Goal: Task Accomplishment & Management: Use online tool/utility

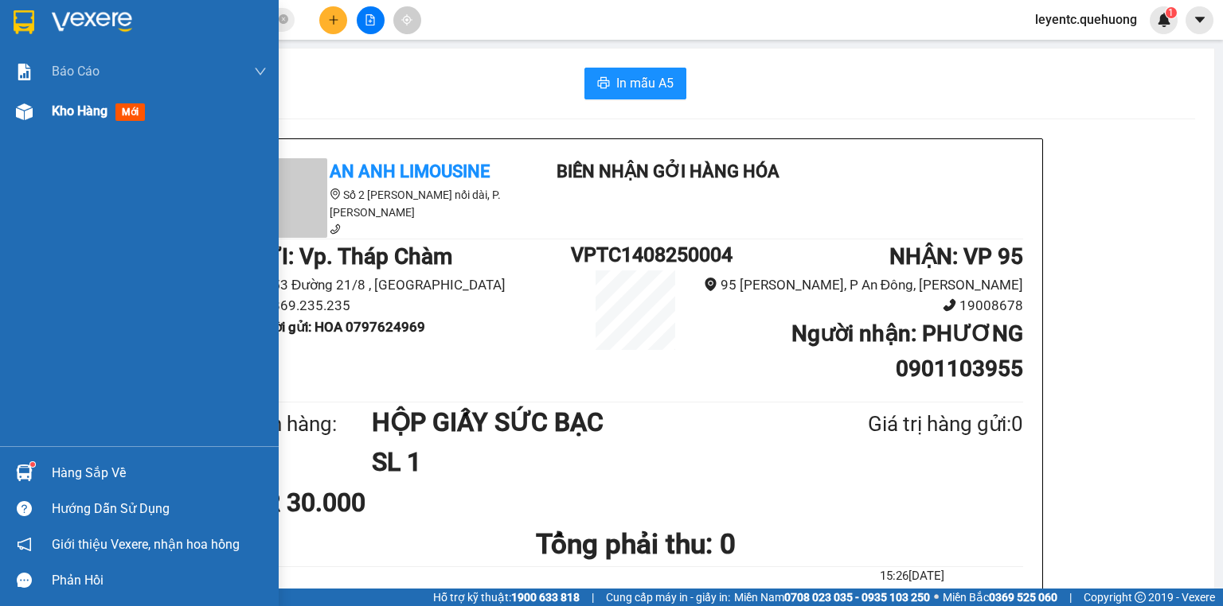
click at [32, 115] on img at bounding box center [24, 111] width 17 height 17
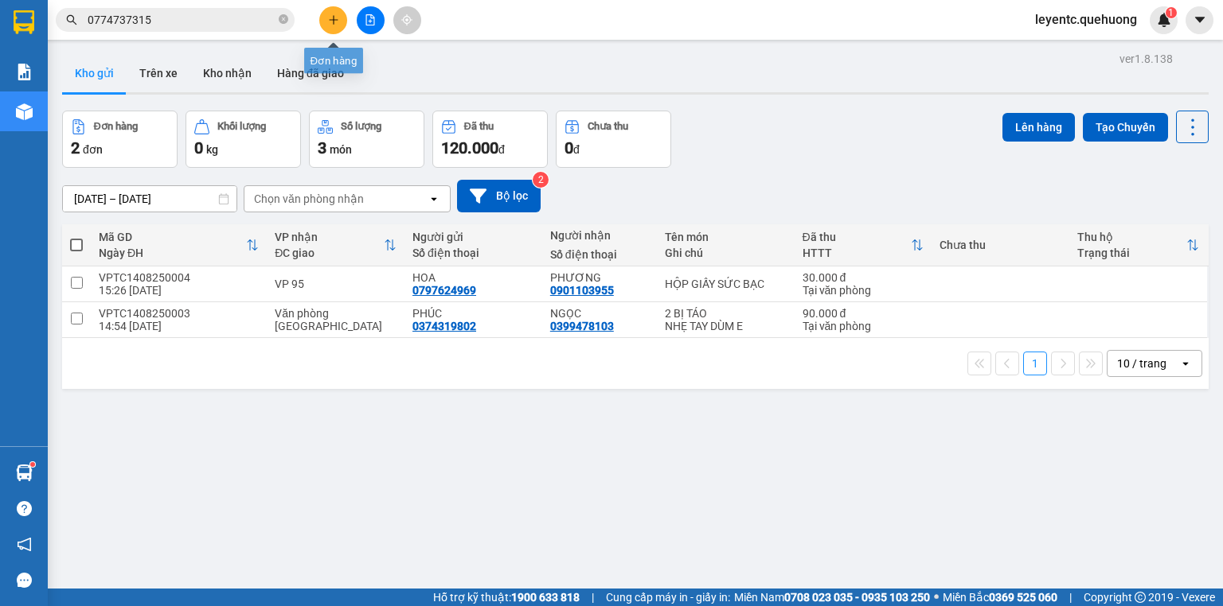
click at [328, 16] on icon "plus" at bounding box center [333, 19] width 11 height 11
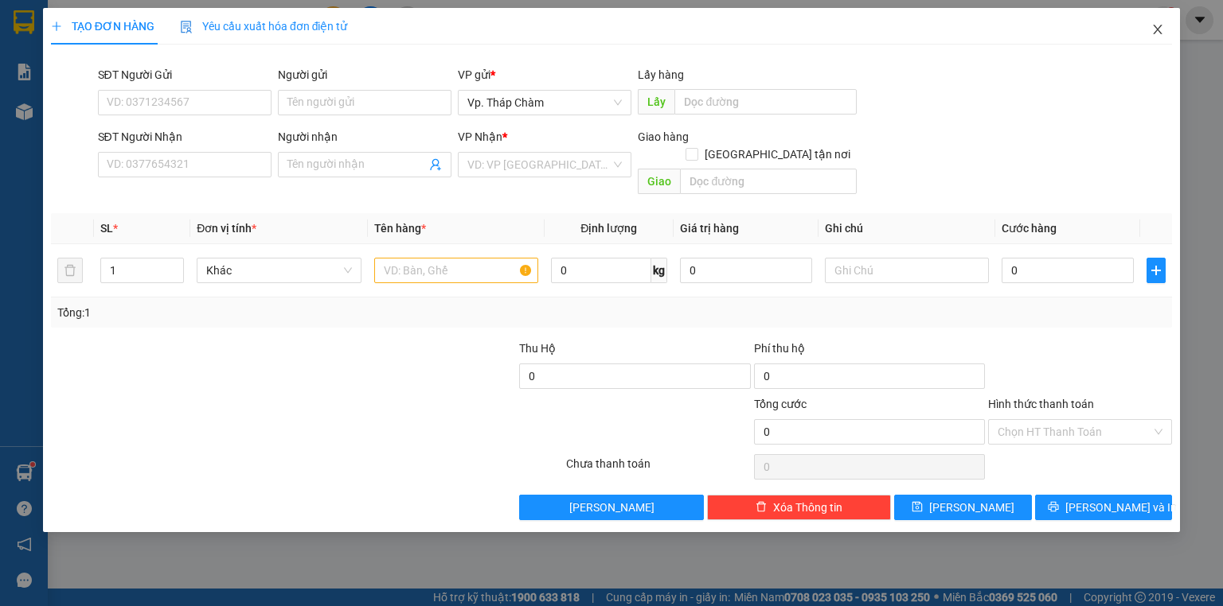
click at [1153, 32] on icon "close" at bounding box center [1157, 29] width 13 height 13
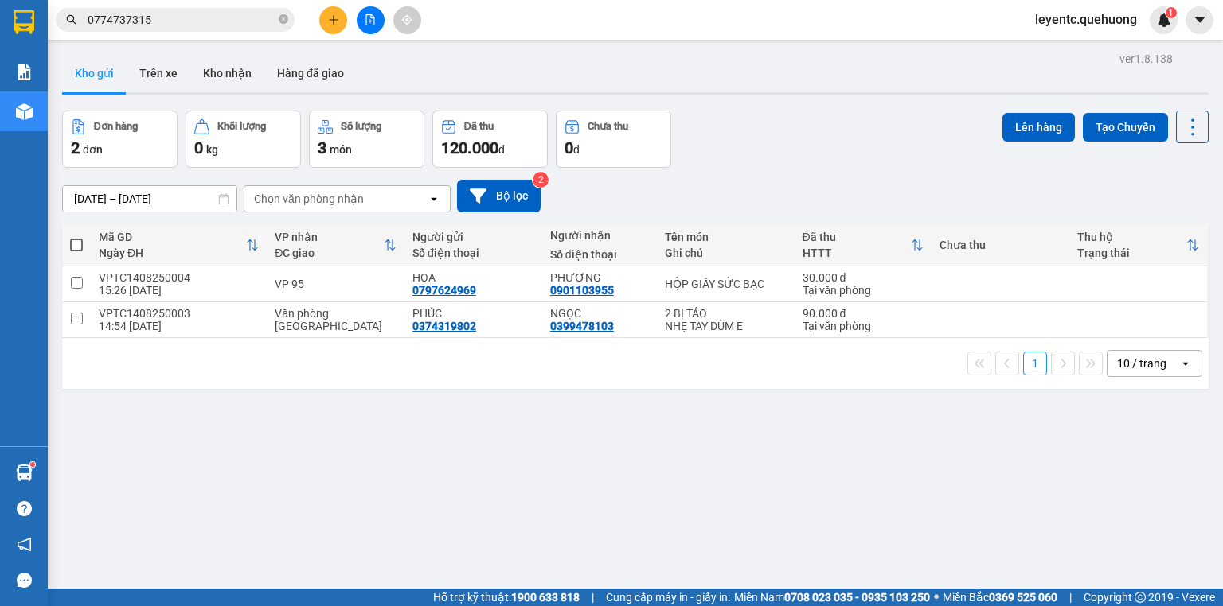
click at [1121, 367] on div "10 / trang" at bounding box center [1141, 364] width 49 height 16
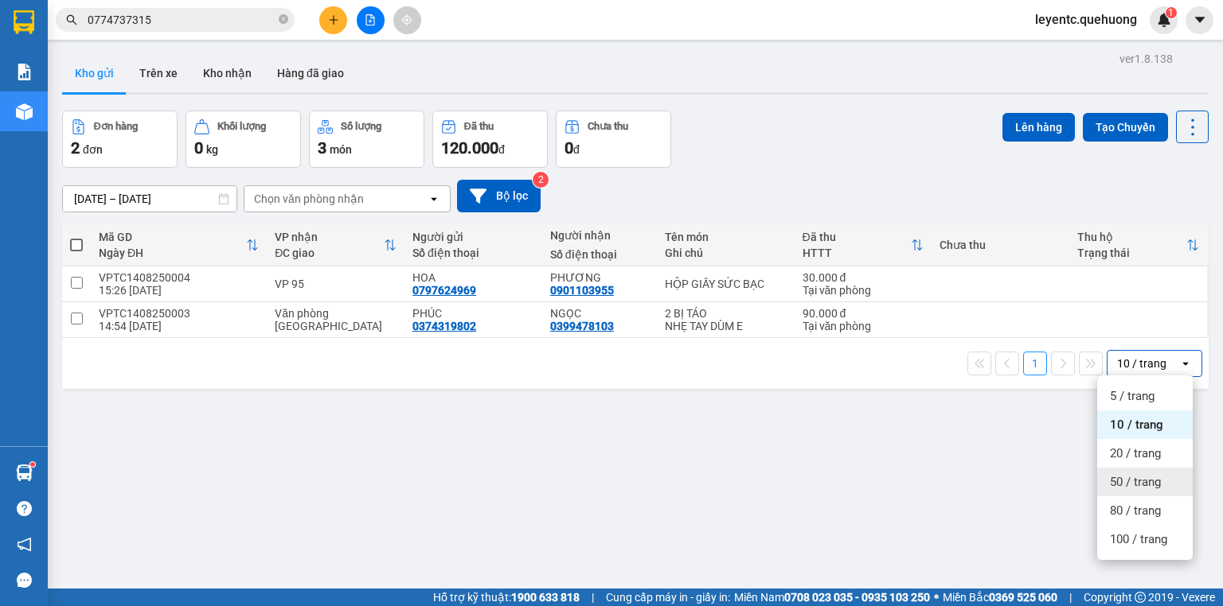
click at [1126, 490] on div "50 / trang" at bounding box center [1145, 482] width 96 height 29
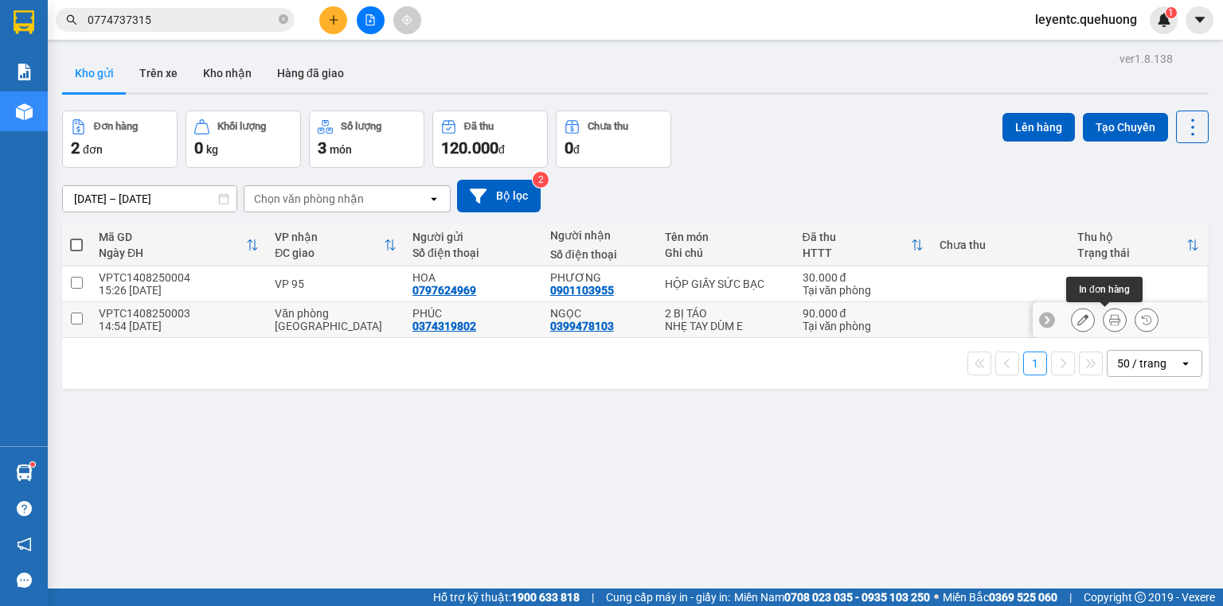
click at [1109, 320] on icon at bounding box center [1114, 319] width 11 height 11
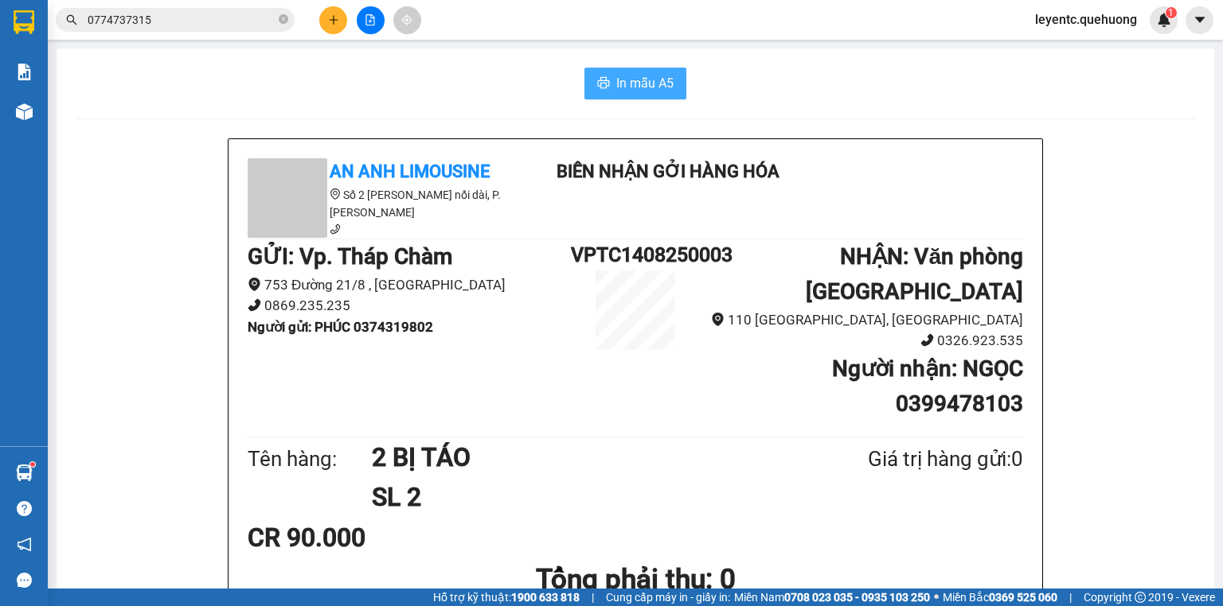
click at [630, 89] on span "In mẫu A5" at bounding box center [644, 83] width 57 height 20
click at [341, 25] on button at bounding box center [333, 20] width 28 height 28
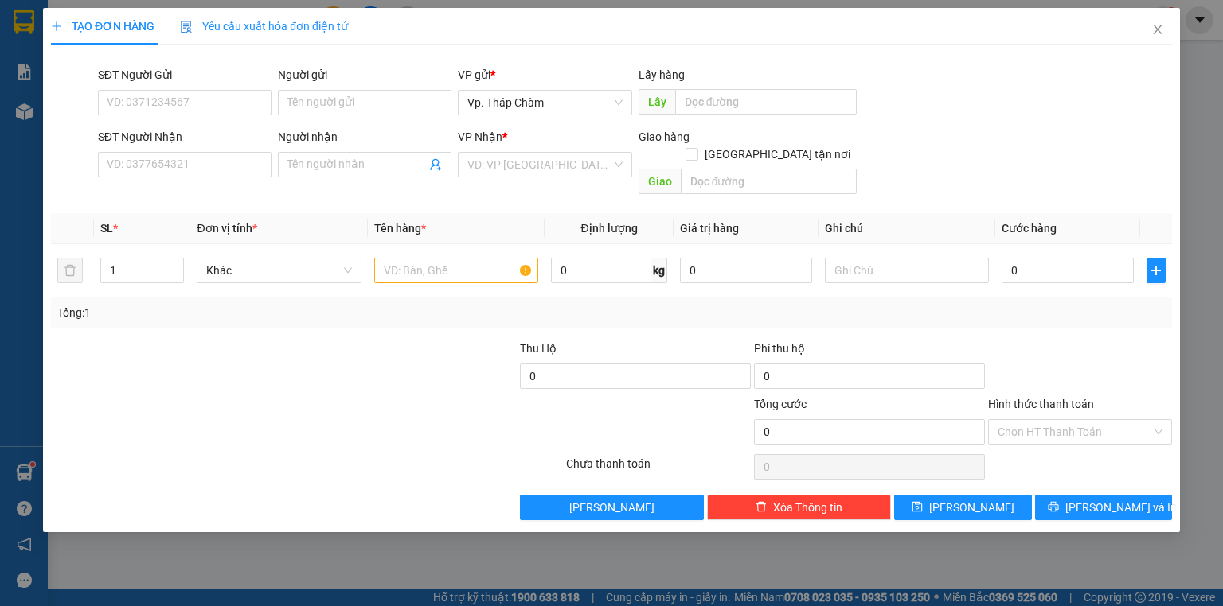
click at [331, 25] on span "Yêu cầu xuất hóa đơn điện tử" at bounding box center [264, 26] width 168 height 13
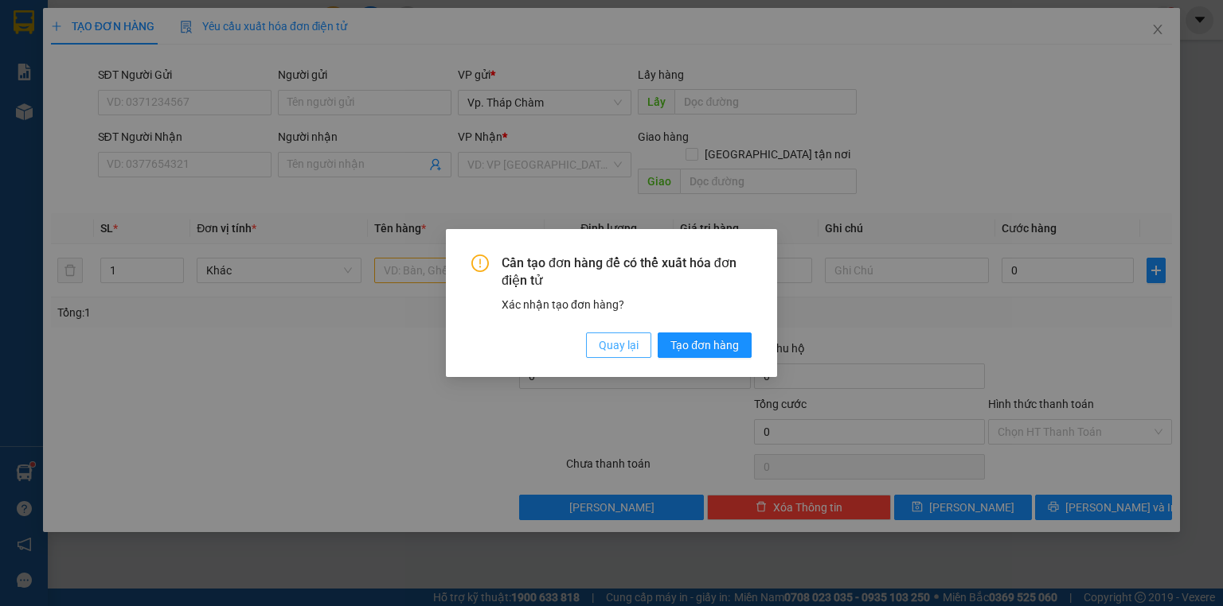
drag, startPoint x: 602, startPoint y: 348, endPoint x: 576, endPoint y: 345, distance: 25.6
click at [603, 350] on span "Quay lại" at bounding box center [619, 346] width 40 height 18
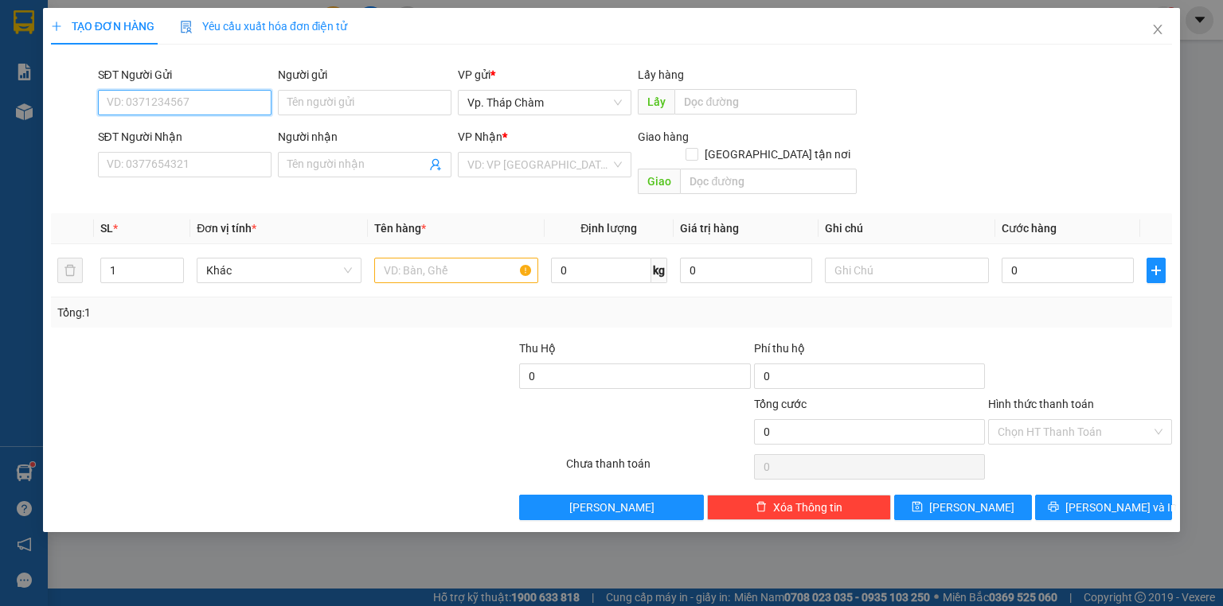
click at [184, 100] on input "SĐT Người Gửi" at bounding box center [185, 102] width 174 height 25
click at [186, 99] on input "SĐT Người Gửi" at bounding box center [185, 102] width 174 height 25
type input "0395252631"
click at [185, 131] on div "0395252631 - THẢO" at bounding box center [184, 135] width 154 height 18
type input "THẢO"
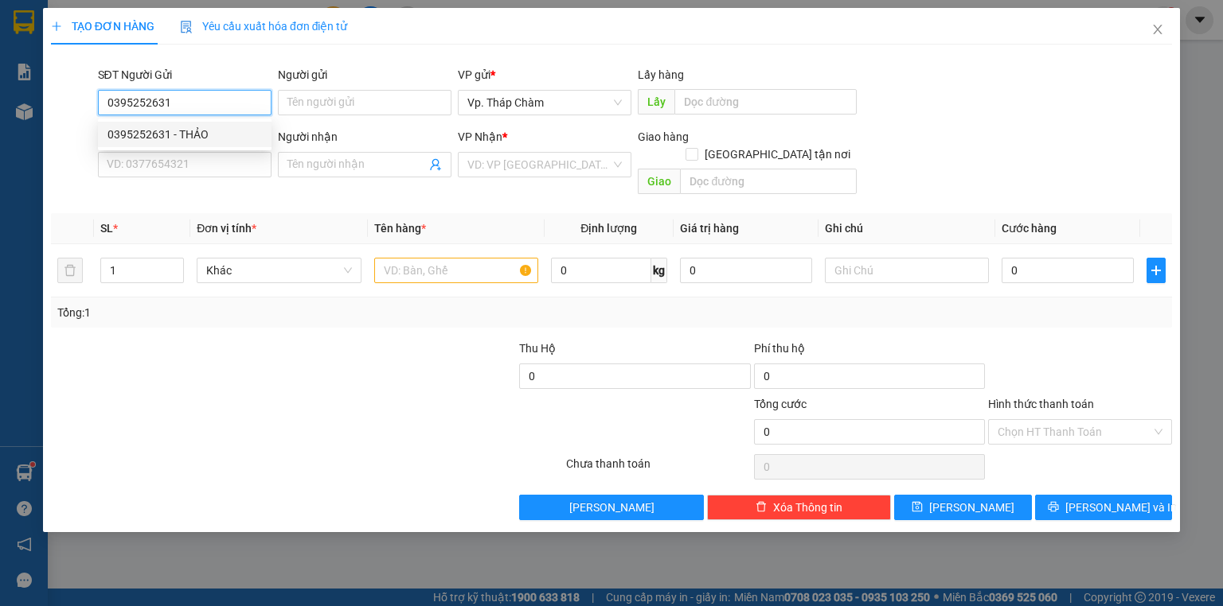
type input "0967343068"
type input "DŨNG"
type input "110.000"
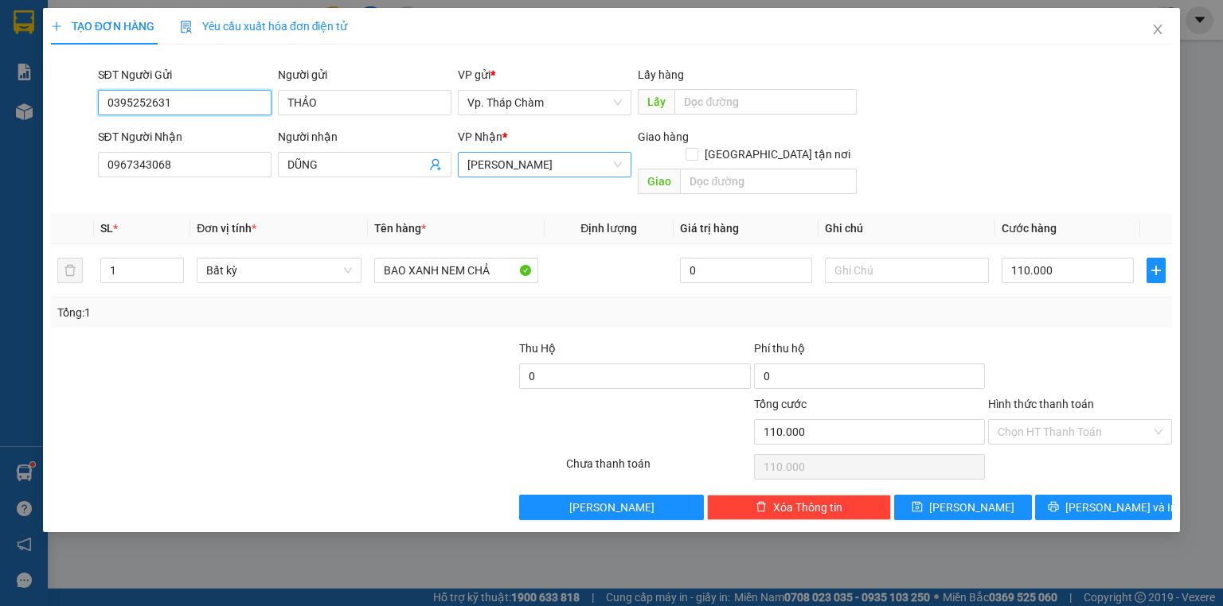
click at [536, 166] on span "[PERSON_NAME]" at bounding box center [544, 165] width 154 height 24
type input "0395252631"
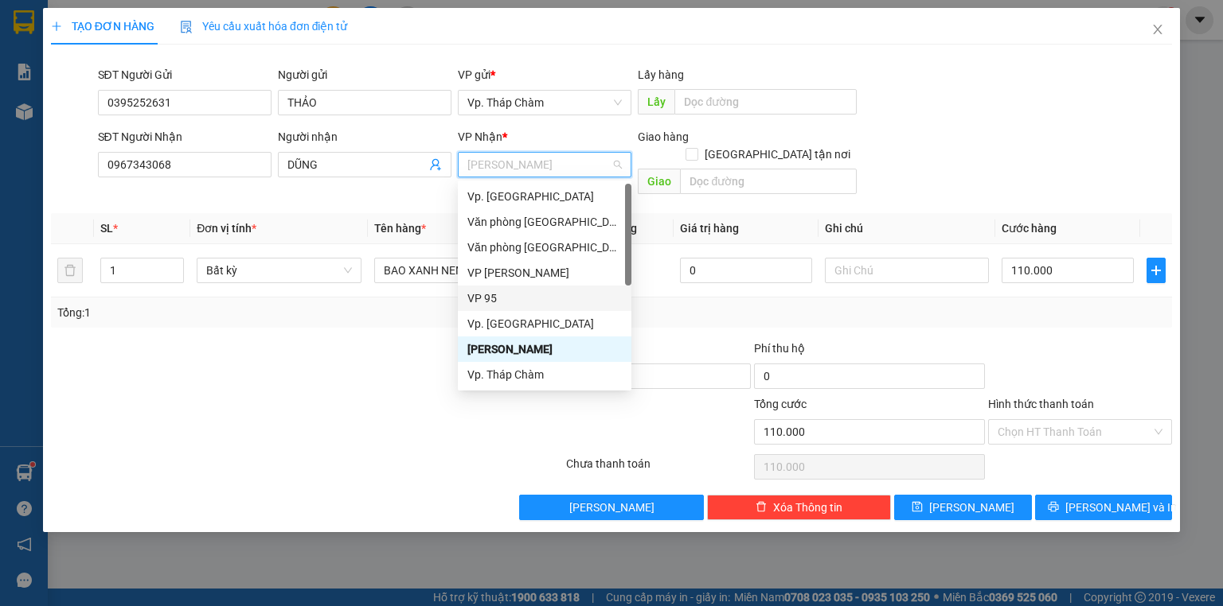
drag, startPoint x: 500, startPoint y: 294, endPoint x: 475, endPoint y: 293, distance: 24.7
click at [500, 296] on div "VP 95" at bounding box center [544, 299] width 154 height 18
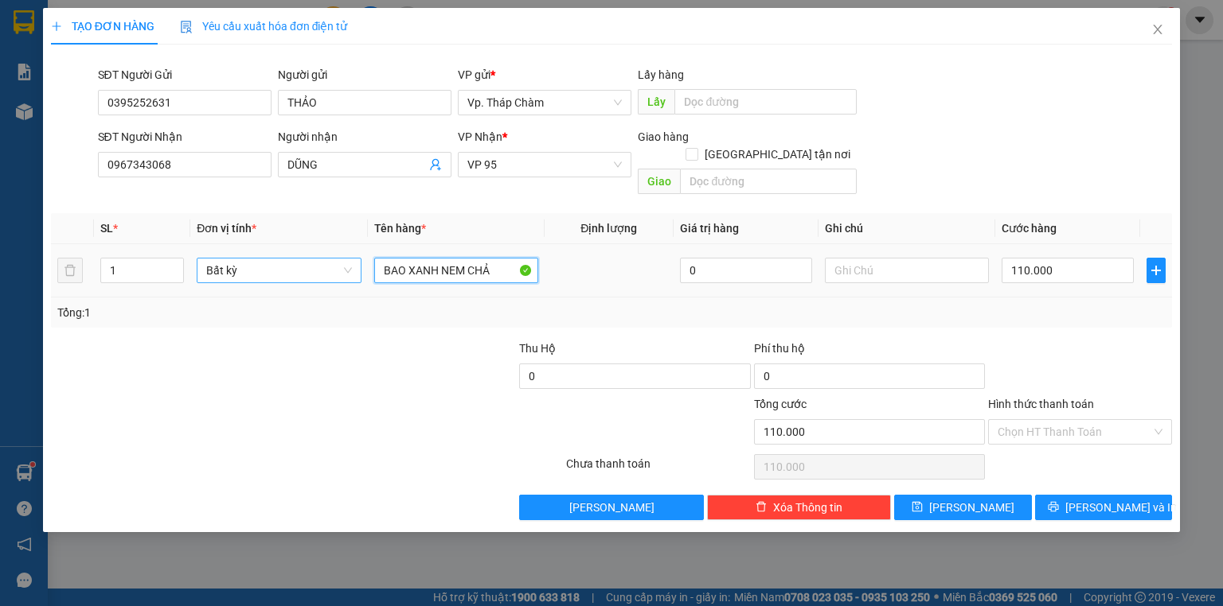
drag, startPoint x: 408, startPoint y: 253, endPoint x: 357, endPoint y: 253, distance: 50.9
click at [357, 253] on tr "1 Bất kỳ BAO XANH NEM CHẢ 0 110.000" at bounding box center [611, 270] width 1121 height 53
click at [490, 258] on input "TÚM XANH NEM CHẢ" at bounding box center [456, 270] width 164 height 25
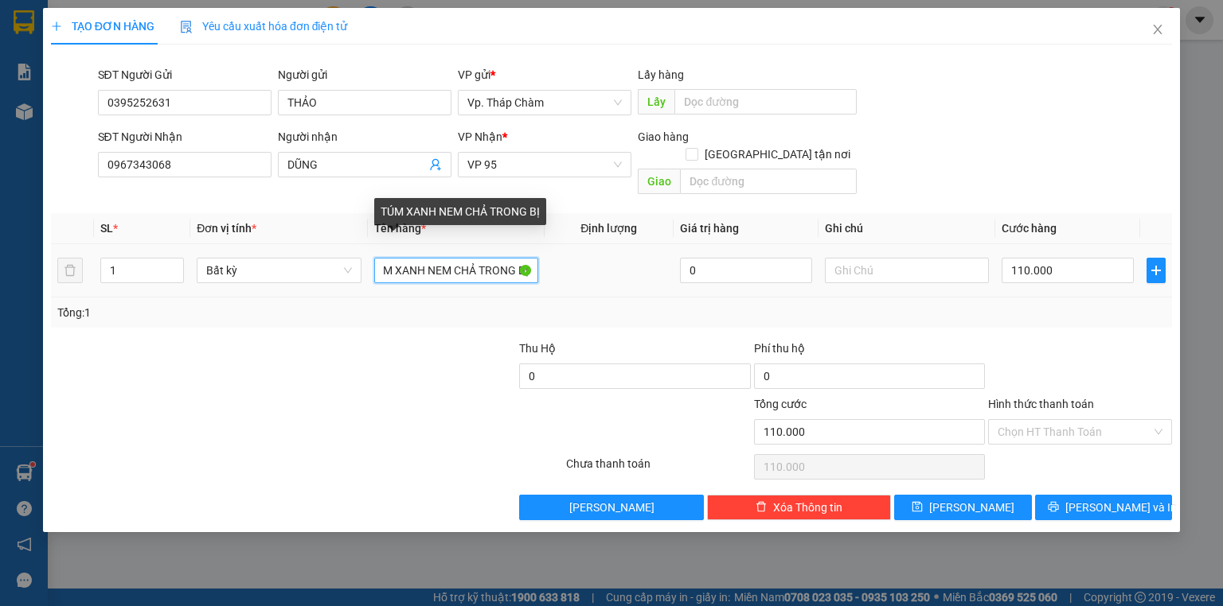
scroll to position [0, 18]
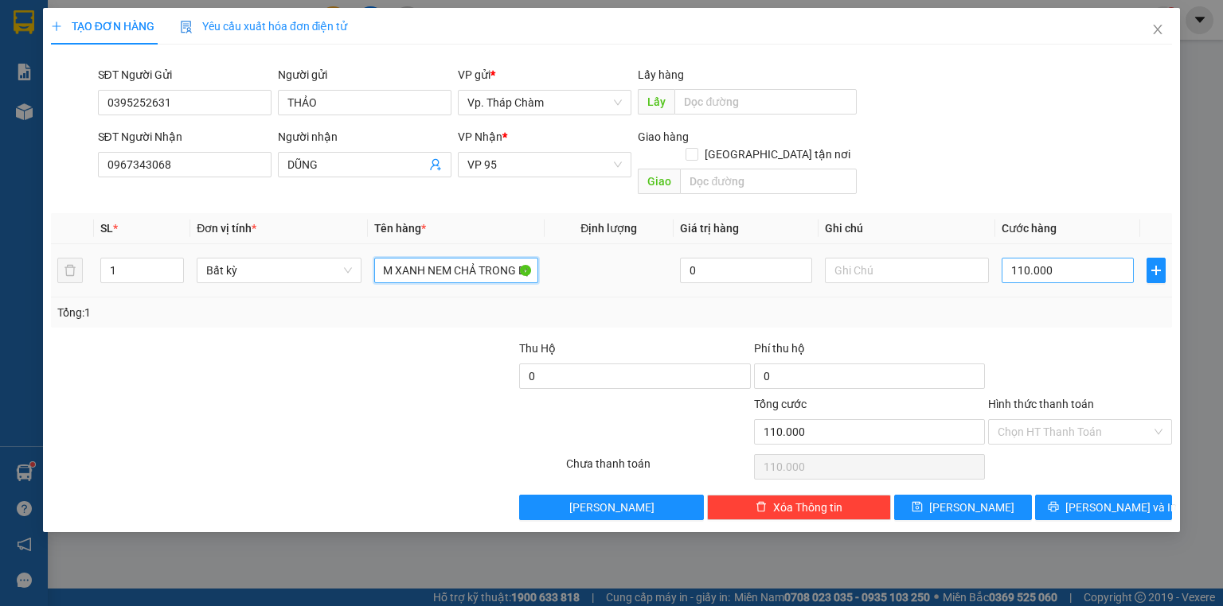
type input "TÚM XANH NEM CHẢ TRONG BỊ"
click at [1097, 258] on input "110.000" at bounding box center [1067, 270] width 132 height 25
type input "0"
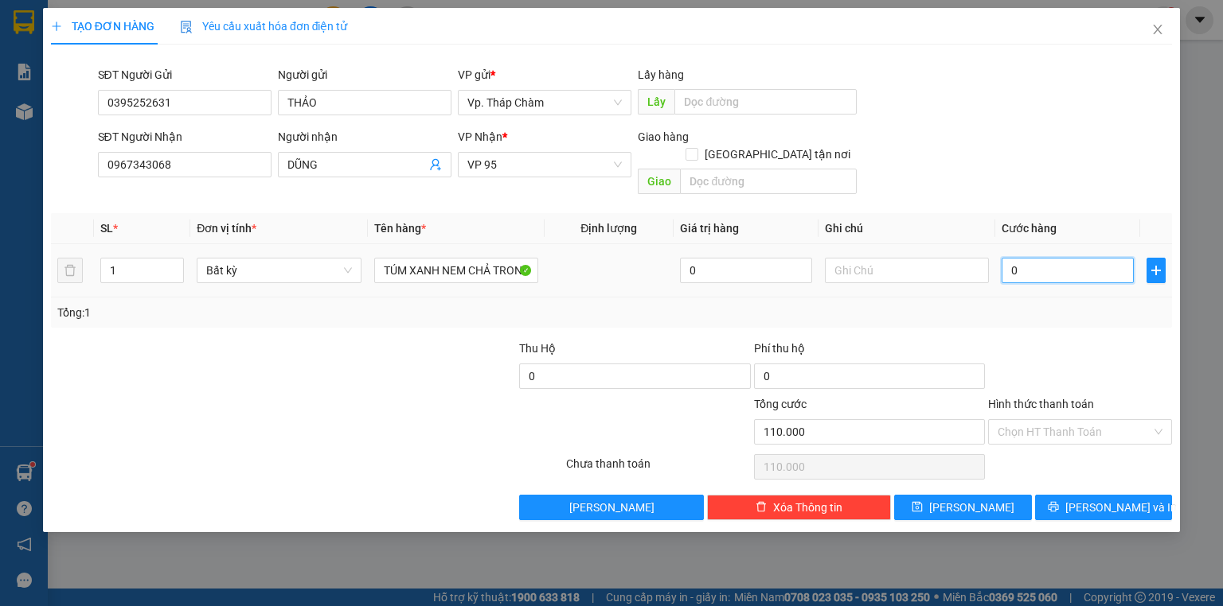
type input "0"
type input "5"
type input "05"
type input "50"
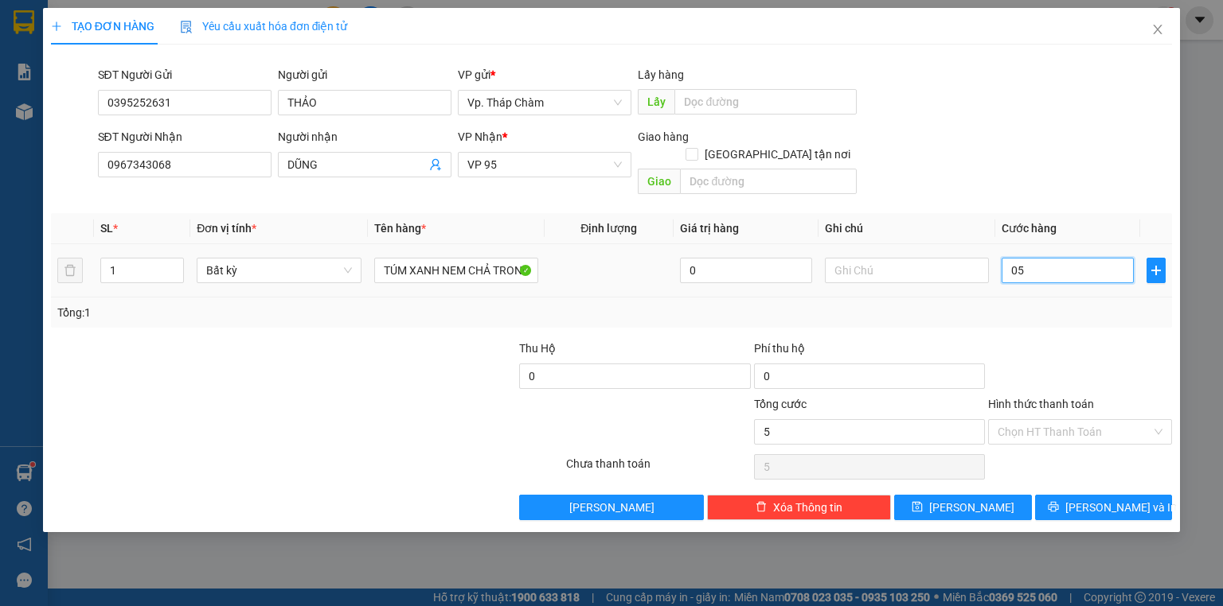
type input "50"
type input "050"
type input "50.000"
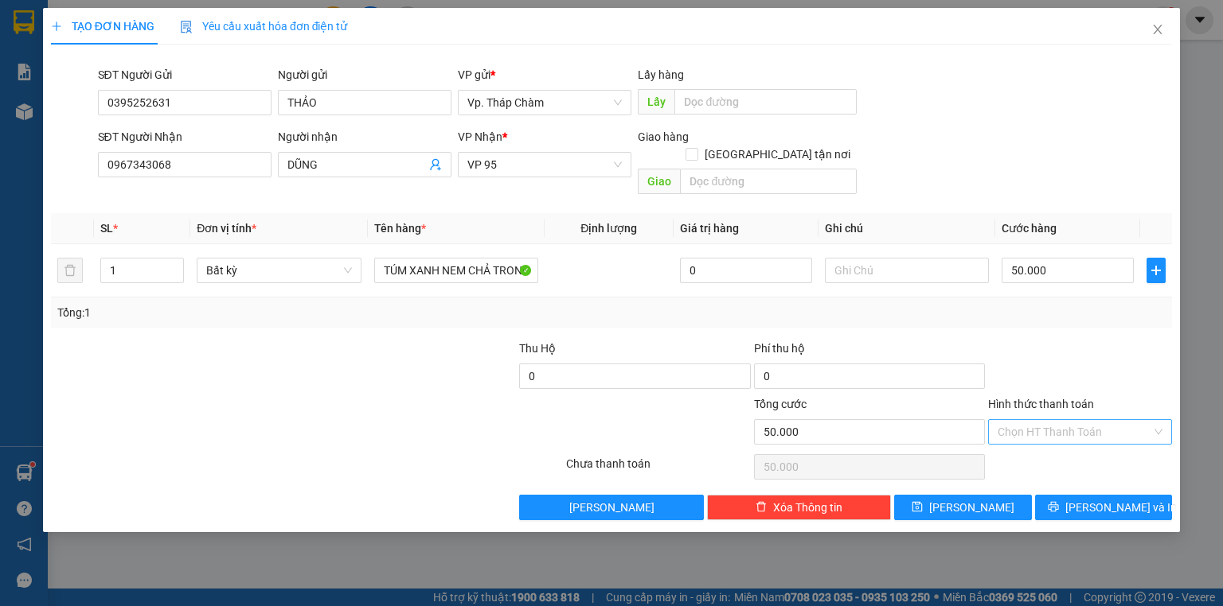
click at [1079, 422] on input "Hình thức thanh toán" at bounding box center [1074, 432] width 154 height 24
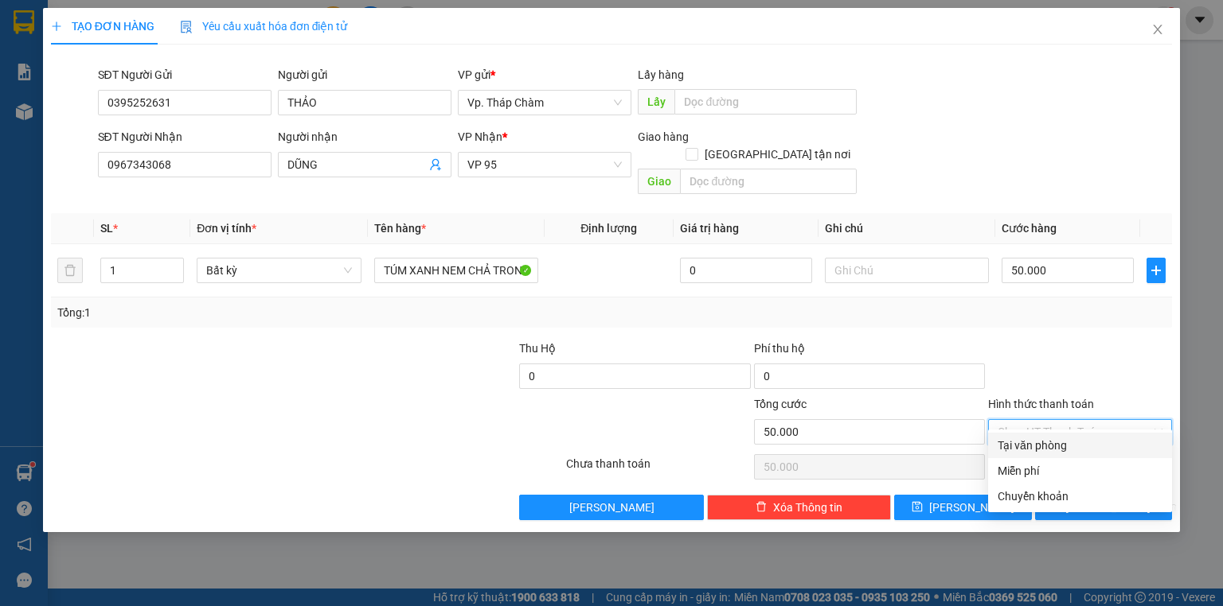
click at [1074, 450] on div "Tại văn phòng" at bounding box center [1079, 446] width 165 height 18
type input "0"
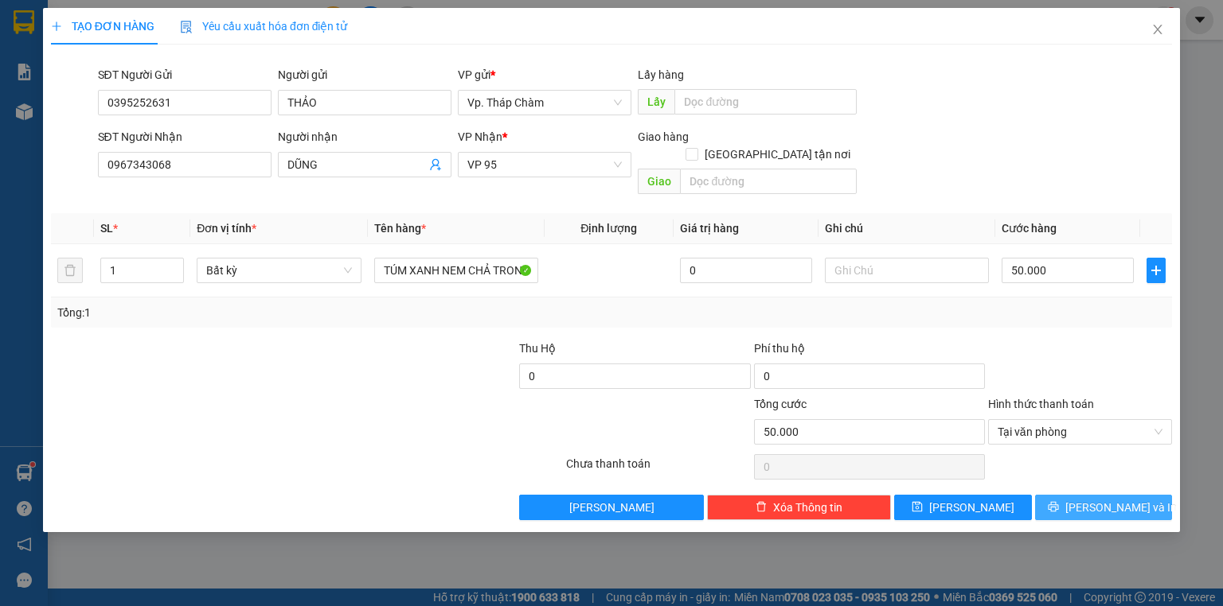
click at [1122, 499] on span "[PERSON_NAME] và In" at bounding box center [1120, 508] width 111 height 18
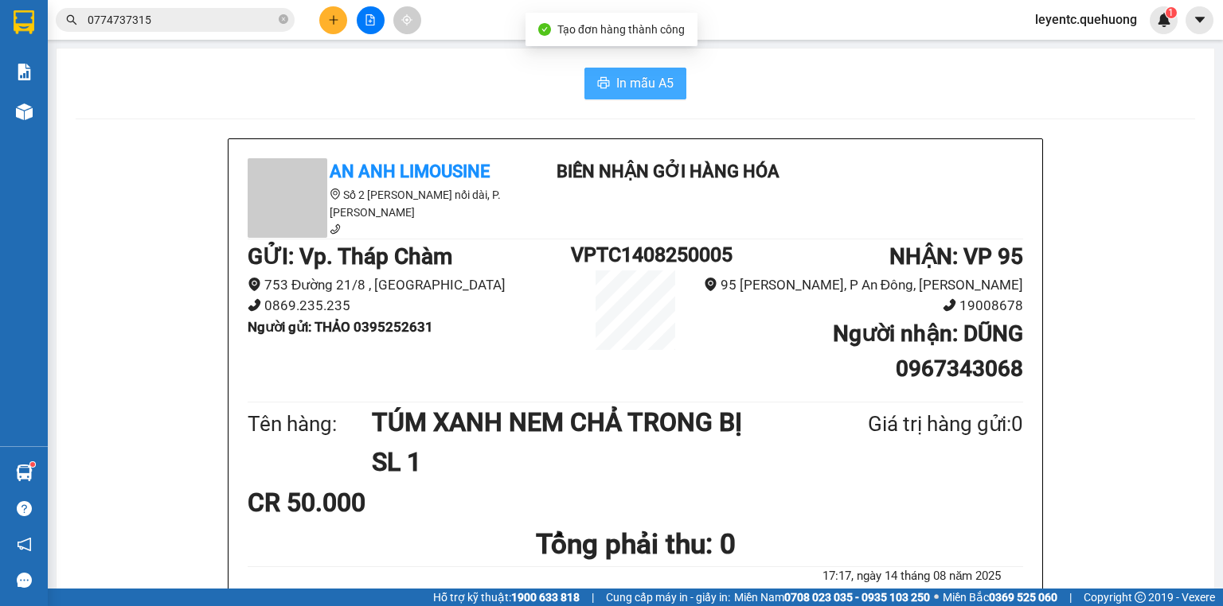
click at [642, 85] on span "In mẫu A5" at bounding box center [644, 83] width 57 height 20
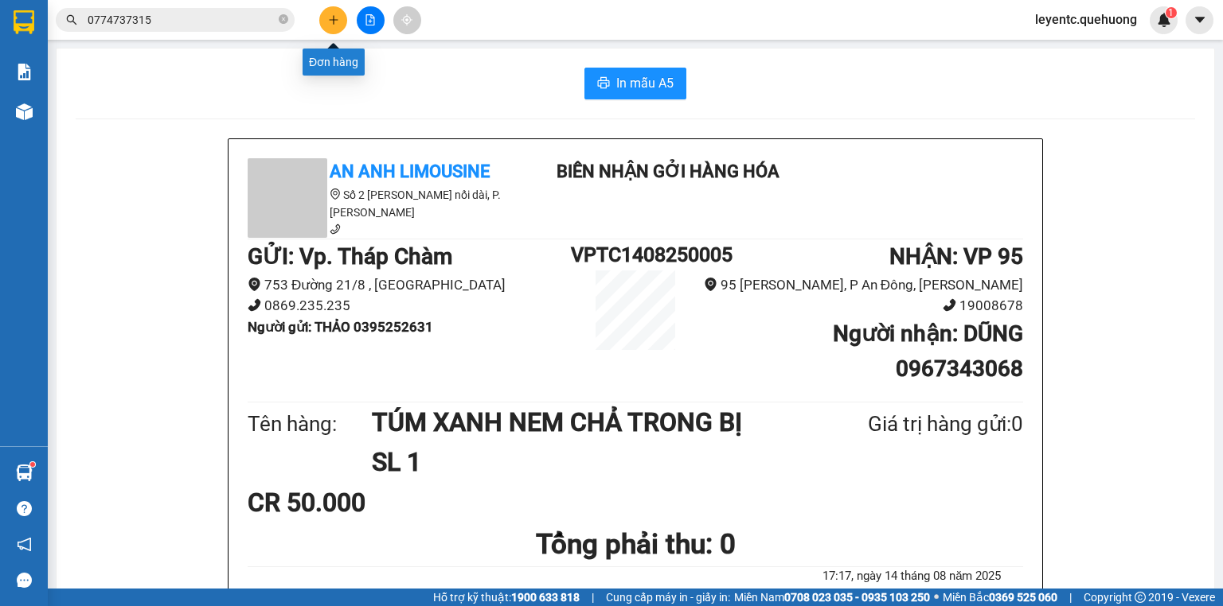
click at [330, 29] on button at bounding box center [333, 20] width 28 height 28
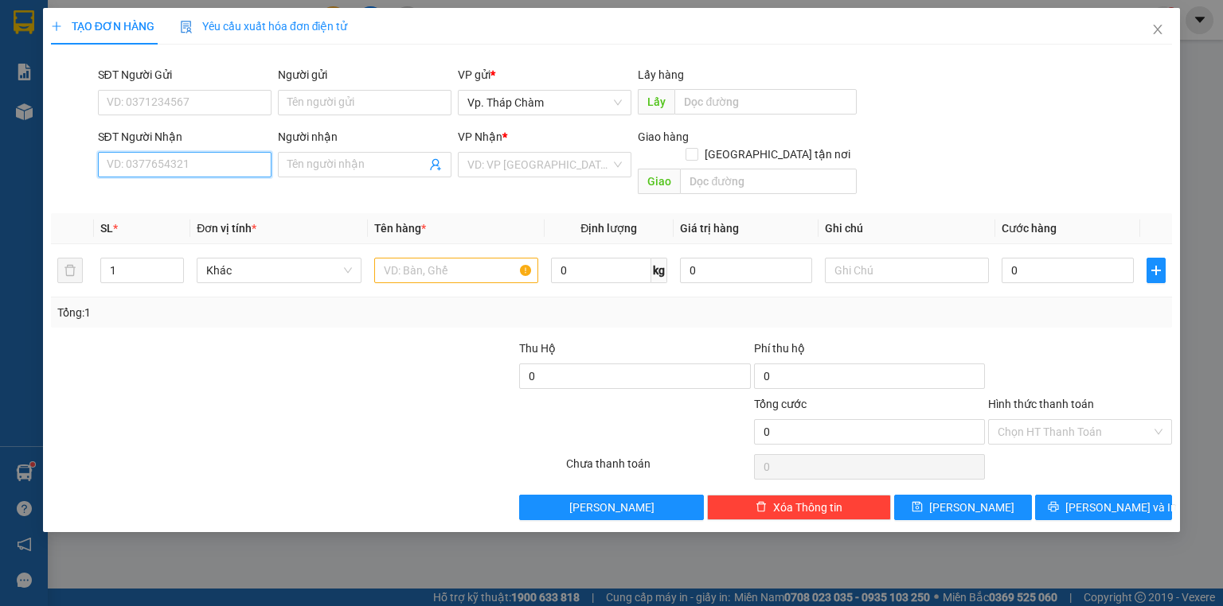
click at [197, 162] on input "SĐT Người Nhận" at bounding box center [185, 164] width 174 height 25
click at [190, 205] on div "0376623318 - HÂN" at bounding box center [185, 196] width 174 height 25
type input "0376623318"
type input "HÂN"
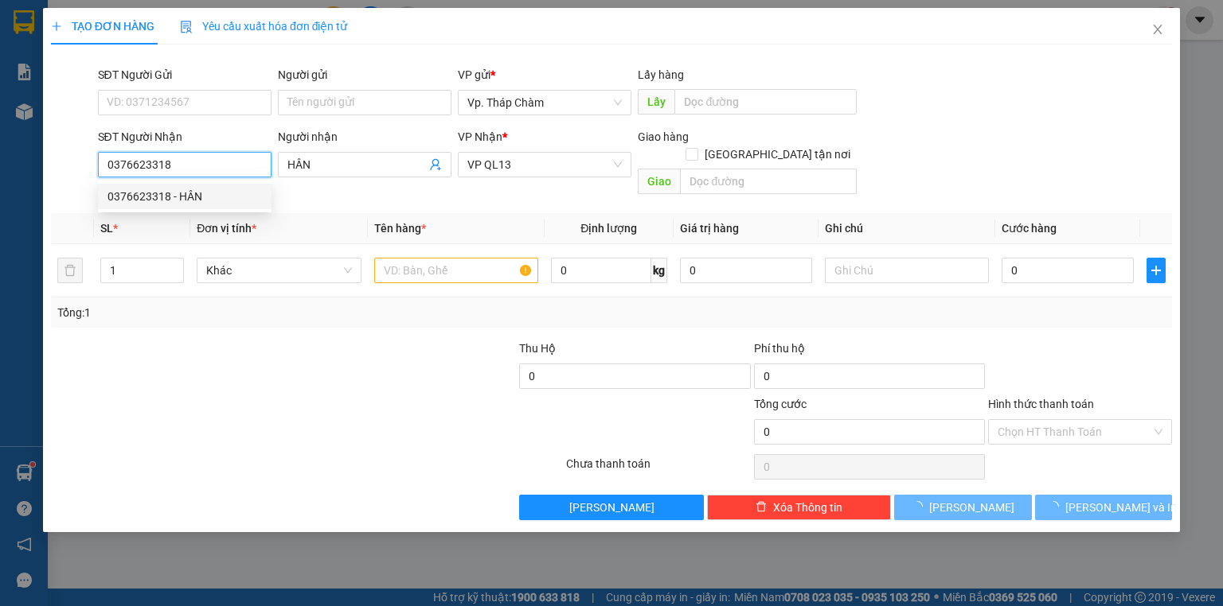
type input "50.000"
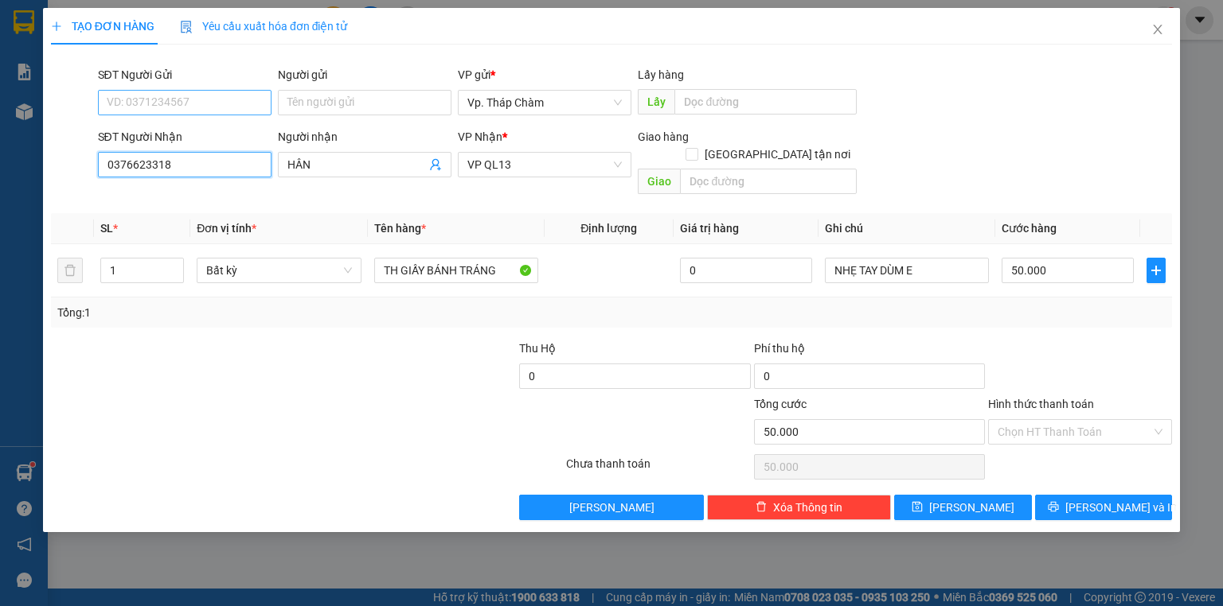
type input "0376623318"
click at [165, 114] on input "SĐT Người Gửi" at bounding box center [185, 102] width 174 height 25
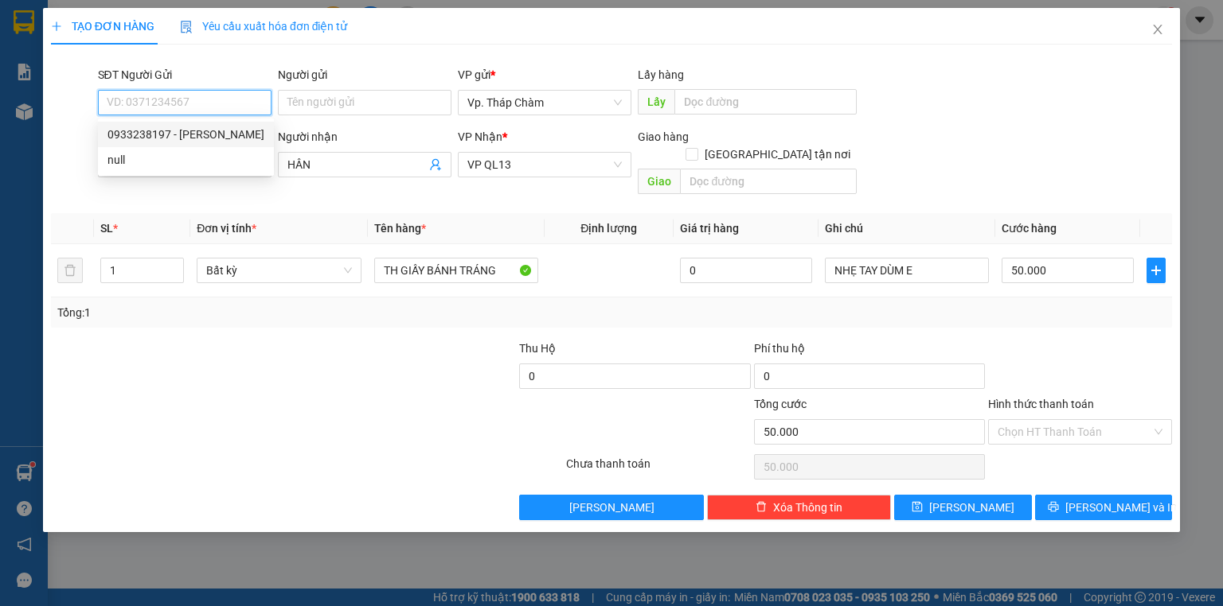
click at [162, 138] on div "0933238197 - BÍCH NGỌC" at bounding box center [185, 135] width 157 height 18
type input "0933238197"
type input "[PERSON_NAME]"
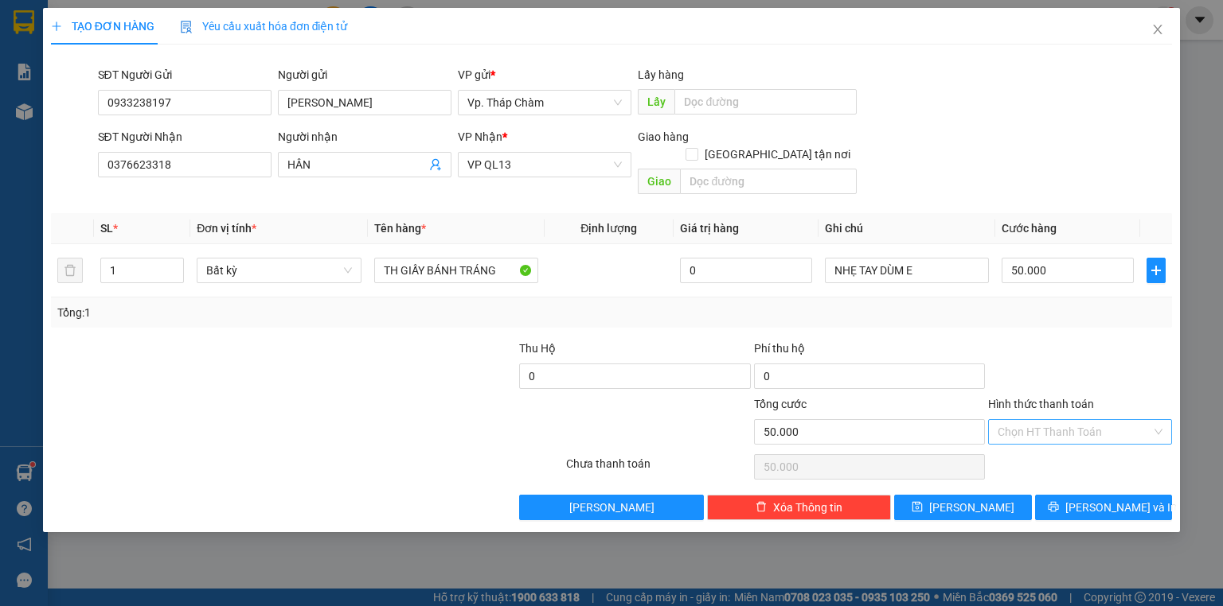
click at [1043, 420] on input "Hình thức thanh toán" at bounding box center [1074, 432] width 154 height 24
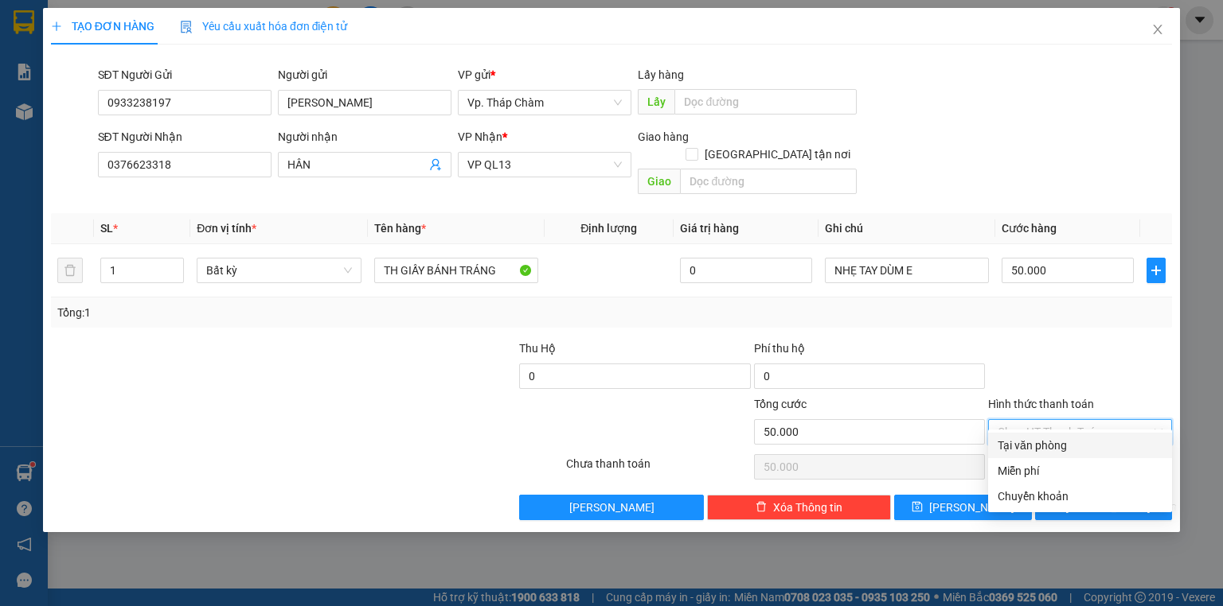
click at [1041, 441] on div "Tại văn phòng" at bounding box center [1079, 446] width 165 height 18
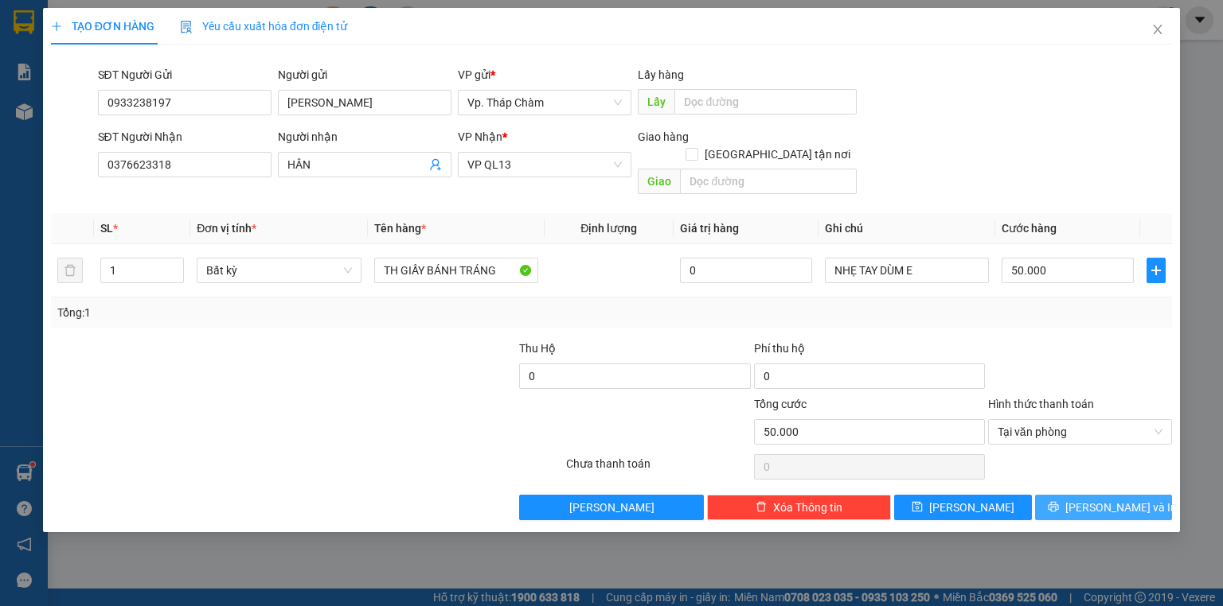
click at [1059, 501] on icon "printer" at bounding box center [1052, 506] width 11 height 11
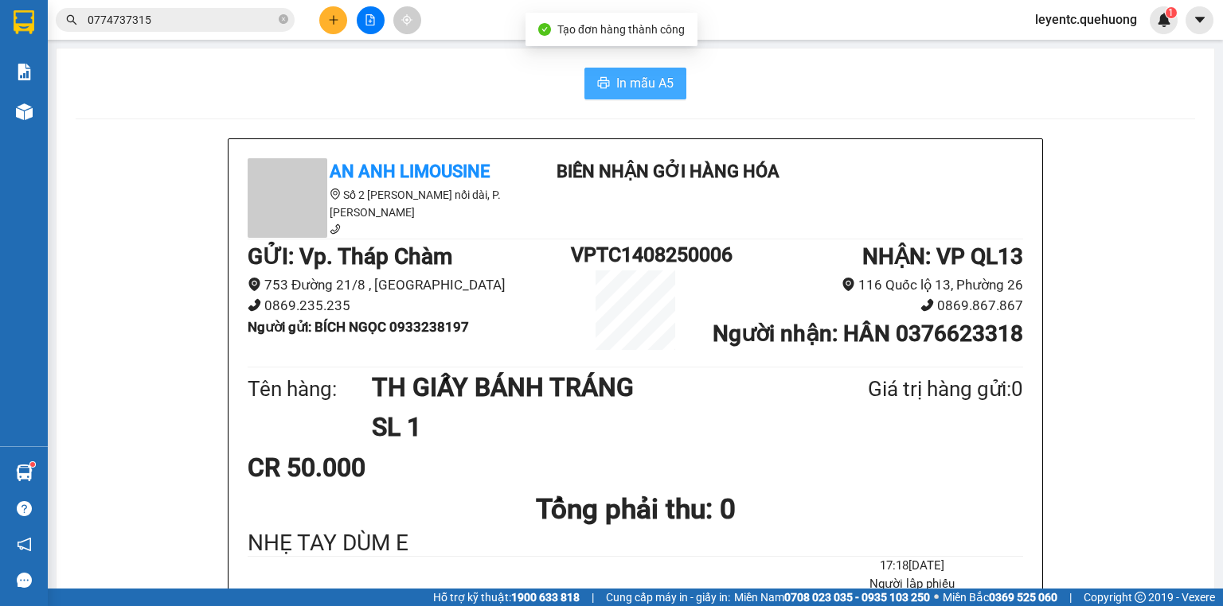
click at [606, 89] on button "In mẫu A5" at bounding box center [635, 84] width 102 height 32
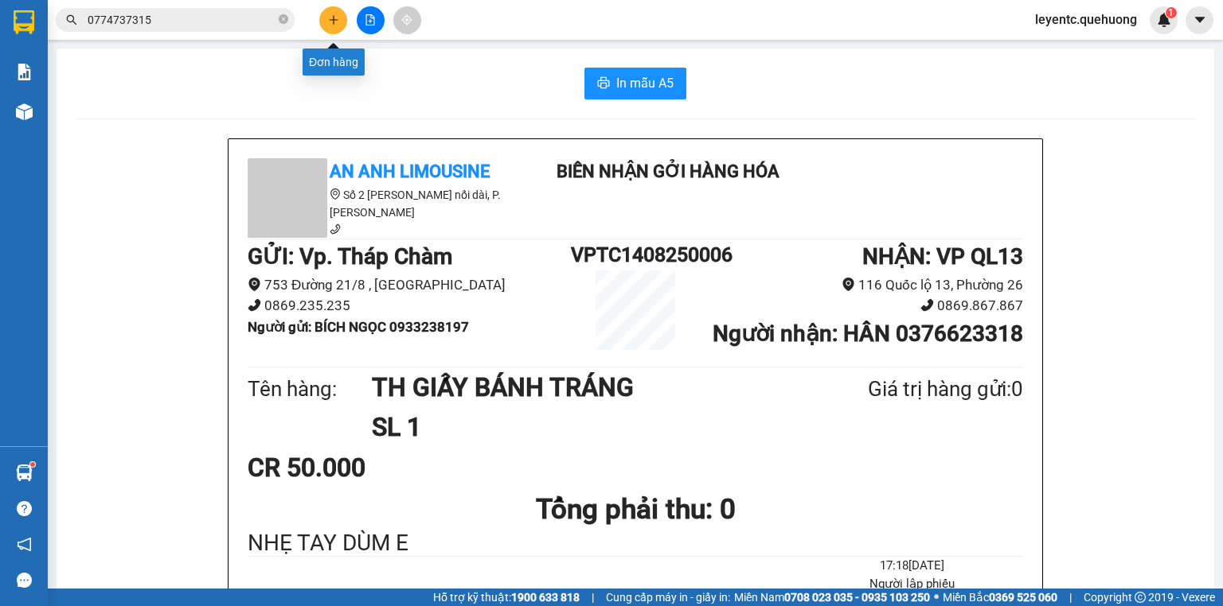
click at [331, 14] on icon "plus" at bounding box center [333, 19] width 11 height 11
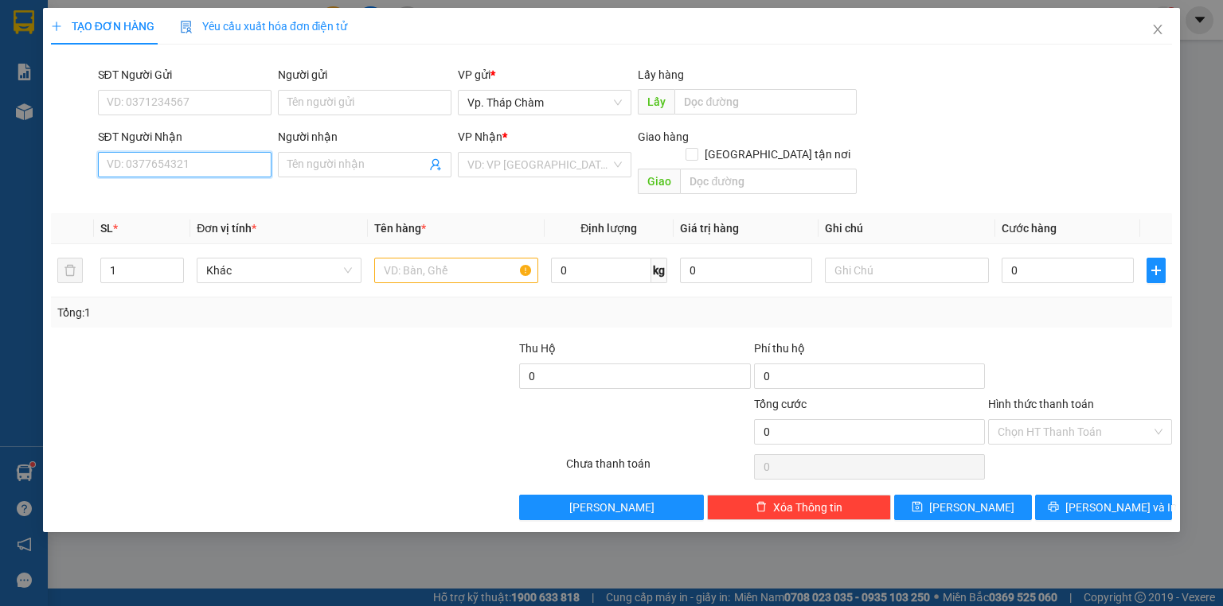
click at [211, 161] on input "SĐT Người Nhận" at bounding box center [185, 164] width 174 height 25
click at [191, 194] on div "0934212788 - THẢO" at bounding box center [184, 197] width 154 height 18
type input "0934212788"
type input "THẢO"
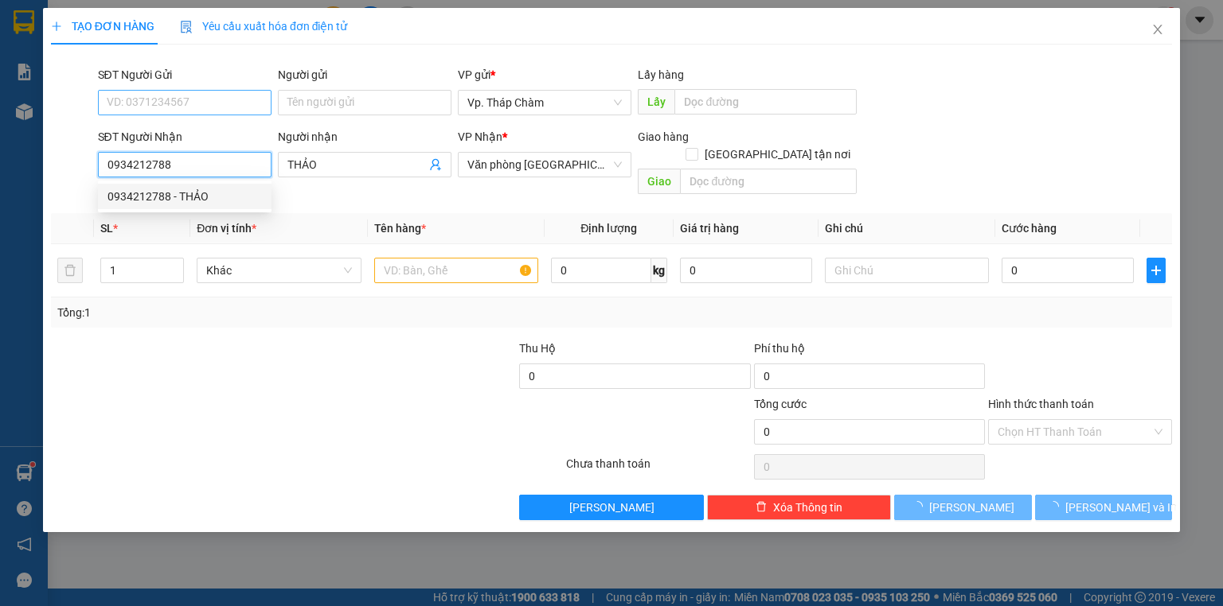
type input "30.000"
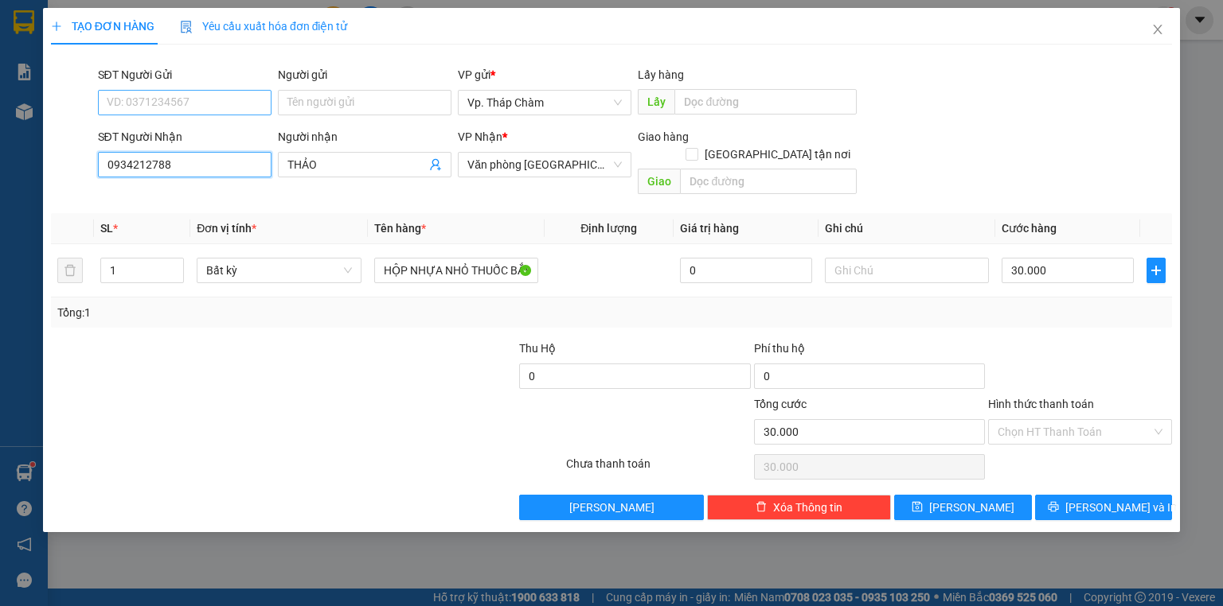
type input "0934212788"
click at [184, 101] on input "SĐT Người Gửi" at bounding box center [185, 102] width 174 height 25
click at [223, 131] on div "0832450389 - Cô Tiên" at bounding box center [196, 135] width 179 height 18
type input "0832450389"
type input "Cô Tiên"
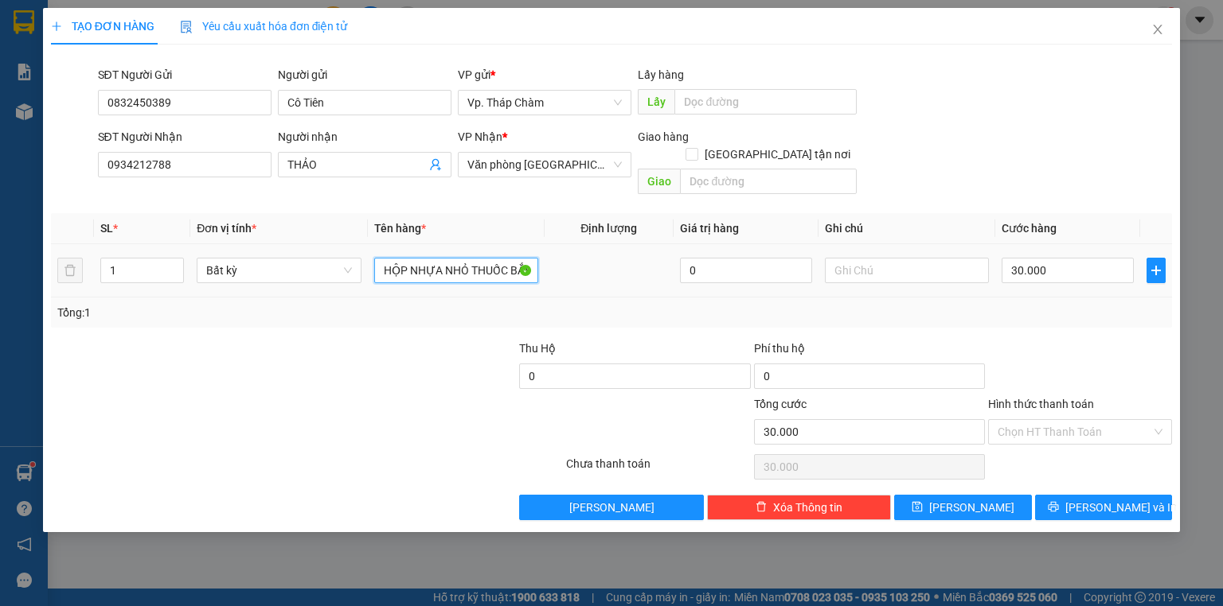
drag, startPoint x: 401, startPoint y: 255, endPoint x: 687, endPoint y: 313, distance: 291.4
click at [821, 257] on tr "1 Bất kỳ HỘP NHỰA NHỎ THUỐC BẮC 0 30.000" at bounding box center [611, 270] width 1121 height 53
type input "XỐP VÀNG +BỊ TRẮNG QUẦNG ÁOO"
click at [1106, 258] on input "30.000" at bounding box center [1067, 270] width 132 height 25
type input "5"
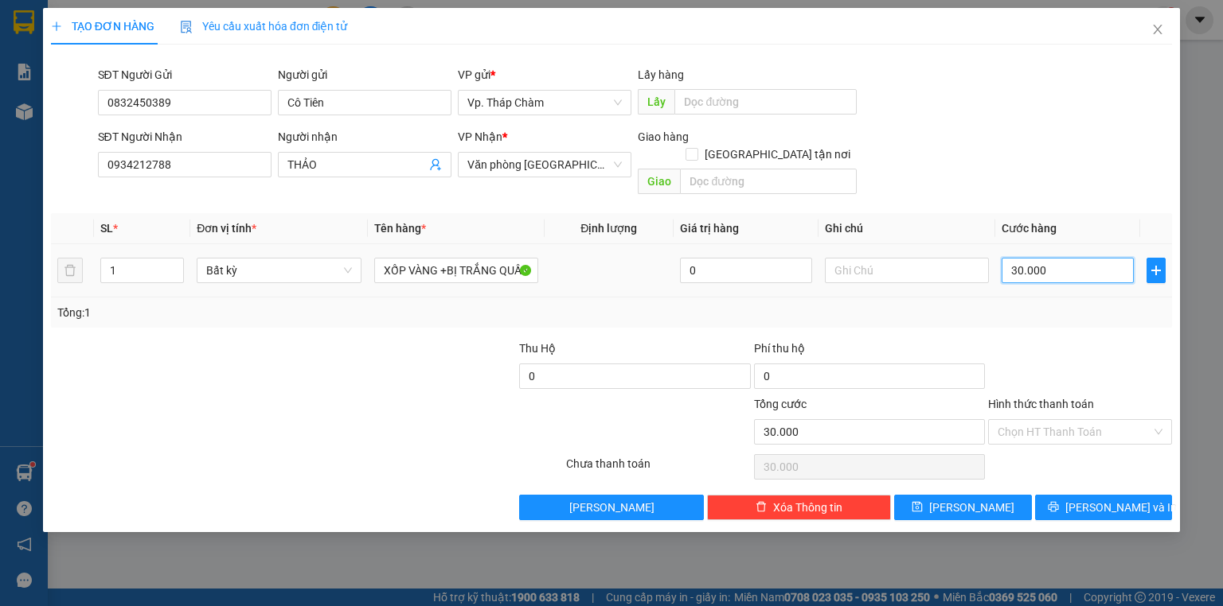
type input "5"
type input "0"
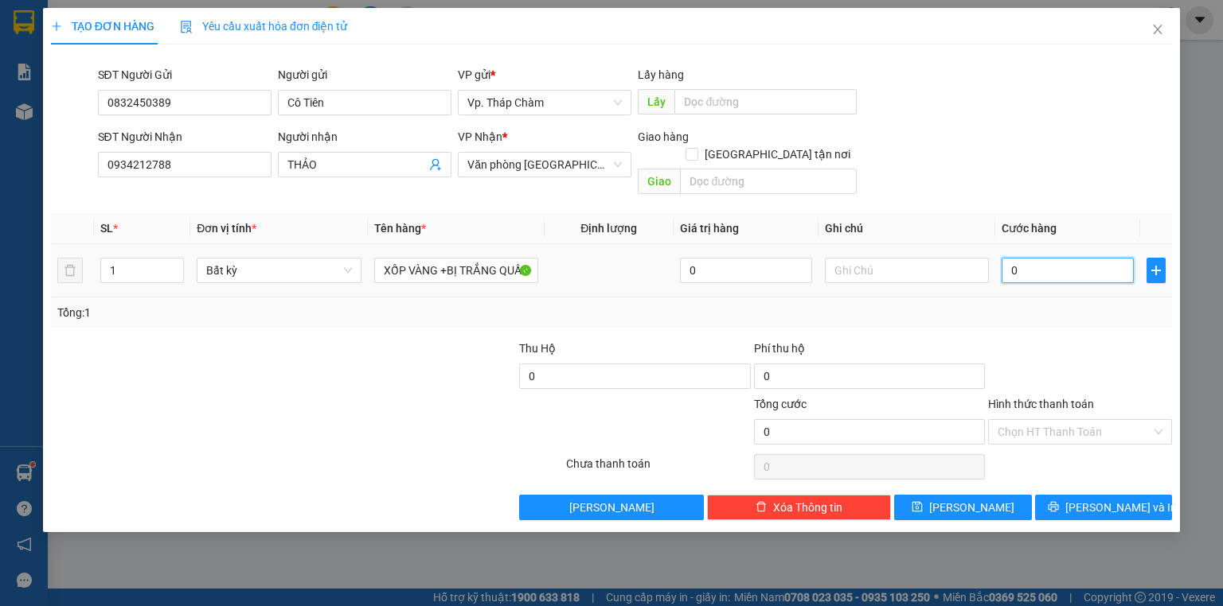
type input "8"
type input "08"
type input "80"
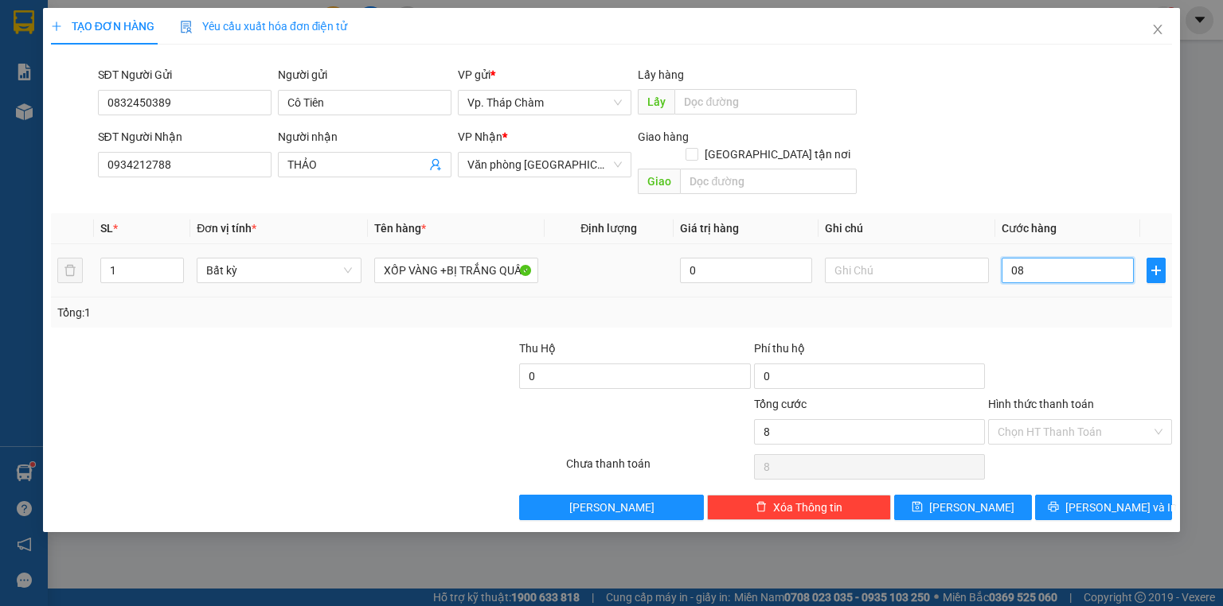
type input "080"
click at [1133, 420] on input "Hình thức thanh toán" at bounding box center [1074, 432] width 154 height 24
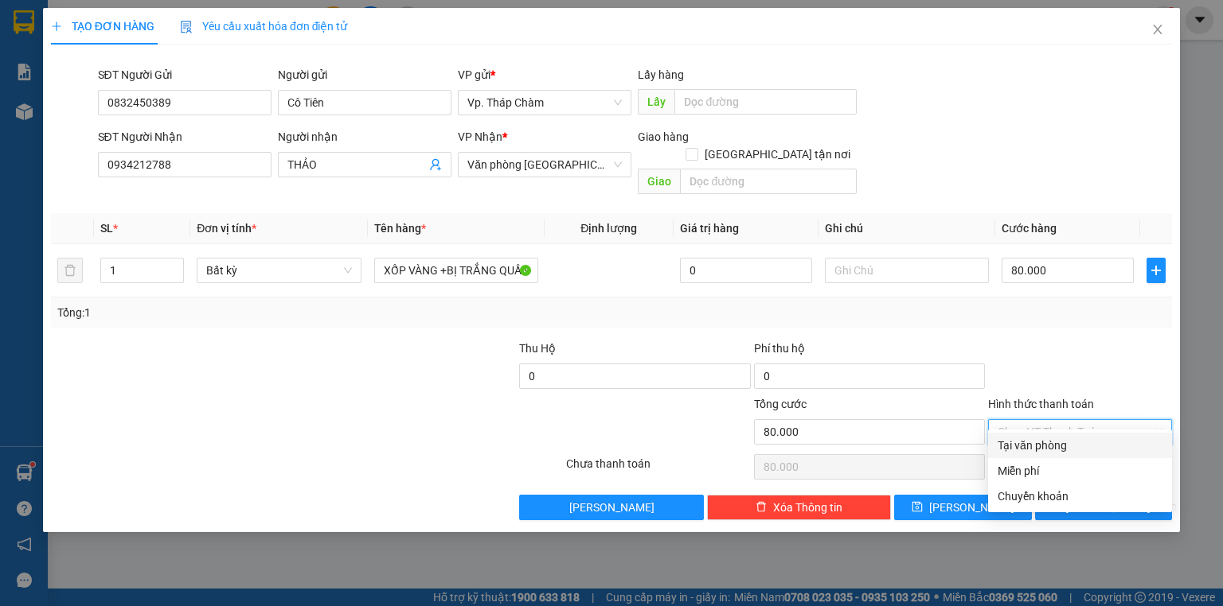
click at [1069, 445] on div "Tại văn phòng" at bounding box center [1079, 446] width 165 height 18
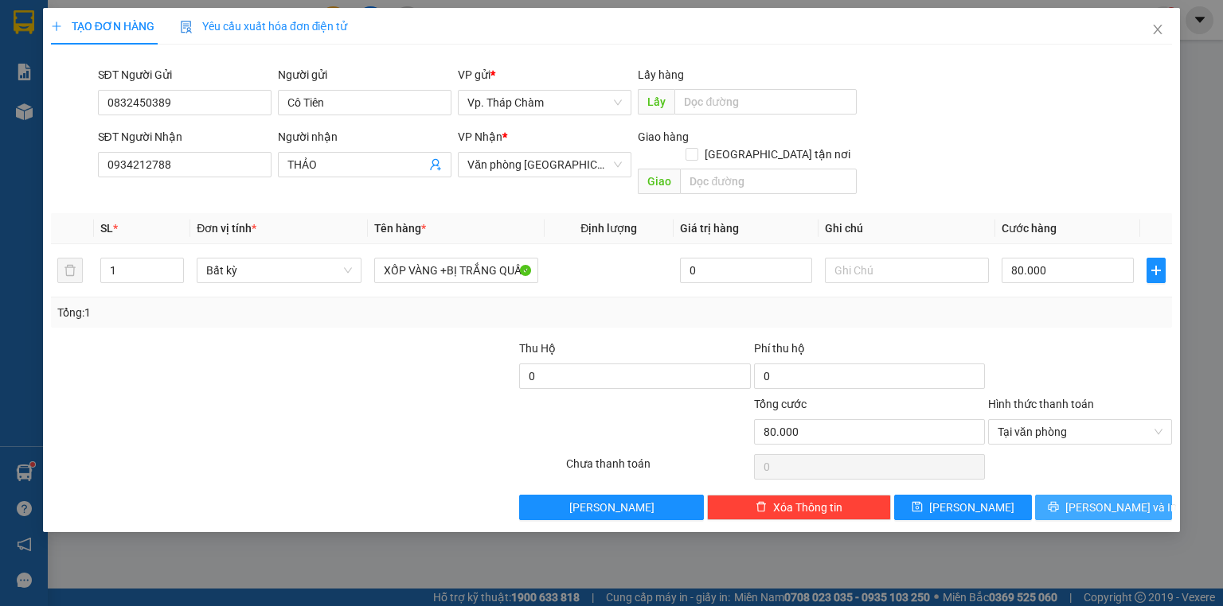
drag, startPoint x: 1120, startPoint y: 500, endPoint x: 1114, endPoint y: 492, distance: 9.7
click at [1120, 496] on button "[PERSON_NAME] và In" at bounding box center [1104, 507] width 138 height 25
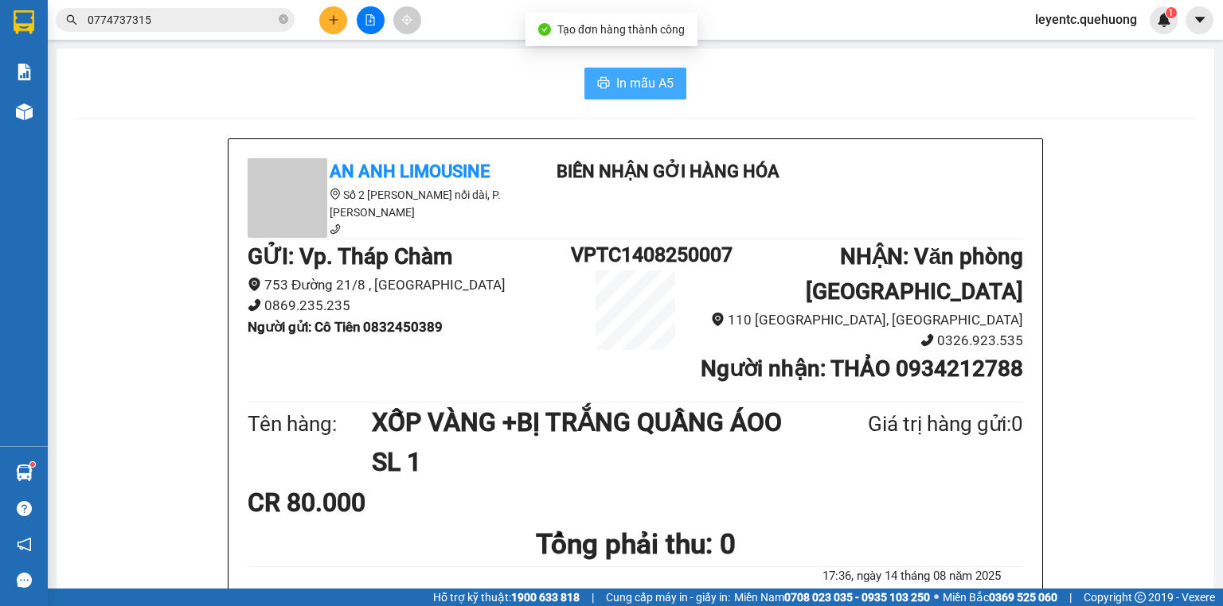
drag, startPoint x: 603, startPoint y: 81, endPoint x: 653, endPoint y: 102, distance: 54.2
click at [603, 81] on icon "printer" at bounding box center [604, 82] width 12 height 11
click at [333, 28] on button at bounding box center [333, 20] width 28 height 28
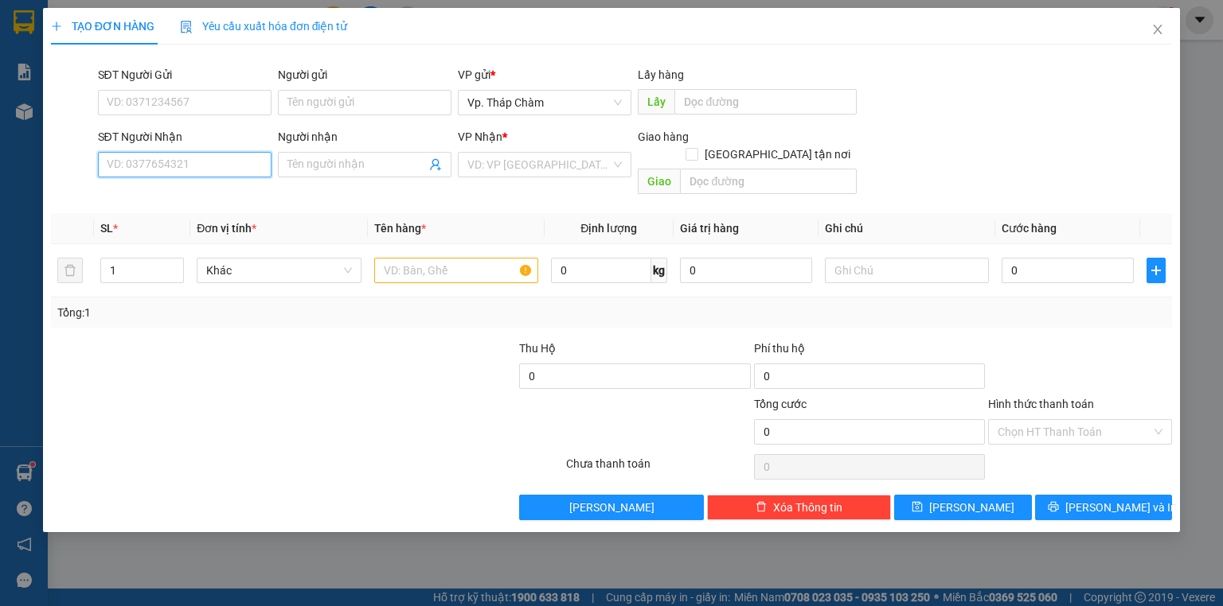
click at [213, 168] on input "SĐT Người Nhận" at bounding box center [185, 164] width 174 height 25
type input "0792307375"
click at [341, 169] on input "Người nhận" at bounding box center [356, 165] width 138 height 18
type input "[PERSON_NAME]"
click at [522, 162] on input "search" at bounding box center [538, 165] width 143 height 24
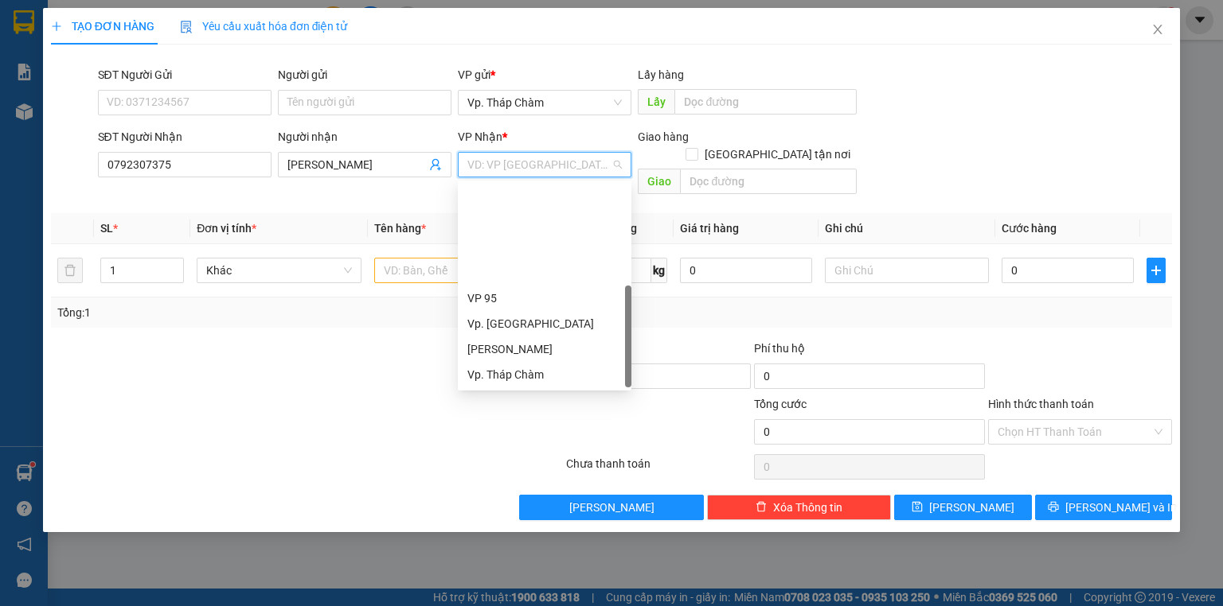
click at [509, 417] on div "VP QL13" at bounding box center [544, 426] width 154 height 18
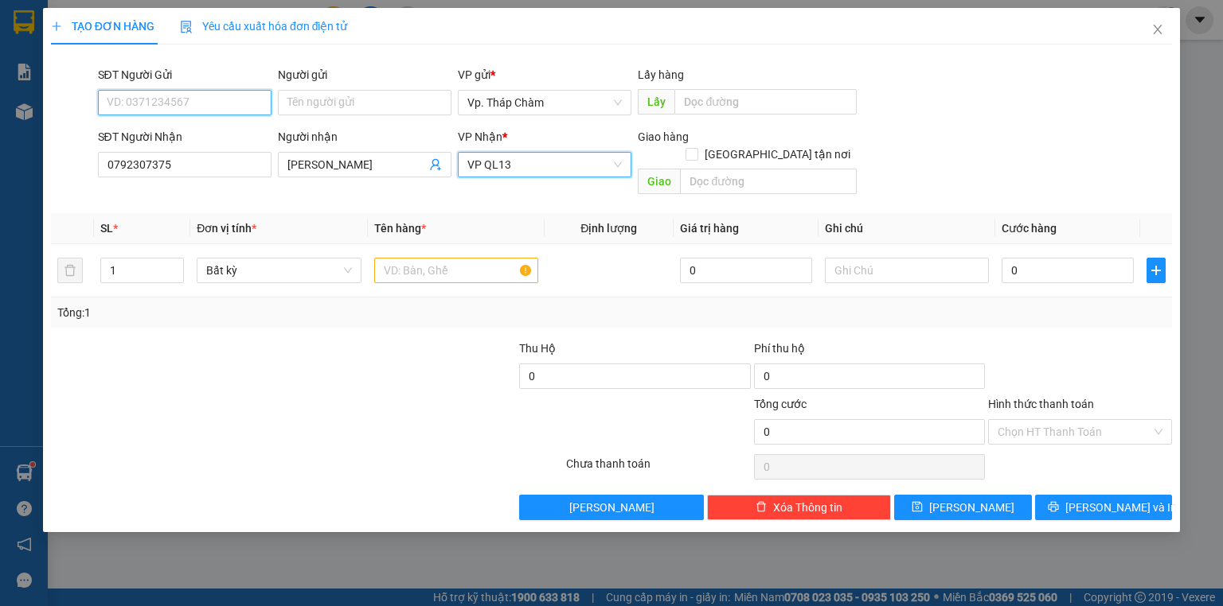
click at [209, 92] on input "SĐT Người Gửi" at bounding box center [185, 102] width 174 height 25
click at [178, 262] on span "up" at bounding box center [175, 267] width 10 height 10
type input "4"
click at [178, 262] on span "up" at bounding box center [175, 267] width 10 height 10
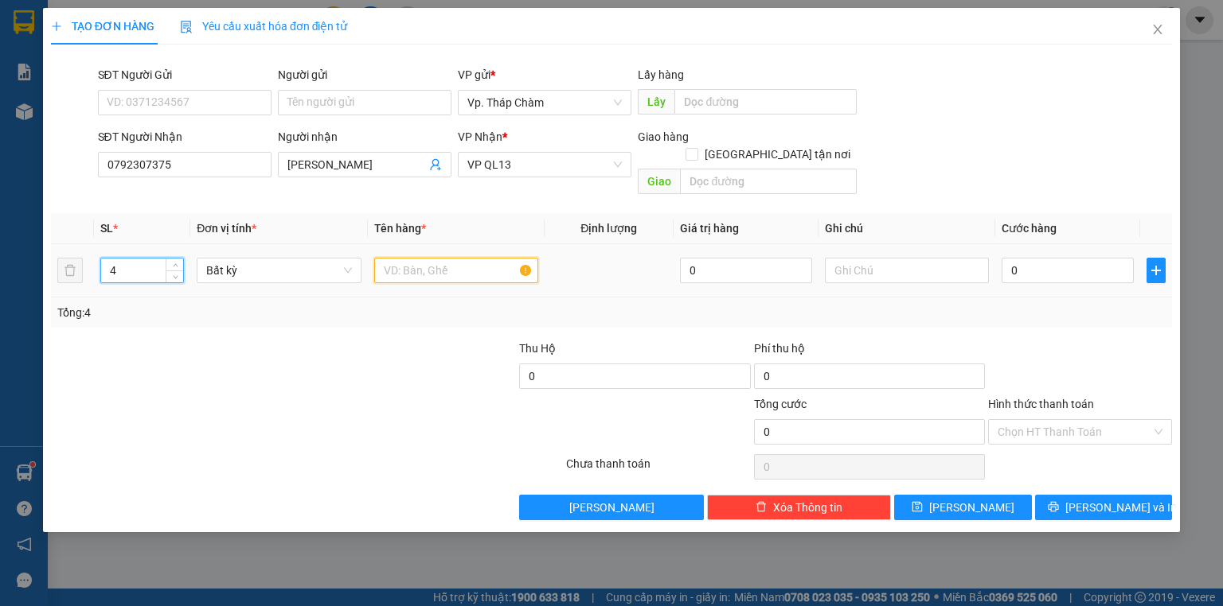
click at [389, 258] on input "text" at bounding box center [456, 270] width 164 height 25
type input "2"
type input "85-AA 050.61+2 VALY (HỒNG,BỌC BỊ)+BALO XANH"
click at [913, 265] on div at bounding box center [907, 271] width 164 height 32
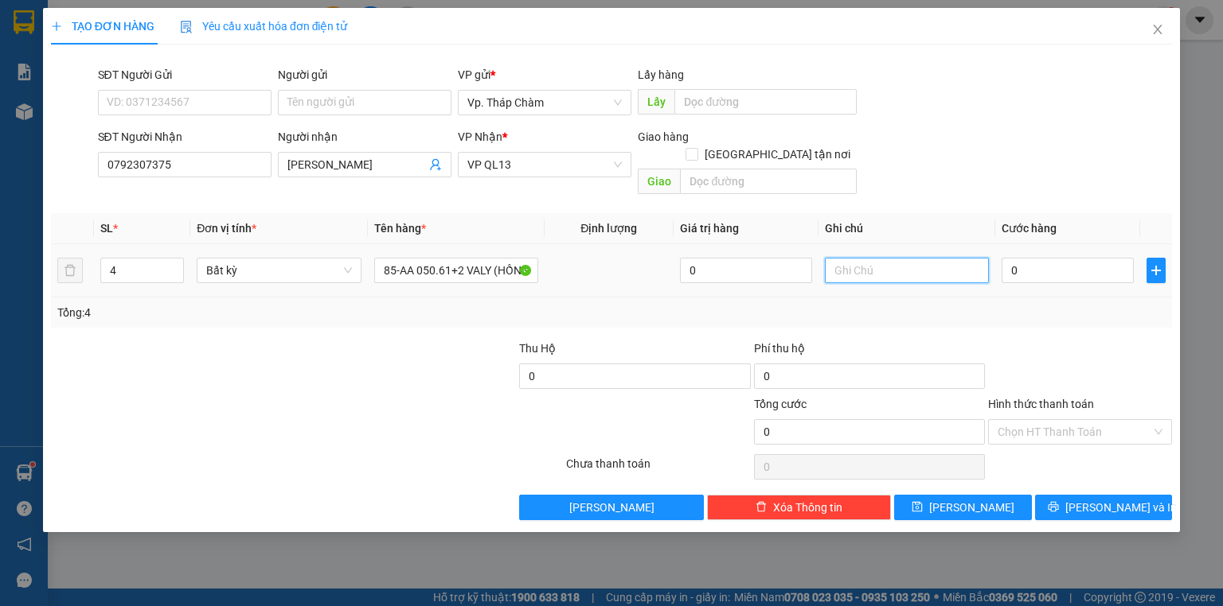
click at [907, 261] on input "text" at bounding box center [907, 270] width 164 height 25
type input "BAO XE"
click at [1084, 259] on input "0" at bounding box center [1067, 270] width 132 height 25
type input "5"
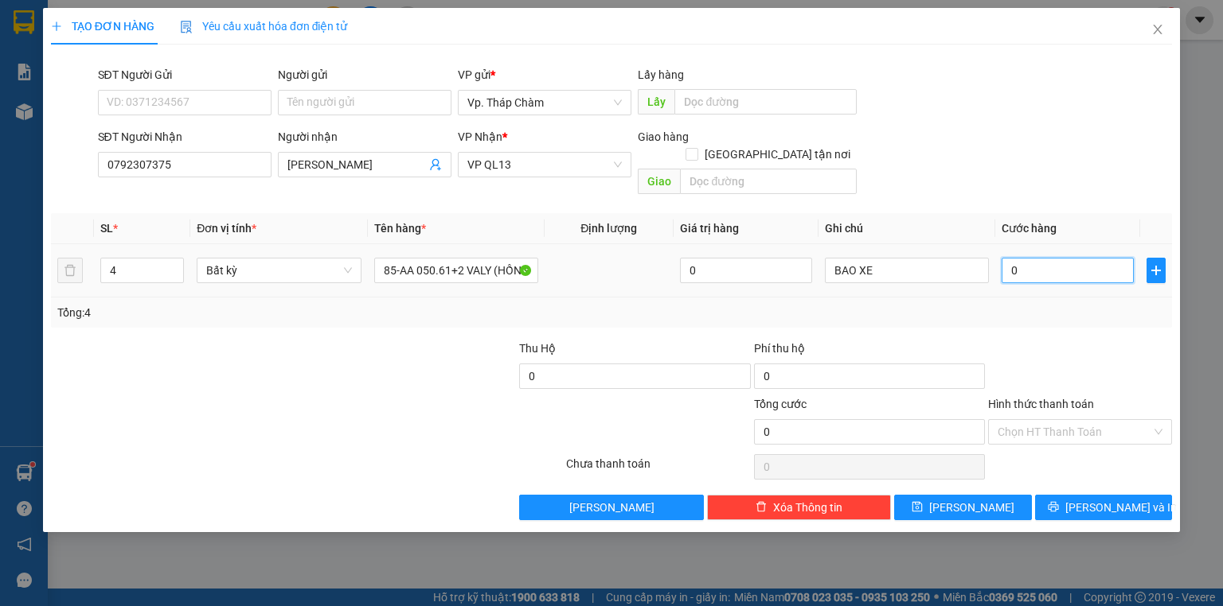
type input "5"
type input "50"
type input "500"
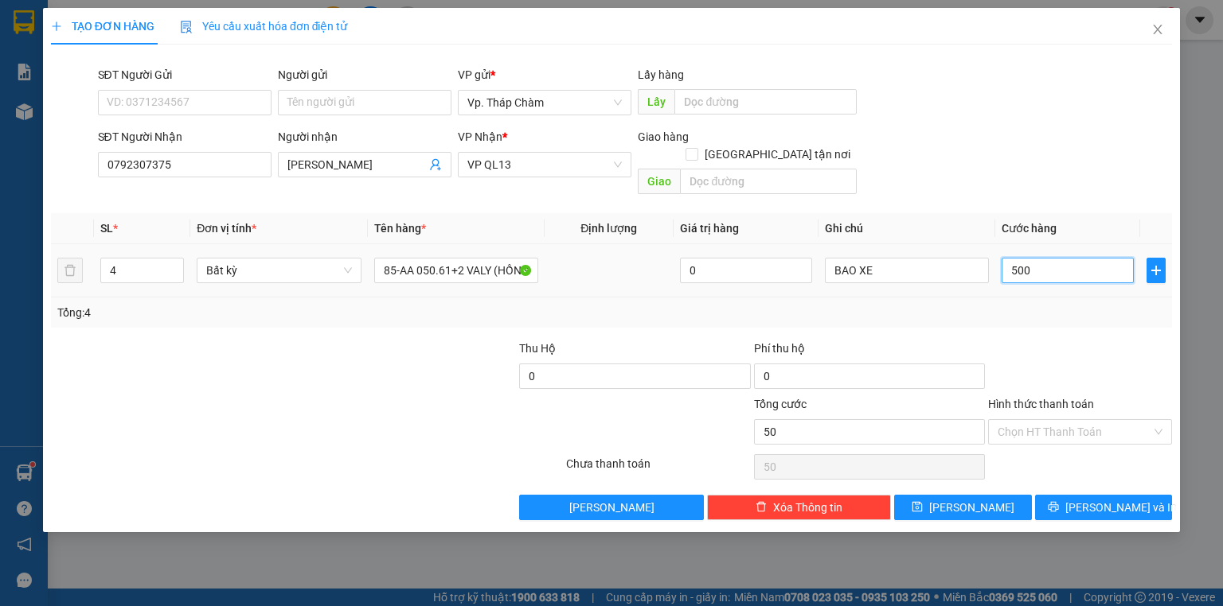
type input "500"
type input "5.000"
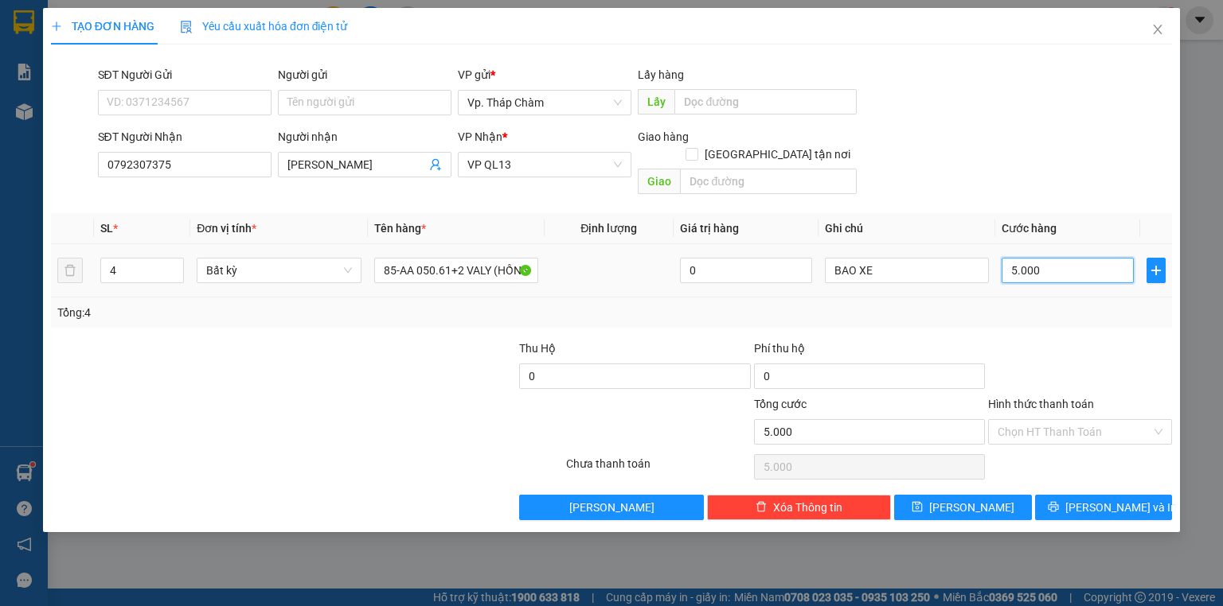
type input "50.000"
type input "500.000"
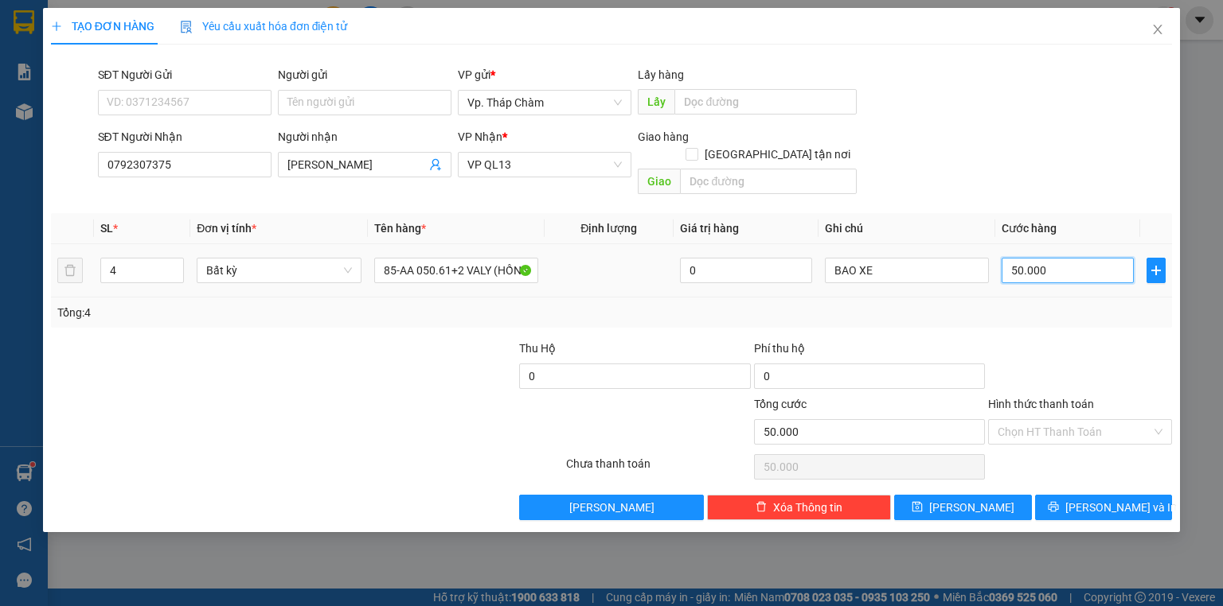
type input "500.000"
click at [1102, 420] on input "Hình thức thanh toán" at bounding box center [1074, 432] width 154 height 24
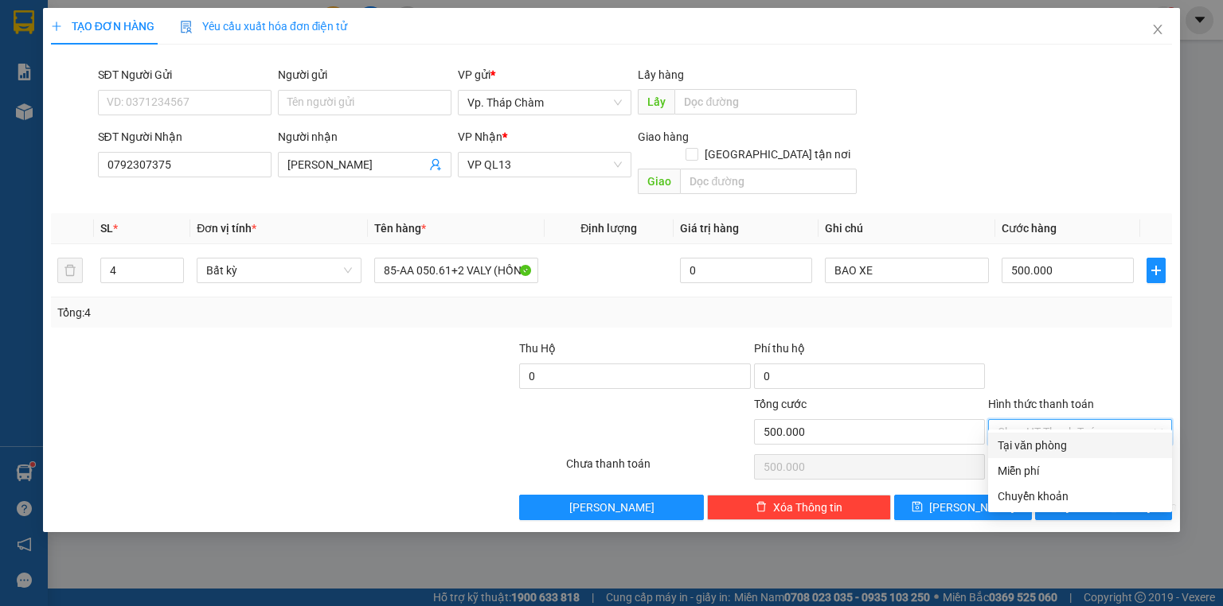
click at [1070, 446] on div "Tại văn phòng" at bounding box center [1079, 446] width 165 height 18
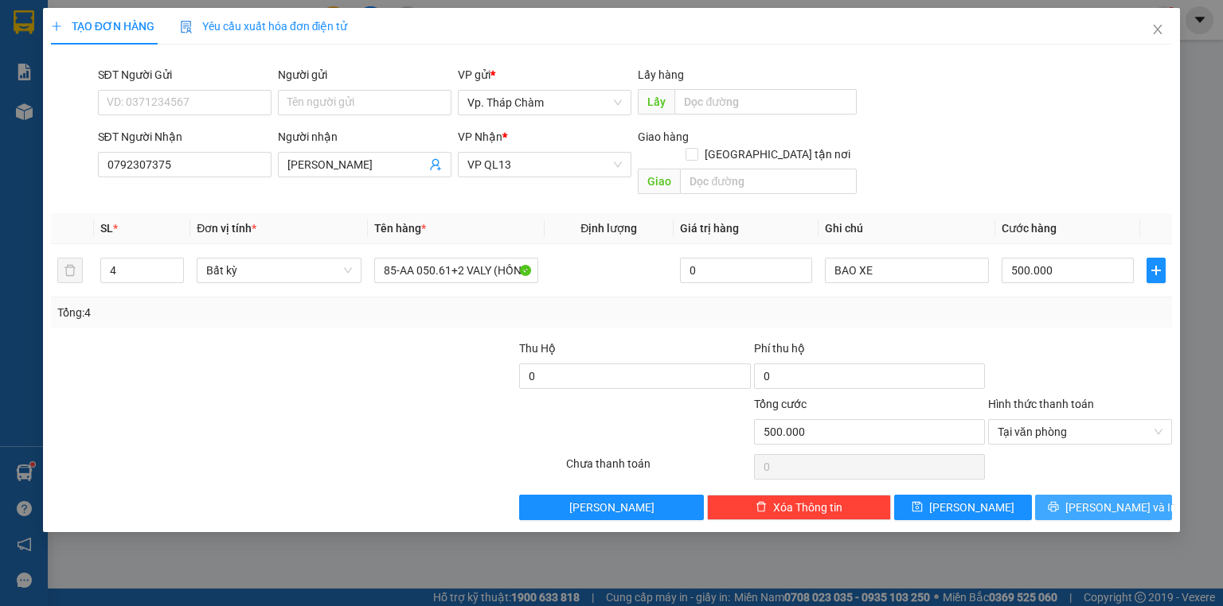
click at [1089, 495] on button "[PERSON_NAME] và In" at bounding box center [1104, 507] width 138 height 25
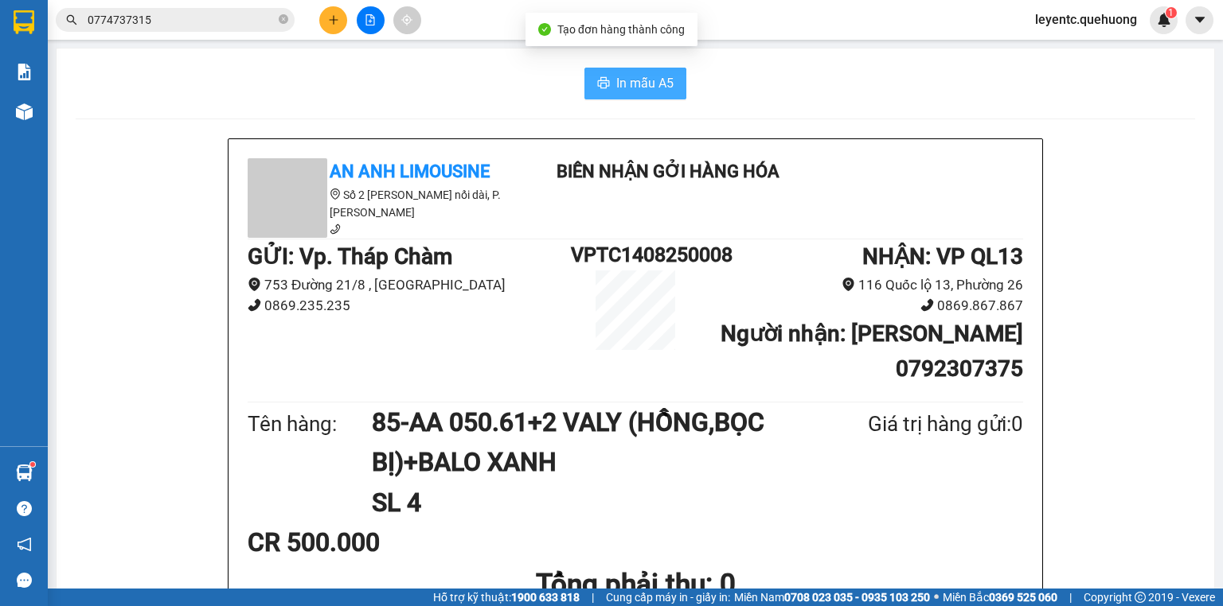
click at [657, 82] on span "In mẫu A5" at bounding box center [644, 83] width 57 height 20
click at [616, 83] on span "In mẫu A5" at bounding box center [644, 83] width 57 height 20
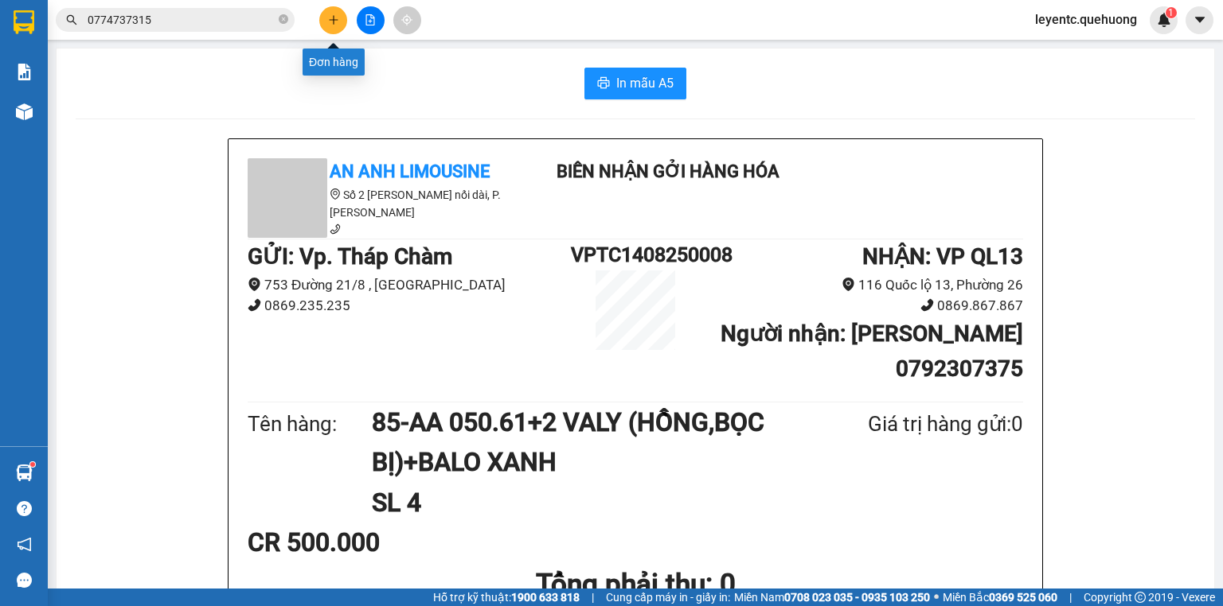
click at [343, 20] on button at bounding box center [333, 20] width 28 height 28
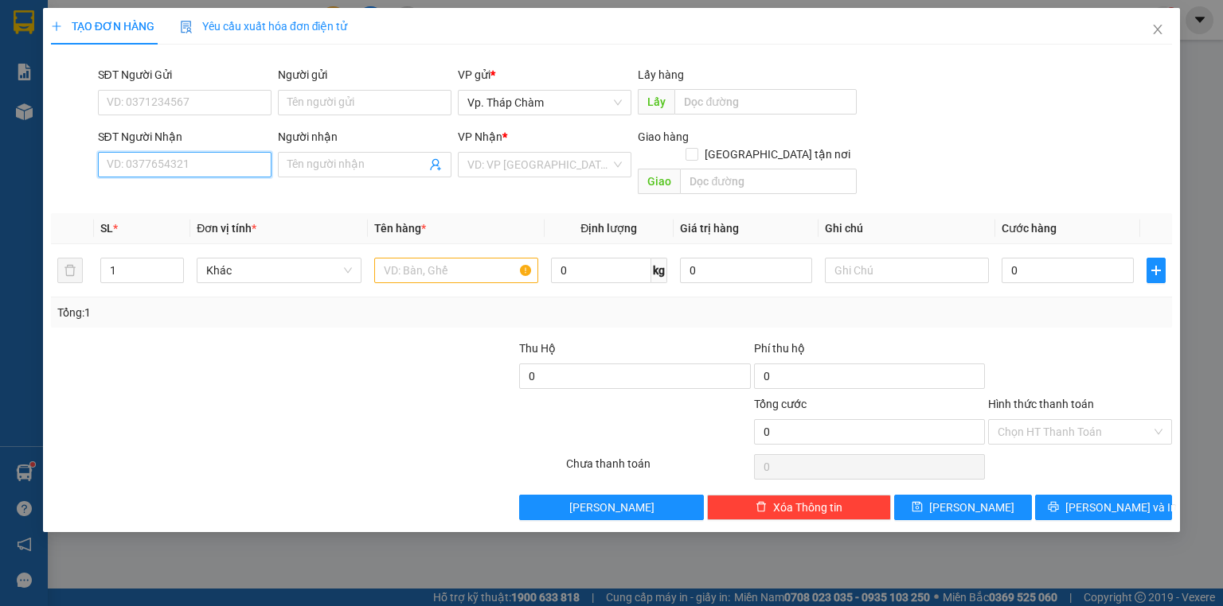
click at [223, 166] on input "SĐT Người Nhận" at bounding box center [185, 164] width 174 height 25
click at [188, 198] on div "0929023515 - TUYÊN" at bounding box center [184, 197] width 154 height 18
type input "0929023515"
type input "TUYÊN"
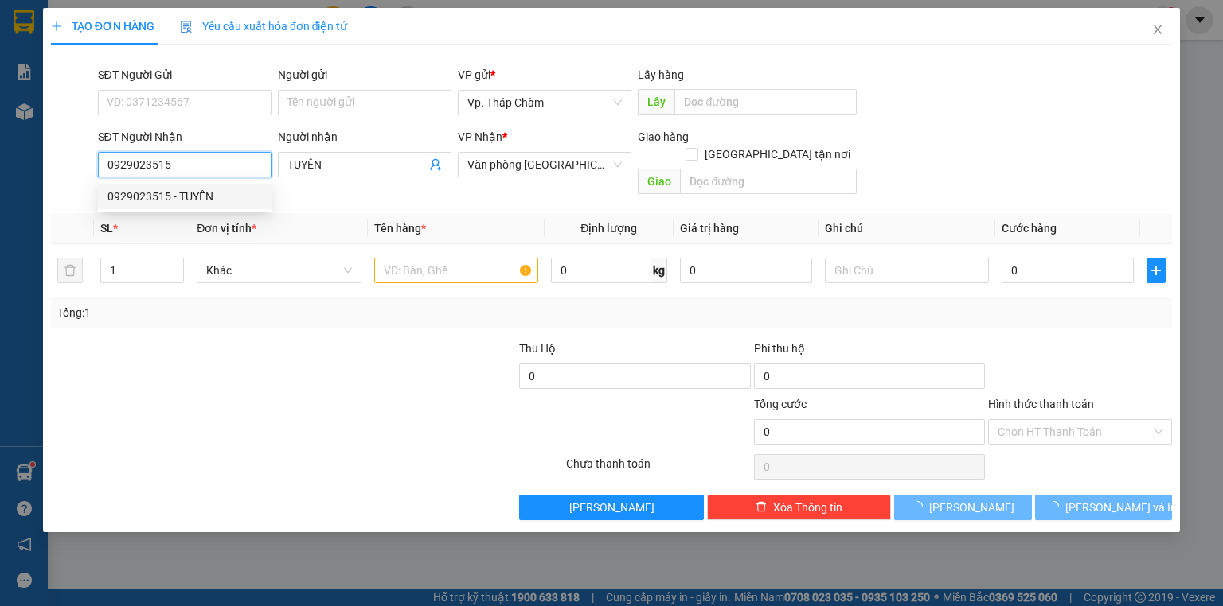
type input "50.000"
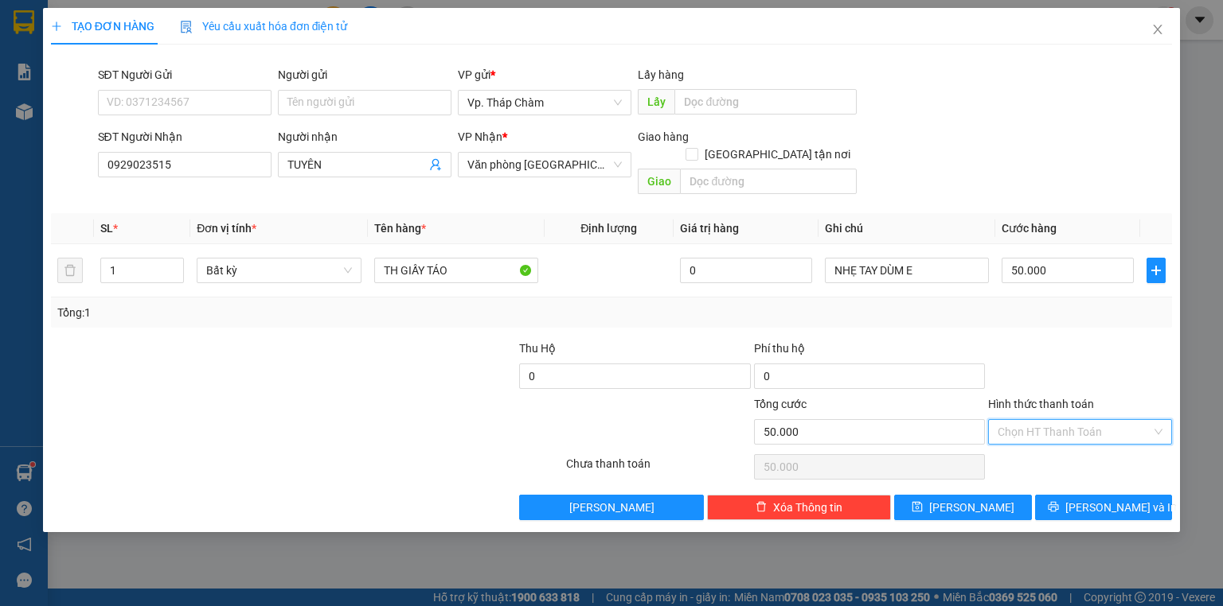
click at [1070, 420] on input "Hình thức thanh toán" at bounding box center [1074, 432] width 154 height 24
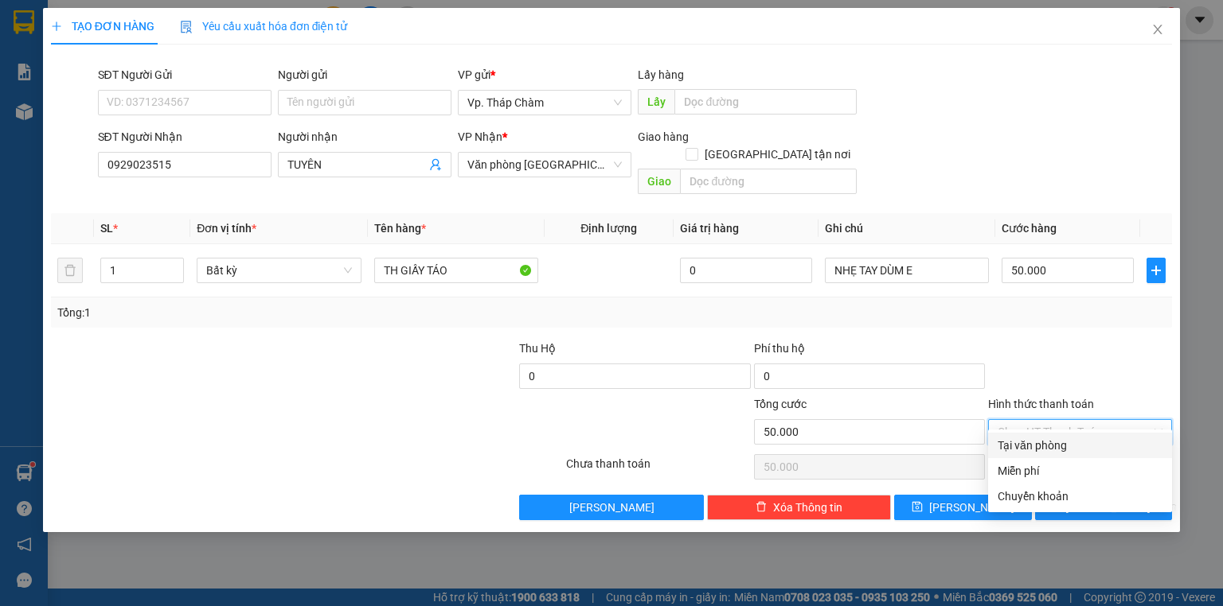
click at [1038, 439] on div "Tại văn phòng" at bounding box center [1079, 446] width 165 height 18
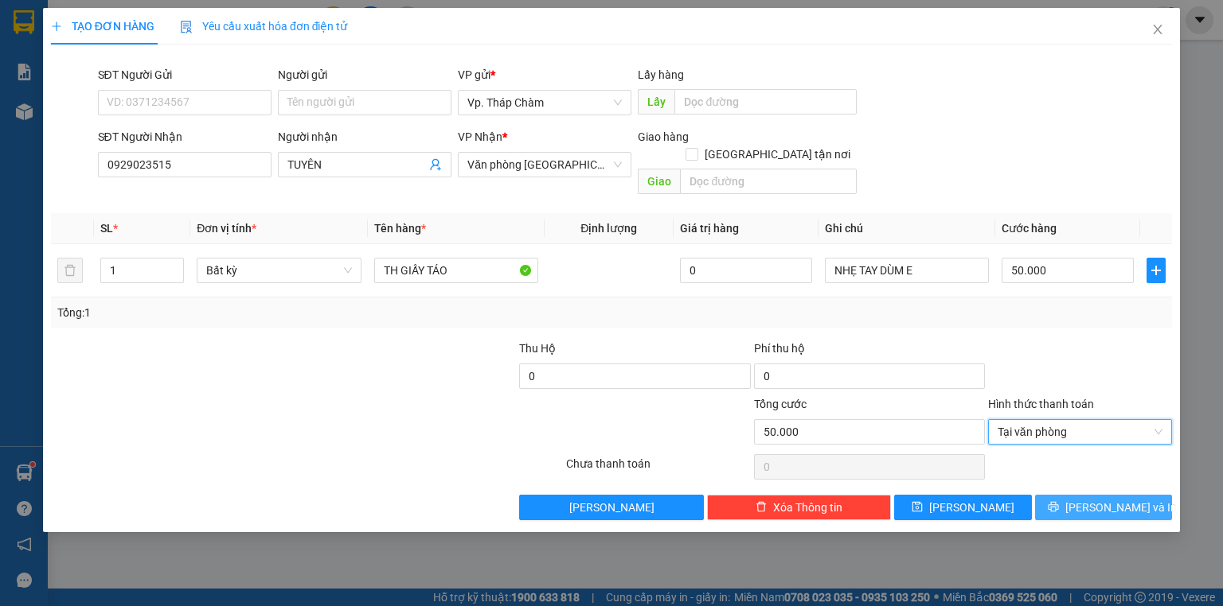
click at [1092, 499] on span "[PERSON_NAME] và In" at bounding box center [1120, 508] width 111 height 18
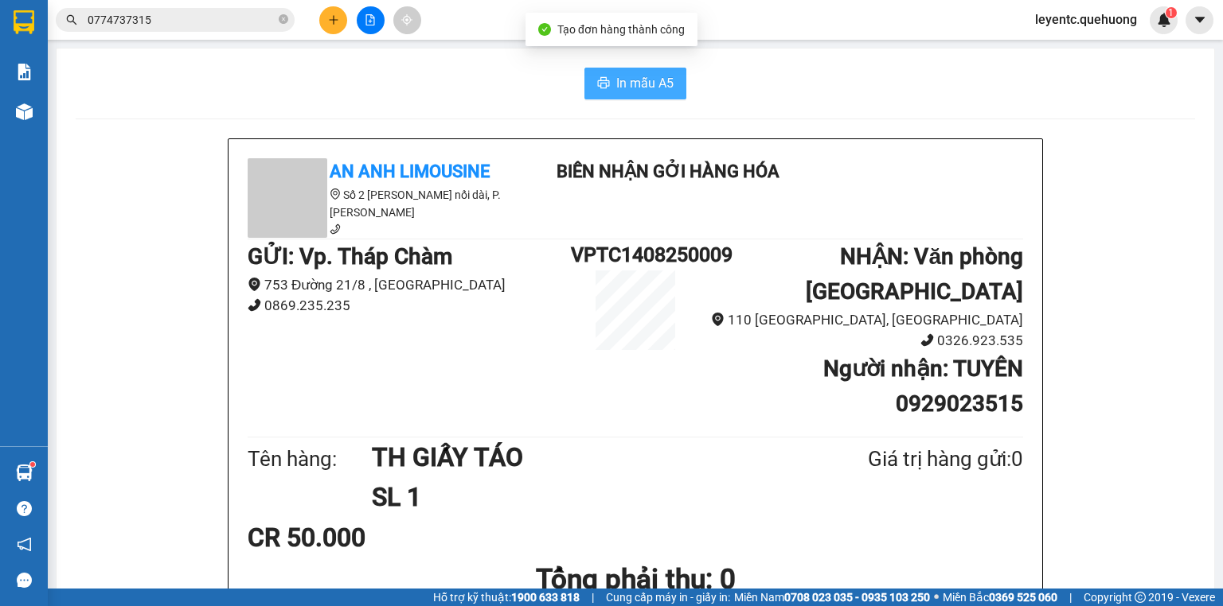
click at [618, 93] on button "In mẫu A5" at bounding box center [635, 84] width 102 height 32
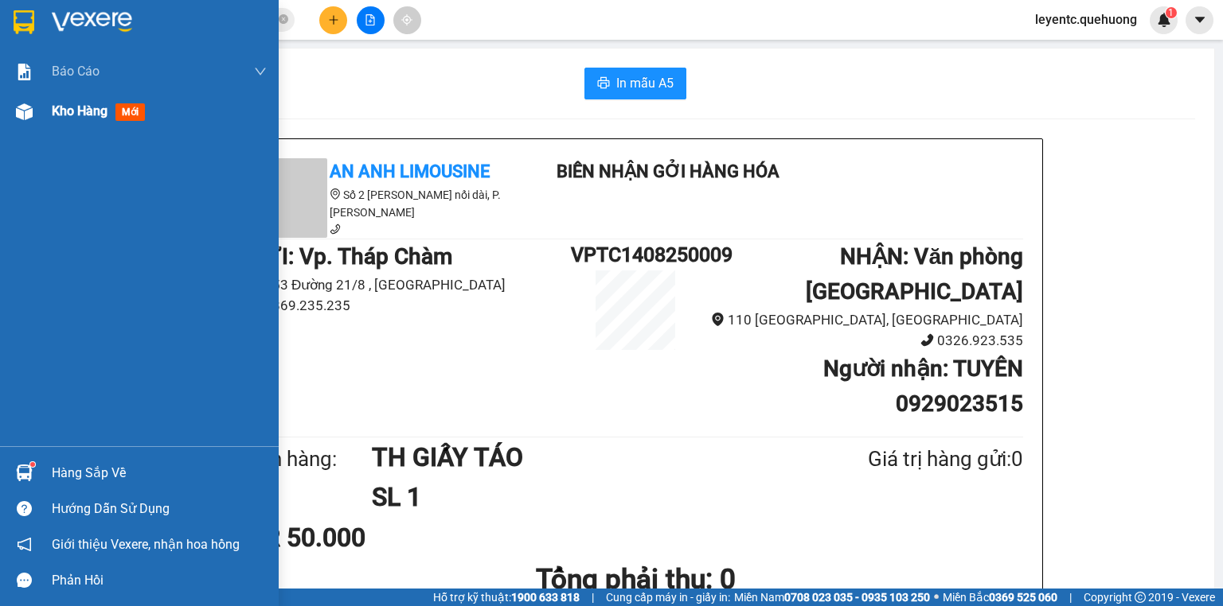
click at [65, 113] on span "Kho hàng" at bounding box center [80, 110] width 56 height 15
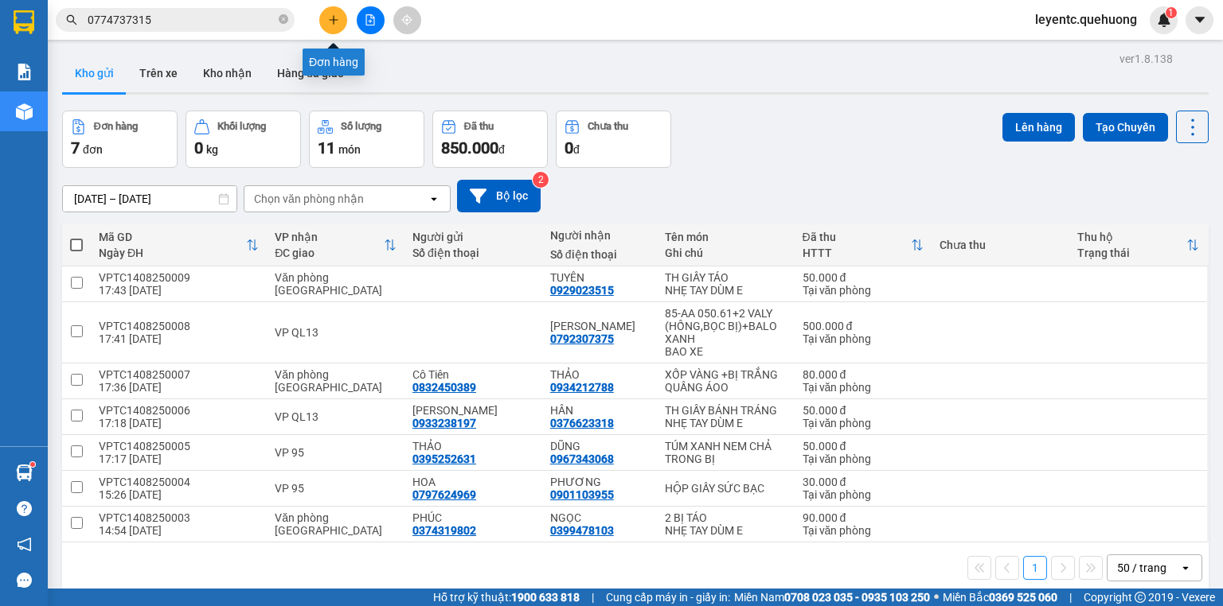
click at [337, 18] on icon "plus" at bounding box center [333, 19] width 11 height 11
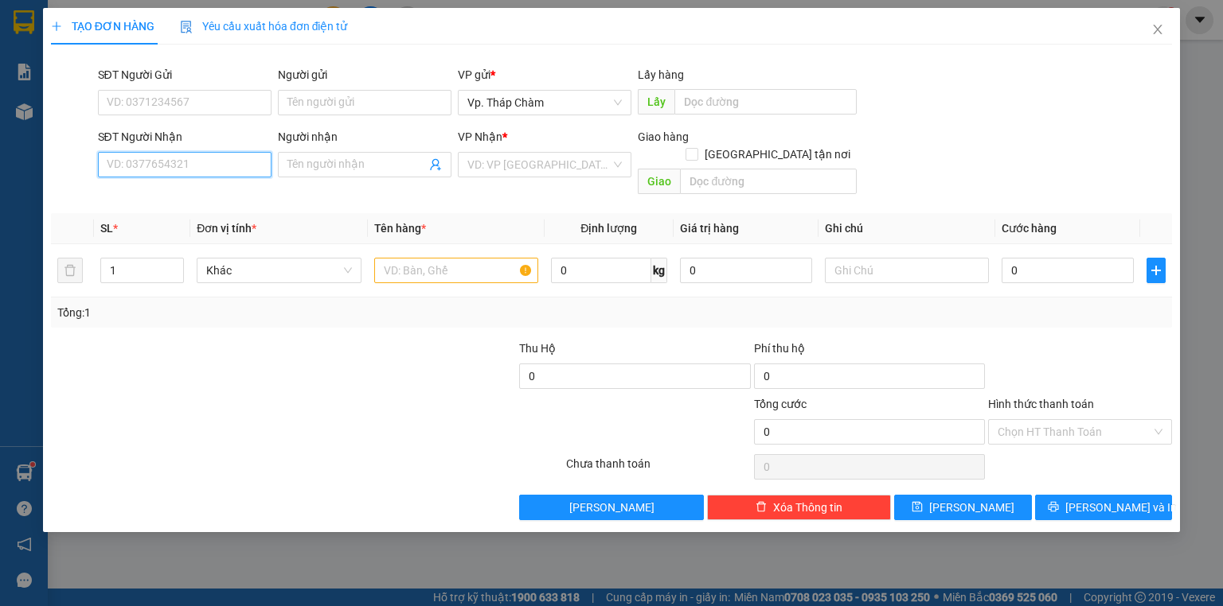
drag, startPoint x: 236, startPoint y: 162, endPoint x: 205, endPoint y: 149, distance: 33.9
click at [236, 162] on input "SĐT Người Nhận" at bounding box center [185, 164] width 174 height 25
click at [201, 205] on div "0369765438 - BẢO" at bounding box center [185, 197] width 157 height 18
type input "0369765438"
type input "BẢO"
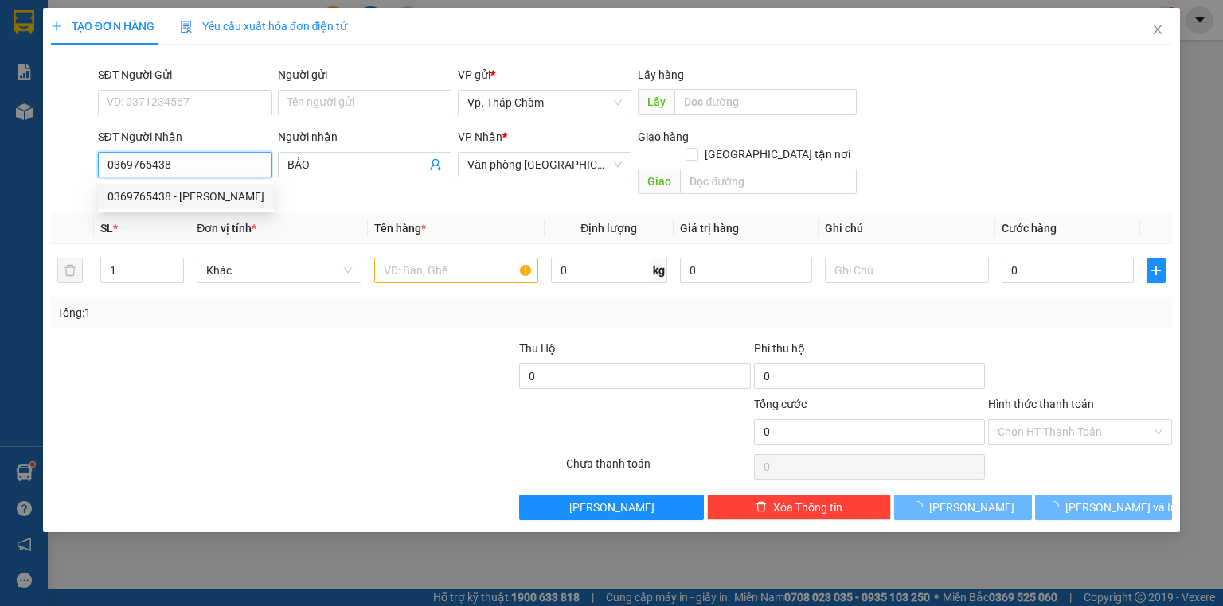
type input "40.000"
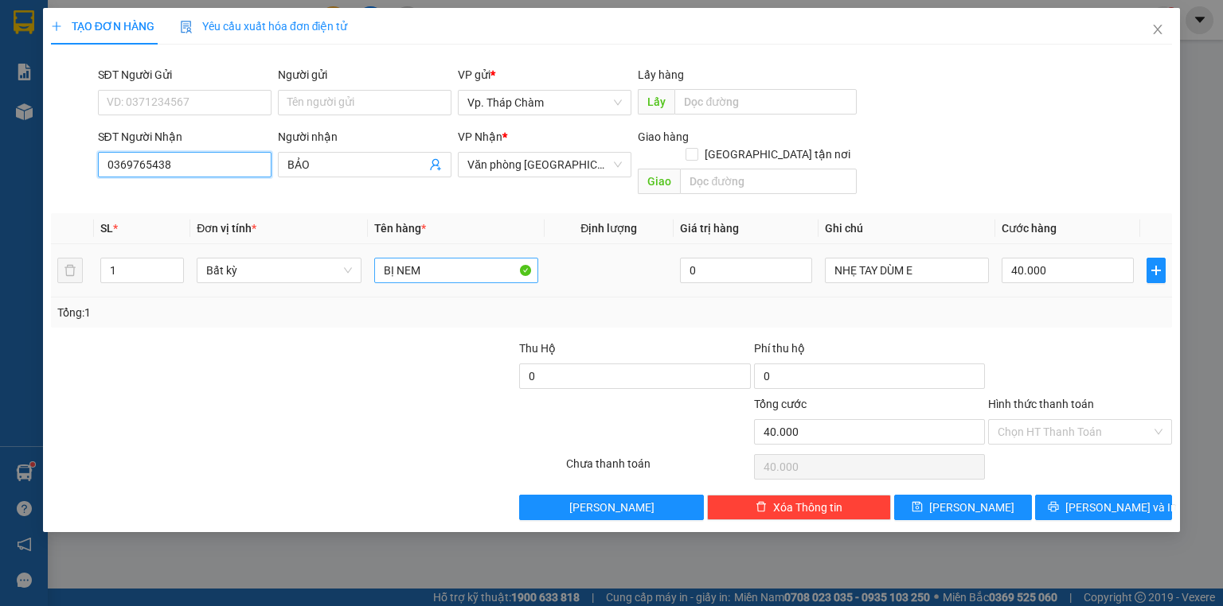
type input "0369765438"
drag, startPoint x: 434, startPoint y: 252, endPoint x: 240, endPoint y: 261, distance: 194.4
click at [247, 253] on tr "1 Bất kỳ BỊ NEM 0 NHẸ TAY DÙM E 40.000" at bounding box center [611, 270] width 1121 height 53
type input "TH GIẤY MẮM RUỐC"
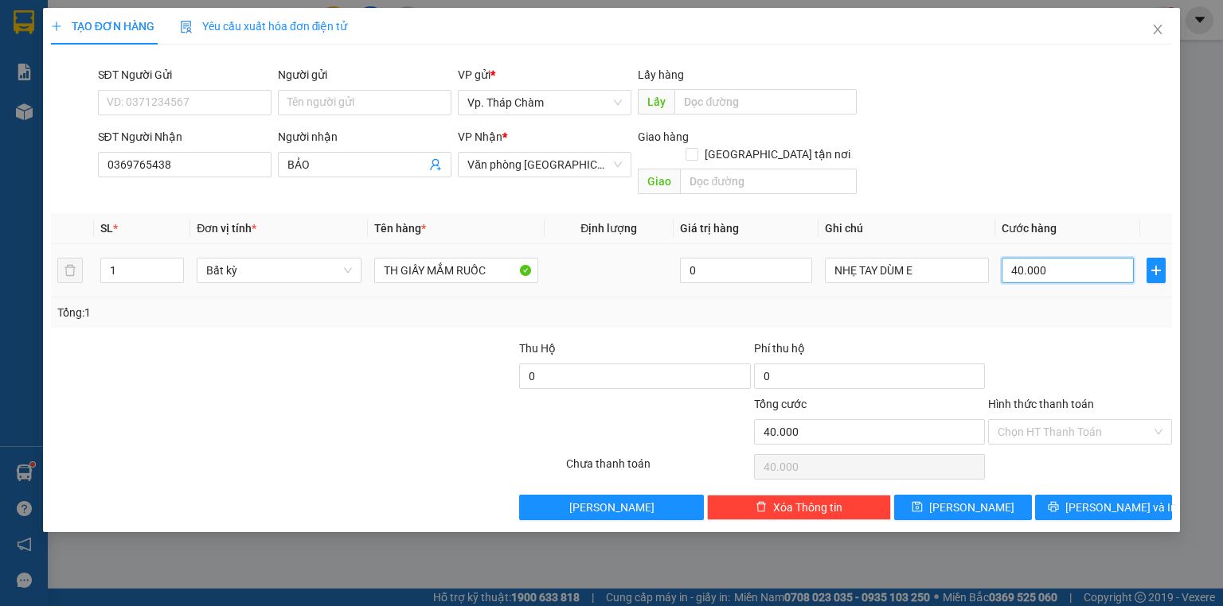
click at [1060, 258] on input "40.000" at bounding box center [1067, 270] width 132 height 25
type input "3"
type input "30"
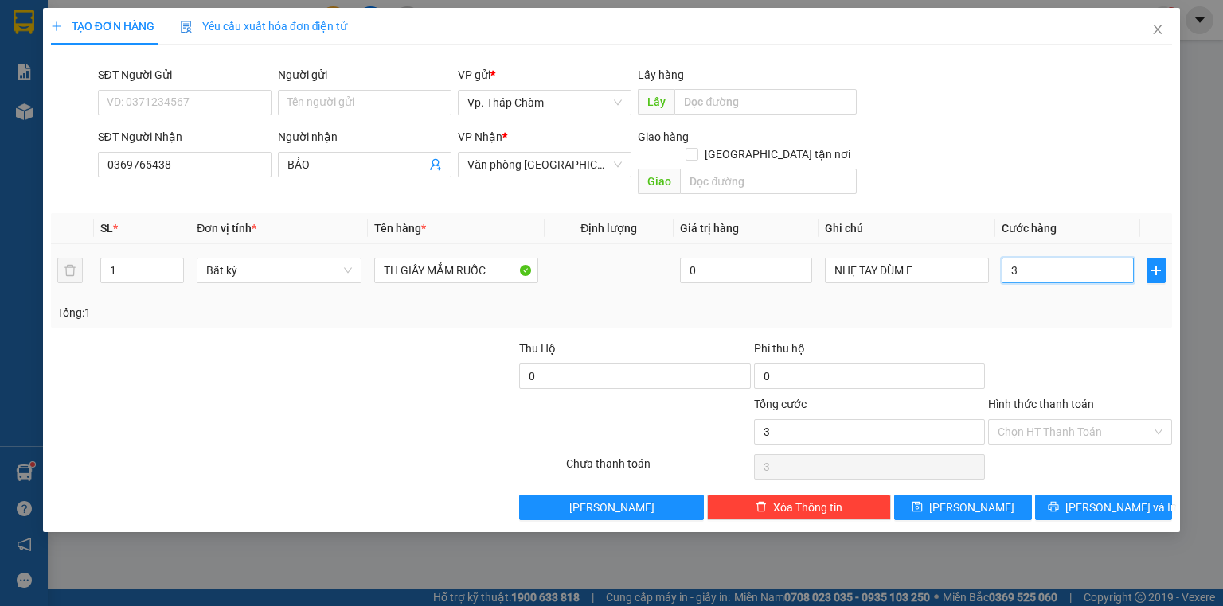
type input "30"
type input "30.000"
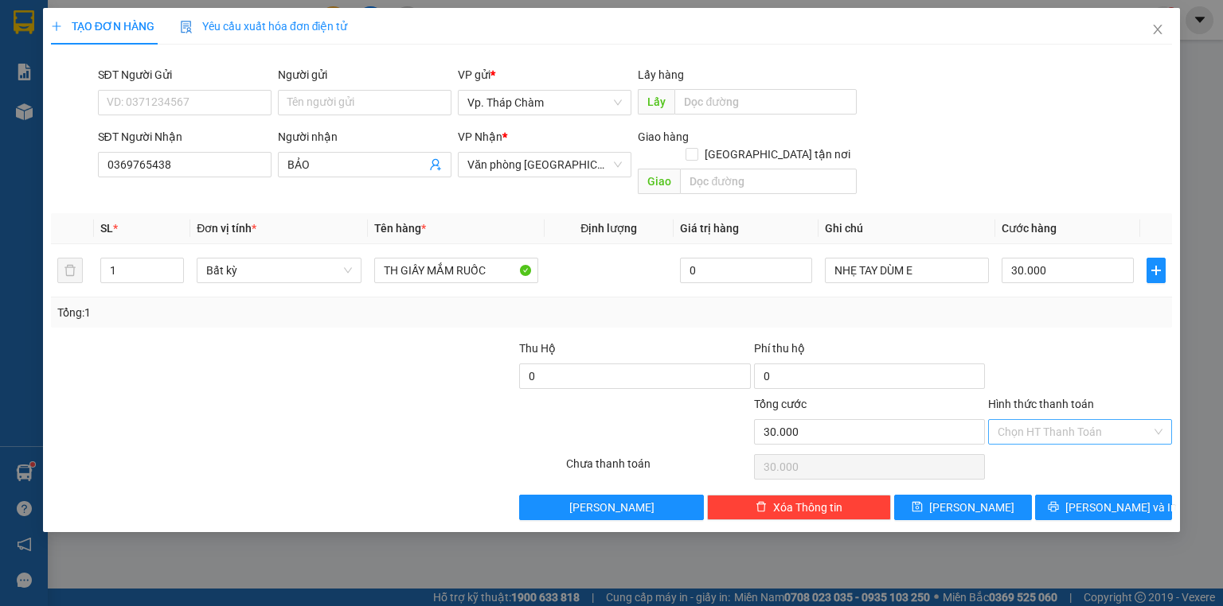
click at [1047, 420] on input "Hình thức thanh toán" at bounding box center [1074, 432] width 154 height 24
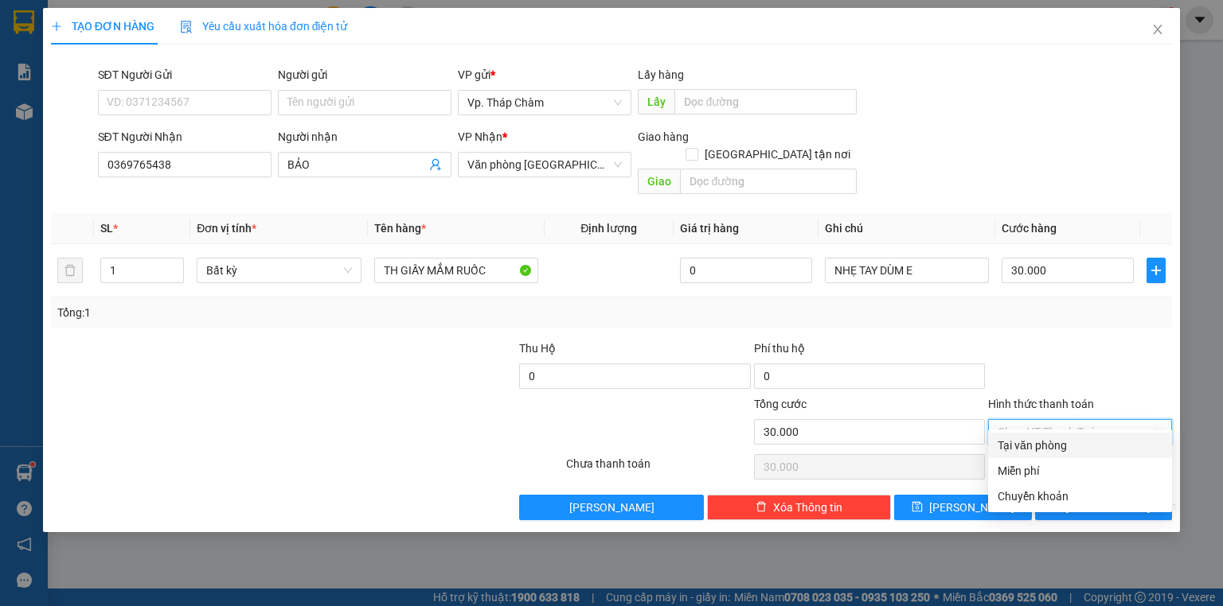
click at [1044, 440] on div "Tại văn phòng" at bounding box center [1079, 446] width 165 height 18
type input "0"
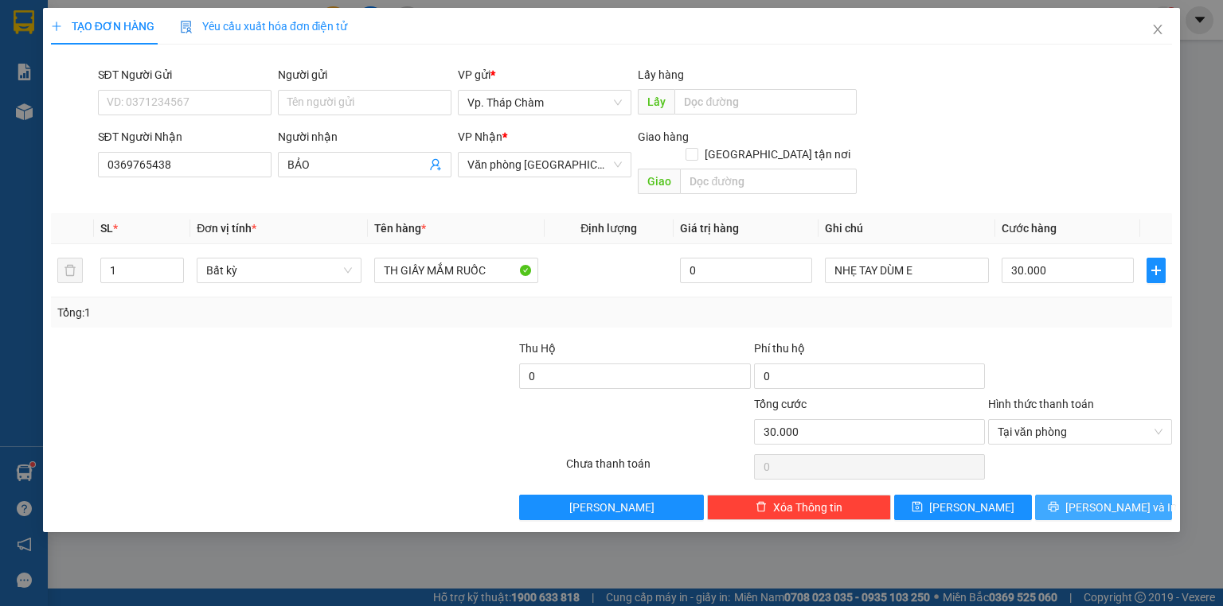
click at [1089, 495] on button "[PERSON_NAME] và In" at bounding box center [1104, 507] width 138 height 25
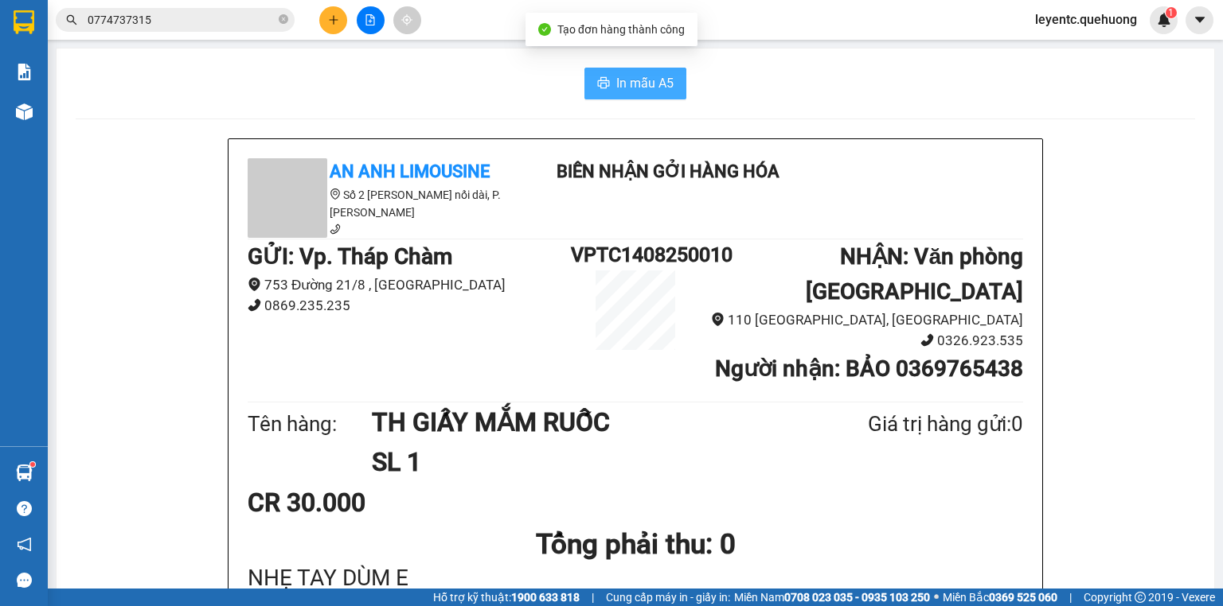
drag, startPoint x: 635, startPoint y: 92, endPoint x: 645, endPoint y: 123, distance: 33.2
click at [636, 91] on span "In mẫu A5" at bounding box center [644, 83] width 57 height 20
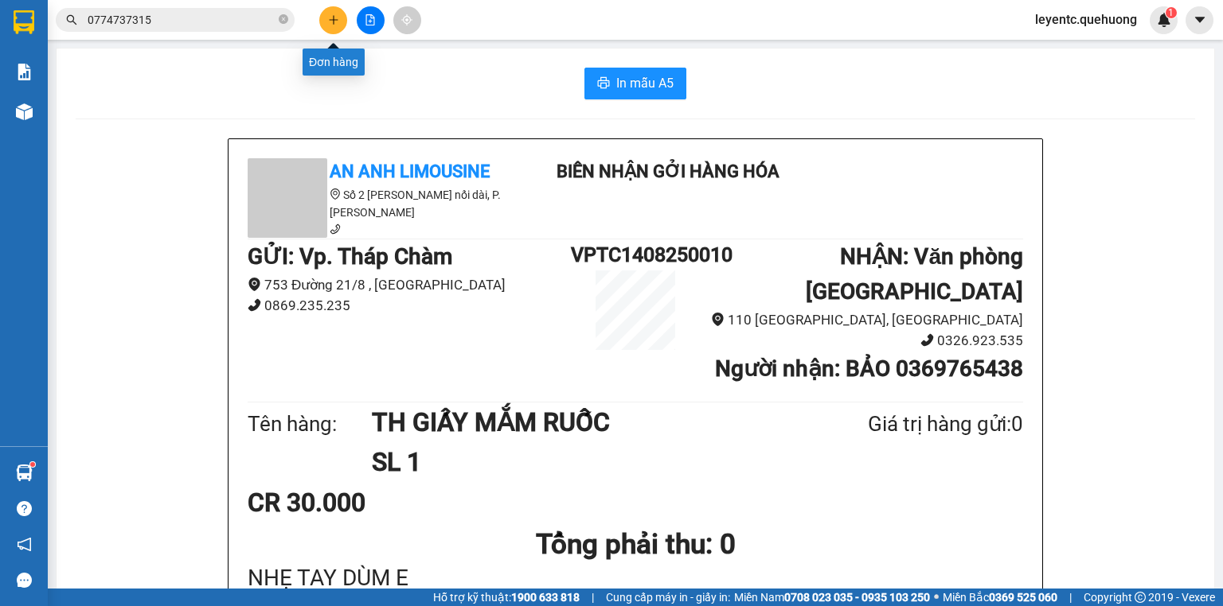
click at [336, 14] on icon "plus" at bounding box center [333, 19] width 11 height 11
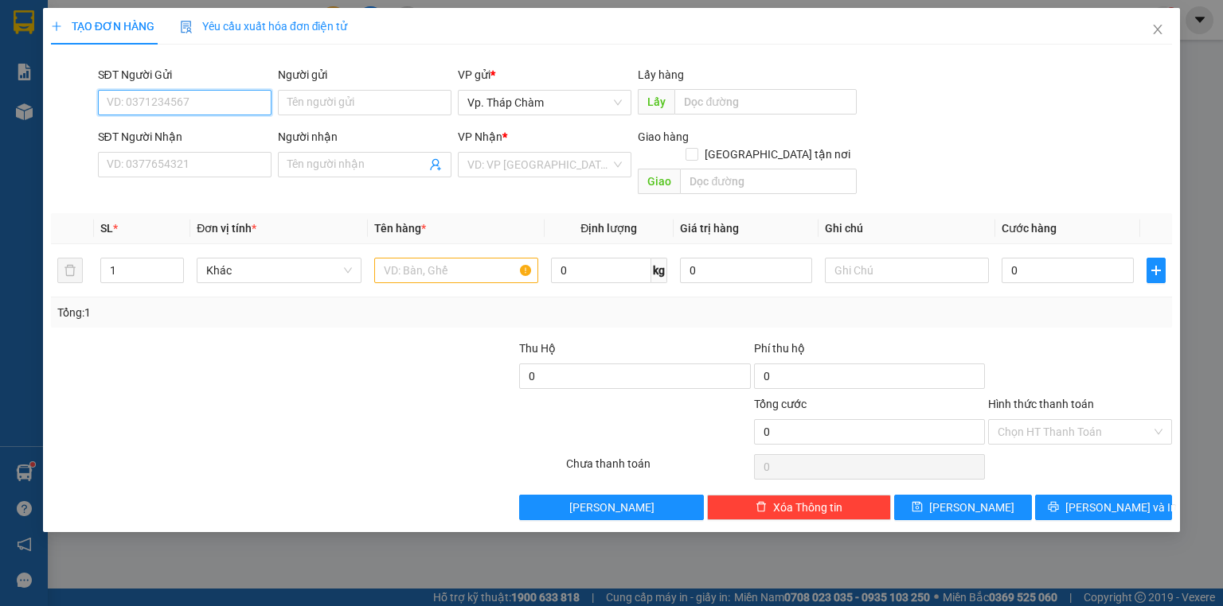
drag, startPoint x: 183, startPoint y: 98, endPoint x: 178, endPoint y: 21, distance: 76.6
click at [181, 94] on input "SĐT Người Gửi" at bounding box center [185, 102] width 174 height 25
click at [206, 135] on div "0919052803 - TUYẾT" at bounding box center [184, 135] width 154 height 18
type input "0919052803"
type input "TUYẾT"
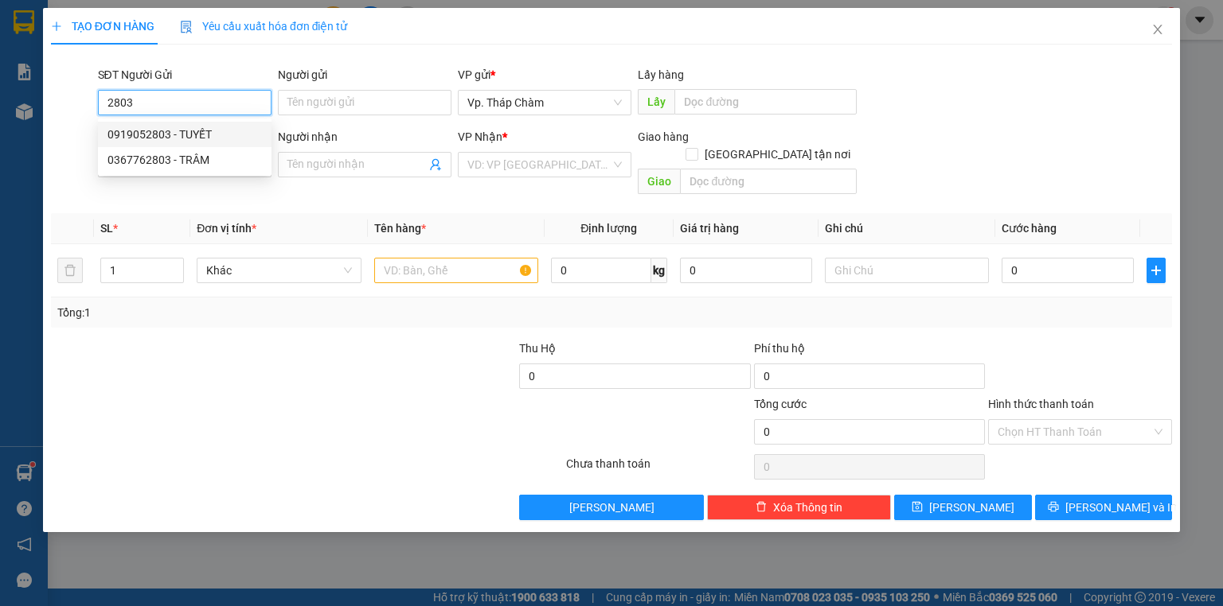
type input "0767341395"
type input "VŨ THẮNG"
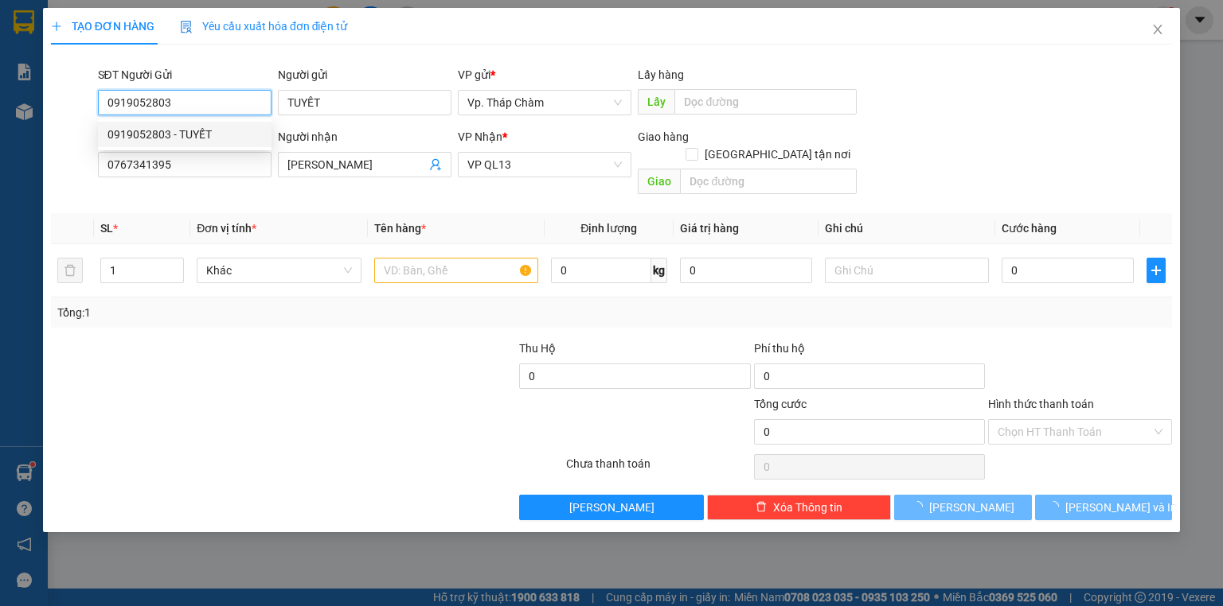
type input "30.000"
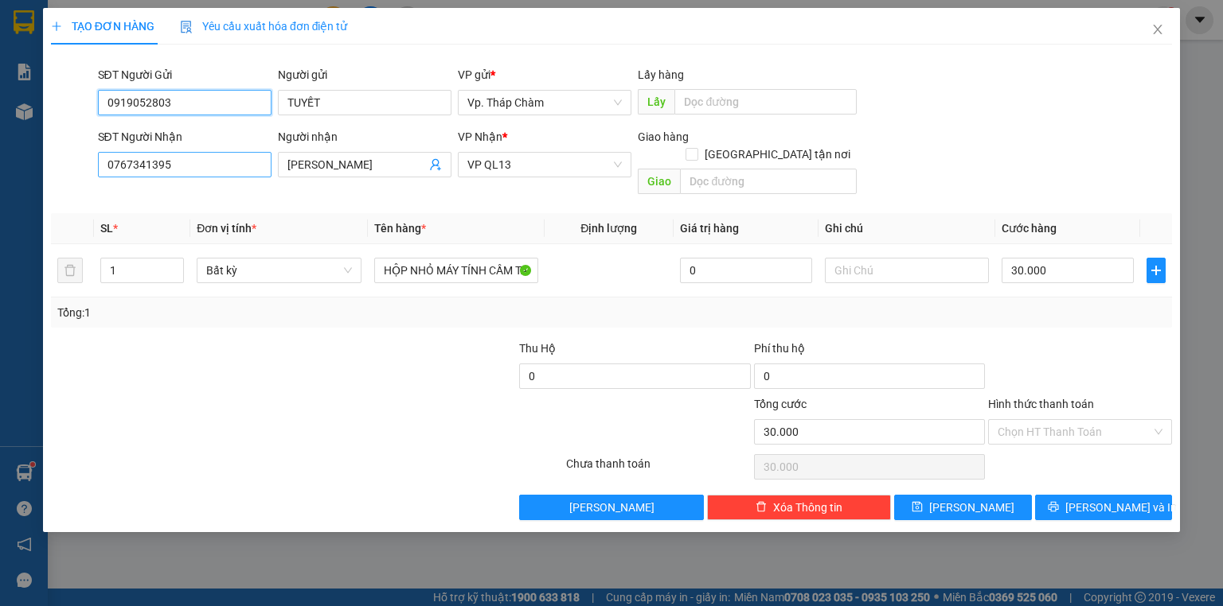
type input "0919052803"
drag, startPoint x: 216, startPoint y: 166, endPoint x: 62, endPoint y: 166, distance: 153.6
click at [62, 166] on div "SĐT Người Nhận 0767341395 0767341395 Người nhận VŨ THẮNG VP Nhận * VP QL13 Giao…" at bounding box center [611, 164] width 1124 height 73
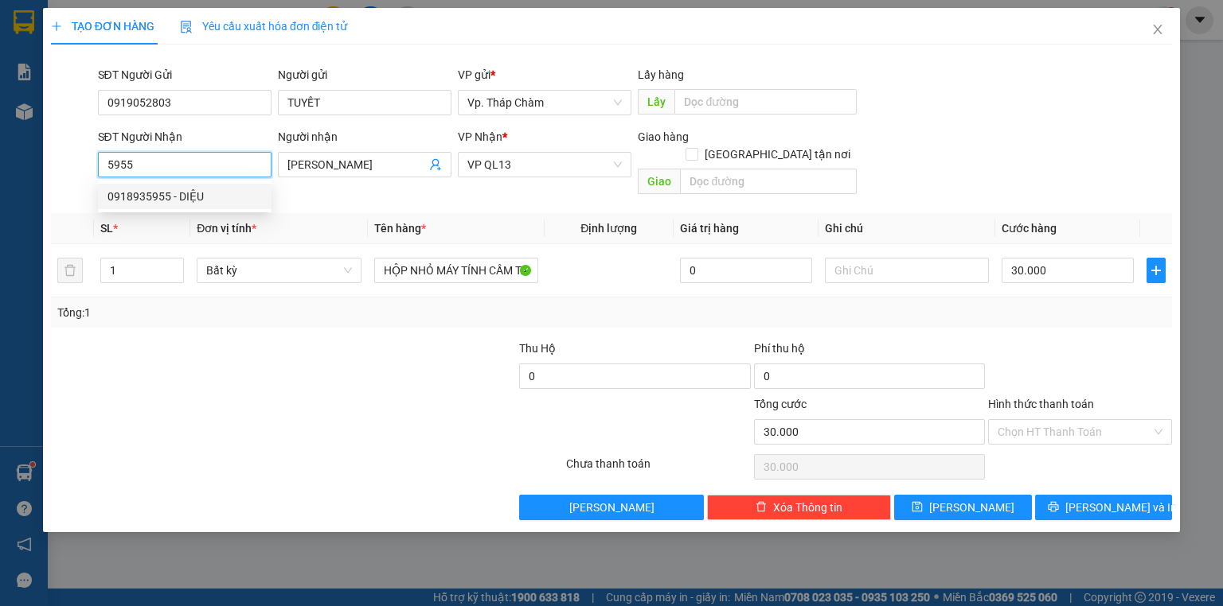
click at [188, 191] on div "0918935955 - DIỆU" at bounding box center [184, 197] width 154 height 18
type input "0918935955"
type input "DIỆU"
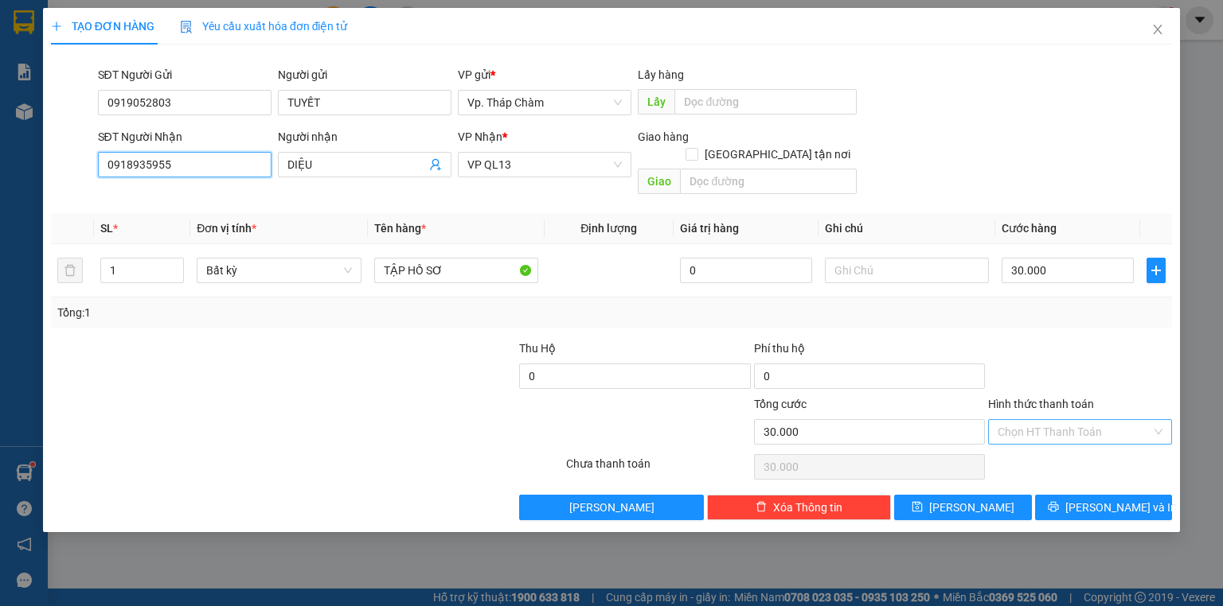
type input "0918935955"
click at [1049, 420] on input "Hình thức thanh toán" at bounding box center [1074, 432] width 154 height 24
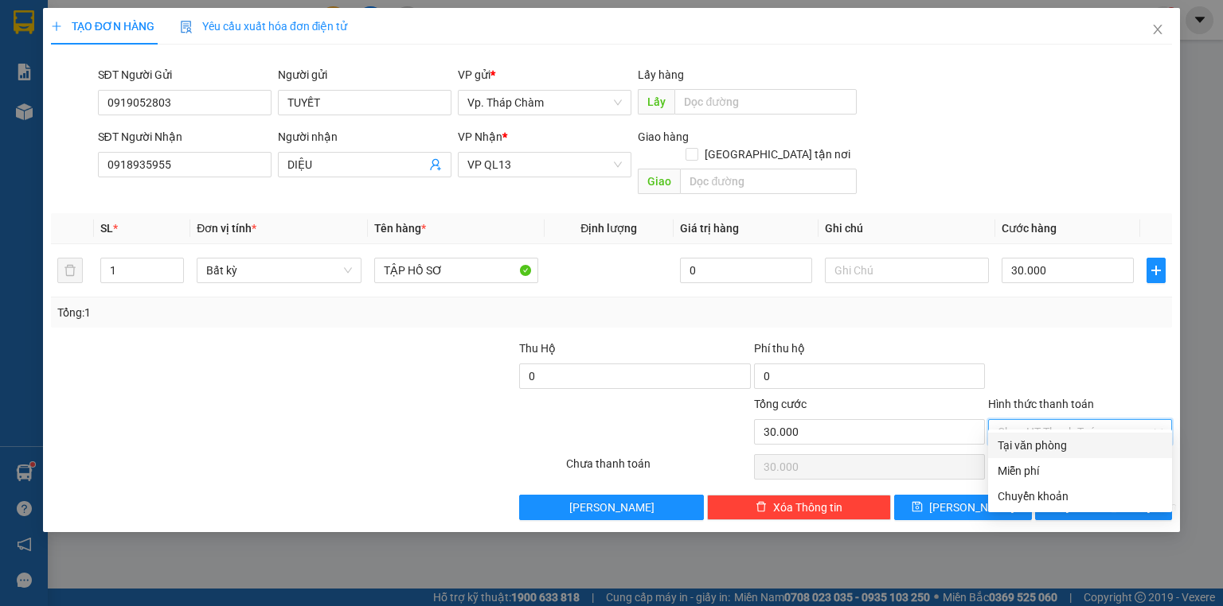
click at [1054, 449] on div "Tại văn phòng" at bounding box center [1079, 446] width 165 height 18
type input "0"
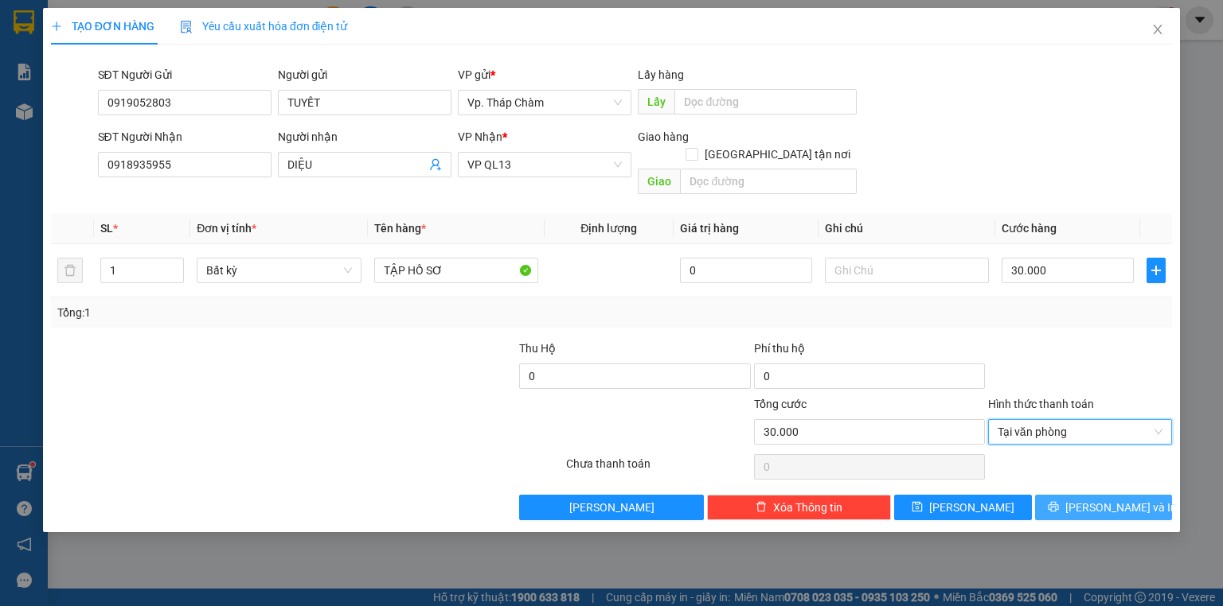
click at [1059, 501] on span "printer" at bounding box center [1052, 507] width 11 height 13
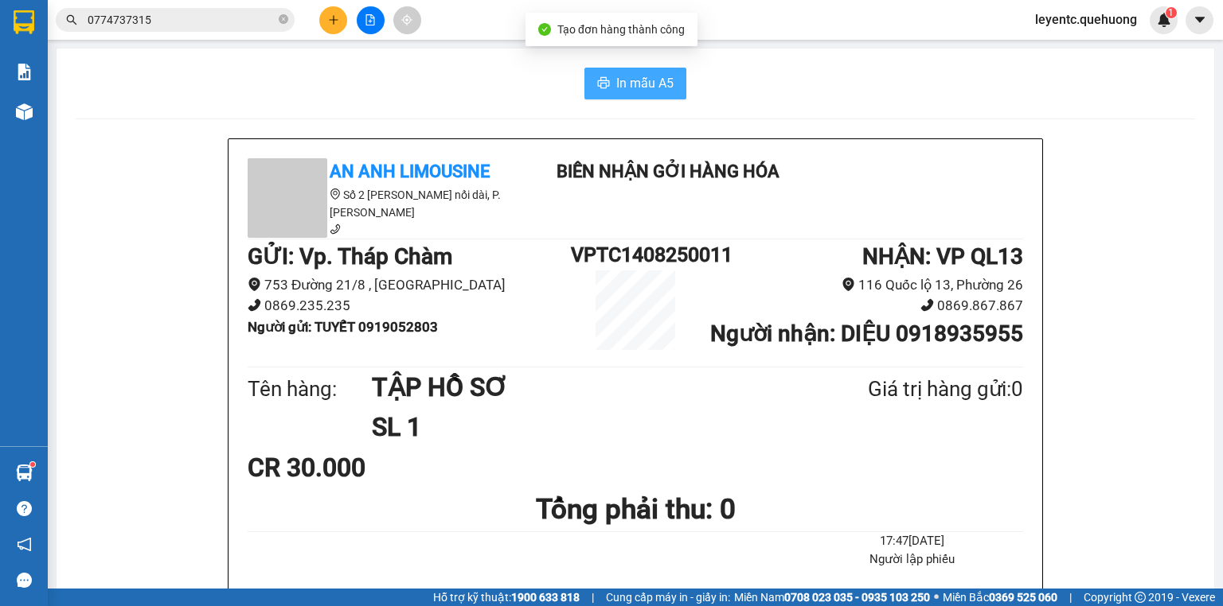
click at [648, 81] on span "In mẫu A5" at bounding box center [644, 83] width 57 height 20
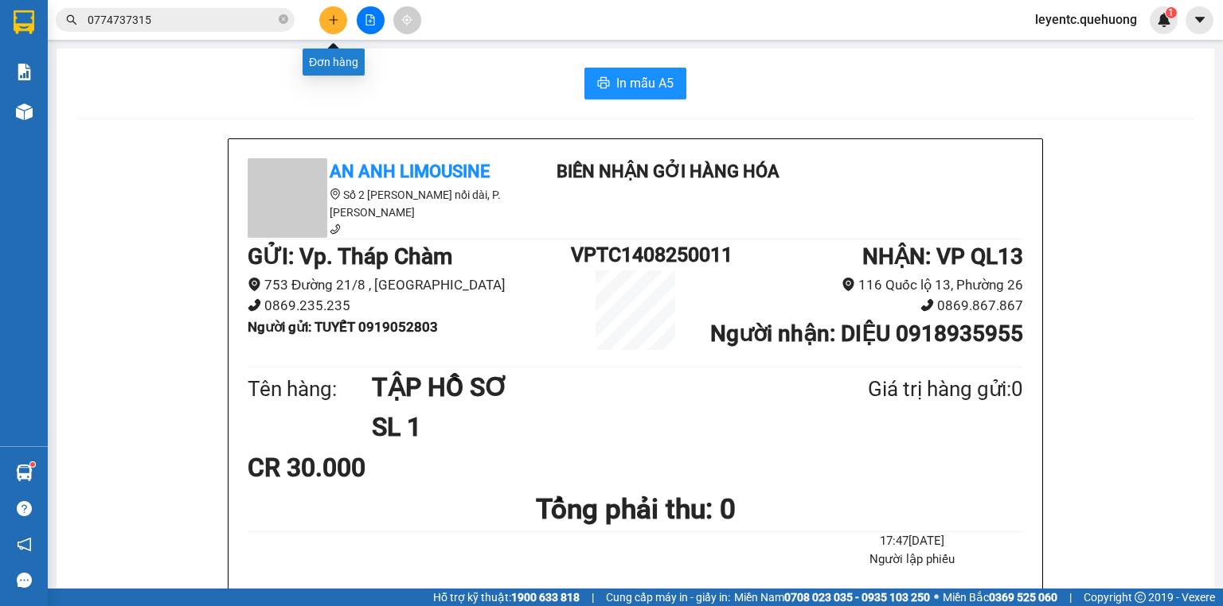
click at [322, 18] on button at bounding box center [333, 20] width 28 height 28
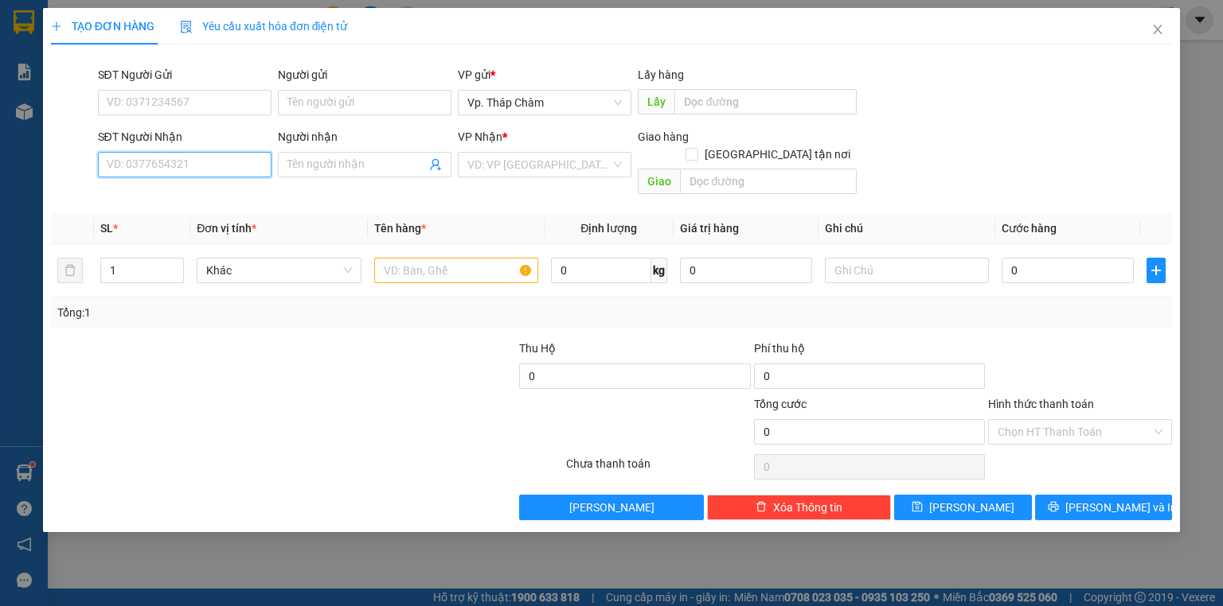
click at [222, 165] on input "SĐT Người Nhận" at bounding box center [185, 164] width 174 height 25
click at [146, 162] on input "0965524579" at bounding box center [185, 164] width 174 height 25
type input "0963524579"
click at [304, 167] on input "Người nhận" at bounding box center [356, 165] width 138 height 18
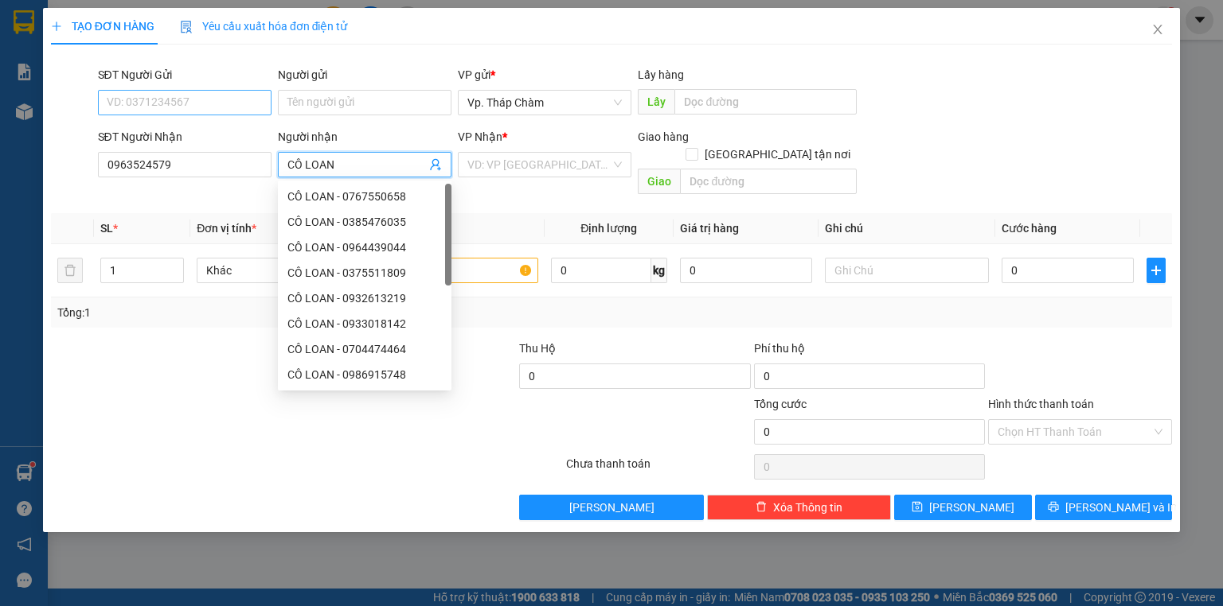
type input "CÔ LOAN"
click at [197, 101] on input "SĐT Người Gửi" at bounding box center [185, 102] width 174 height 25
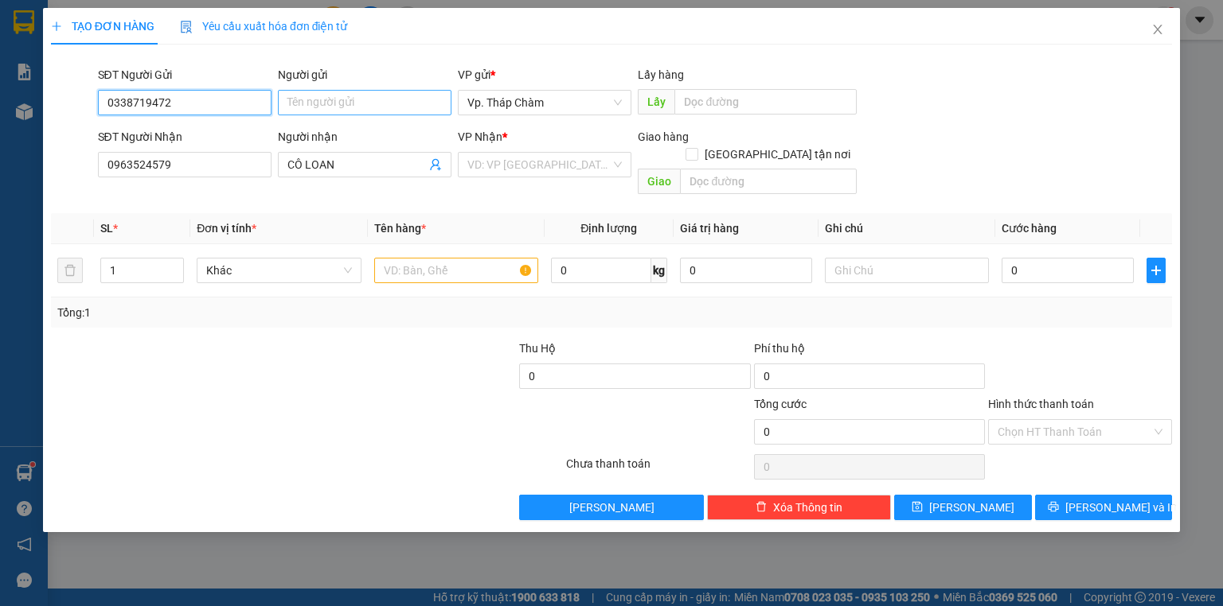
type input "0338719472"
click at [364, 92] on input "Người gửi" at bounding box center [365, 102] width 174 height 25
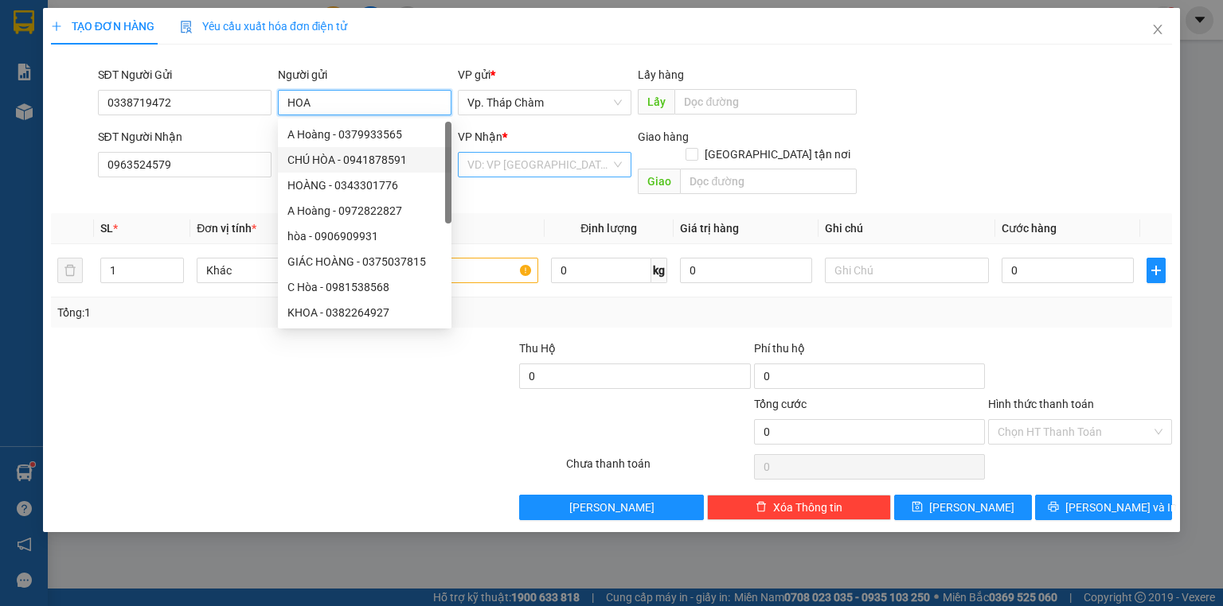
type input "HOA"
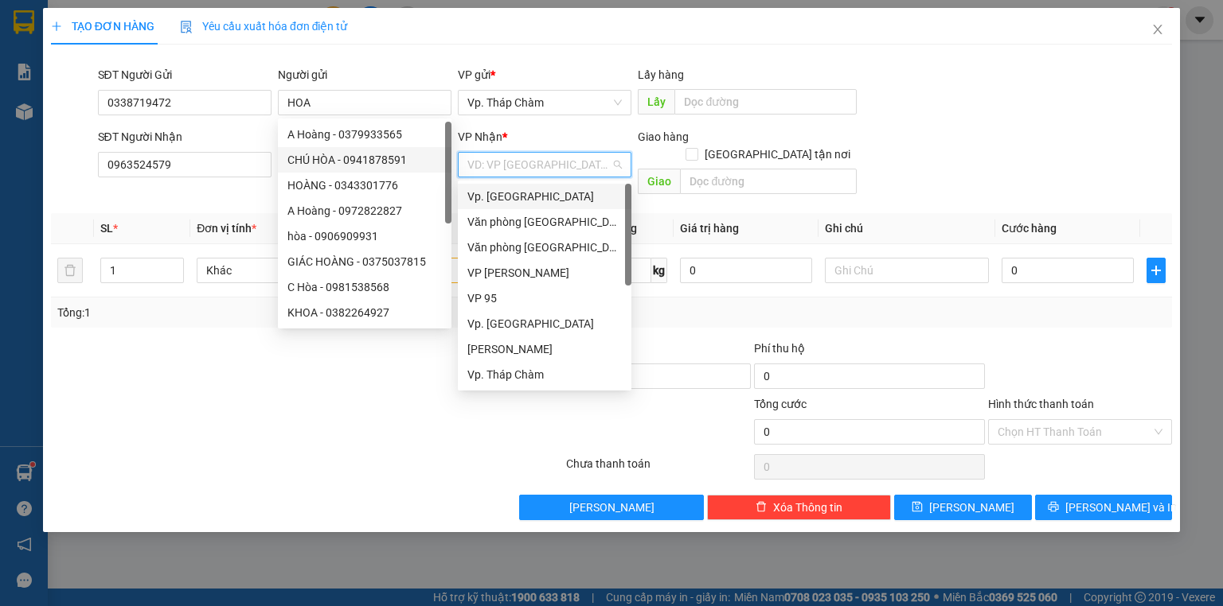
click at [522, 172] on input "search" at bounding box center [538, 165] width 143 height 24
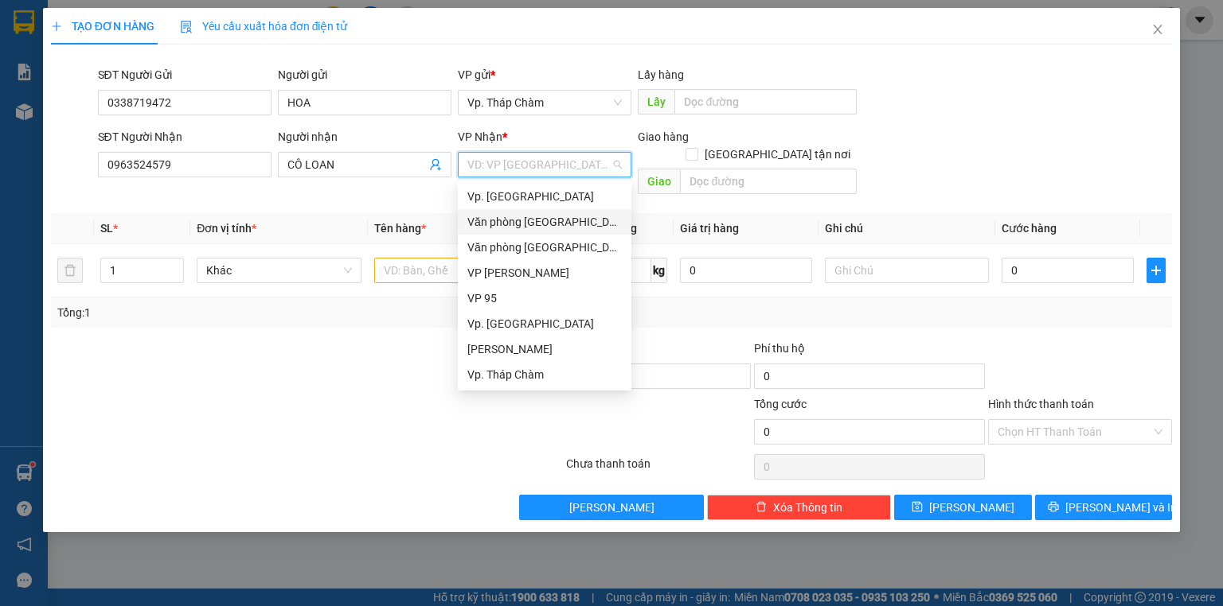
click at [544, 224] on div "Văn phòng [GEOGRAPHIC_DATA]" at bounding box center [544, 222] width 154 height 18
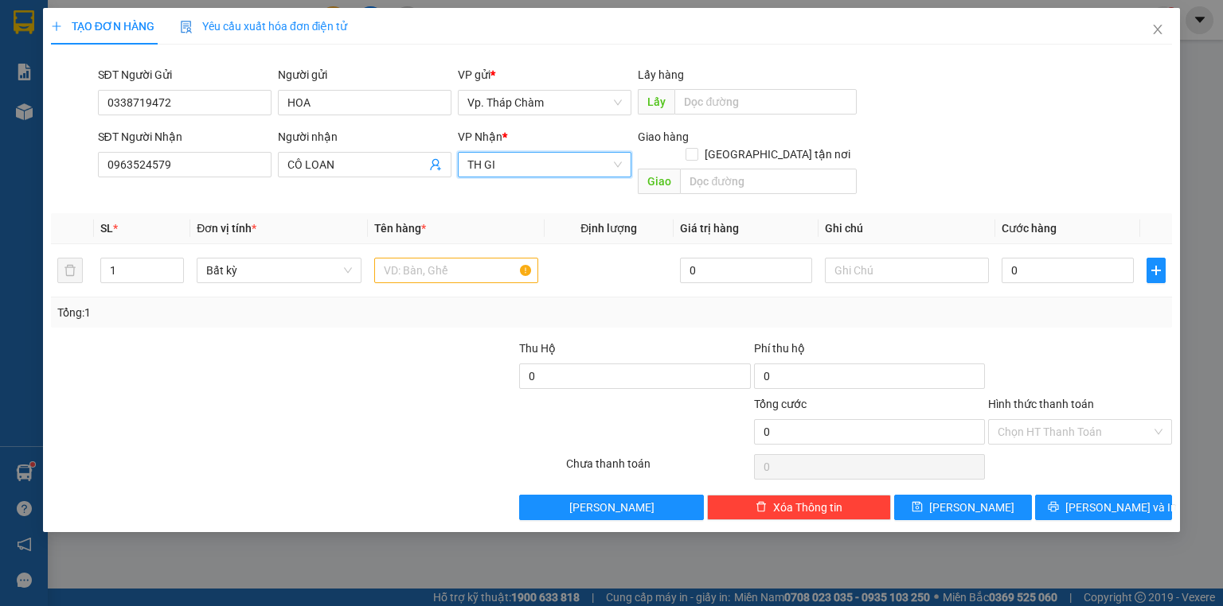
type input "TH GIÂ"
drag, startPoint x: 529, startPoint y: 170, endPoint x: 349, endPoint y: 154, distance: 180.6
click at [395, 156] on div "SĐT Người Nhận 0963524579 Người nhận CÔ LOAN VP Nhận * Văn phòng Tân Phú TH GIÂ…" at bounding box center [635, 164] width 1081 height 73
click at [431, 259] on input "text" at bounding box center [456, 270] width 164 height 25
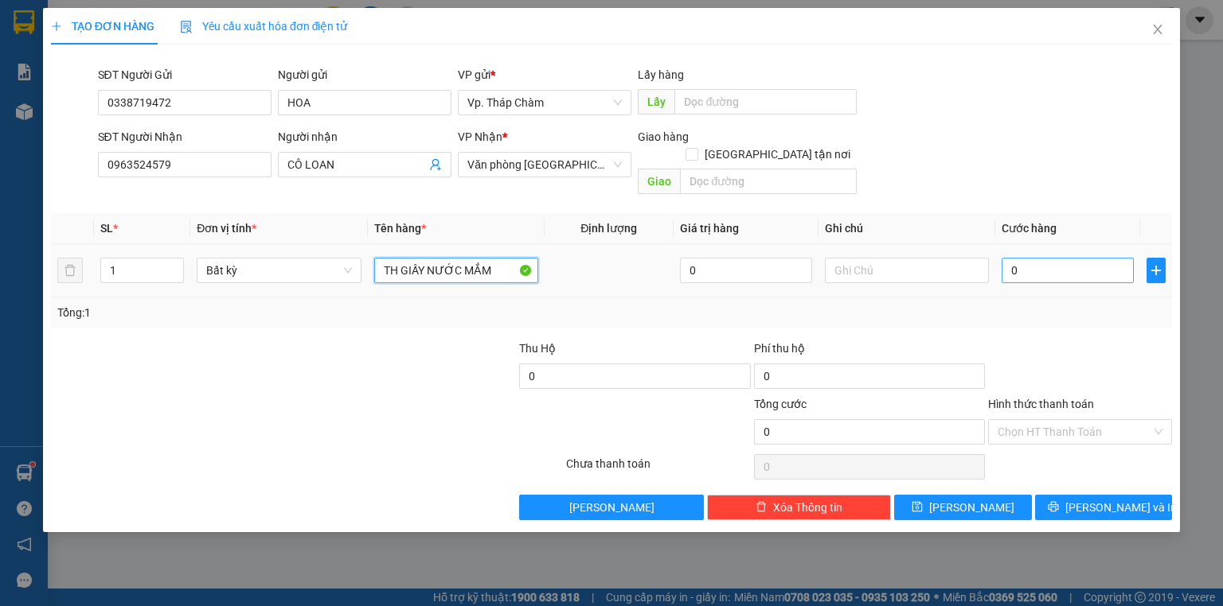
type input "TH GIẤY NƯỚC MẮM"
click at [1059, 258] on input "0" at bounding box center [1067, 270] width 132 height 25
type input "3"
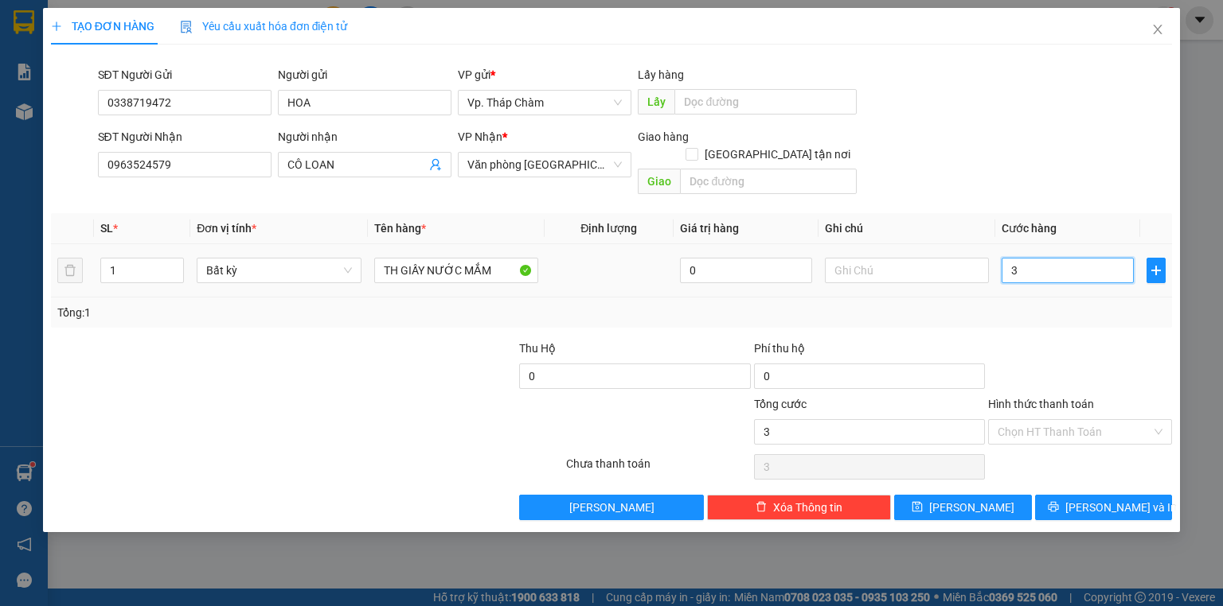
type input "30"
click at [1062, 420] on input "Hình thức thanh toán" at bounding box center [1074, 432] width 154 height 24
type input "30.000"
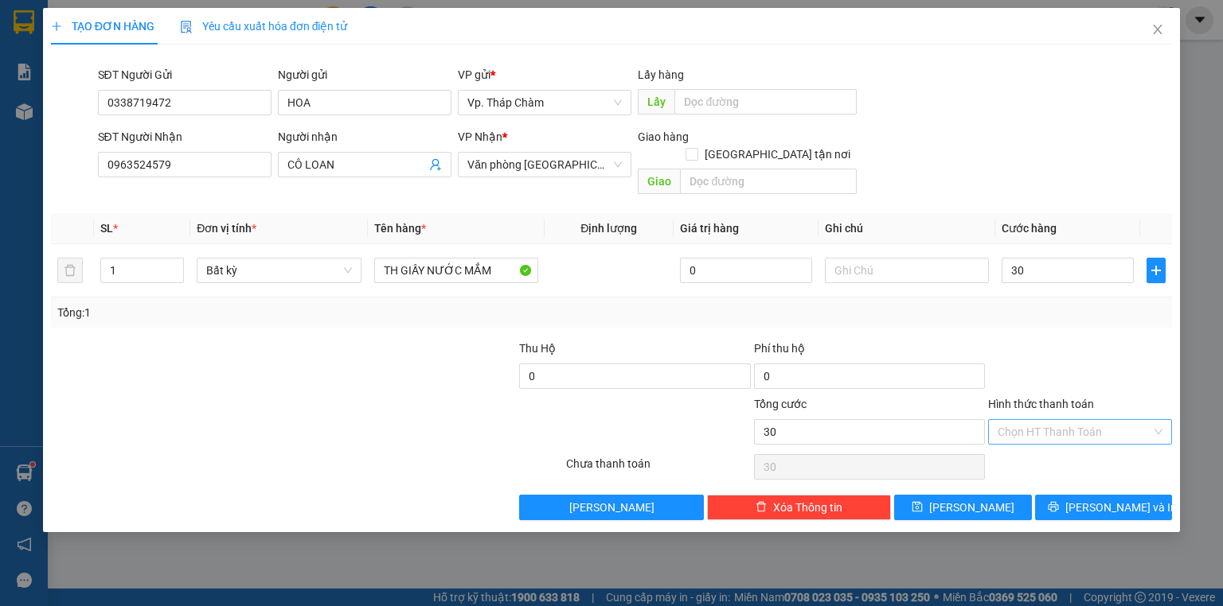
type input "30.000"
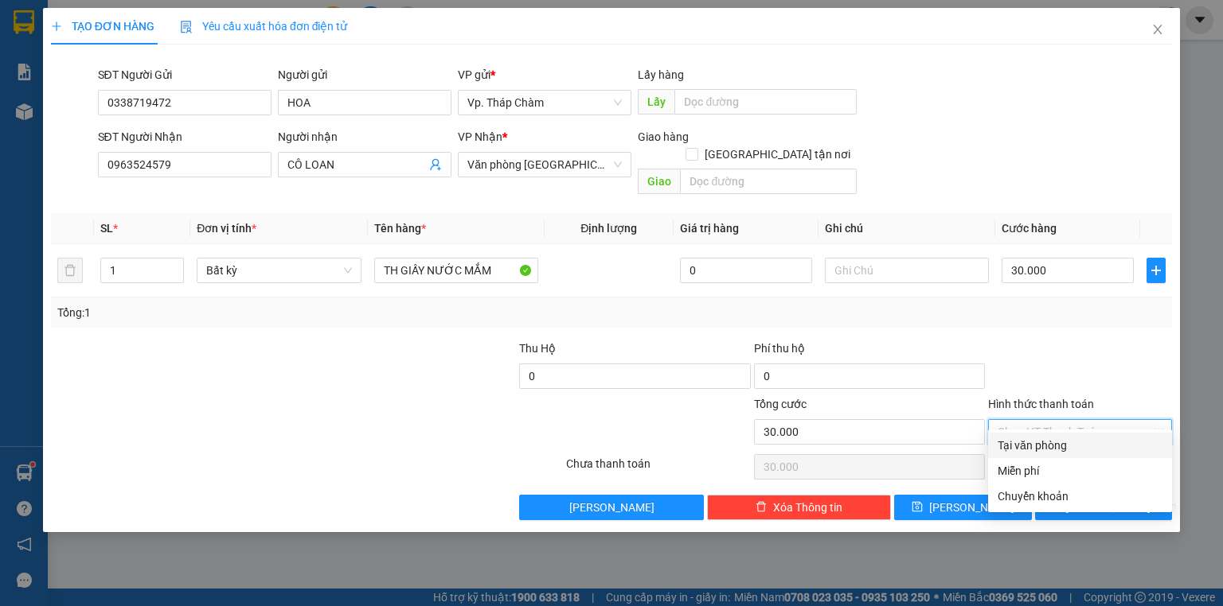
click at [1060, 446] on div "Tại văn phòng" at bounding box center [1079, 446] width 165 height 18
type input "0"
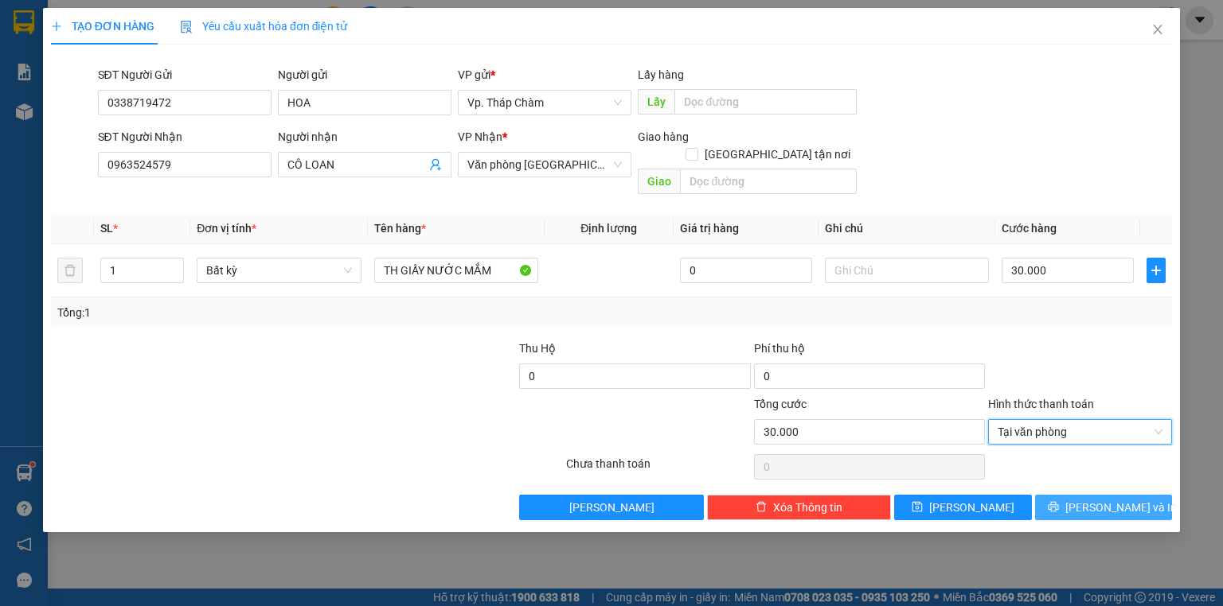
click at [1059, 501] on icon "printer" at bounding box center [1052, 506] width 11 height 11
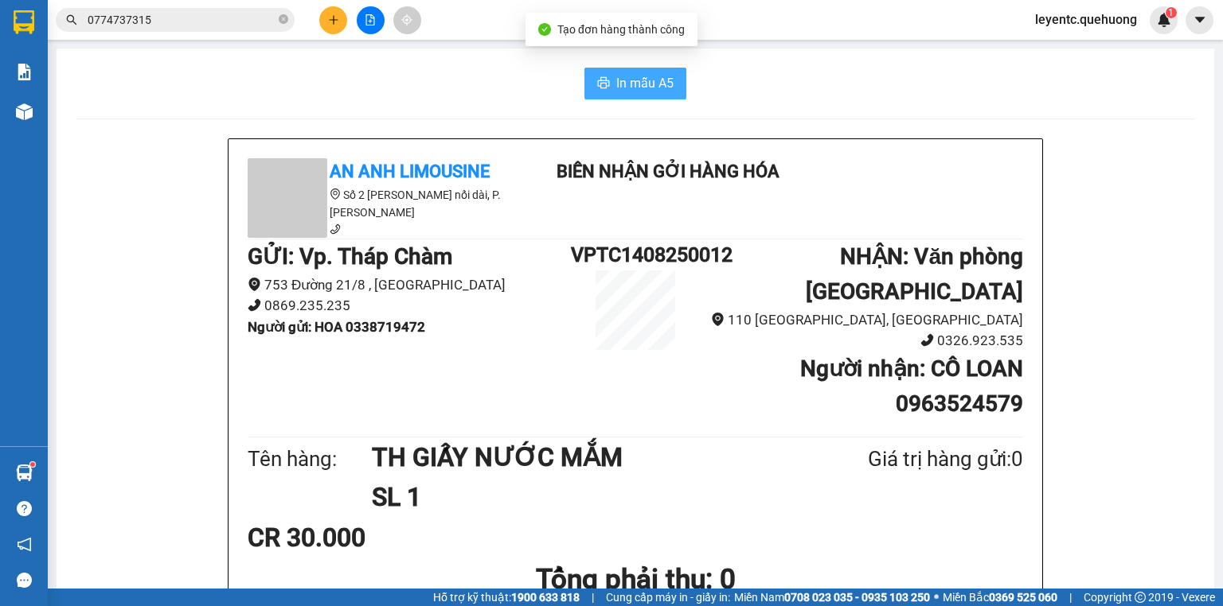
click at [649, 86] on span "In mẫu A5" at bounding box center [644, 83] width 57 height 20
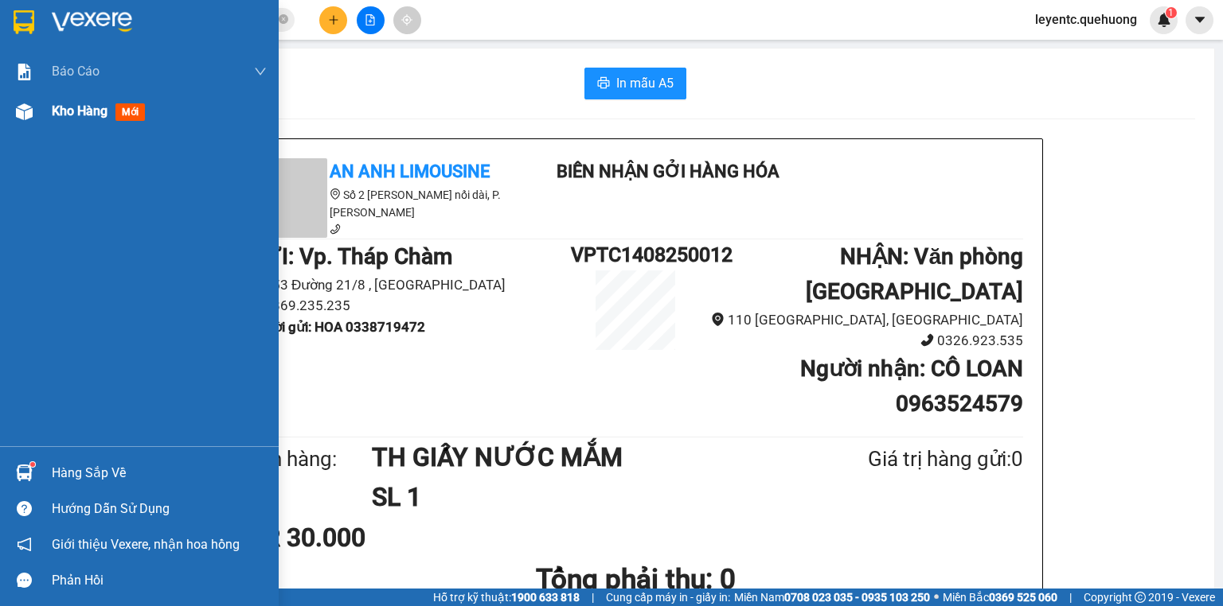
click at [80, 108] on span "Kho hàng" at bounding box center [80, 110] width 56 height 15
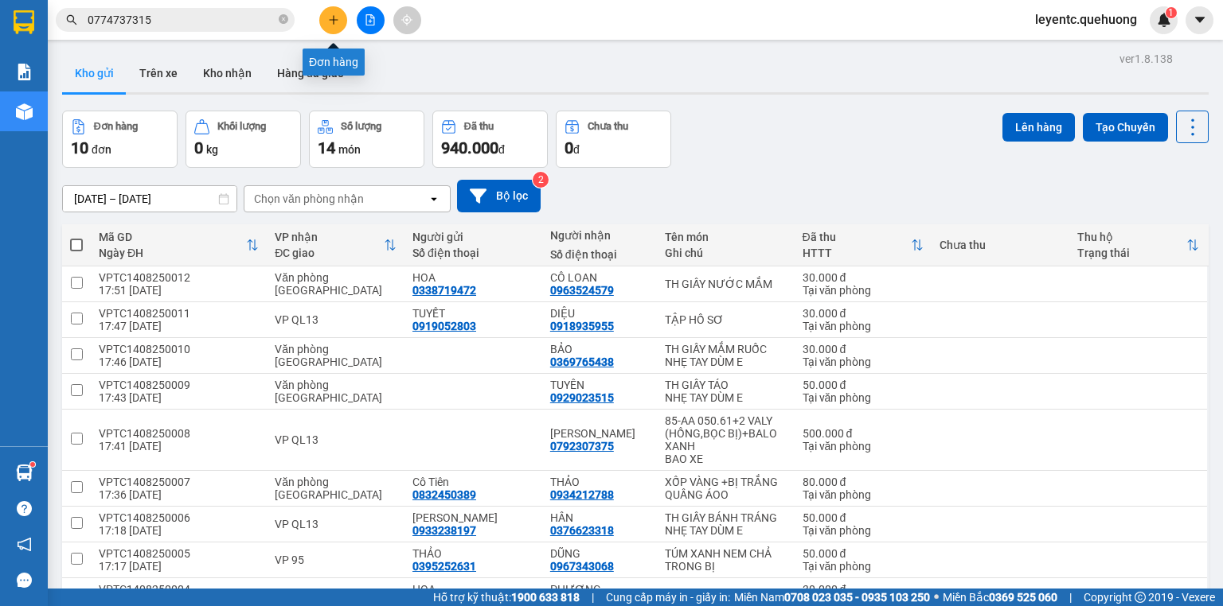
click at [332, 26] on button at bounding box center [333, 20] width 28 height 28
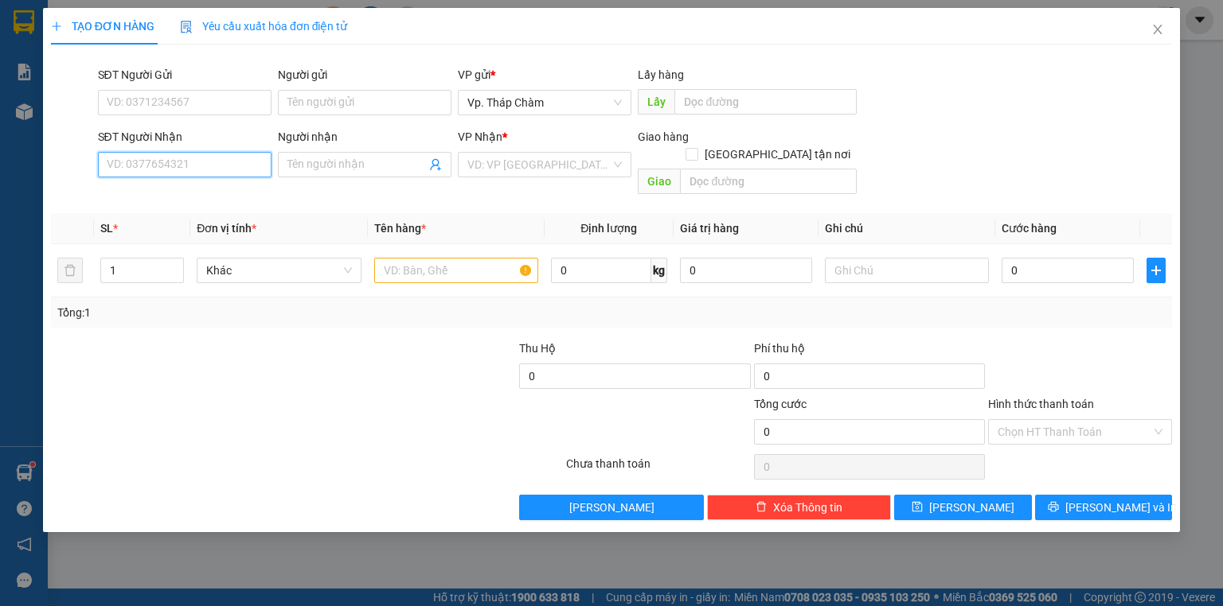
drag, startPoint x: 216, startPoint y: 162, endPoint x: 428, endPoint y: 11, distance: 259.7
click at [217, 161] on input "SĐT Người Nhận" at bounding box center [185, 164] width 174 height 25
type input "0768915183"
click at [317, 163] on input "Người nhận" at bounding box center [356, 165] width 138 height 18
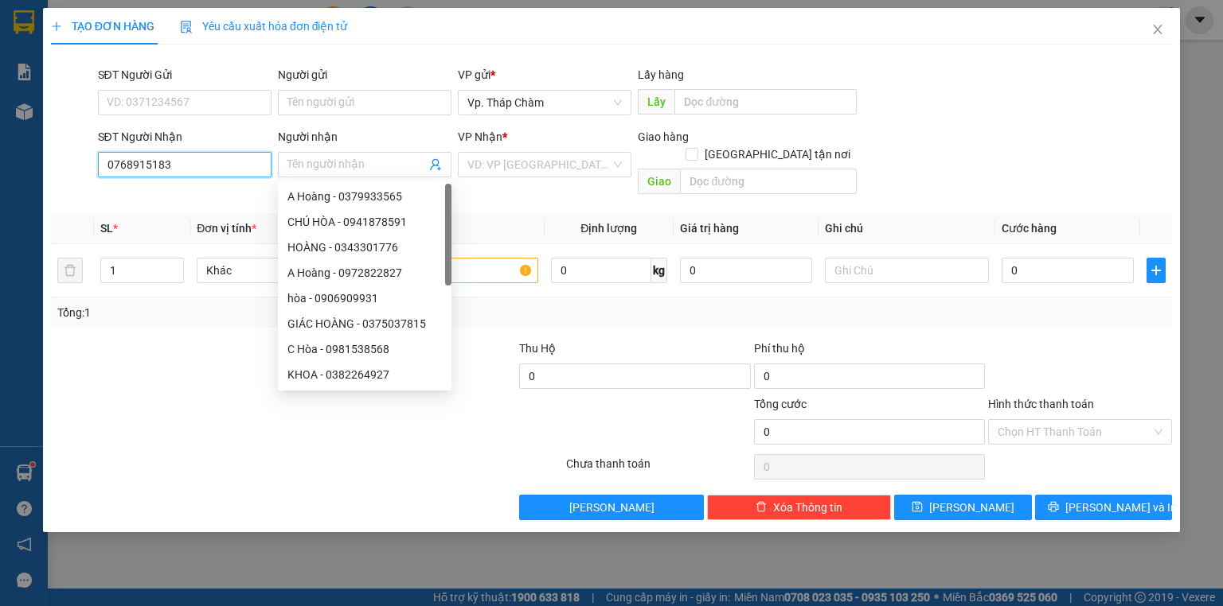
click at [216, 165] on input "0768915183" at bounding box center [185, 164] width 174 height 25
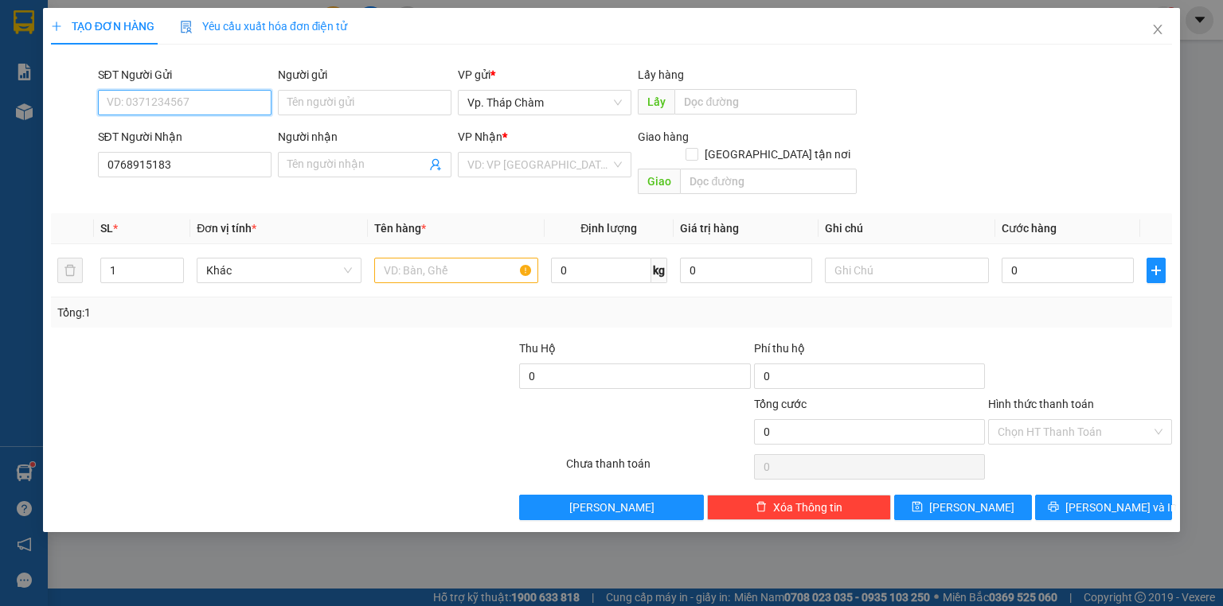
paste input "0768915183"
type input "0768915183"
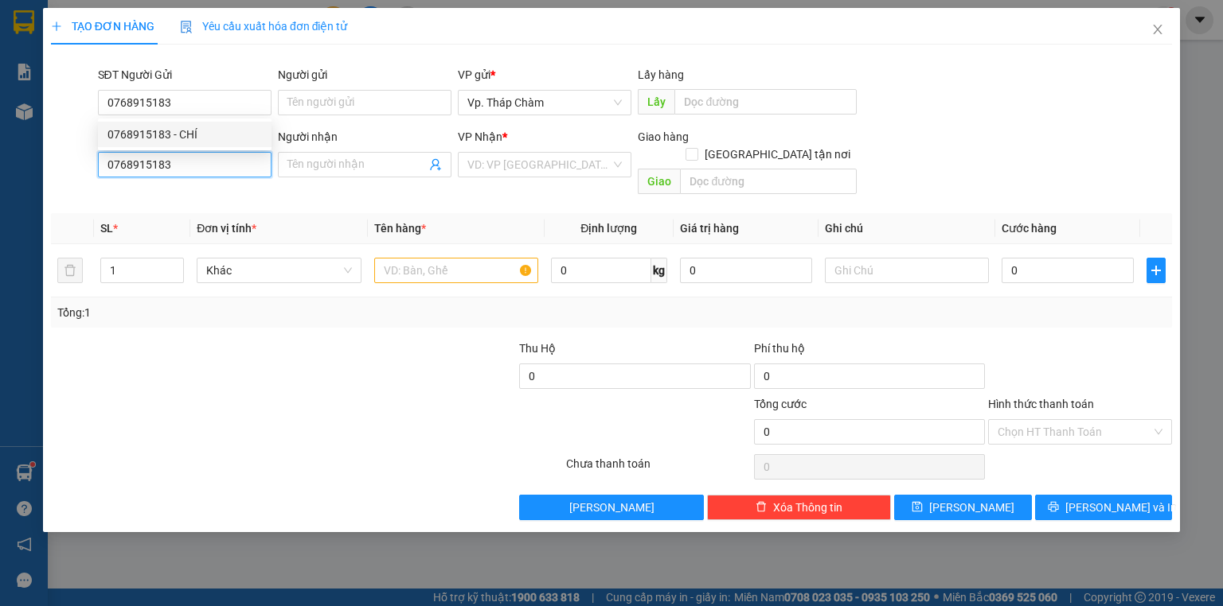
drag, startPoint x: 203, startPoint y: 174, endPoint x: 45, endPoint y: 170, distance: 157.6
click at [45, 170] on div "TẠO ĐƠN HÀNG Yêu cầu xuất hóa đơn điện tử Transit Pickup Surcharge Ids Transit …" at bounding box center [611, 270] width 1137 height 525
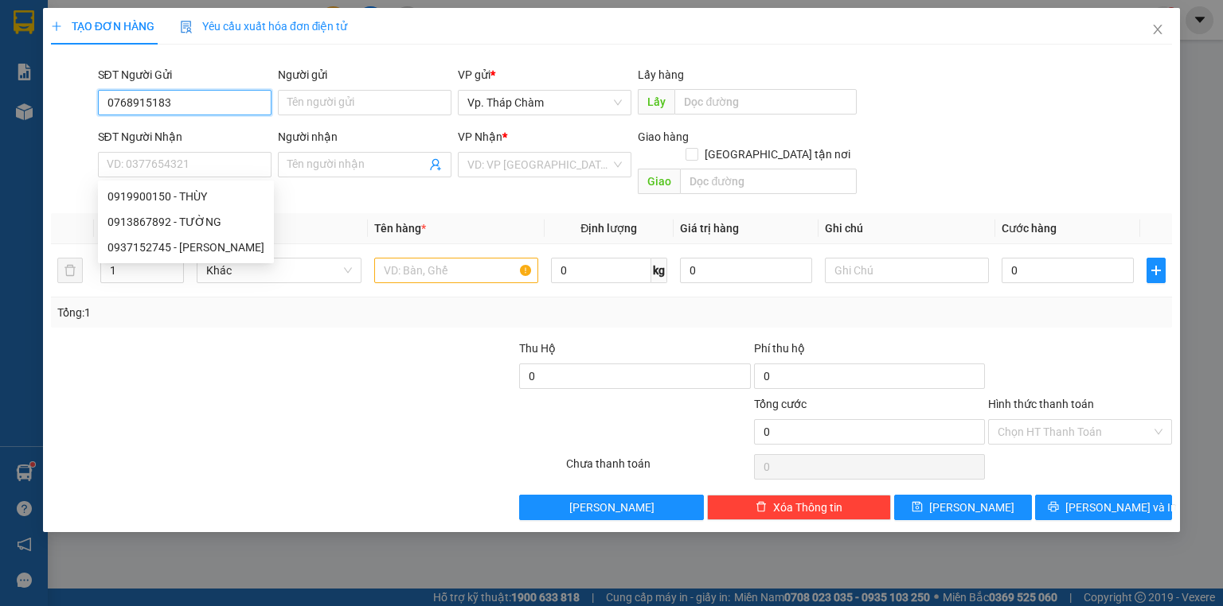
click at [213, 94] on input "0768915183" at bounding box center [185, 102] width 174 height 25
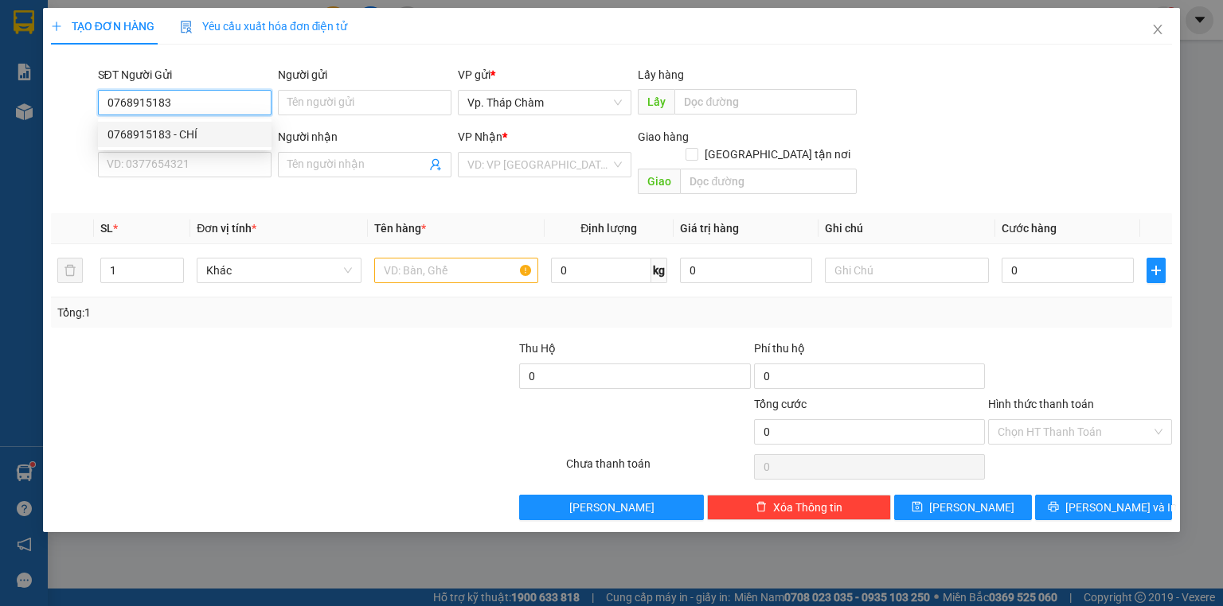
click at [208, 126] on div "0768915183 - CHÍ" at bounding box center [184, 135] width 154 height 18
type input "CHÍ"
type input "0919900150"
type input "THÙY"
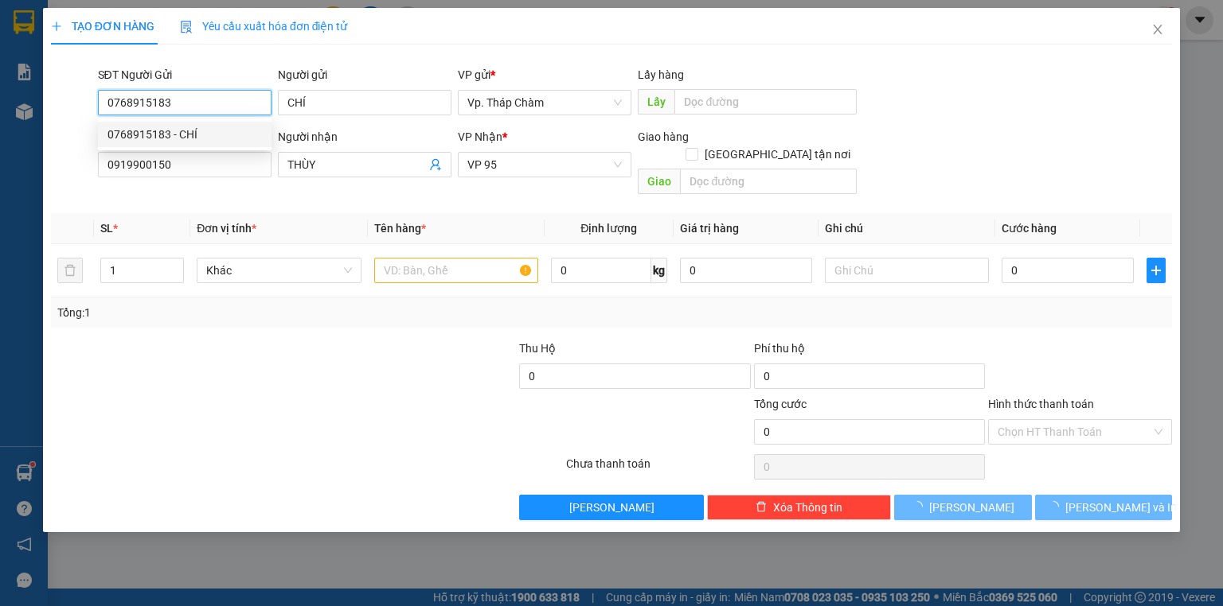
type input "50.000"
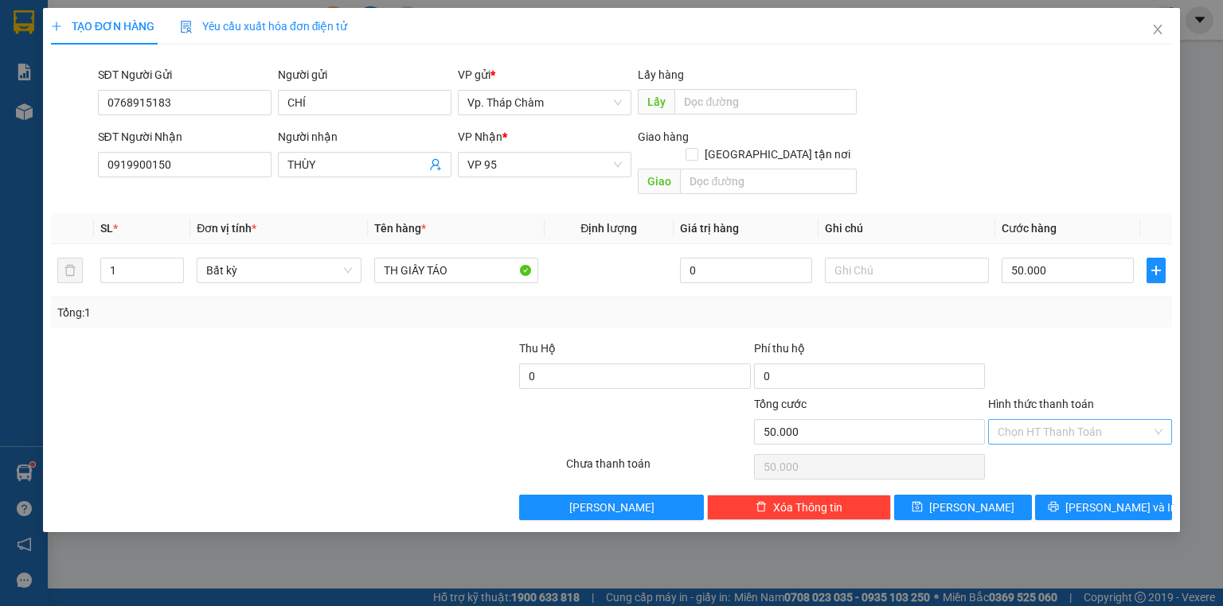
click at [1070, 420] on input "Hình thức thanh toán" at bounding box center [1074, 432] width 154 height 24
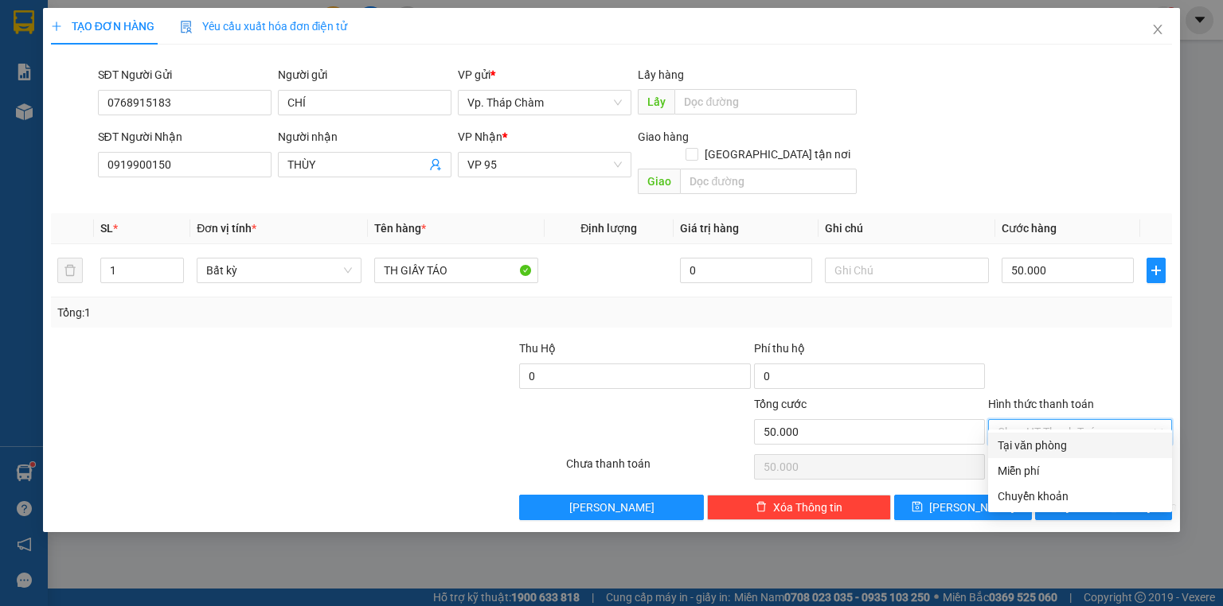
click at [1085, 452] on div "Tại văn phòng" at bounding box center [1079, 446] width 165 height 18
type input "0"
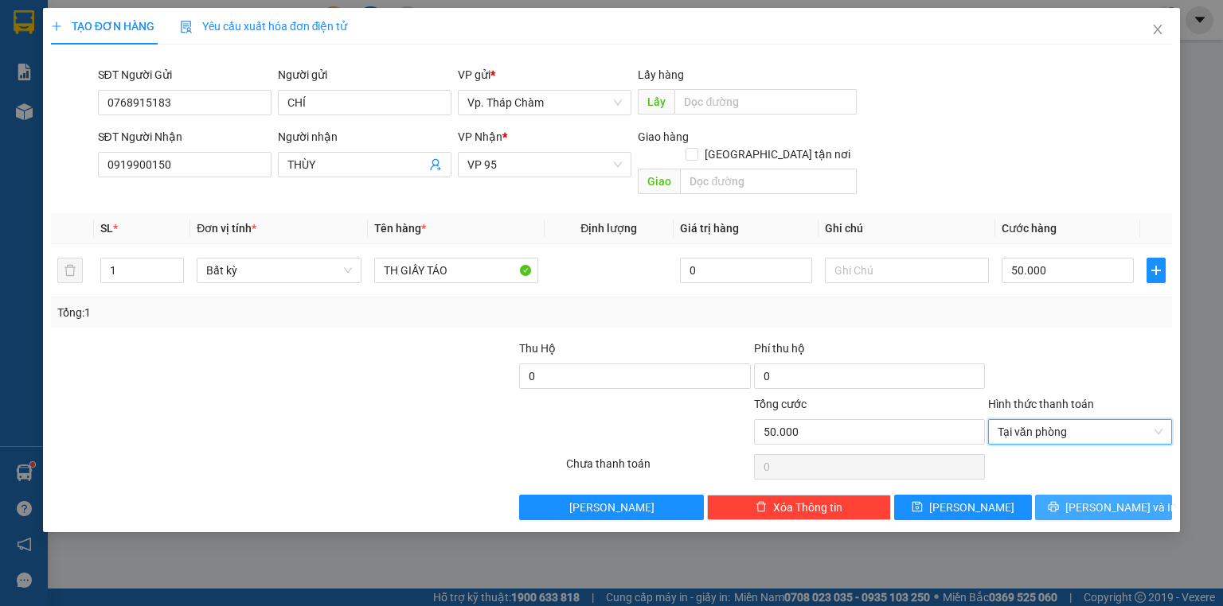
drag, startPoint x: 1085, startPoint y: 485, endPoint x: 1075, endPoint y: 484, distance: 9.6
click at [1083, 495] on button "[PERSON_NAME] và In" at bounding box center [1104, 507] width 138 height 25
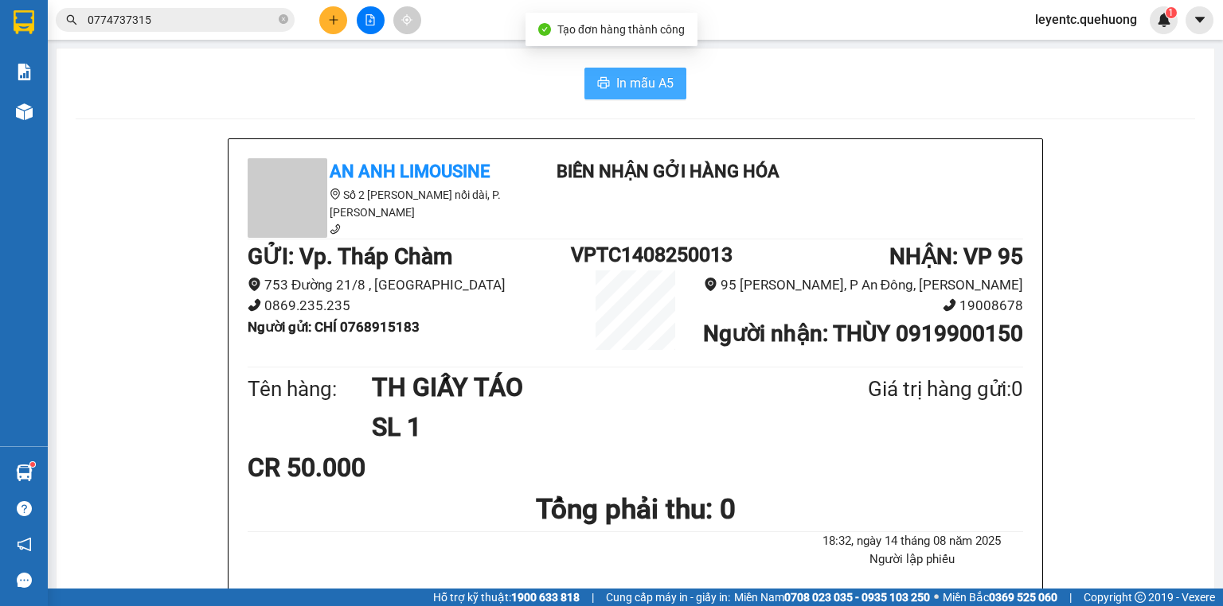
click at [607, 89] on button "In mẫu A5" at bounding box center [635, 84] width 102 height 32
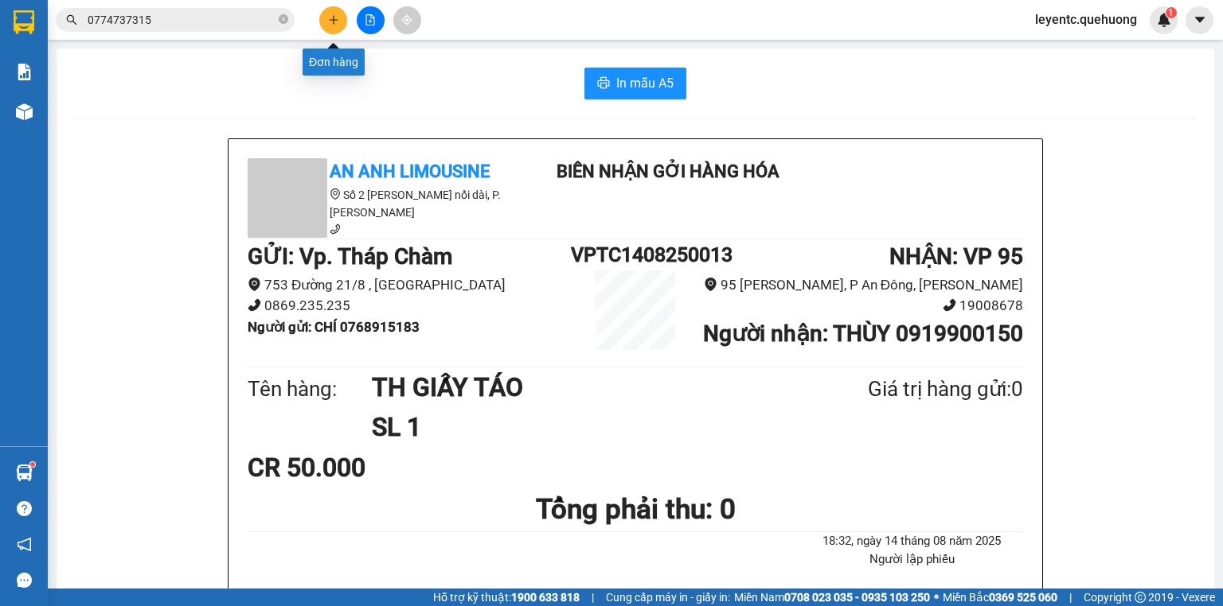
click at [331, 18] on icon "plus" at bounding box center [333, 19] width 11 height 11
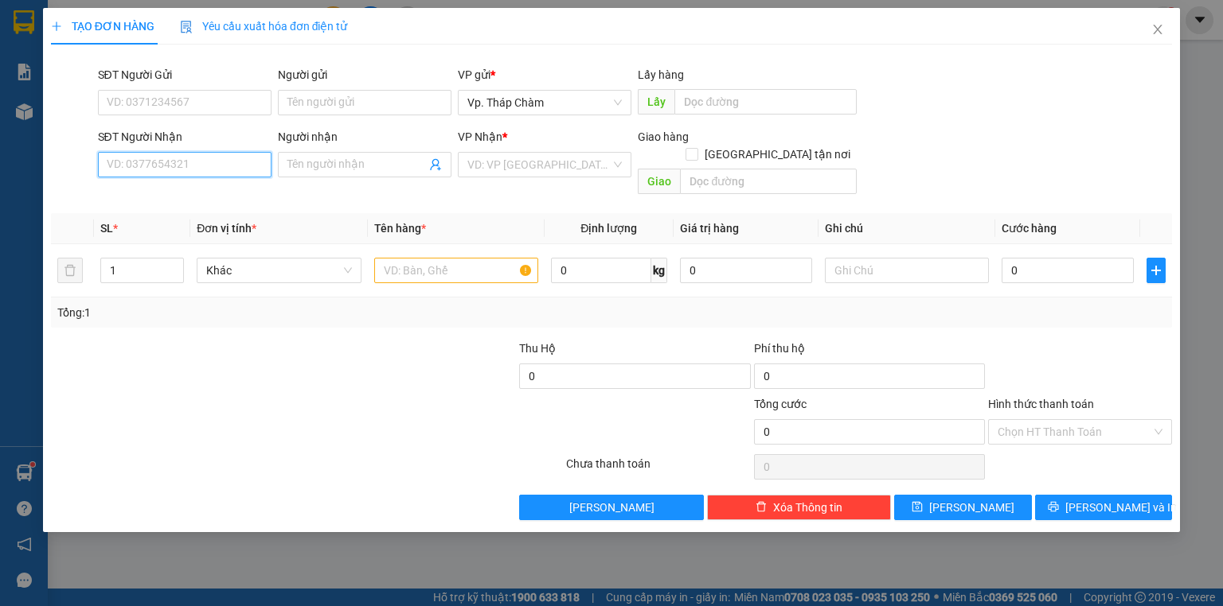
click at [197, 166] on input "SĐT Người Nhận" at bounding box center [185, 164] width 174 height 25
type input "0976838977"
click at [349, 160] on input "Người nhận" at bounding box center [356, 165] width 138 height 18
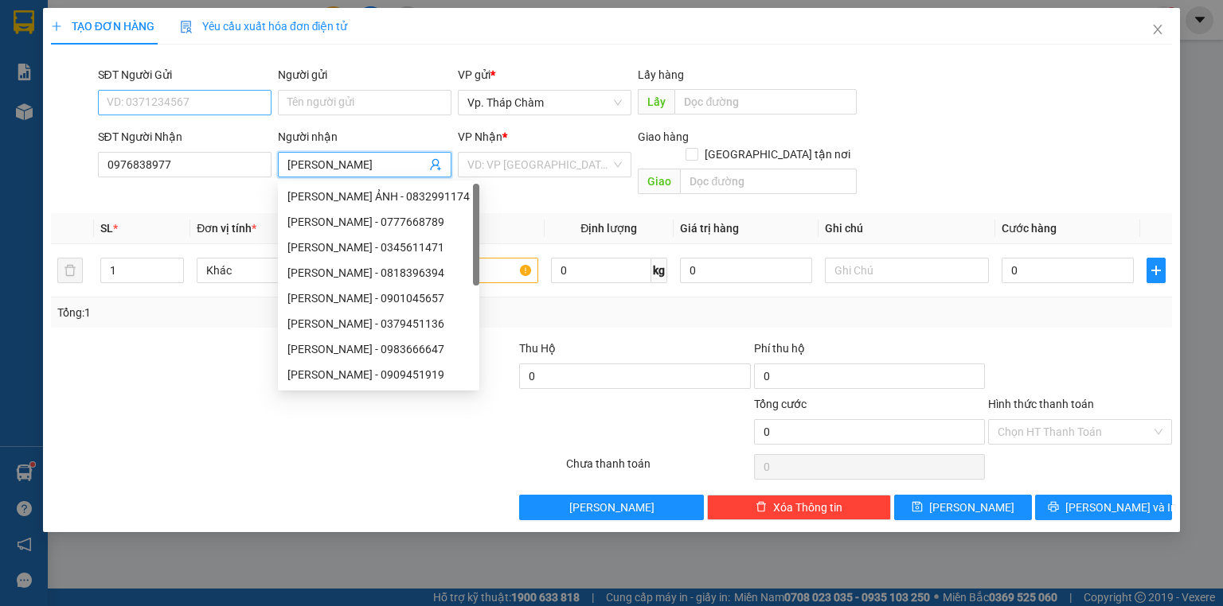
type input "[PERSON_NAME]"
click at [221, 106] on input "SĐT Người Gửi" at bounding box center [185, 102] width 174 height 25
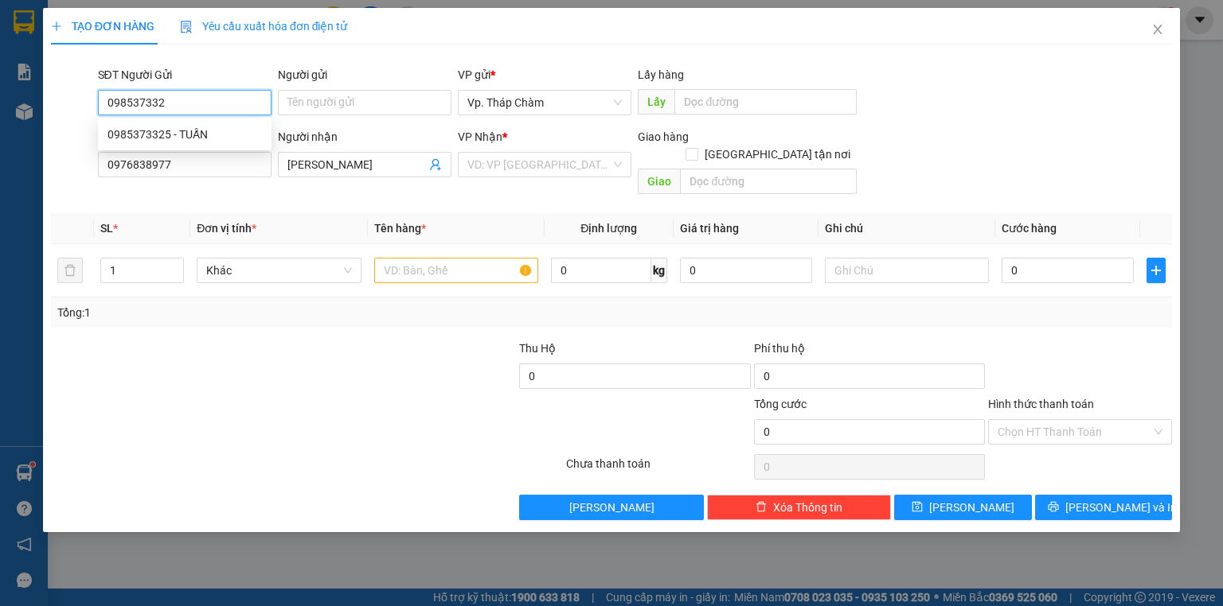
type input "0985373325"
drag, startPoint x: 161, startPoint y: 132, endPoint x: 185, endPoint y: 135, distance: 24.8
click at [162, 131] on div "0985373325 - TUẤN" at bounding box center [184, 135] width 154 height 18
type input "TUẤN"
type input "30.000"
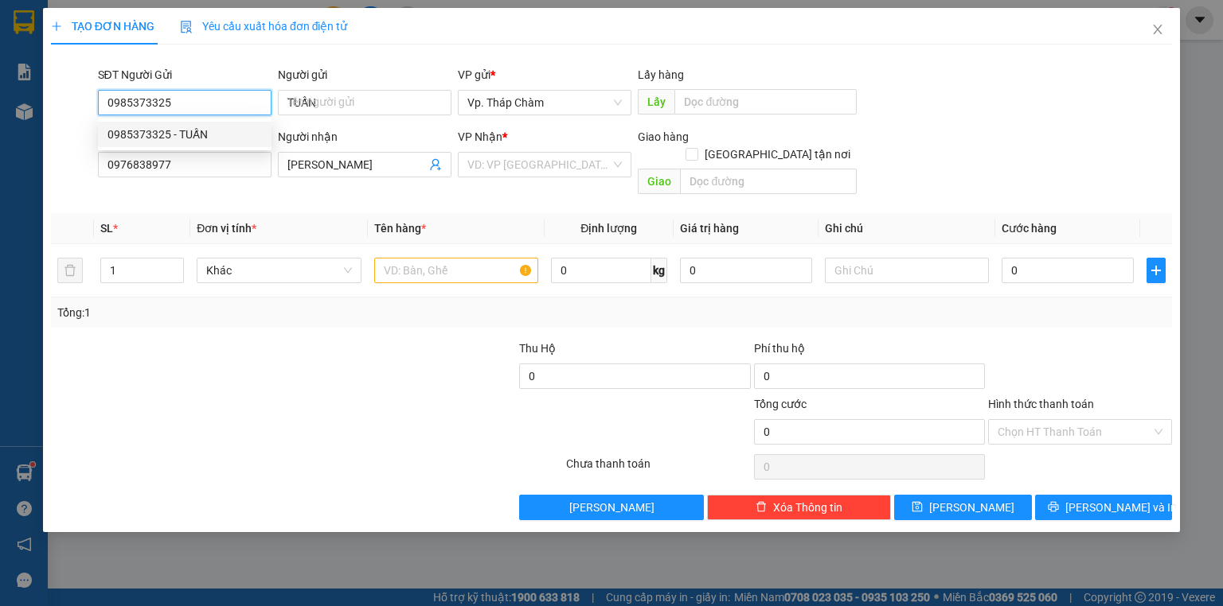
type input "30.000"
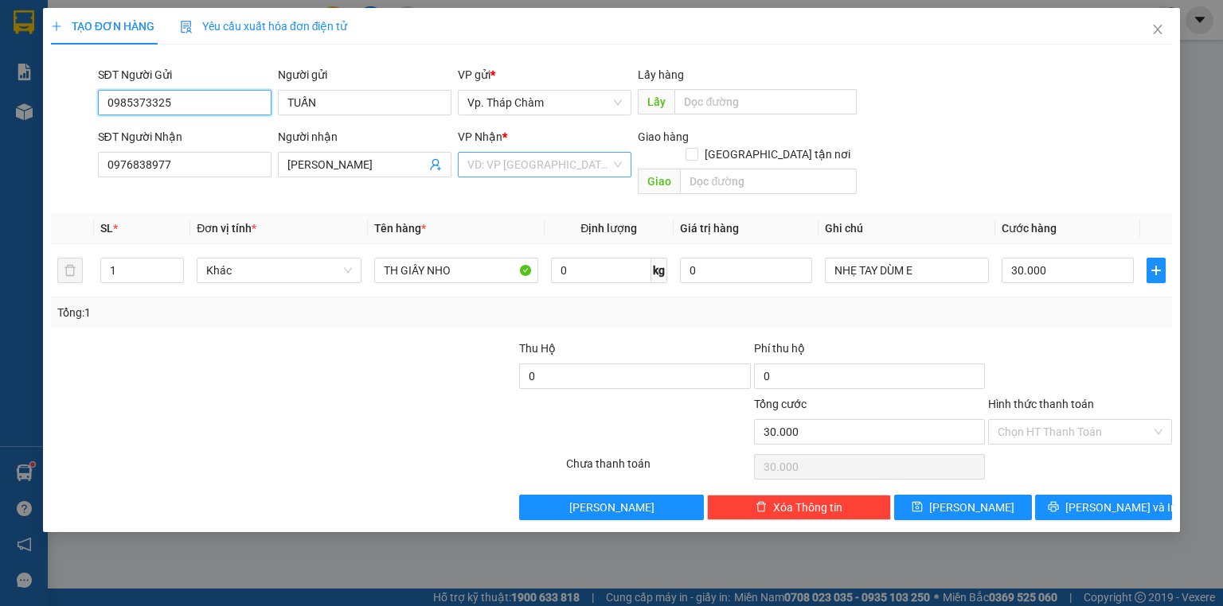
type input "0985373325"
click at [550, 166] on input "search" at bounding box center [538, 165] width 143 height 24
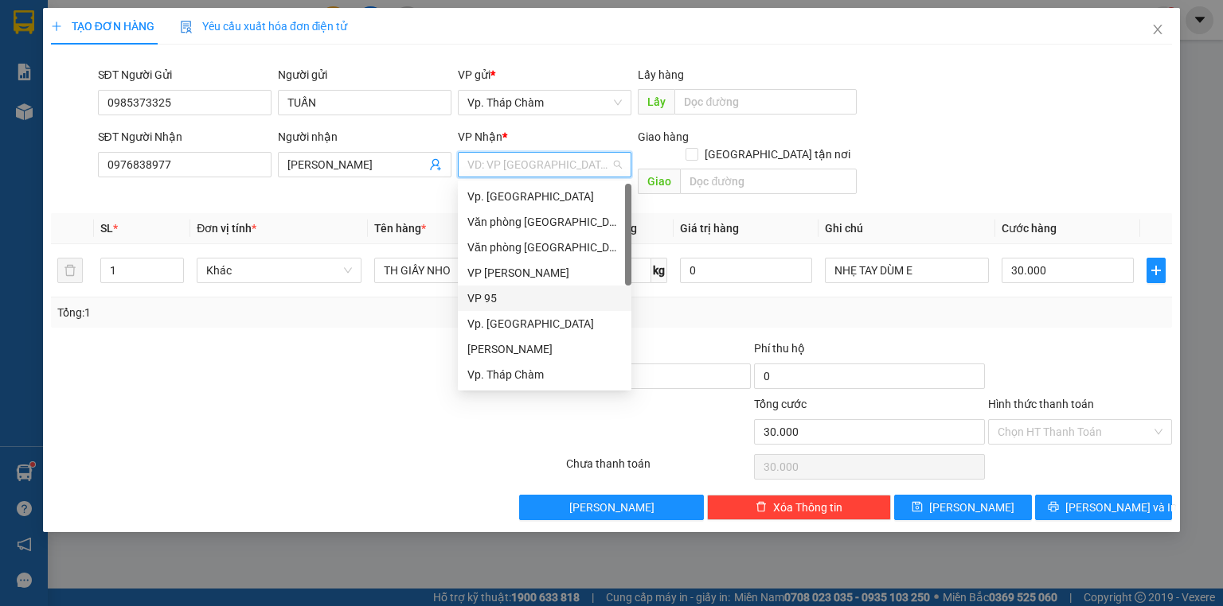
click at [505, 296] on div "VP 95" at bounding box center [544, 299] width 154 height 18
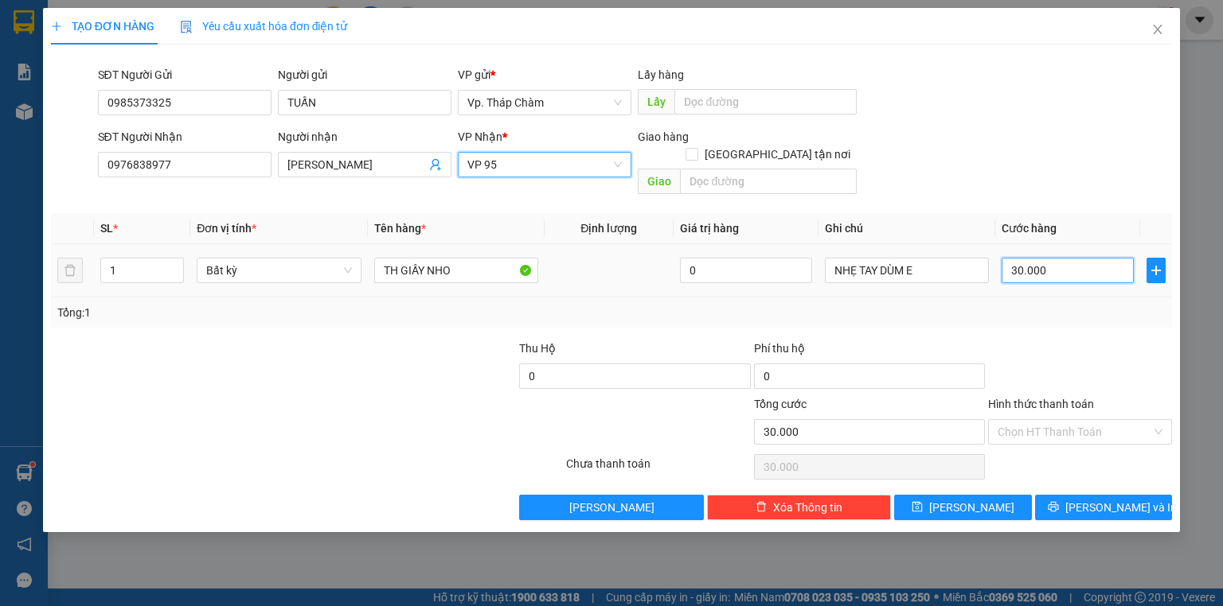
click at [1056, 258] on input "30.000" at bounding box center [1067, 270] width 132 height 25
type input "4"
type input "40"
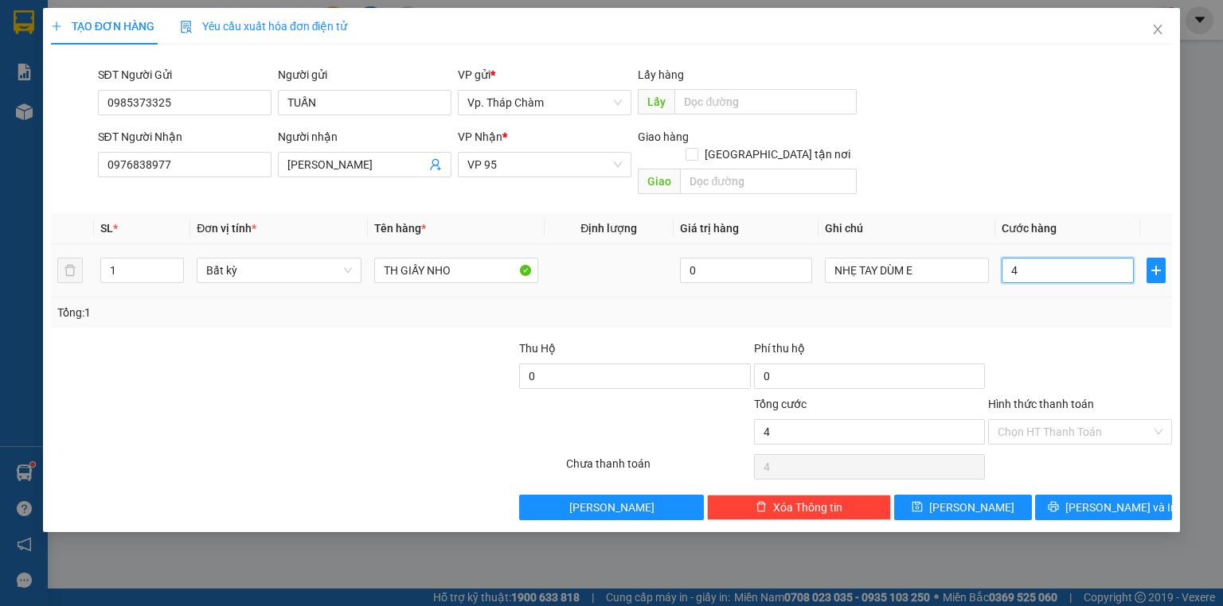
type input "40"
type input "40.000"
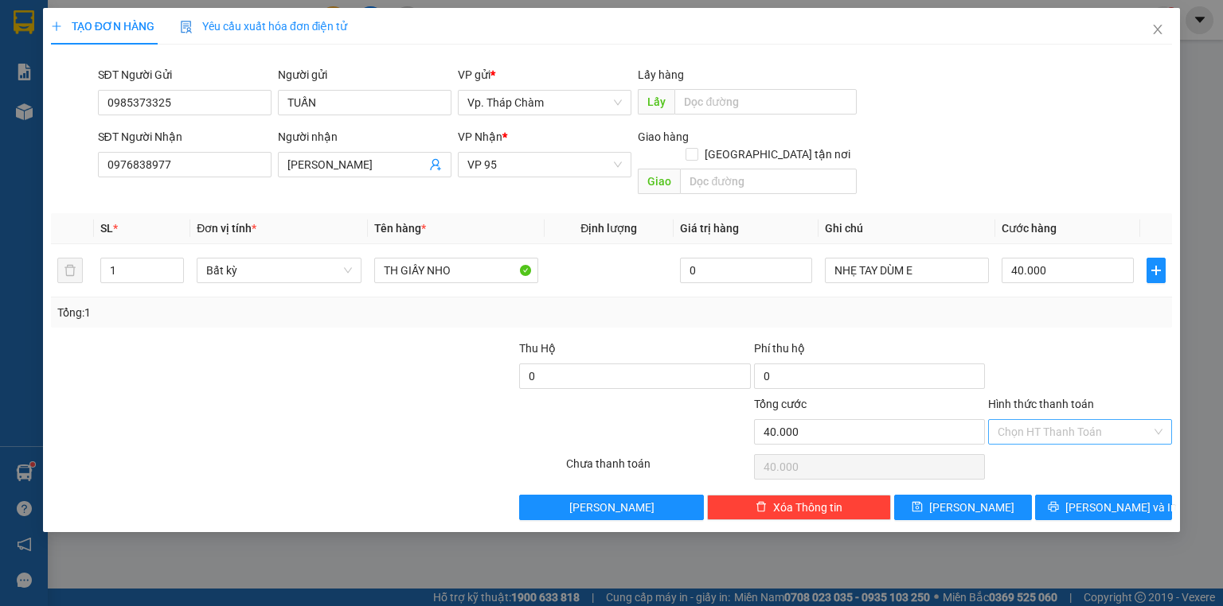
click at [1085, 420] on input "Hình thức thanh toán" at bounding box center [1074, 432] width 154 height 24
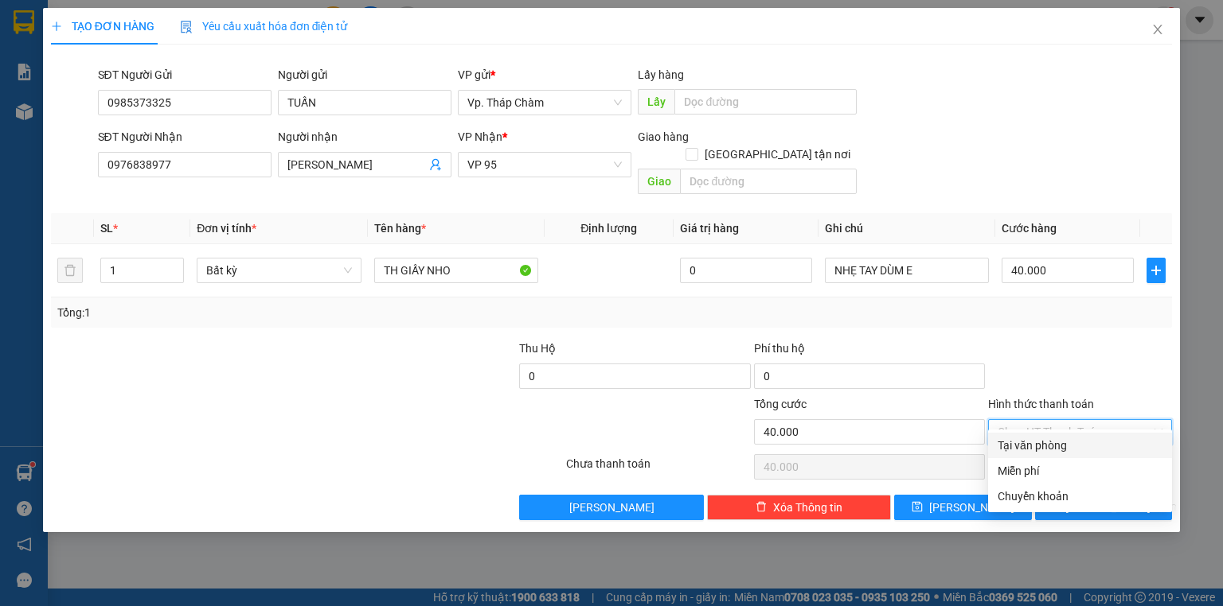
click at [1025, 452] on div "Tại văn phòng" at bounding box center [1079, 446] width 165 height 18
type input "0"
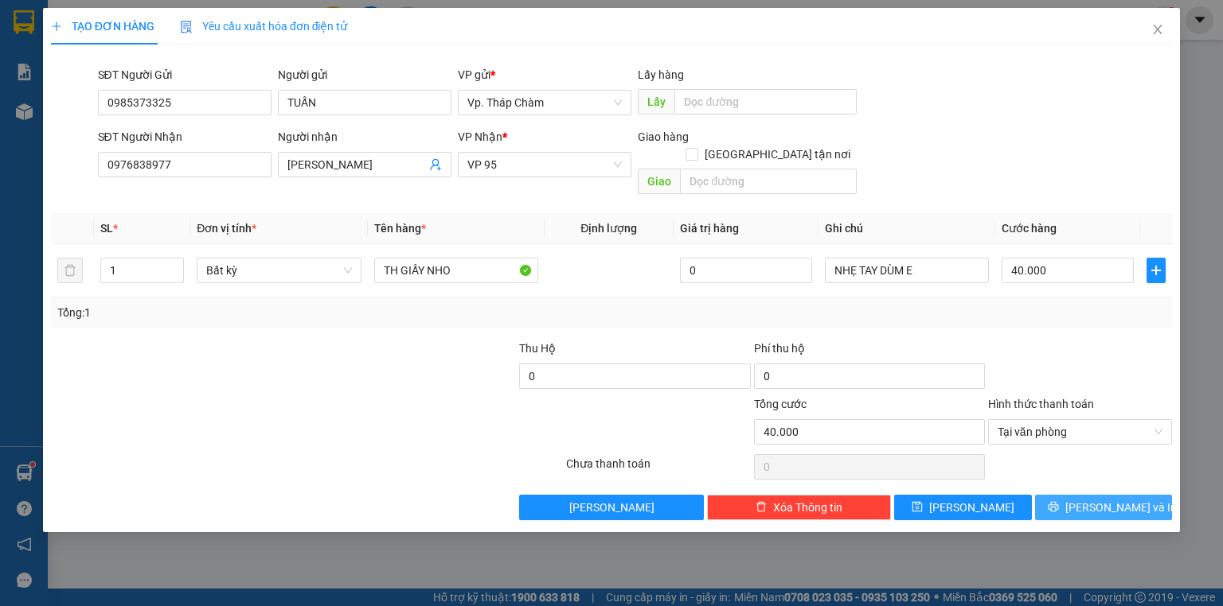
click at [1059, 501] on icon "printer" at bounding box center [1052, 506] width 11 height 11
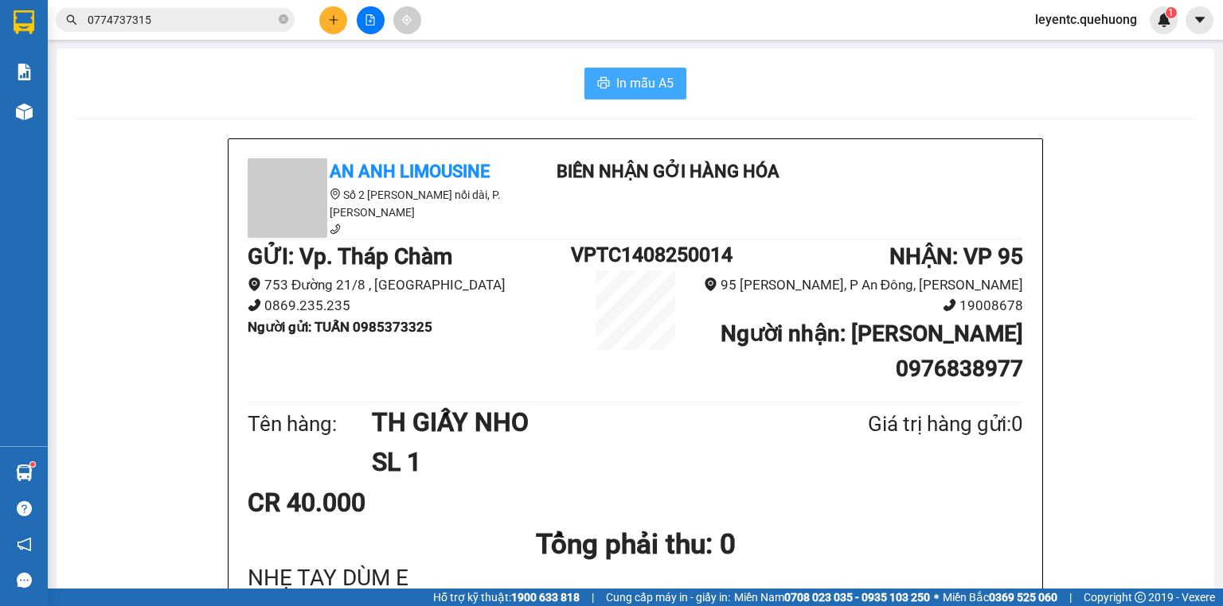
click at [602, 76] on icon "printer" at bounding box center [603, 82] width 13 height 13
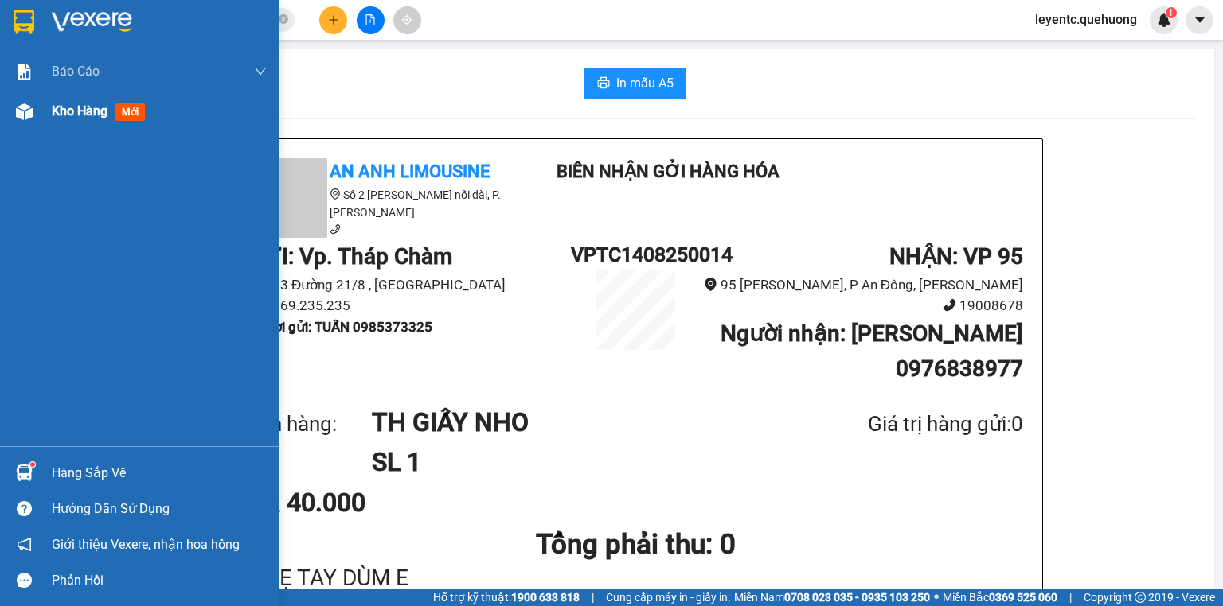
click at [84, 111] on span "Kho hàng" at bounding box center [80, 110] width 56 height 15
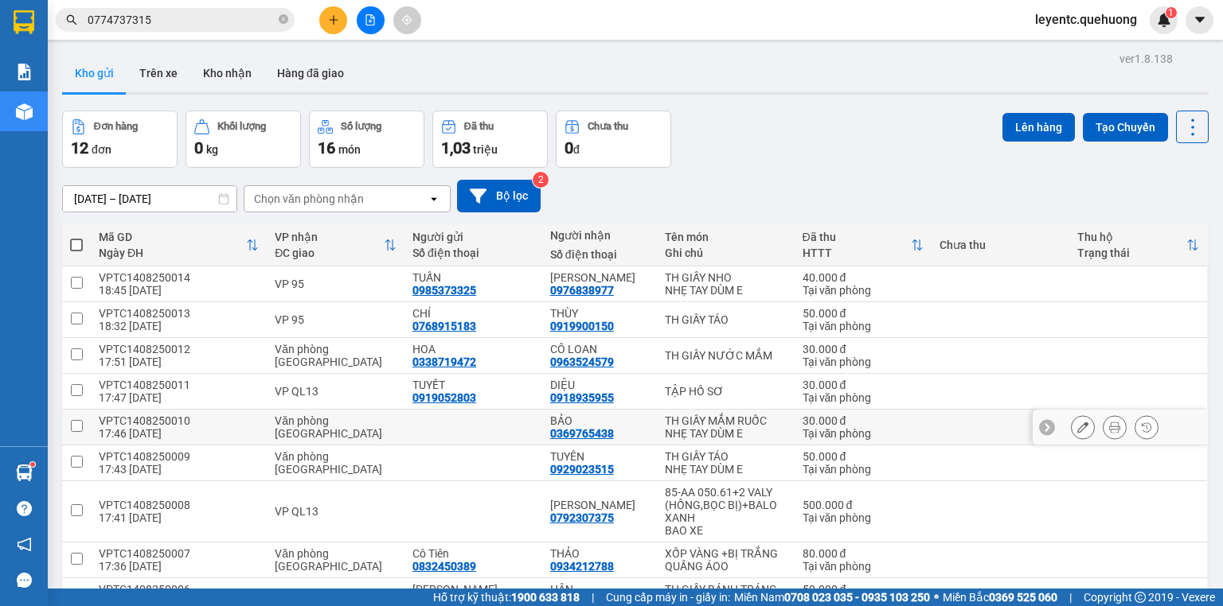
scroll to position [194, 0]
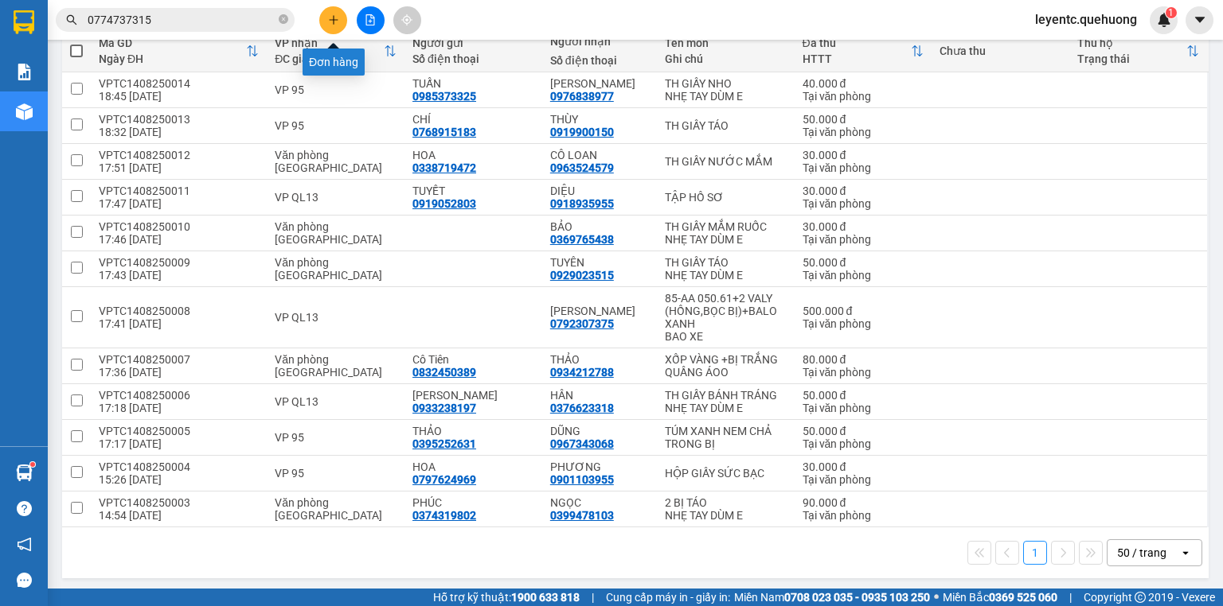
click at [341, 25] on button at bounding box center [333, 20] width 28 height 28
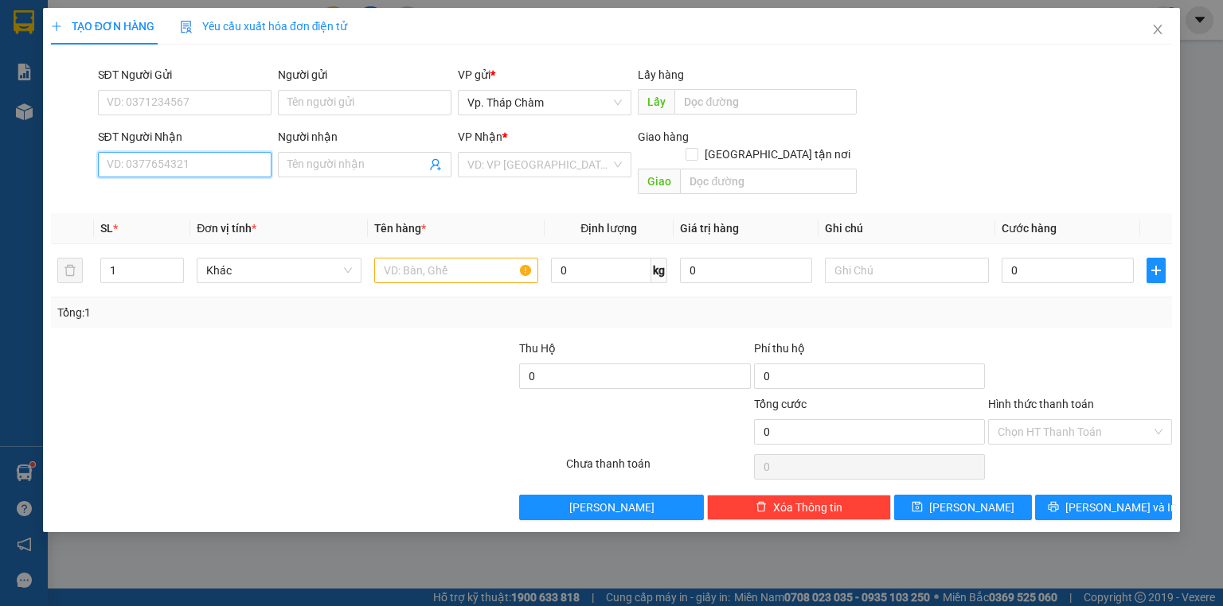
drag, startPoint x: 159, startPoint y: 165, endPoint x: 146, endPoint y: 137, distance: 30.6
click at [157, 161] on input "SĐT Người Nhận" at bounding box center [185, 164] width 174 height 25
click at [215, 194] on div "0987366610 - TỨ" at bounding box center [184, 197] width 154 height 18
type input "0987366610"
type input "TỨ"
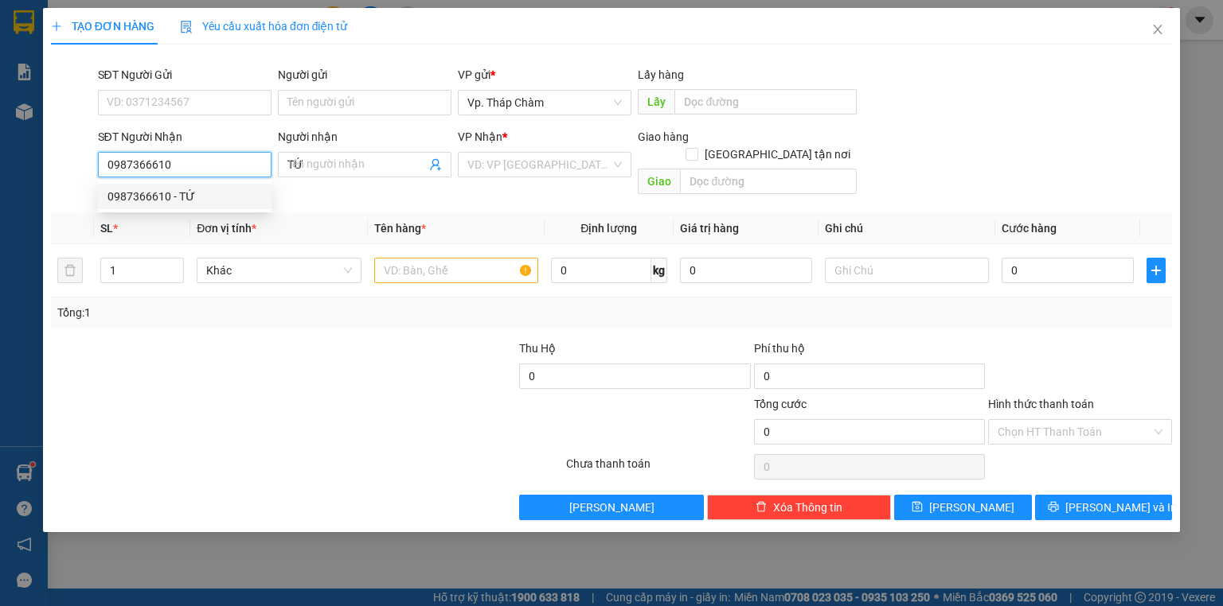
type input "60.000"
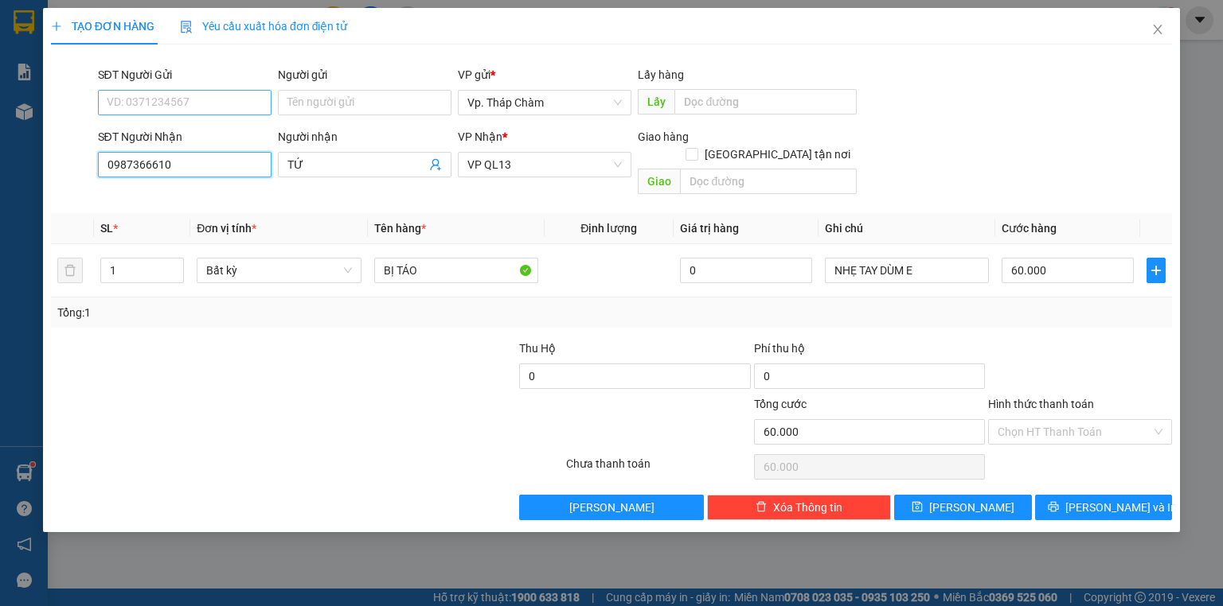
type input "0987366610"
click at [178, 90] on input "SĐT Người Gửi" at bounding box center [185, 102] width 174 height 25
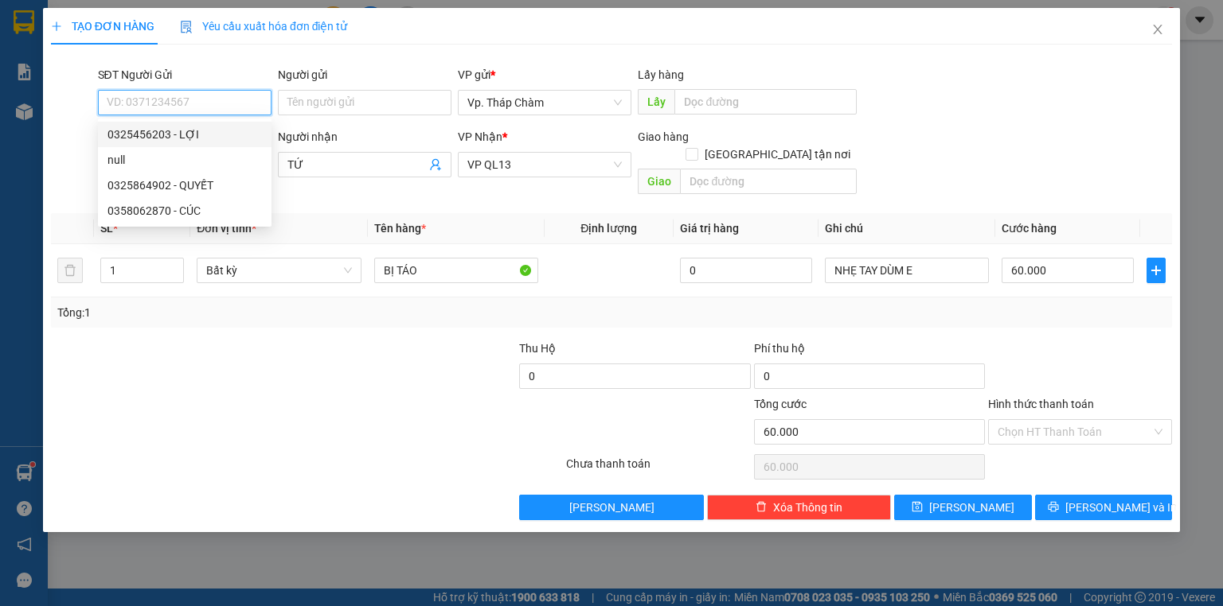
click at [186, 135] on div "0325456203 - LỢI" at bounding box center [184, 135] width 154 height 18
type input "0325456203"
type input "LỢI"
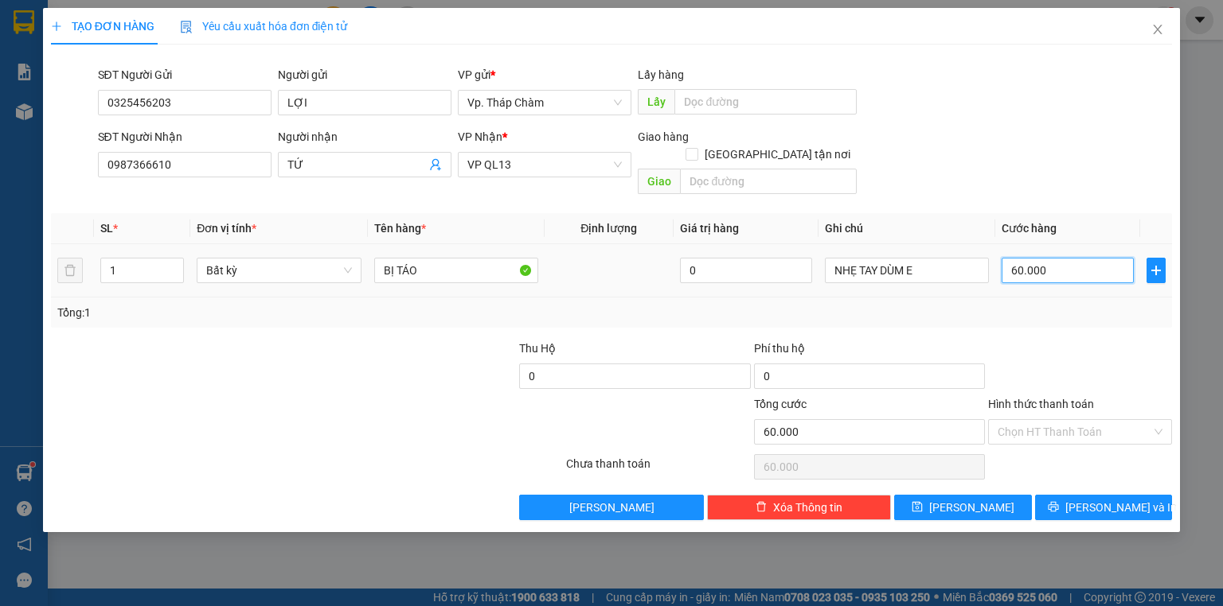
click at [1057, 258] on input "60.000" at bounding box center [1067, 270] width 132 height 25
type input "0"
type input "5"
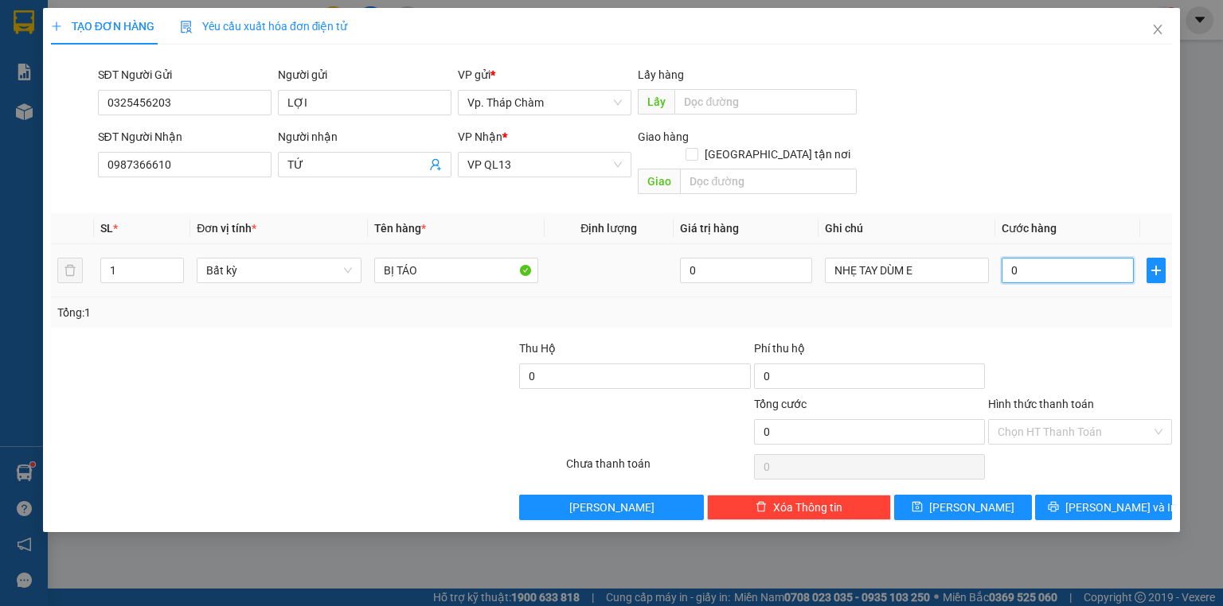
type input "5"
type input "05"
type input "50"
type input "050"
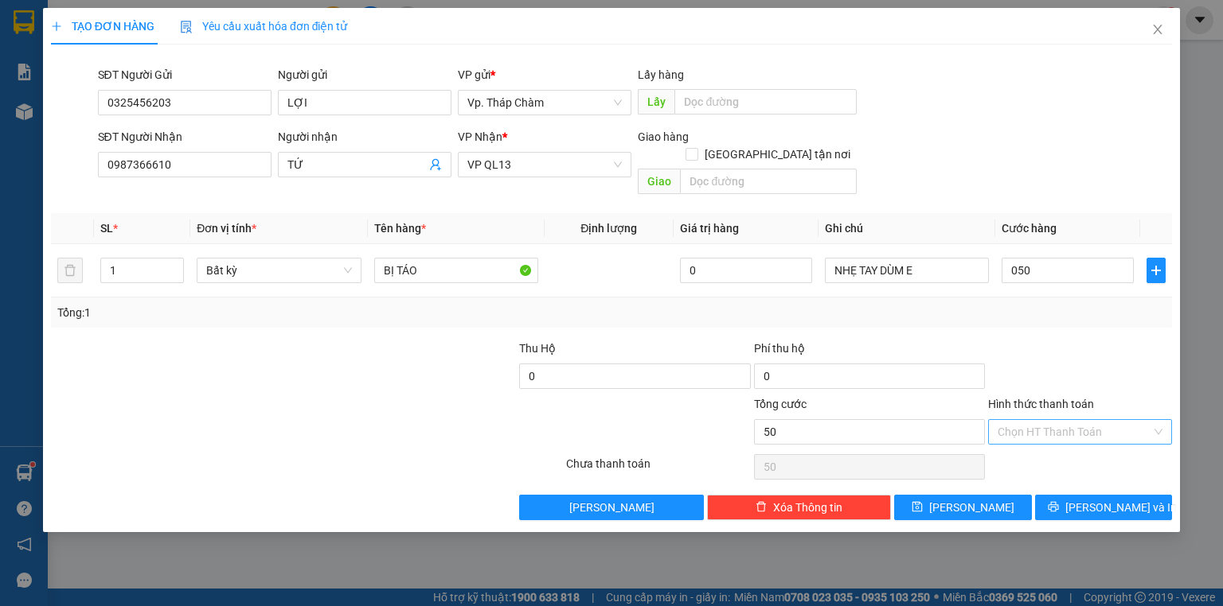
type input "50.000"
click at [1078, 420] on input "Hình thức thanh toán" at bounding box center [1074, 432] width 154 height 24
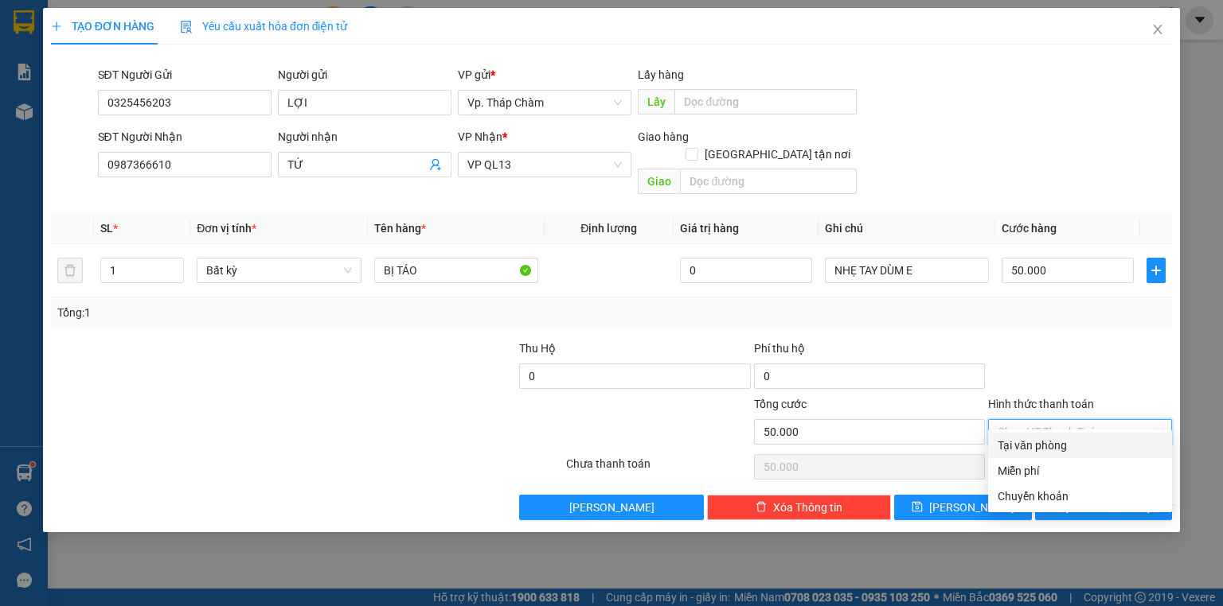
click at [1046, 446] on div "Tại văn phòng" at bounding box center [1079, 446] width 165 height 18
type input "0"
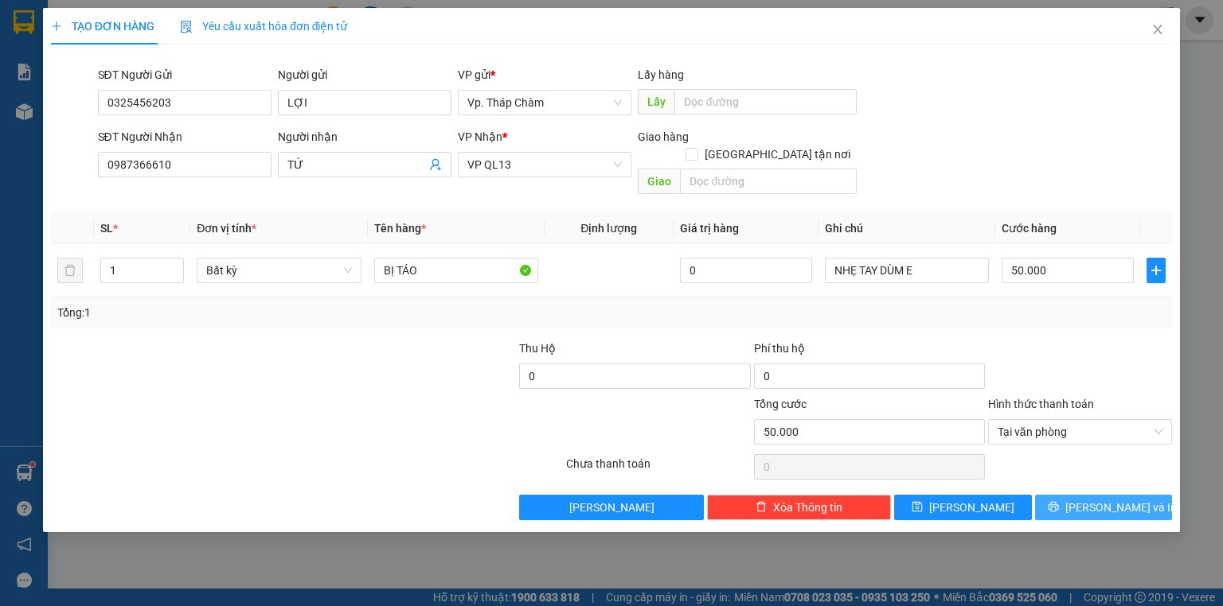
click at [1089, 499] on span "[PERSON_NAME] và In" at bounding box center [1120, 508] width 111 height 18
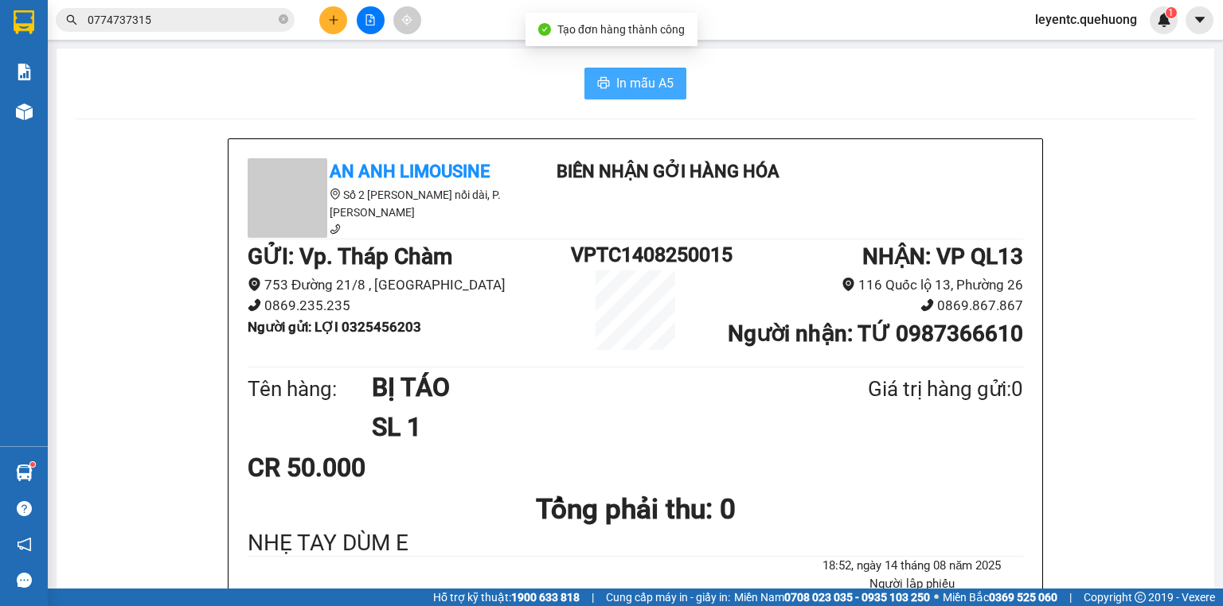
click at [604, 88] on icon "printer" at bounding box center [603, 82] width 13 height 13
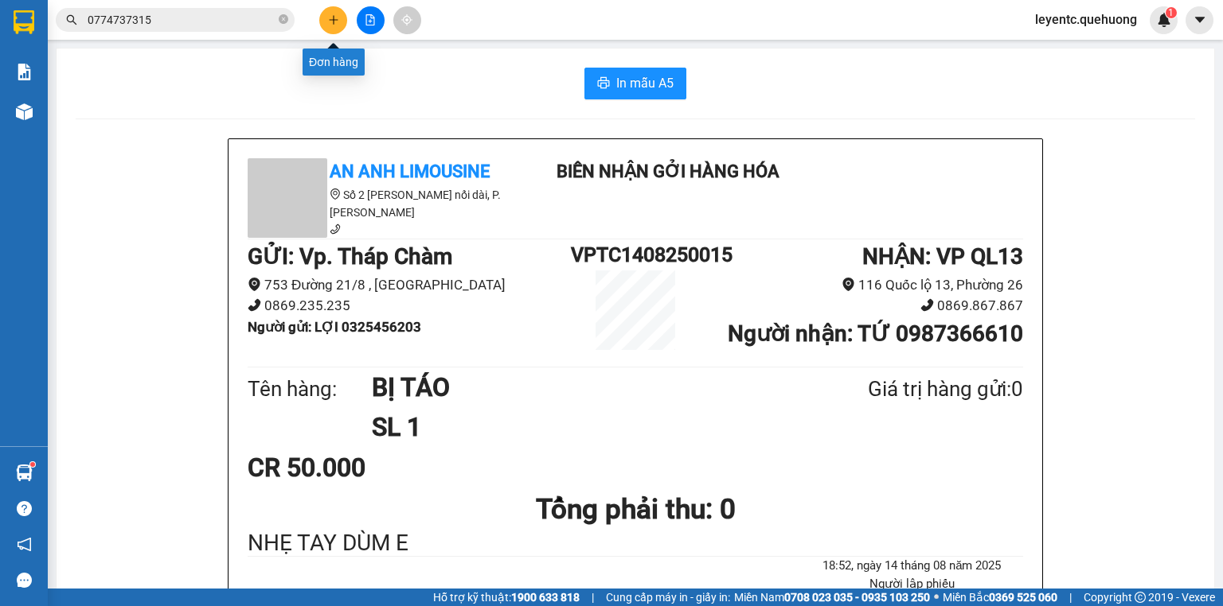
click at [330, 16] on icon "plus" at bounding box center [333, 19] width 11 height 11
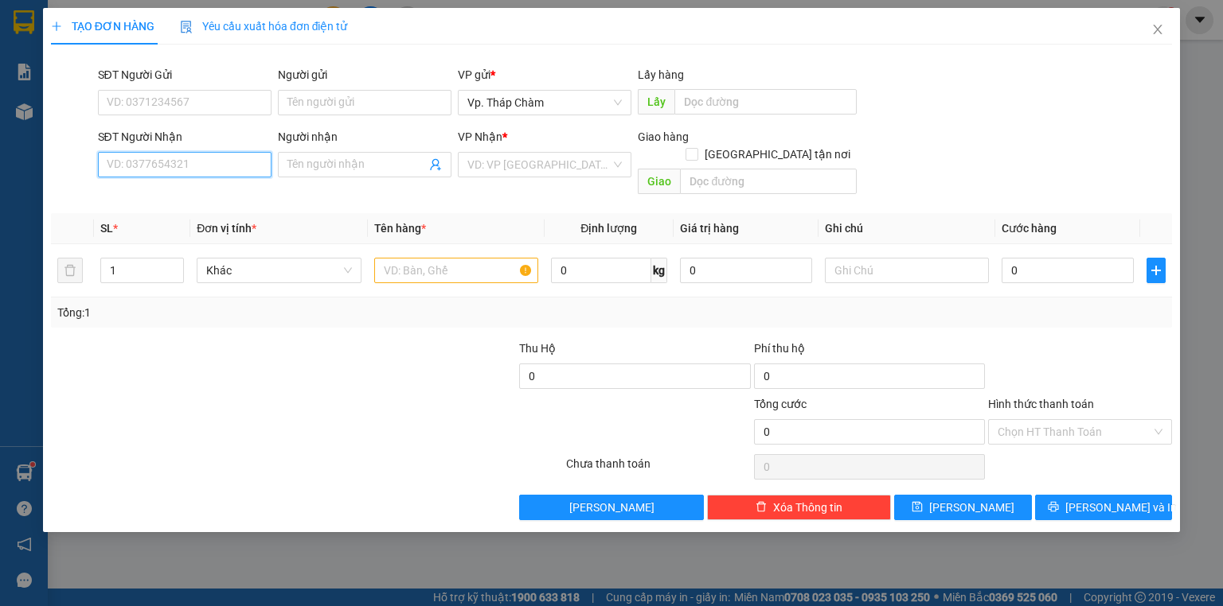
click at [226, 159] on input "SĐT Người Nhận" at bounding box center [185, 164] width 174 height 25
click at [193, 171] on input "5697" at bounding box center [185, 164] width 174 height 25
type input "5697"
paste input "5697"
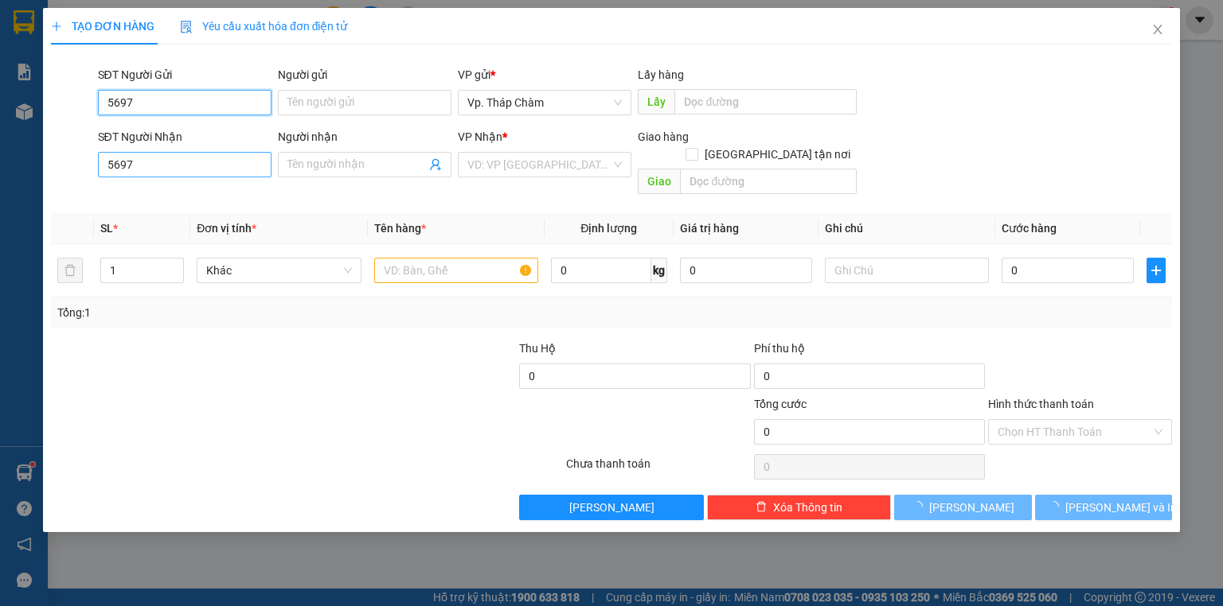
type input "5697"
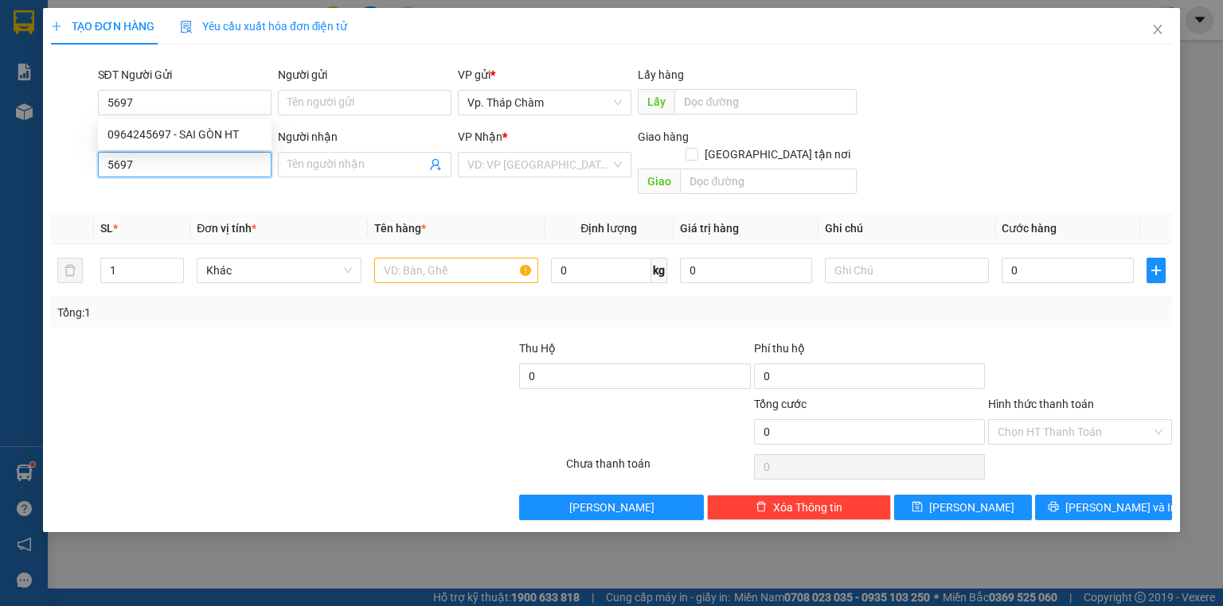
drag, startPoint x: 194, startPoint y: 170, endPoint x: 54, endPoint y: 181, distance: 140.6
click at [54, 181] on div "SĐT Người Nhận 5697 5697 Người nhận Tên người nhận VP Nhận * VD: VP Sài Gòn Gia…" at bounding box center [611, 164] width 1124 height 73
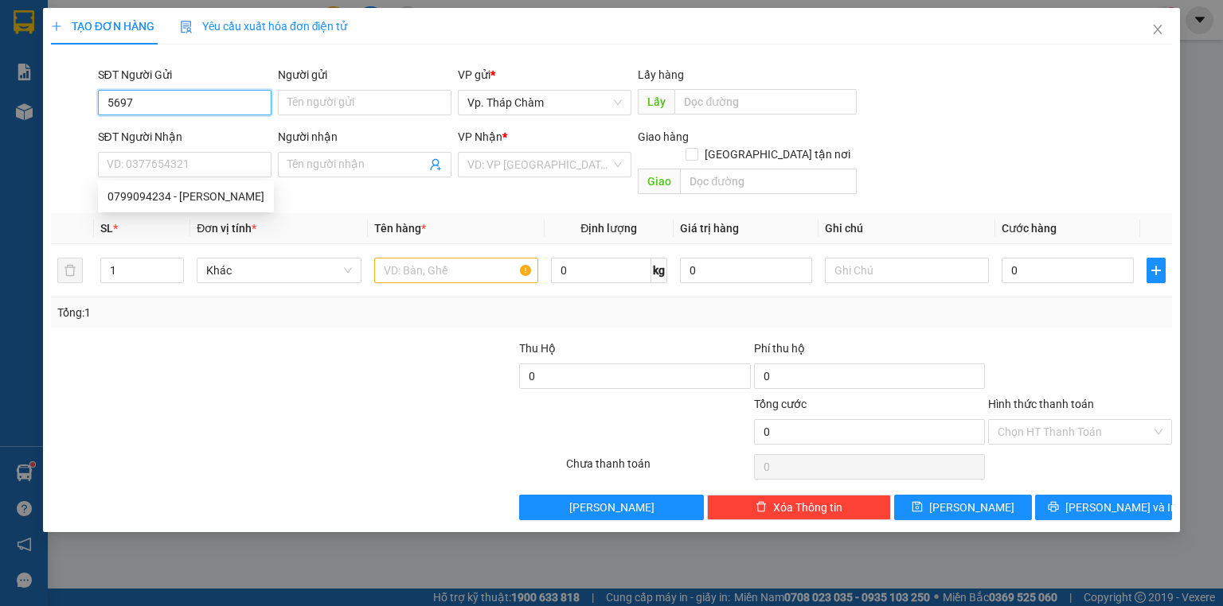
click at [170, 99] on input "5697" at bounding box center [185, 102] width 174 height 25
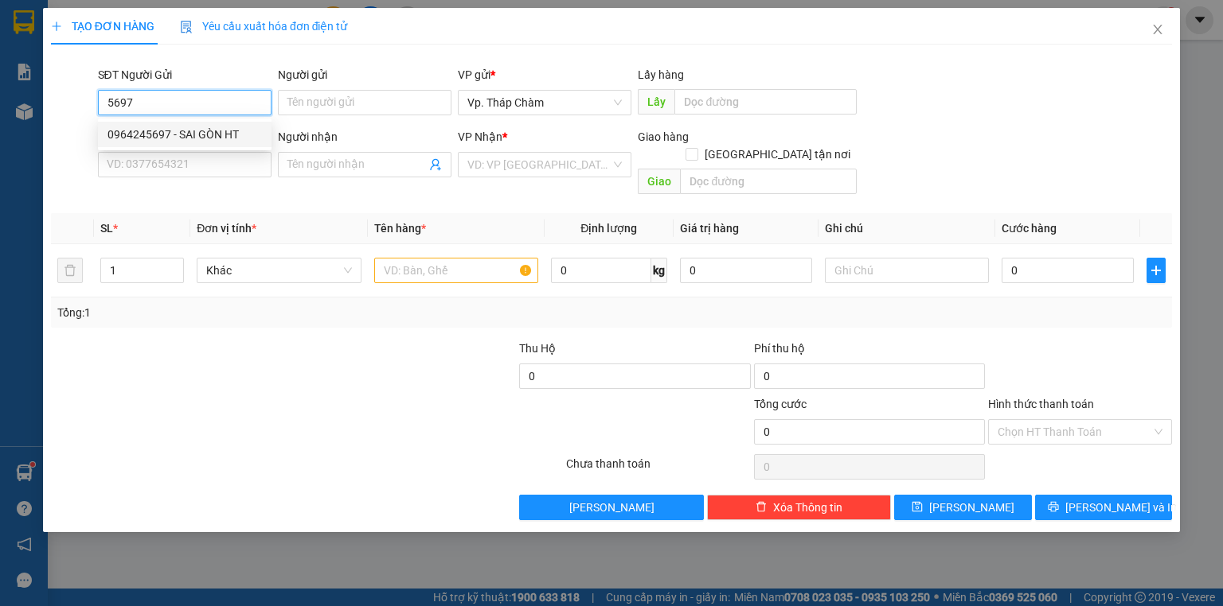
click at [181, 132] on div "0964245697 - SAI GÒN HT" at bounding box center [184, 135] width 154 height 18
type input "0964245697"
type input "SAI GÒN HT"
type input "0799094234"
type input "[PERSON_NAME] PHÁT"
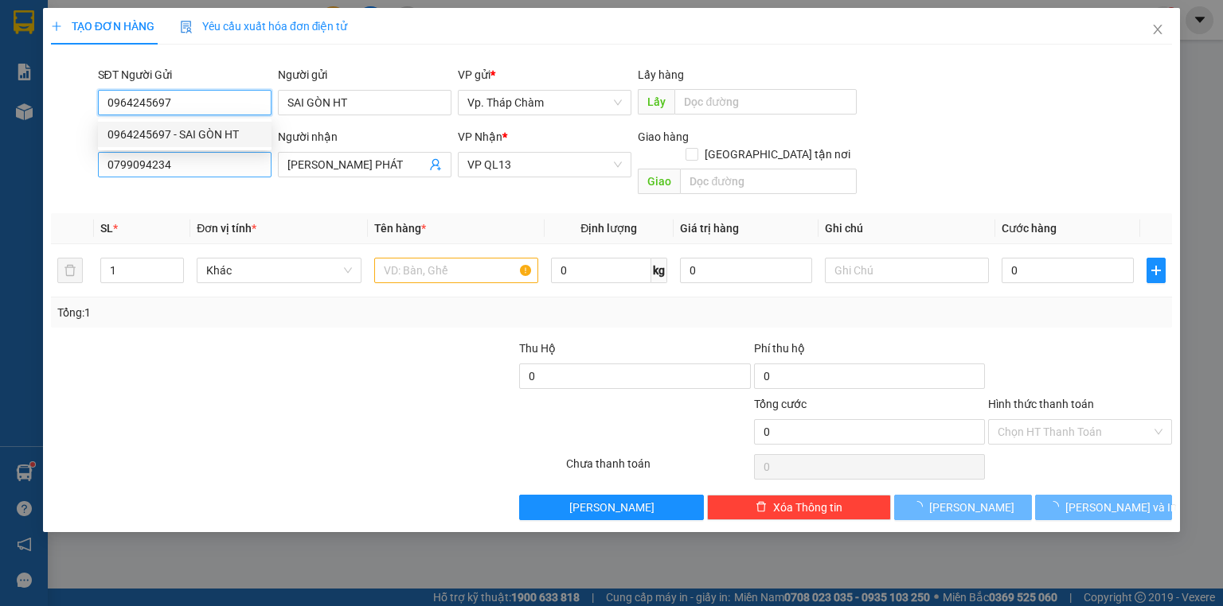
type input "30.000"
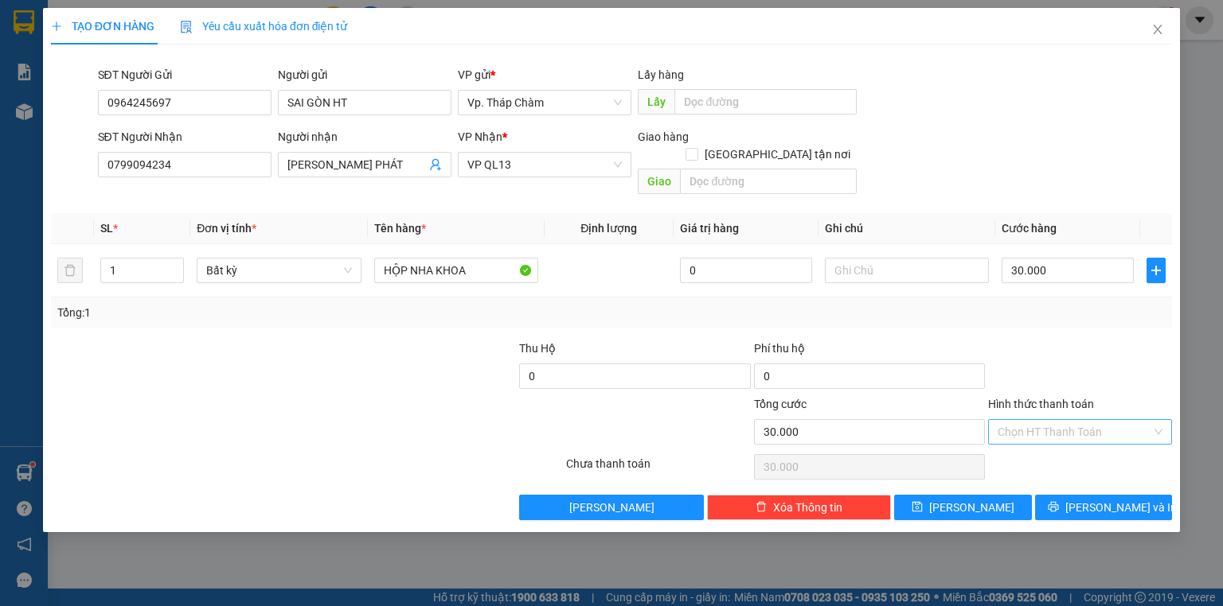
click at [1094, 420] on input "Hình thức thanh toán" at bounding box center [1074, 432] width 154 height 24
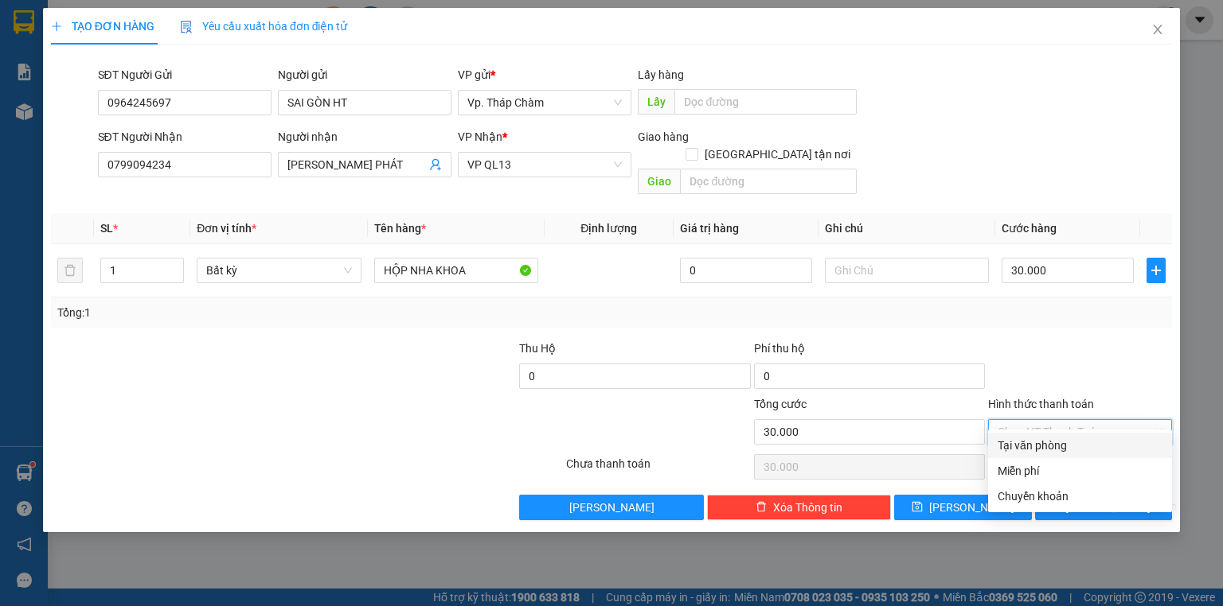
click at [1055, 438] on div "Tại văn phòng" at bounding box center [1080, 445] width 184 height 25
type input "0"
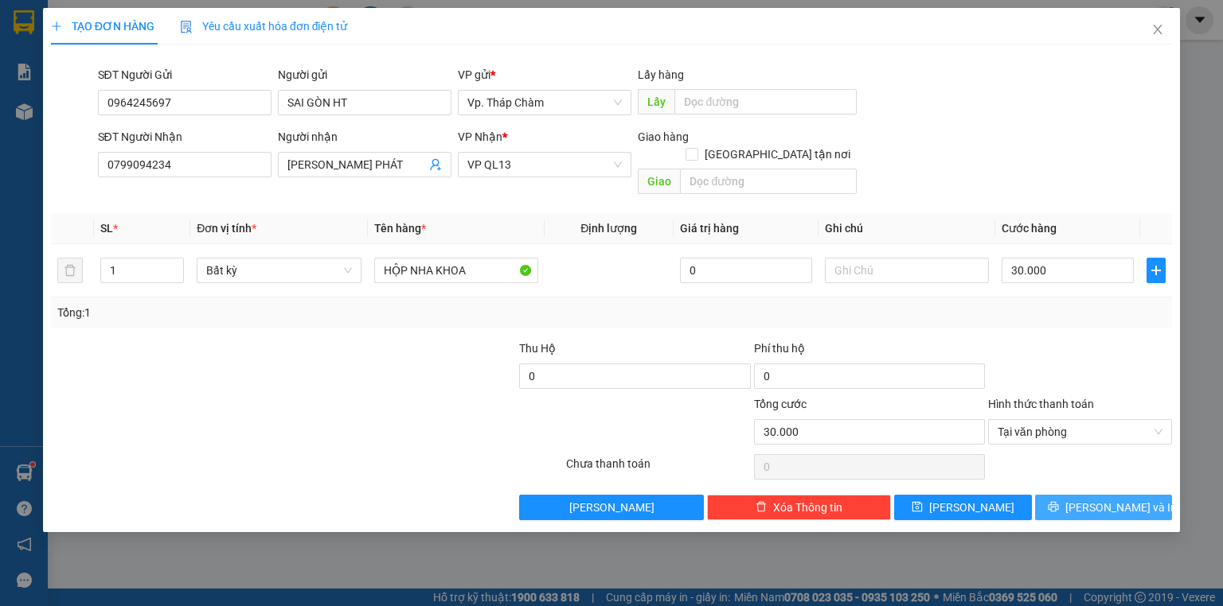
click at [1063, 495] on button "[PERSON_NAME] và In" at bounding box center [1104, 507] width 138 height 25
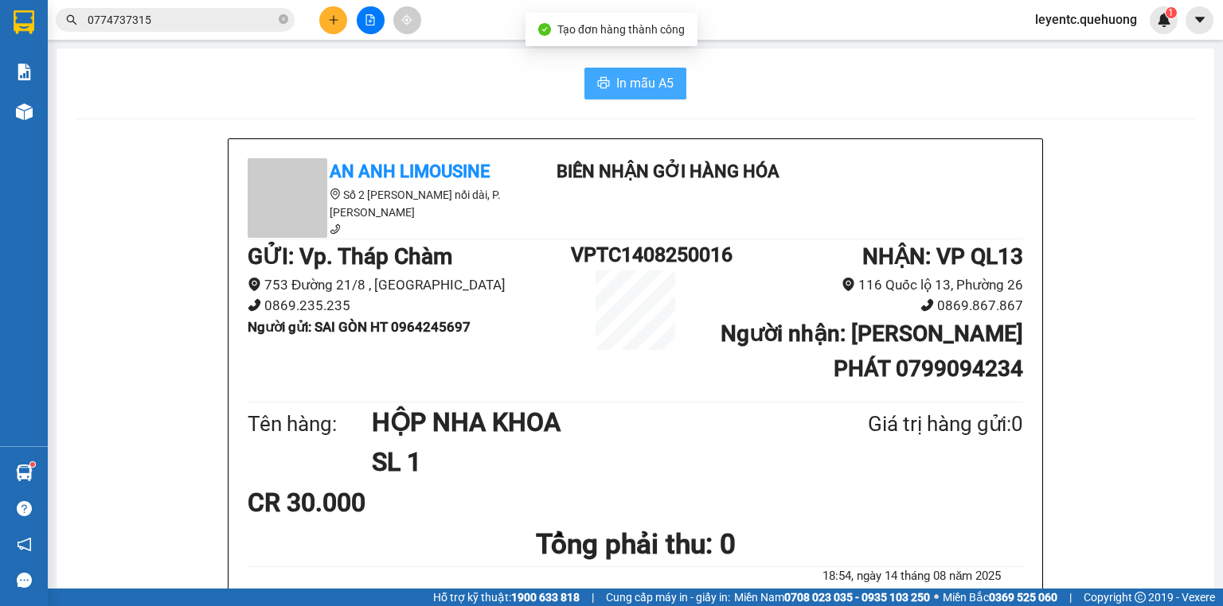
click at [668, 84] on span "In mẫu A5" at bounding box center [644, 83] width 57 height 20
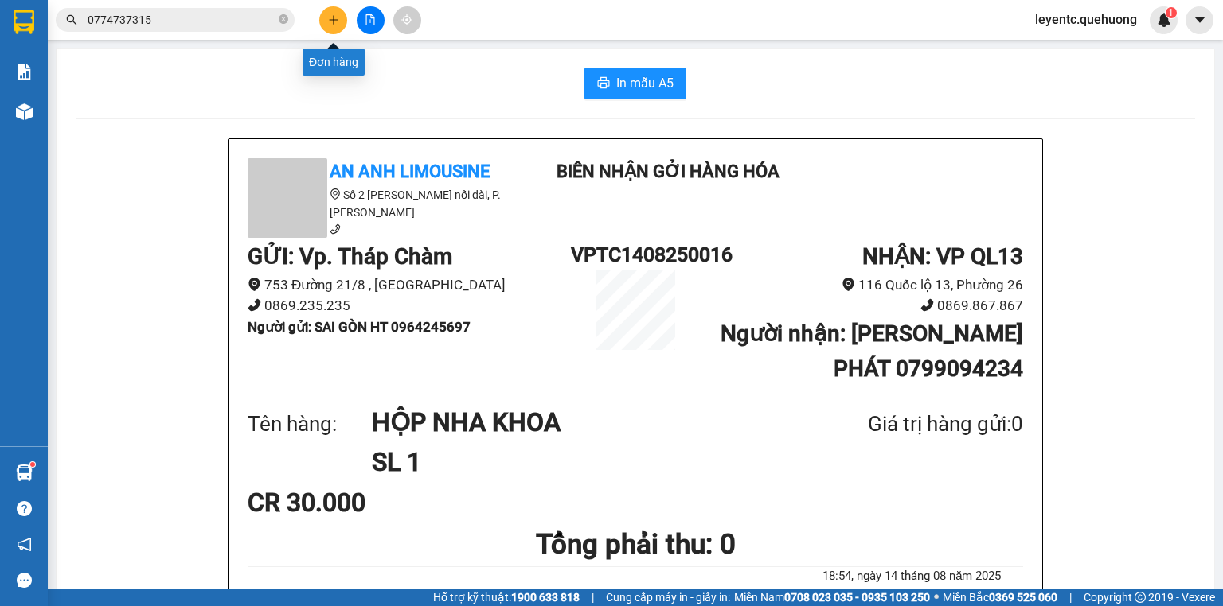
click at [337, 24] on icon "plus" at bounding box center [333, 19] width 11 height 11
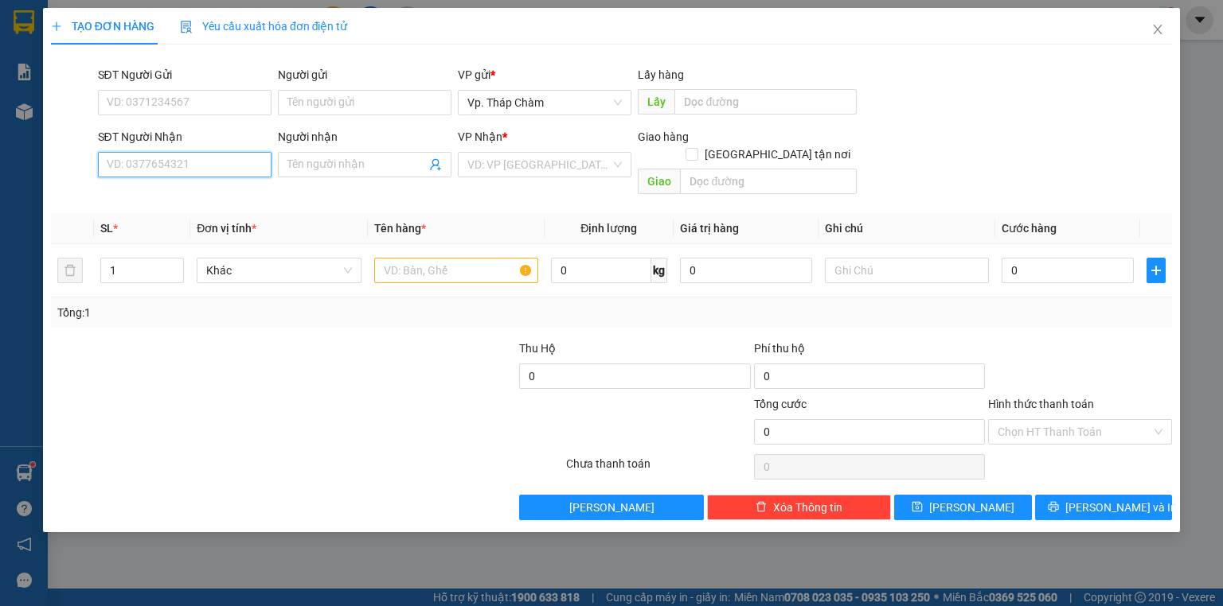
click at [202, 159] on input "SĐT Người Nhận" at bounding box center [185, 164] width 174 height 25
click at [155, 207] on div "0888365777 - NAM" at bounding box center [185, 196] width 174 height 25
type input "0888365777"
type input "NAM"
type input "100.000"
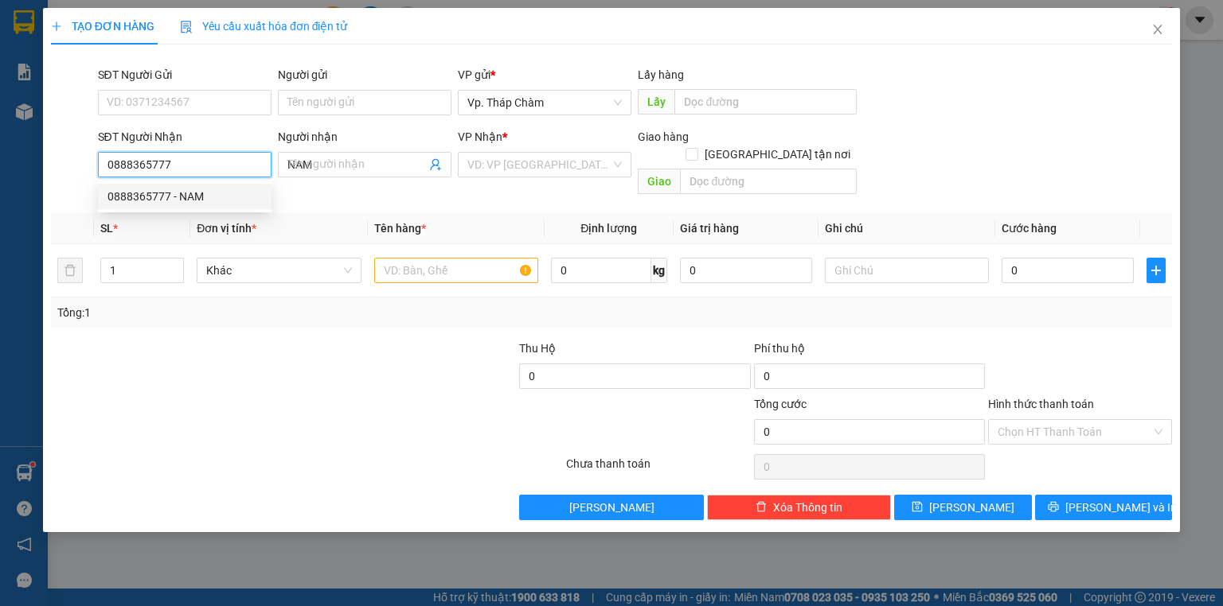
type input "100.000"
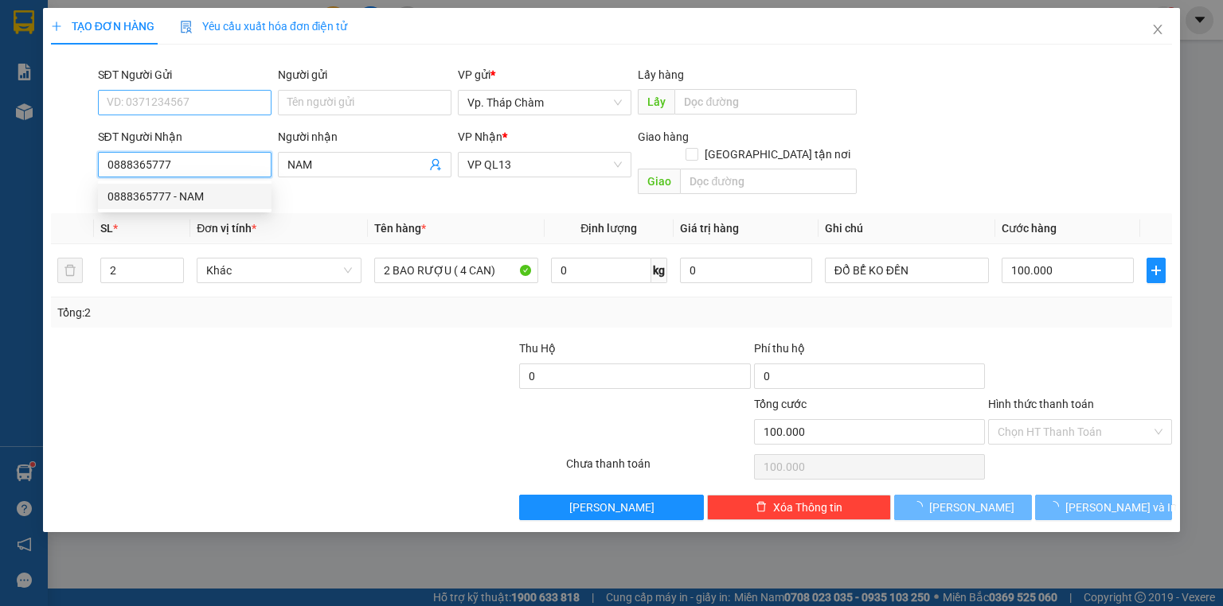
type input "0888365777"
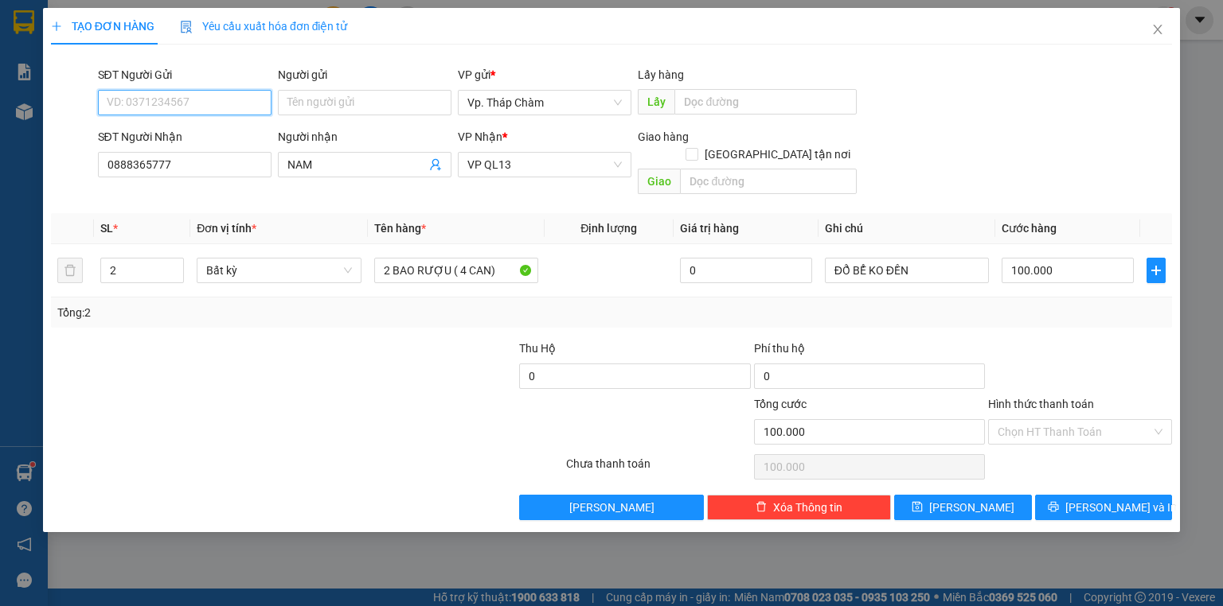
click at [181, 109] on input "SĐT Người Gửi" at bounding box center [185, 102] width 174 height 25
click at [187, 135] on div "0354529915 - DIỆU" at bounding box center [184, 135] width 154 height 18
type input "0354529915"
type input "DIỆU"
click at [1054, 420] on input "Hình thức thanh toán" at bounding box center [1074, 432] width 154 height 24
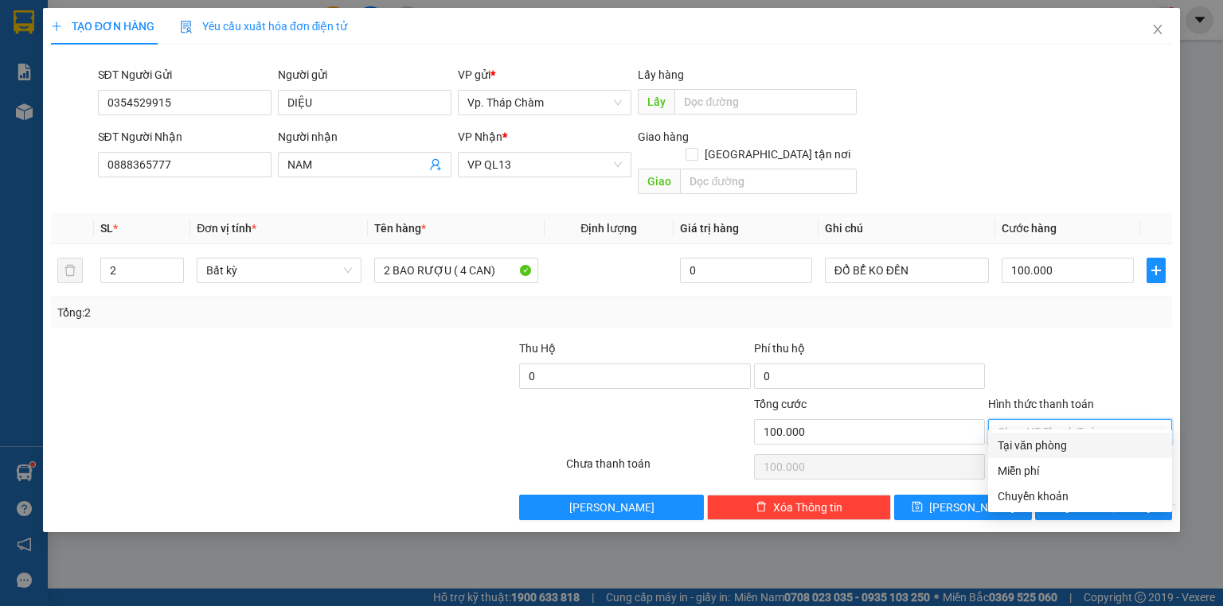
click at [1048, 439] on div "Tại văn phòng" at bounding box center [1079, 446] width 165 height 18
type input "0"
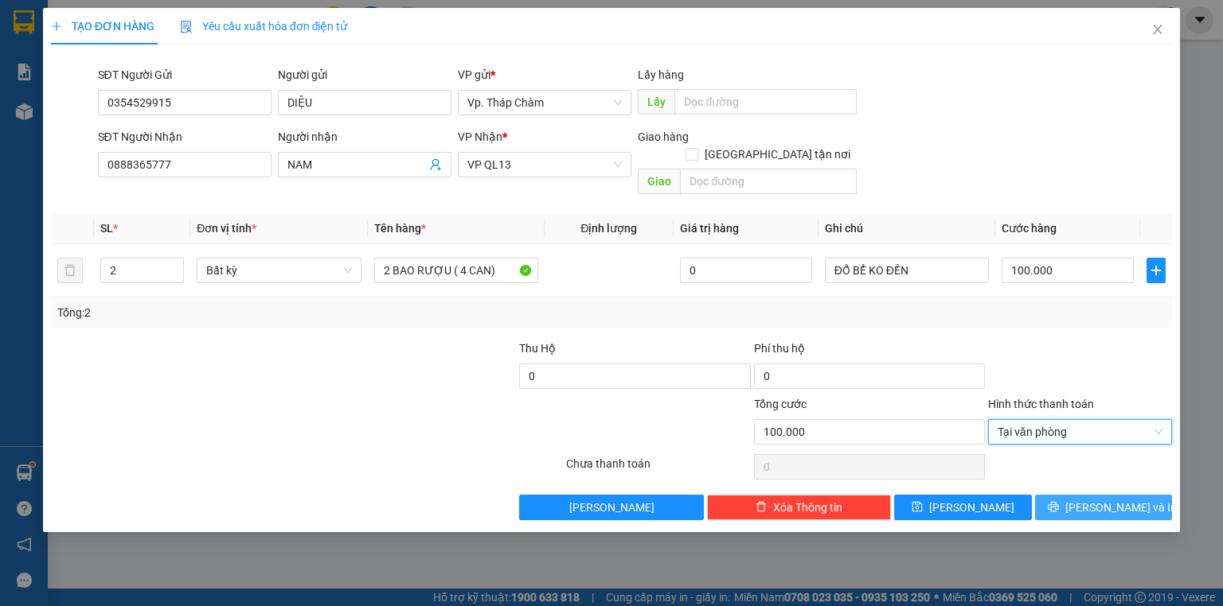
click at [1092, 499] on span "[PERSON_NAME] và In" at bounding box center [1120, 508] width 111 height 18
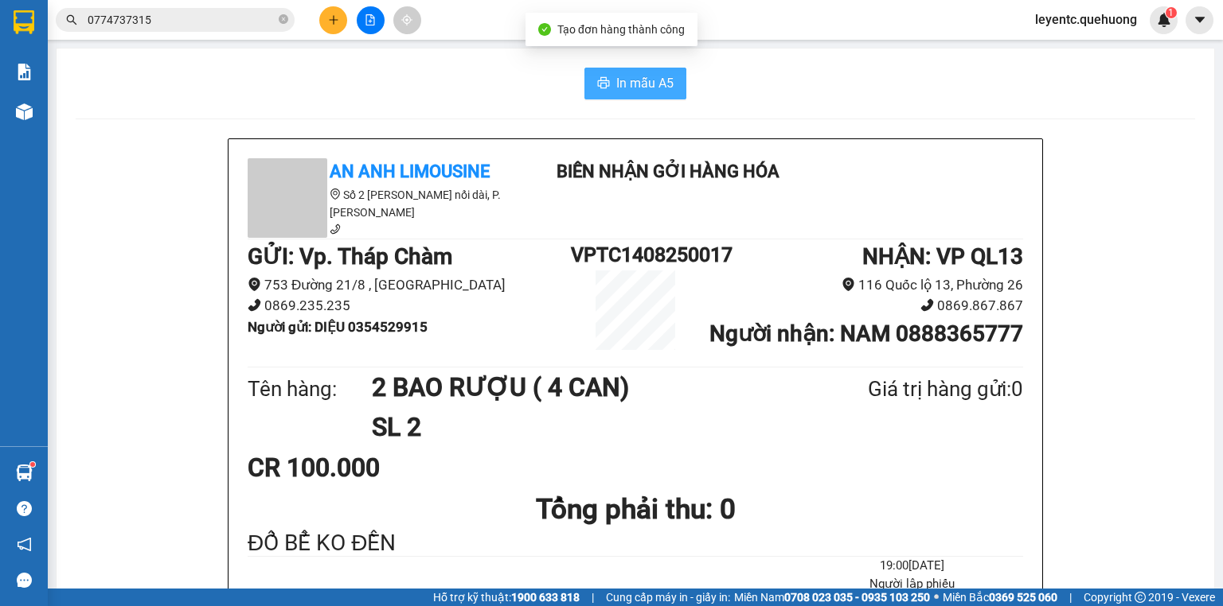
drag, startPoint x: 670, startPoint y: 79, endPoint x: 677, endPoint y: 92, distance: 15.0
click at [669, 80] on button "In mẫu A5" at bounding box center [635, 84] width 102 height 32
drag, startPoint x: 614, startPoint y: 80, endPoint x: 631, endPoint y: 58, distance: 27.2
click at [616, 73] on span "In mẫu A5" at bounding box center [644, 83] width 57 height 20
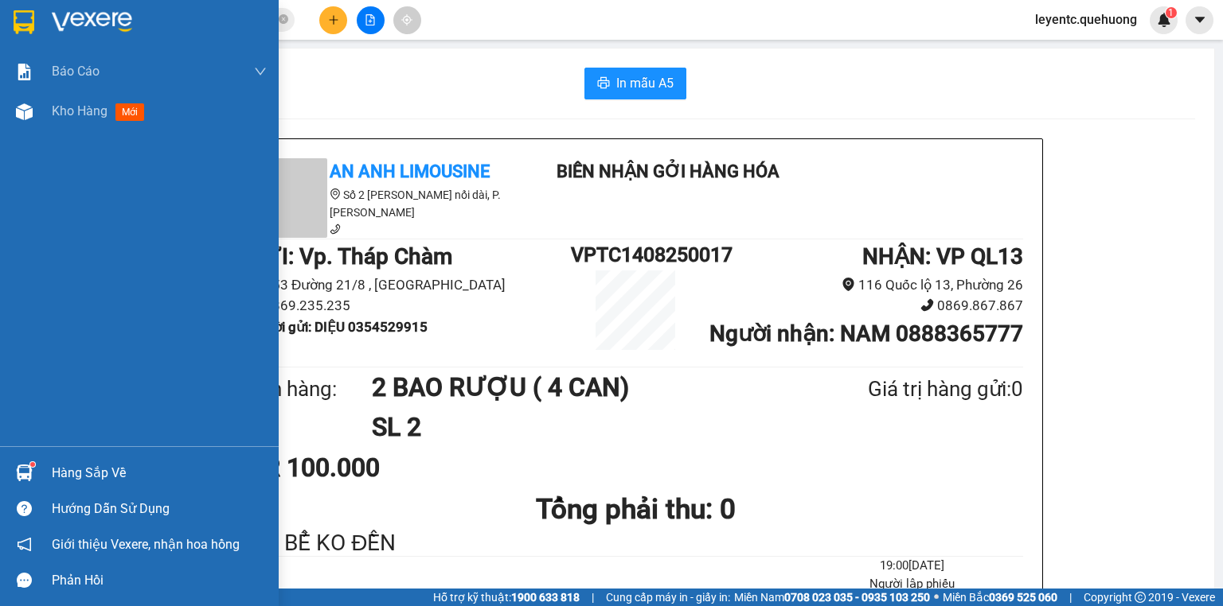
drag, startPoint x: 83, startPoint y: 113, endPoint x: 91, endPoint y: 146, distance: 33.6
click at [84, 113] on span "Kho hàng" at bounding box center [80, 110] width 56 height 15
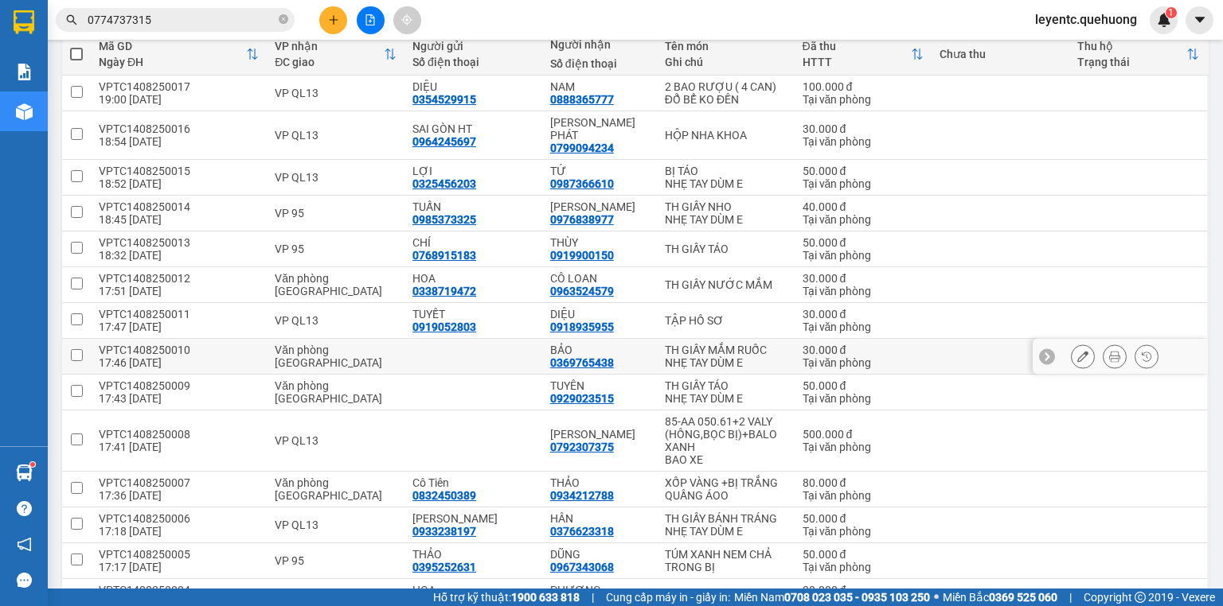
scroll to position [255, 0]
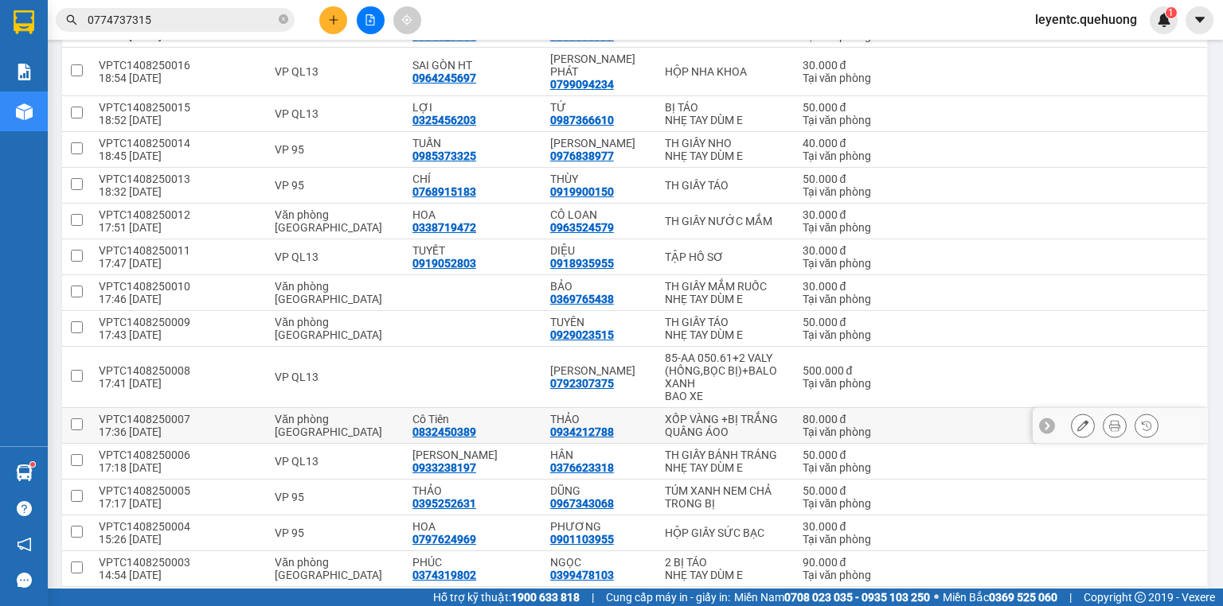
click at [1109, 420] on icon at bounding box center [1114, 425] width 11 height 11
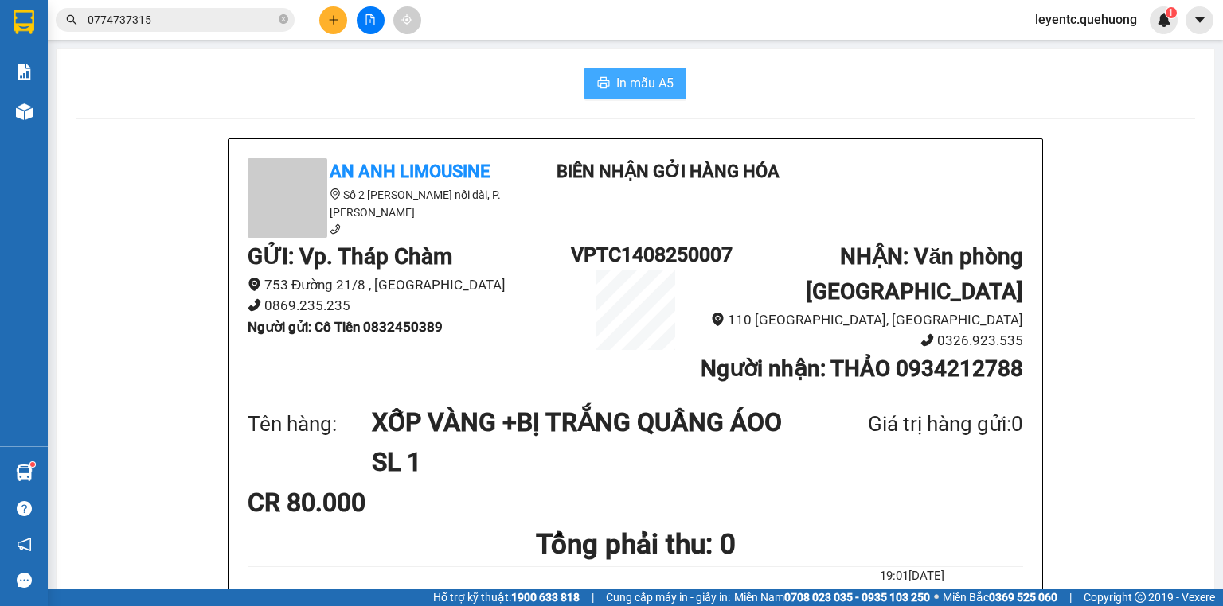
click at [634, 84] on span "In mẫu A5" at bounding box center [644, 83] width 57 height 20
click at [331, 21] on icon "plus" at bounding box center [333, 19] width 11 height 11
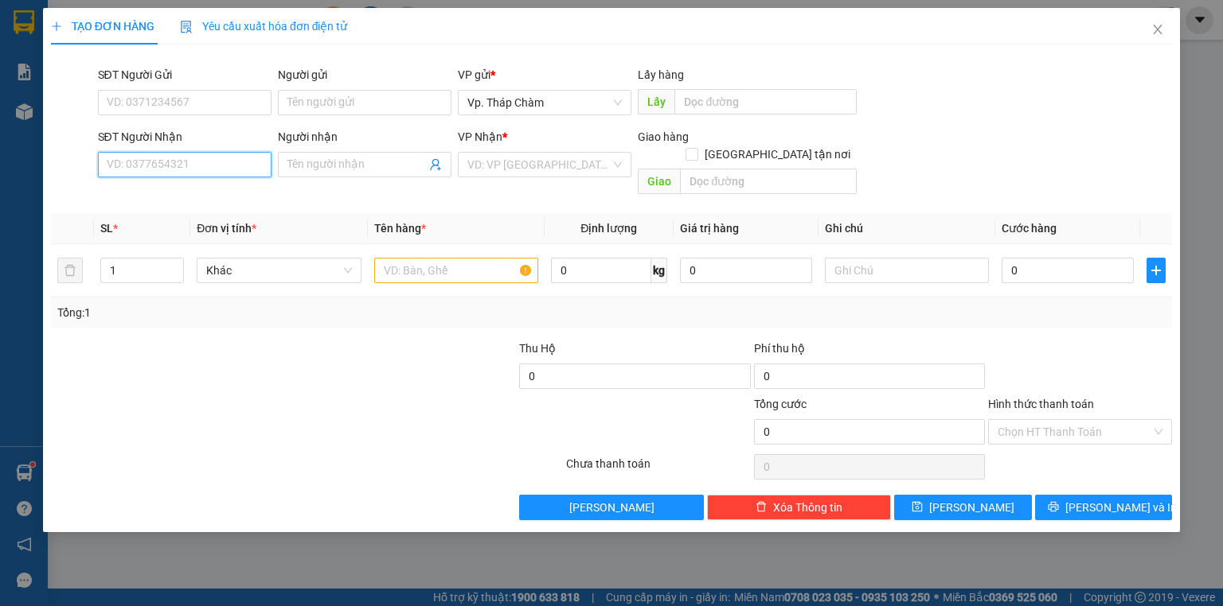
click at [251, 162] on input "SĐT Người Nhận" at bounding box center [185, 164] width 174 height 25
drag, startPoint x: 1148, startPoint y: 31, endPoint x: 1022, endPoint y: 29, distance: 125.8
click at [1148, 29] on span "Close" at bounding box center [1157, 30] width 45 height 45
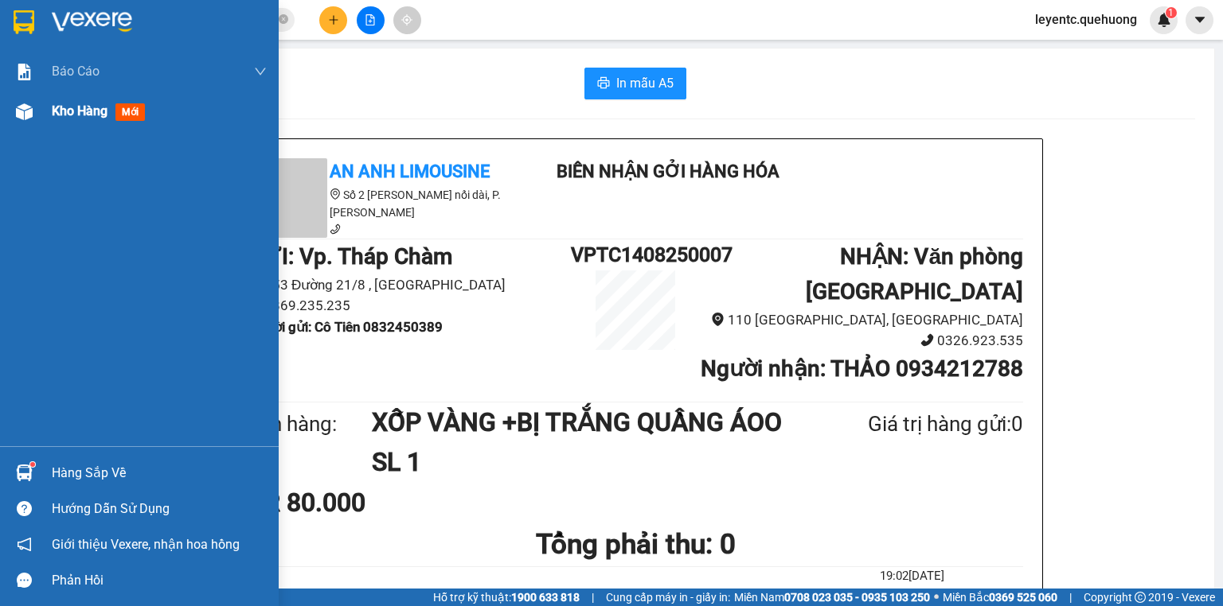
click at [45, 107] on div "Kho hàng mới" at bounding box center [139, 112] width 279 height 40
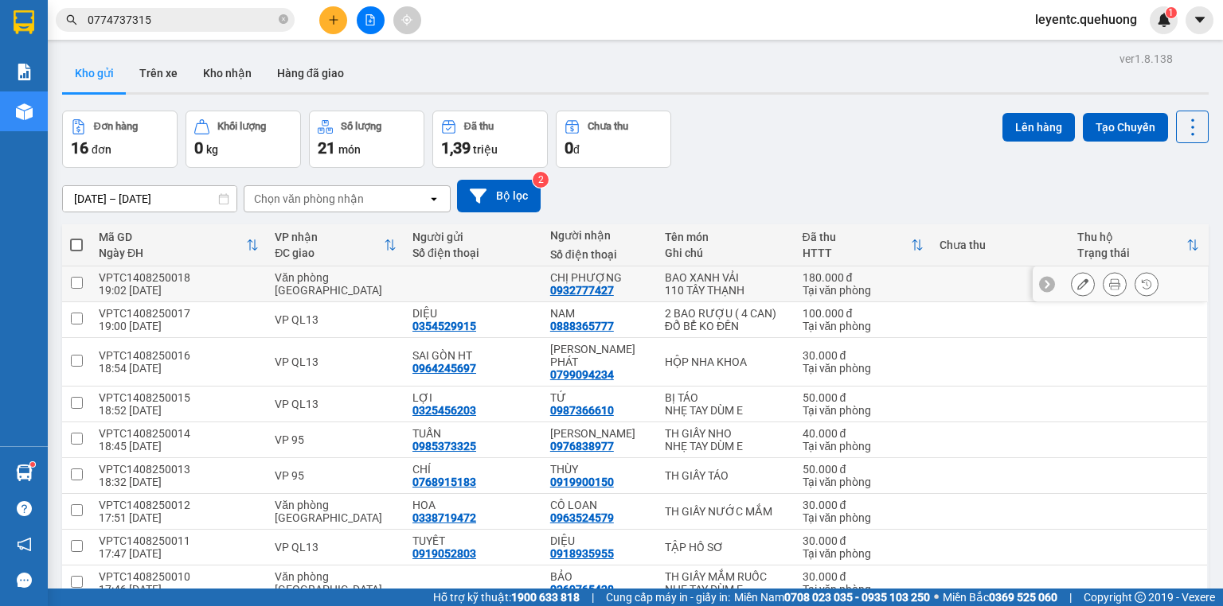
click at [1109, 287] on icon at bounding box center [1114, 284] width 11 height 11
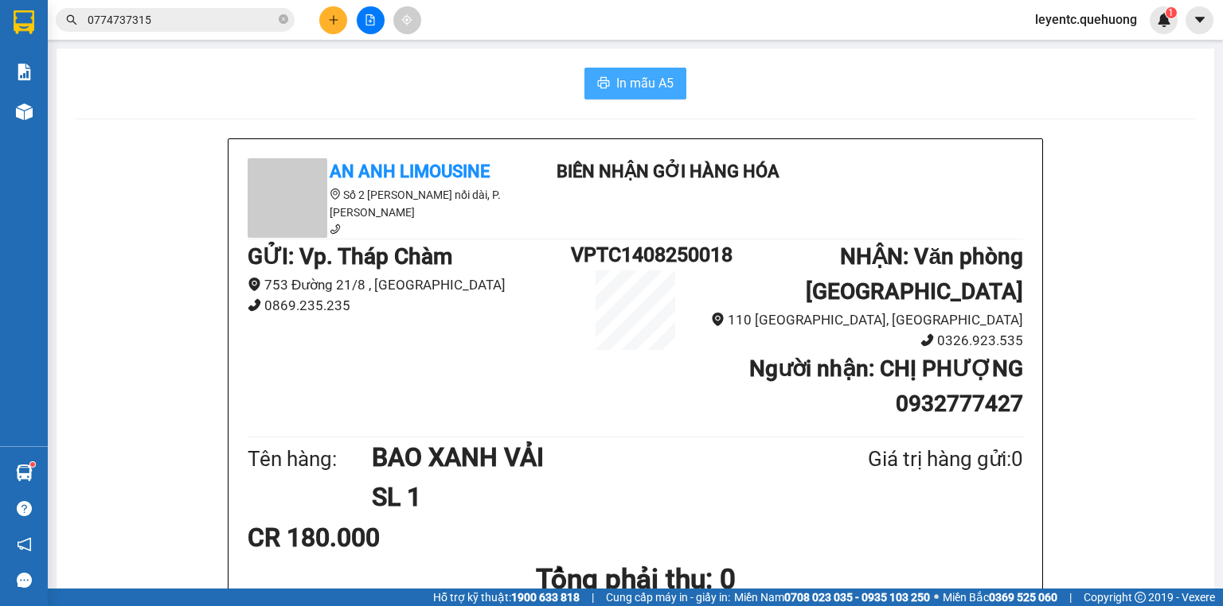
drag, startPoint x: 616, startPoint y: 73, endPoint x: 722, endPoint y: 193, distance: 159.6
click at [616, 72] on button "In mẫu A5" at bounding box center [635, 84] width 102 height 32
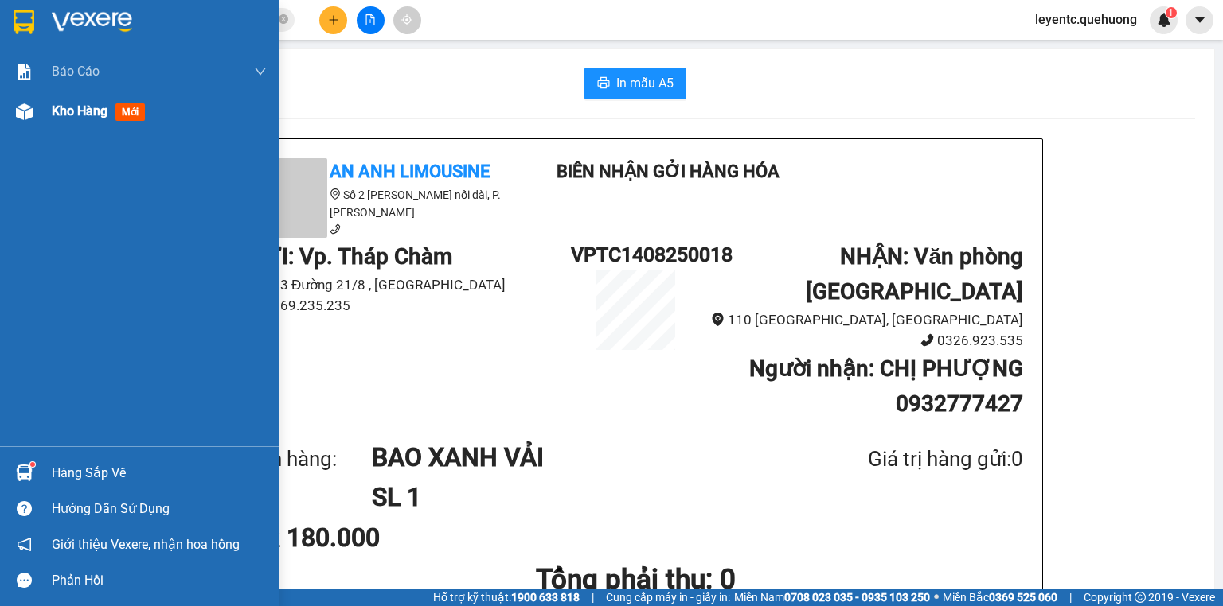
click at [60, 111] on span "Kho hàng" at bounding box center [80, 110] width 56 height 15
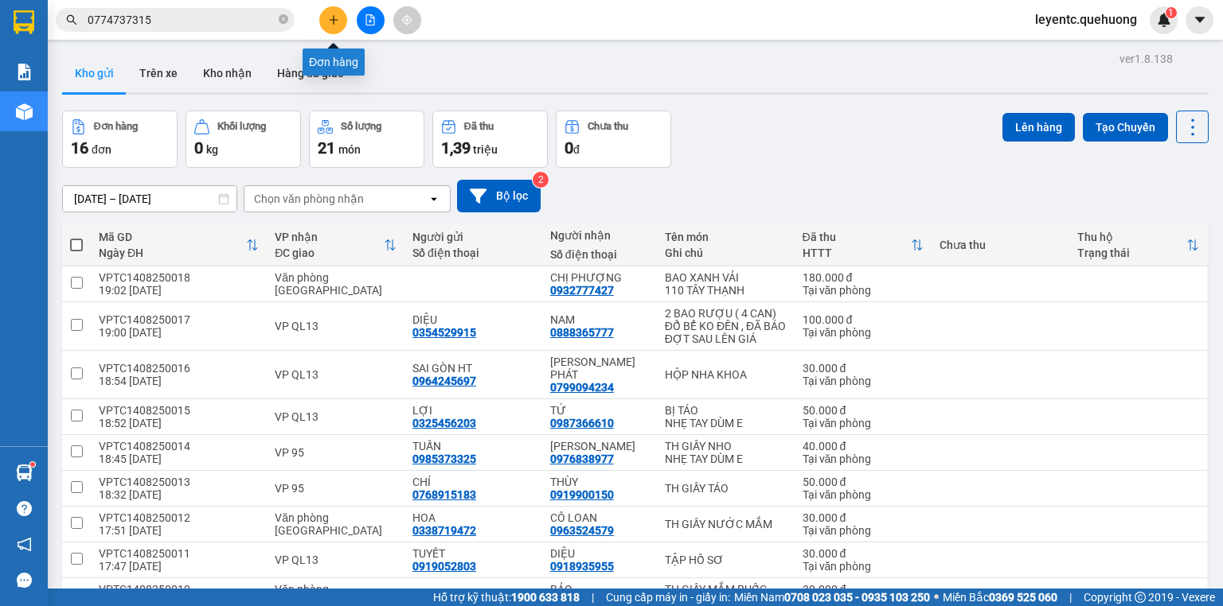
click at [335, 21] on icon "plus" at bounding box center [333, 19] width 11 height 11
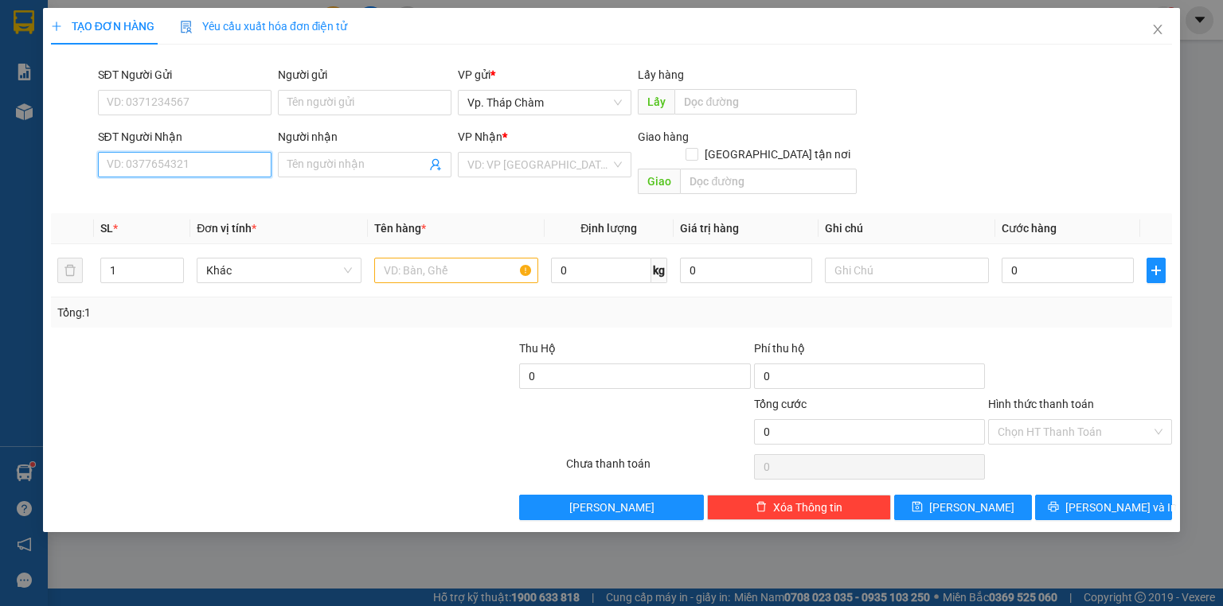
click at [232, 162] on input "SĐT Người Nhận" at bounding box center [185, 164] width 174 height 25
click at [198, 190] on div "0903350721 - NHIỄU" at bounding box center [184, 197] width 154 height 18
type input "0903350721"
type input "NHIỄU"
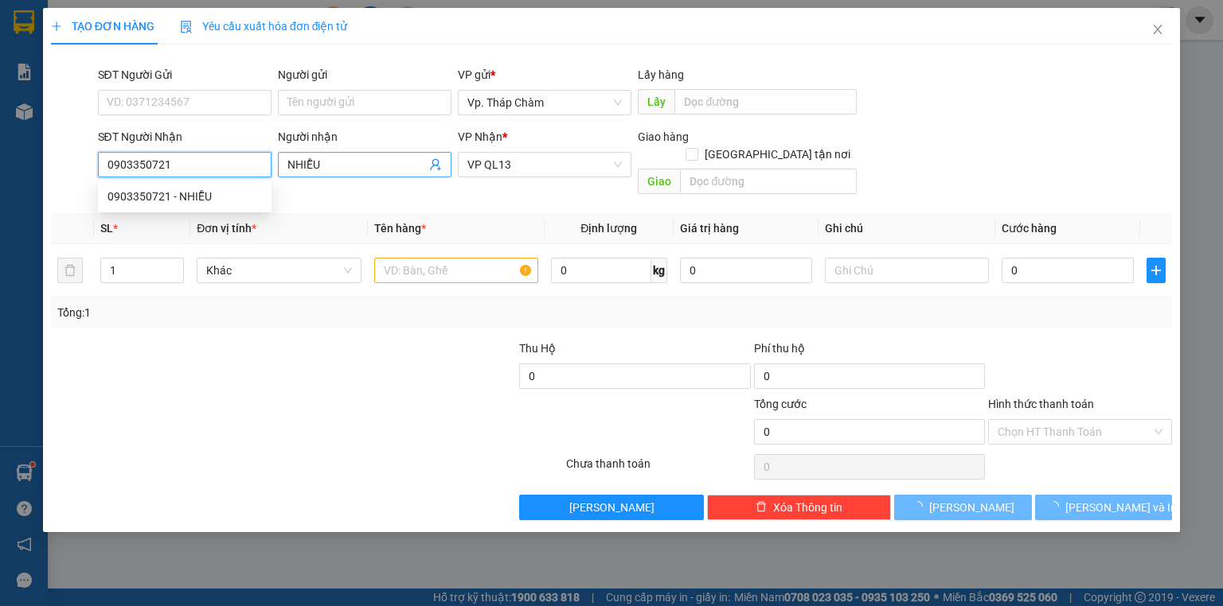
type input "140.000"
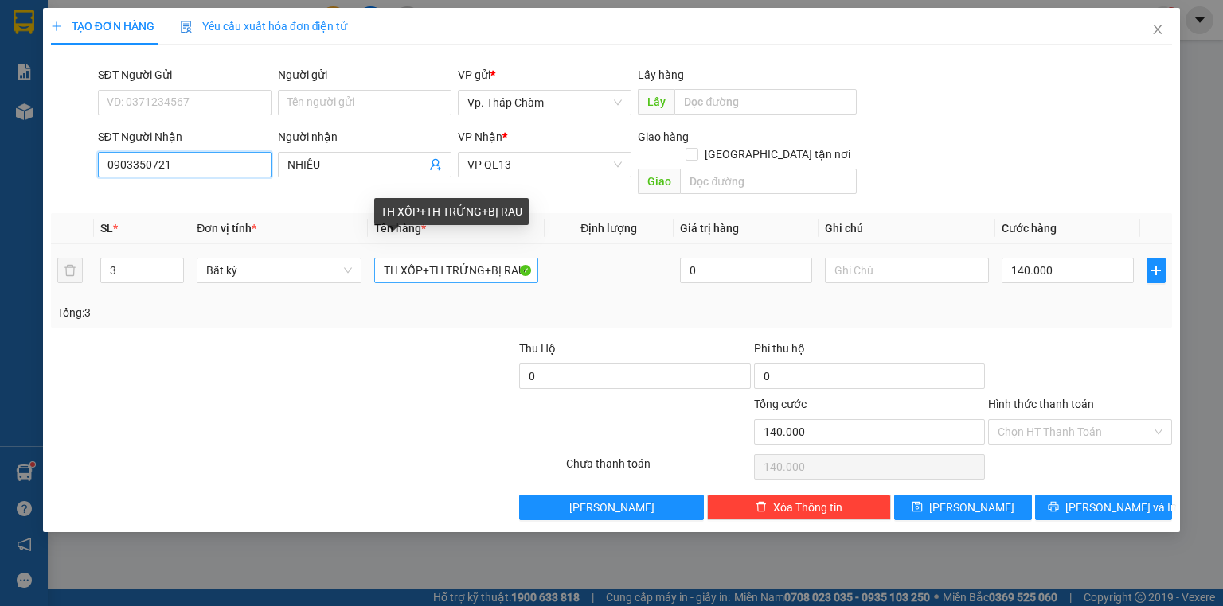
type input "0903350721"
drag, startPoint x: 427, startPoint y: 251, endPoint x: 883, endPoint y: 186, distance: 461.4
click at [883, 188] on div "Transit Pickup Surcharge Ids Transit Deliver Surcharge Ids Transit Deliver Surc…" at bounding box center [611, 288] width 1121 height 463
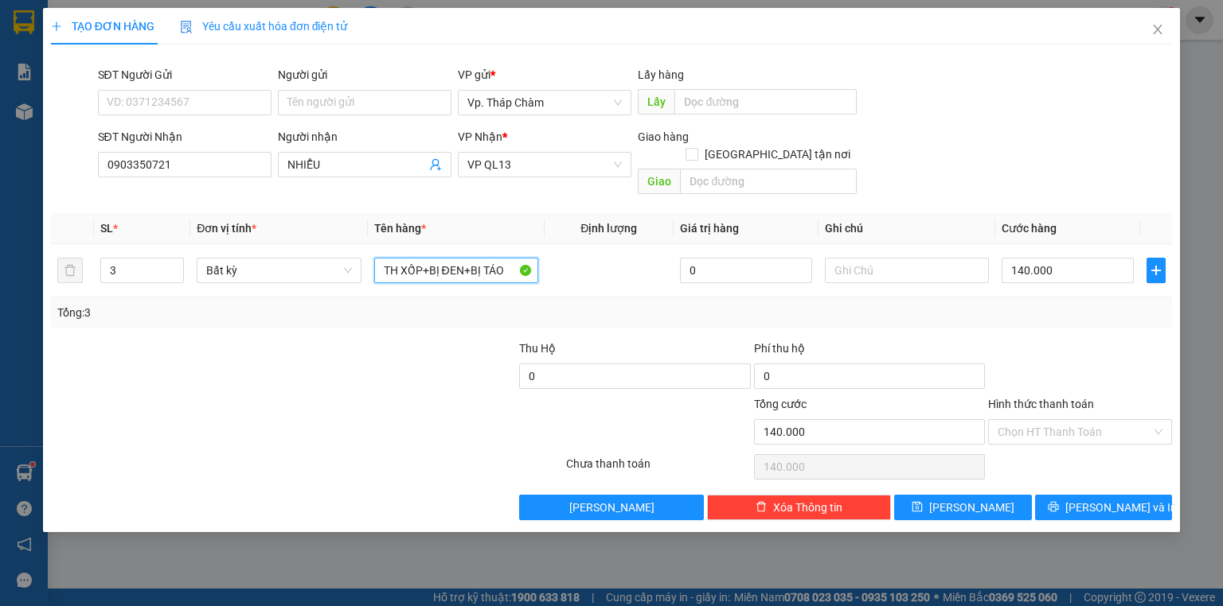
type input "TH XỐP+BỊ ĐEN+BỊ TÁO"
click at [1038, 428] on div "Hình thức thanh toán Chọn HT Thanh Toán" at bounding box center [1080, 424] width 184 height 56
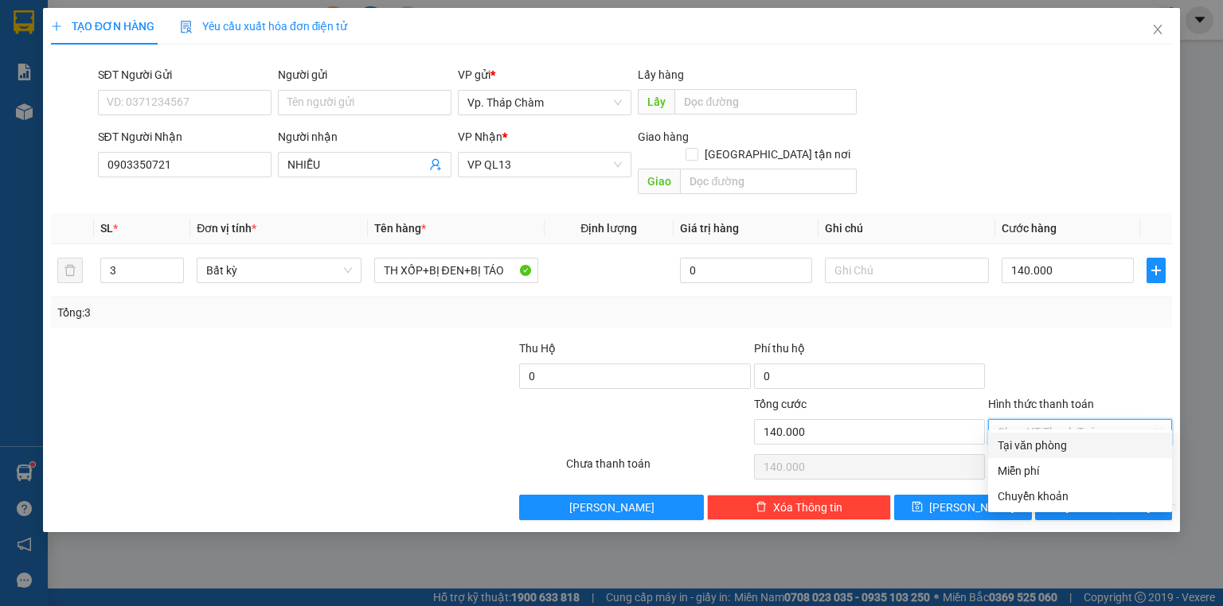
drag, startPoint x: 1047, startPoint y: 407, endPoint x: 1044, endPoint y: 439, distance: 31.9
click at [1047, 420] on input "Hình thức thanh toán" at bounding box center [1074, 432] width 154 height 24
click at [1047, 443] on div "Tại văn phòng" at bounding box center [1079, 446] width 165 height 18
type input "0"
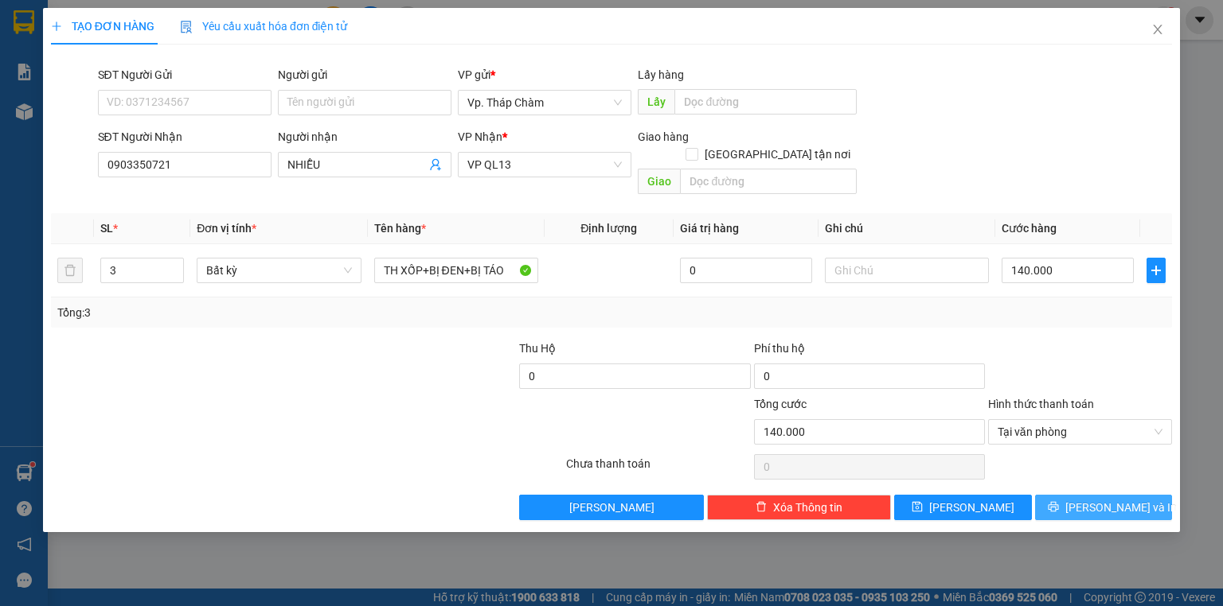
click at [1066, 495] on button "[PERSON_NAME] và In" at bounding box center [1104, 507] width 138 height 25
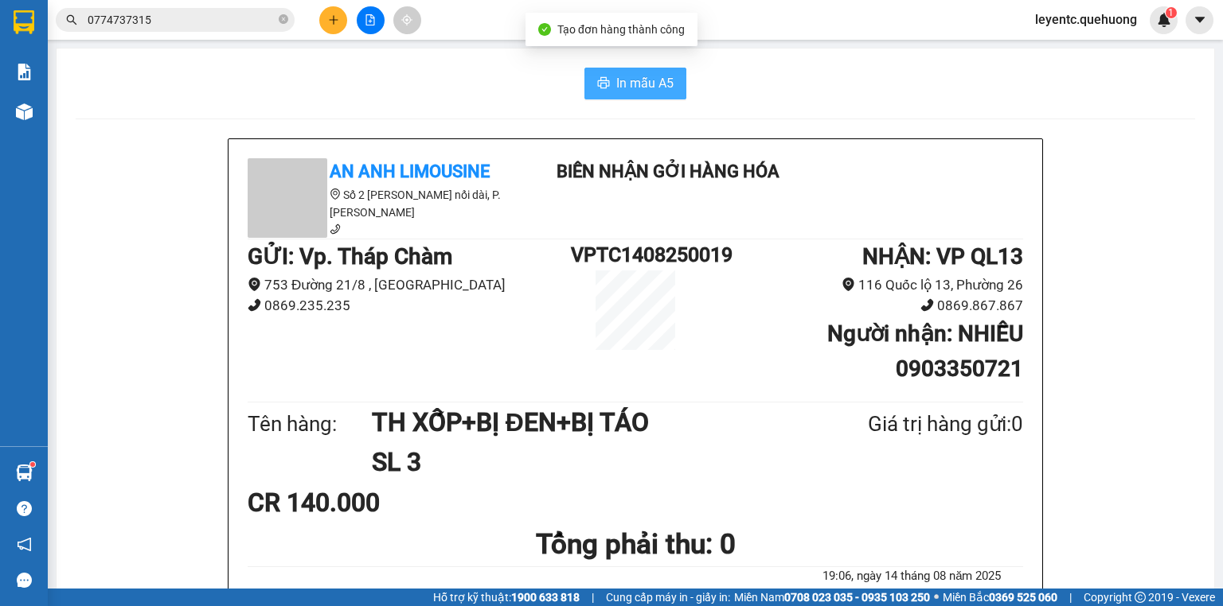
click at [640, 90] on span "In mẫu A5" at bounding box center [644, 83] width 57 height 20
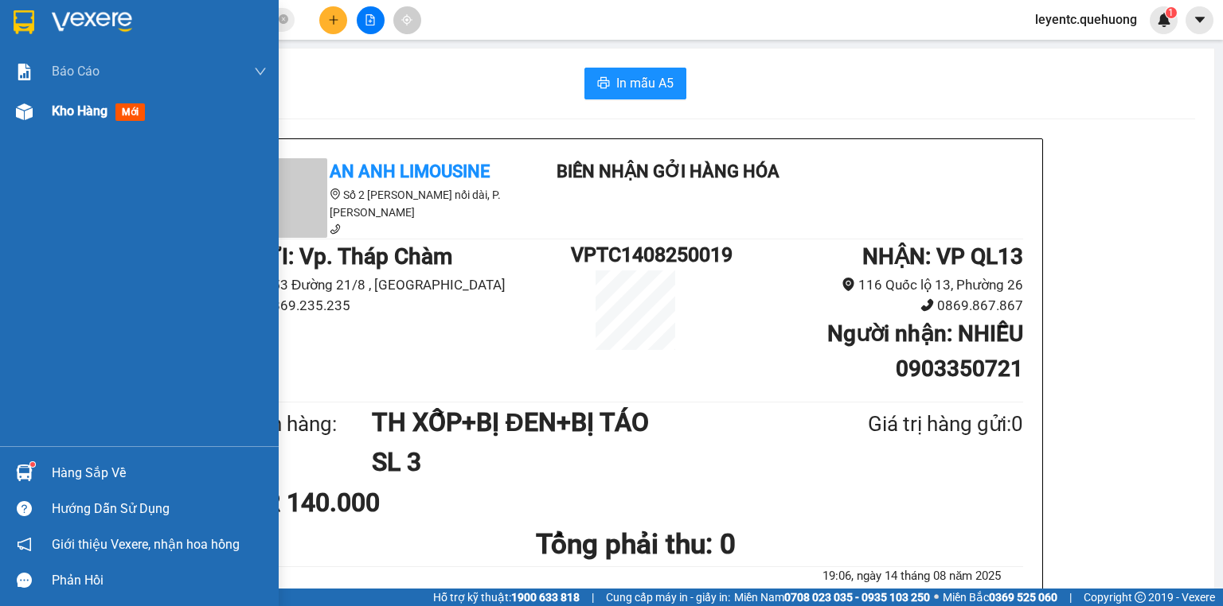
click at [57, 111] on span "Kho hàng" at bounding box center [80, 110] width 56 height 15
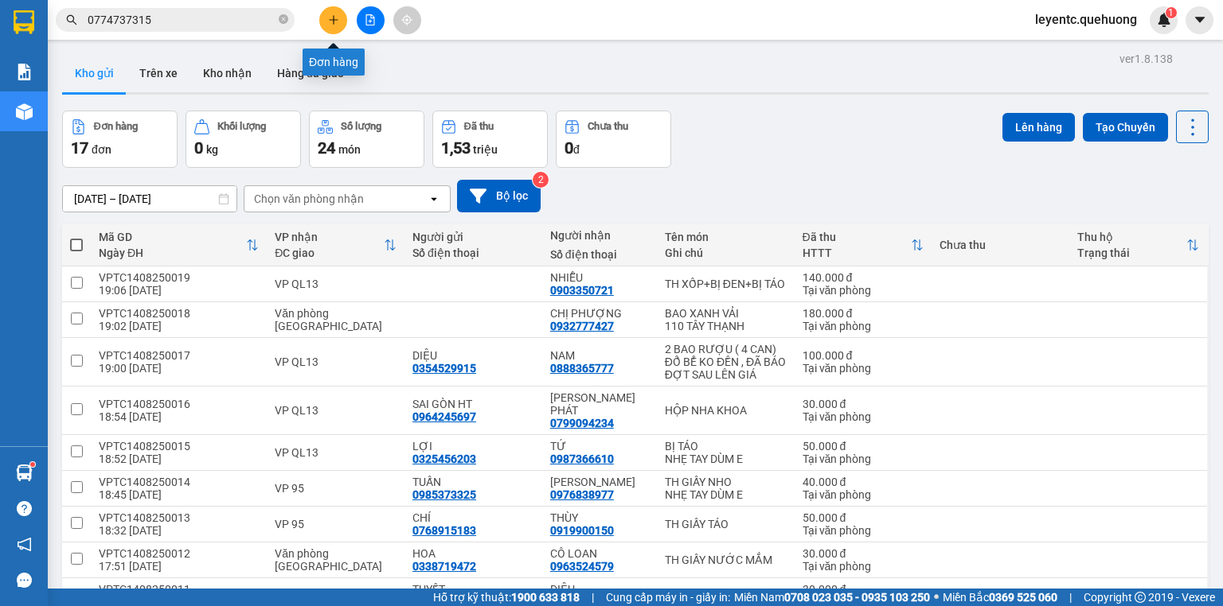
click at [328, 16] on icon "plus" at bounding box center [333, 19] width 11 height 11
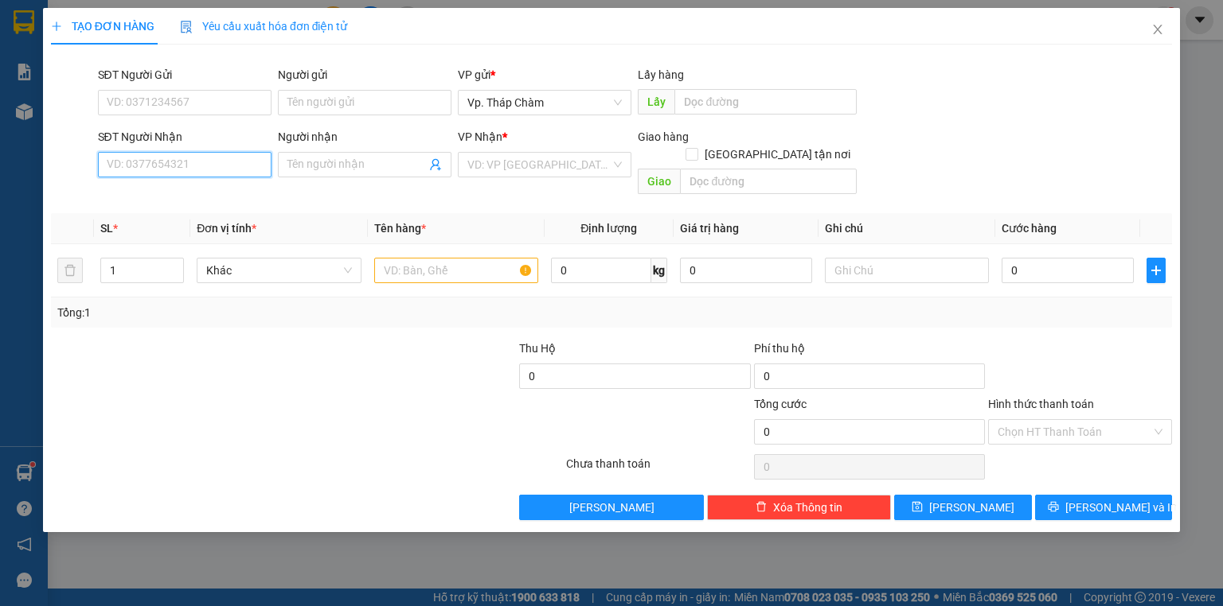
click at [203, 165] on input "SĐT Người Nhận" at bounding box center [185, 164] width 174 height 25
click at [189, 175] on input "SĐT Người Nhận" at bounding box center [185, 164] width 174 height 25
type input "032777"
drag, startPoint x: 161, startPoint y: 165, endPoint x: 0, endPoint y: 191, distance: 162.9
click at [0, 191] on div "TẠO ĐƠN HÀNG Yêu cầu xuất hóa đơn điện tử Transit Pickup Surcharge Ids Transit …" at bounding box center [611, 303] width 1223 height 606
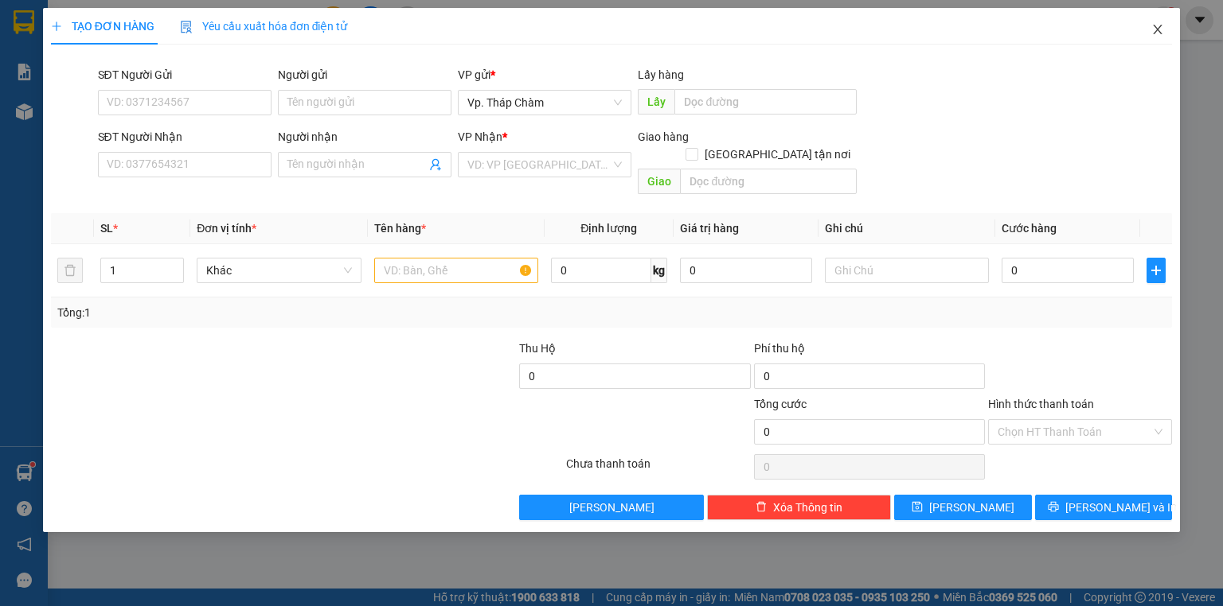
click at [1160, 34] on icon "close" at bounding box center [1157, 29] width 13 height 13
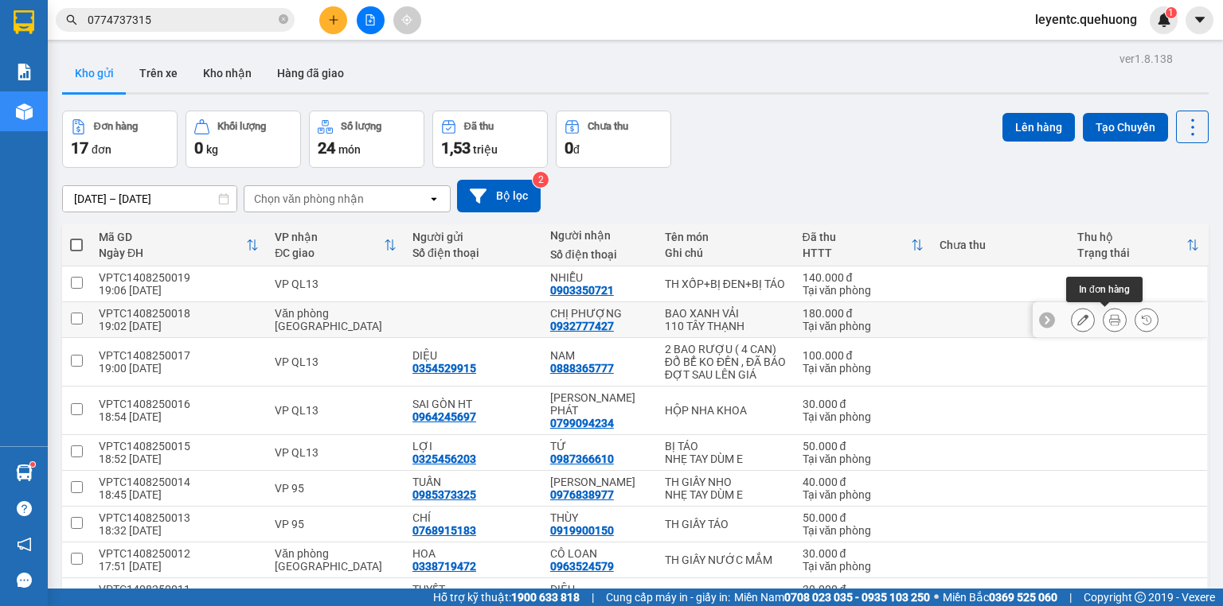
click at [1077, 315] on icon at bounding box center [1082, 319] width 11 height 11
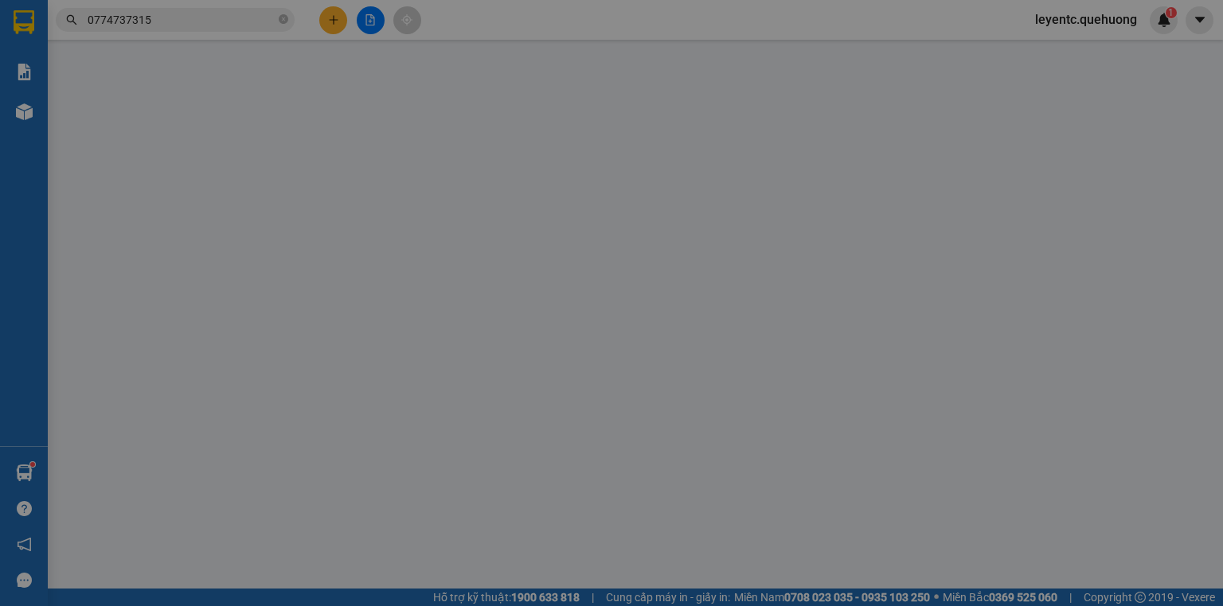
type input "0932777427"
type input "CHỊ PHƯỢNG"
type input "180.000"
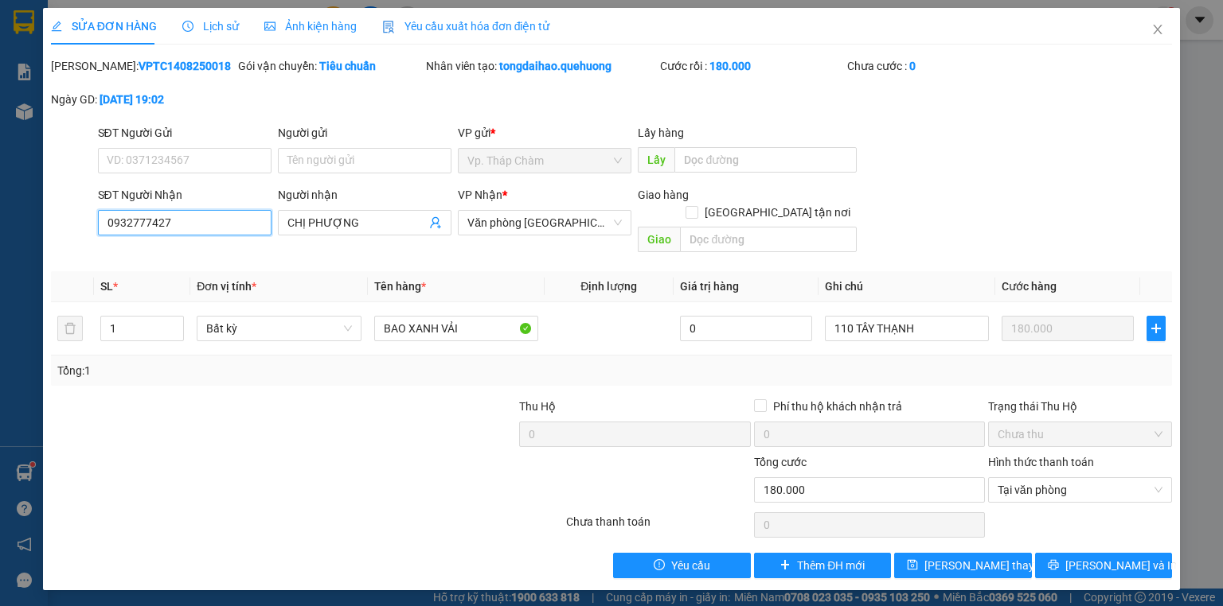
click at [192, 221] on input "0932777427" at bounding box center [185, 222] width 174 height 25
click at [183, 223] on input "0932777427" at bounding box center [185, 222] width 174 height 25
click at [1153, 32] on icon "close" at bounding box center [1157, 29] width 13 height 13
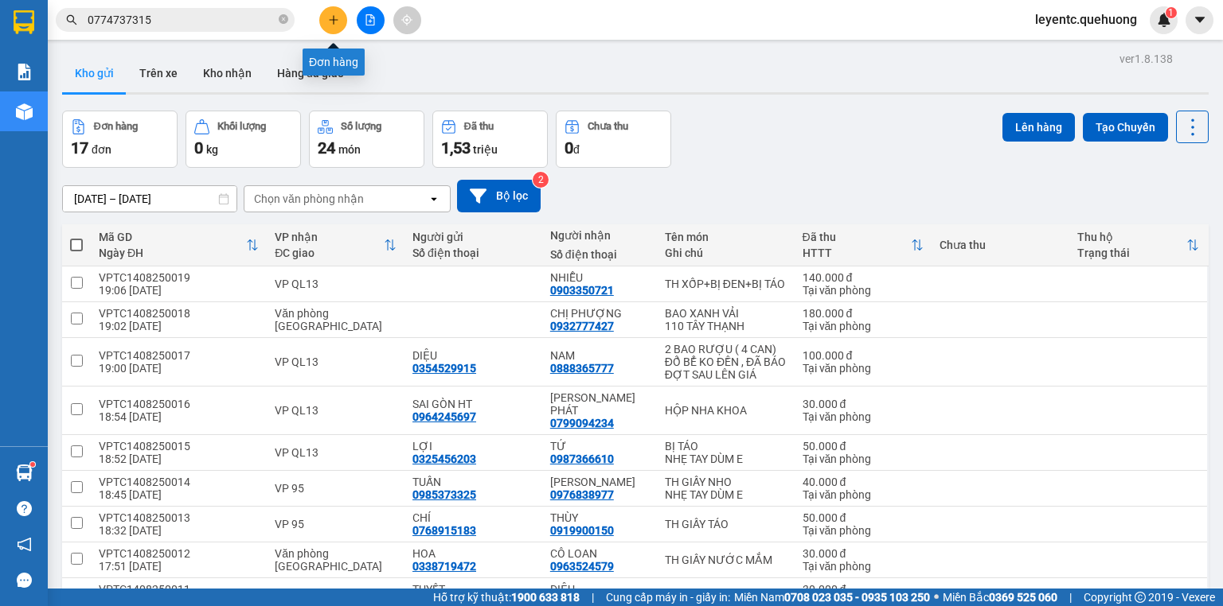
click at [331, 29] on button at bounding box center [333, 20] width 28 height 28
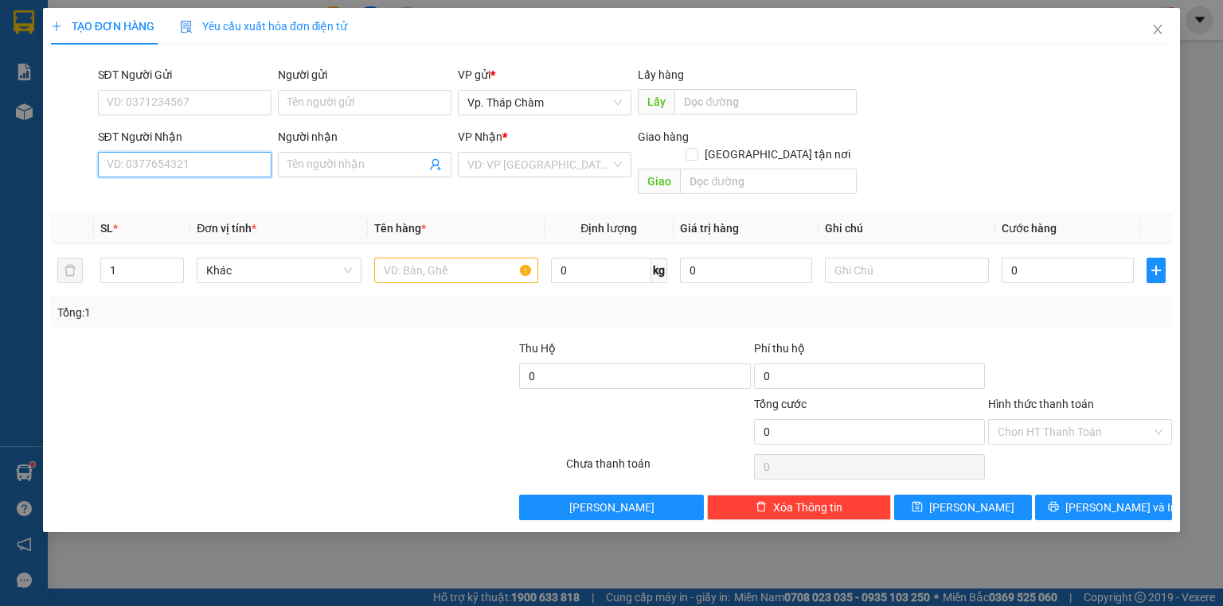
paste input "0932777427"
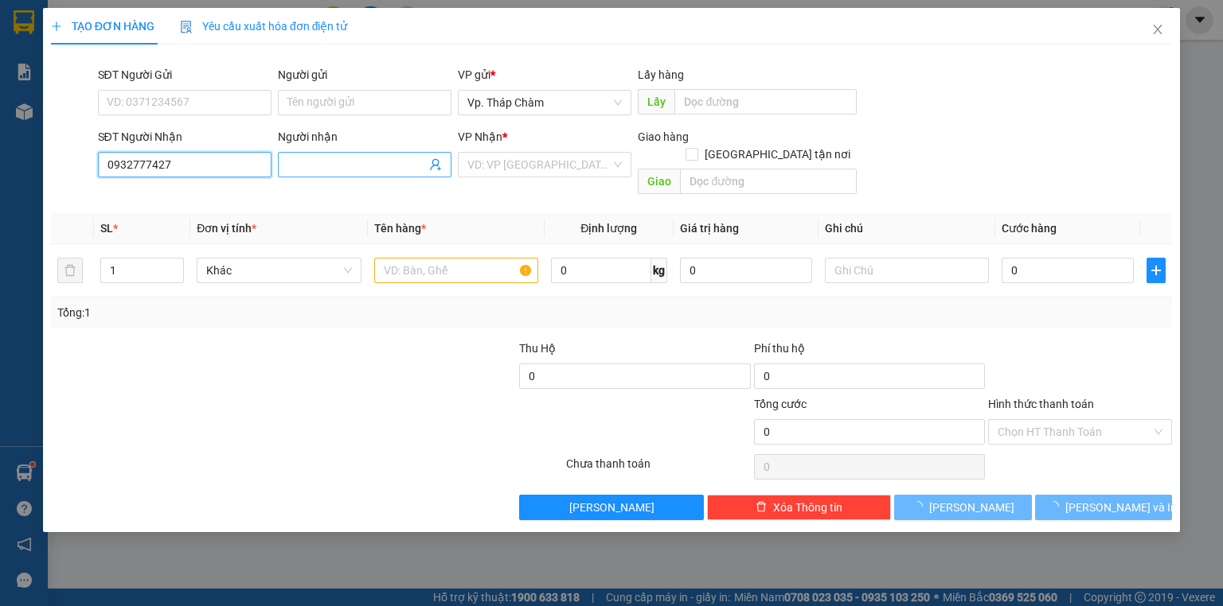
type input "0932777427"
click at [344, 160] on input "Người nhận" at bounding box center [356, 165] width 138 height 18
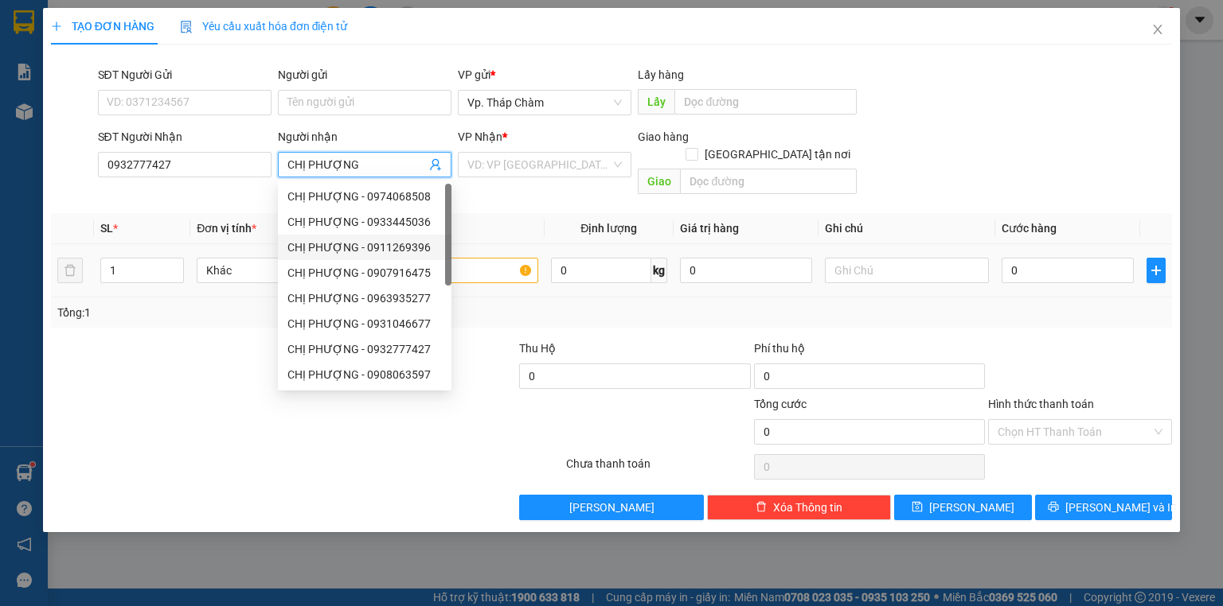
type input "CHỊ PHƯỢNG"
click at [501, 258] on input "text" at bounding box center [456, 270] width 164 height 25
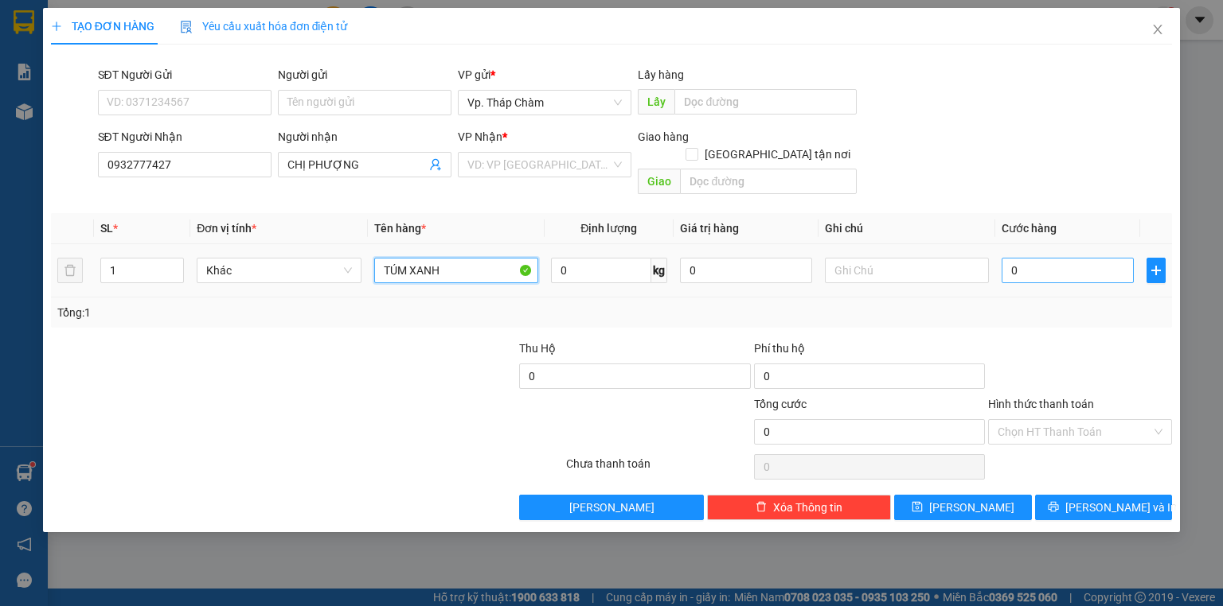
type input "TÚM XANH"
click at [1060, 258] on input "0" at bounding box center [1067, 270] width 132 height 25
type input "8"
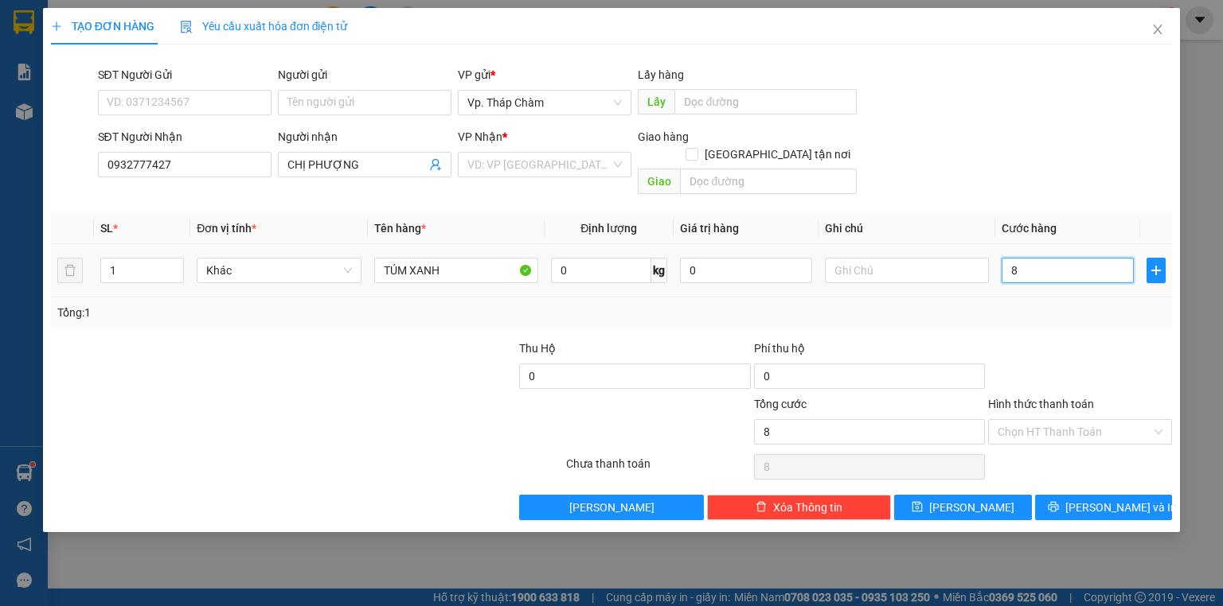
type input "80"
click at [491, 170] on input "search" at bounding box center [538, 165] width 143 height 24
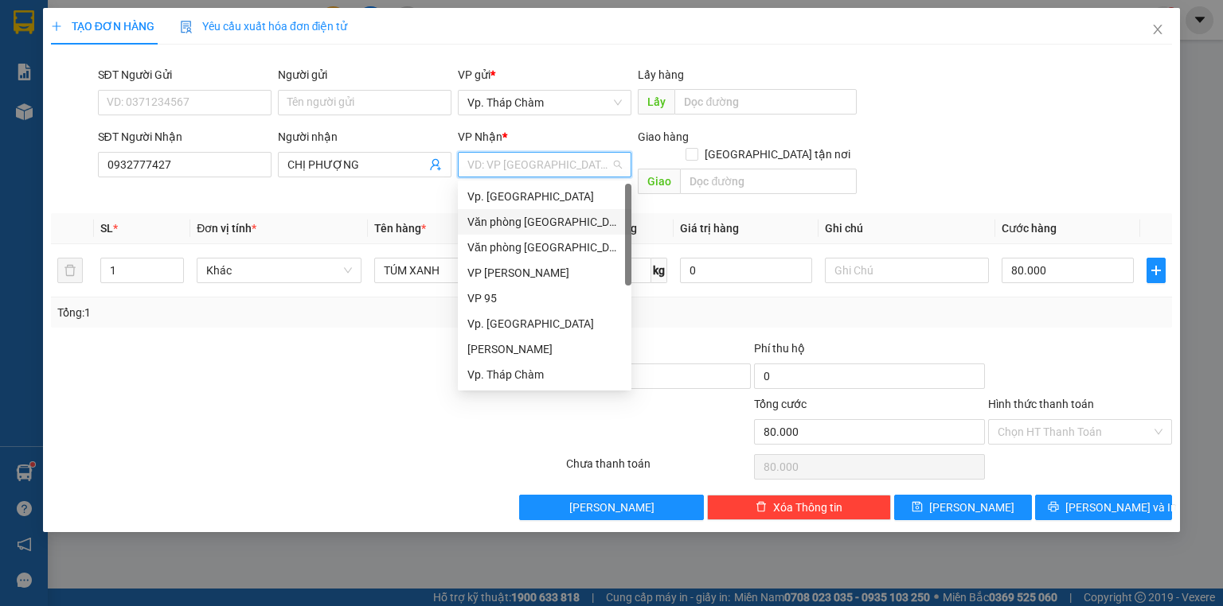
click at [544, 219] on div "Văn phòng [GEOGRAPHIC_DATA]" at bounding box center [544, 222] width 154 height 18
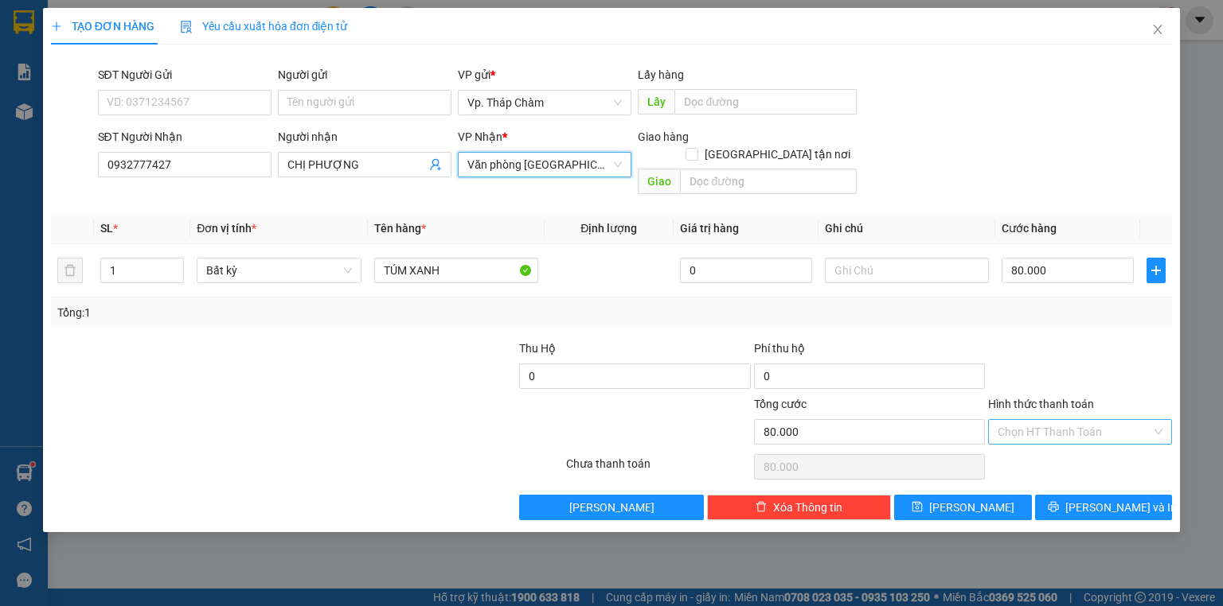
click at [1082, 423] on input "Hình thức thanh toán" at bounding box center [1074, 432] width 154 height 24
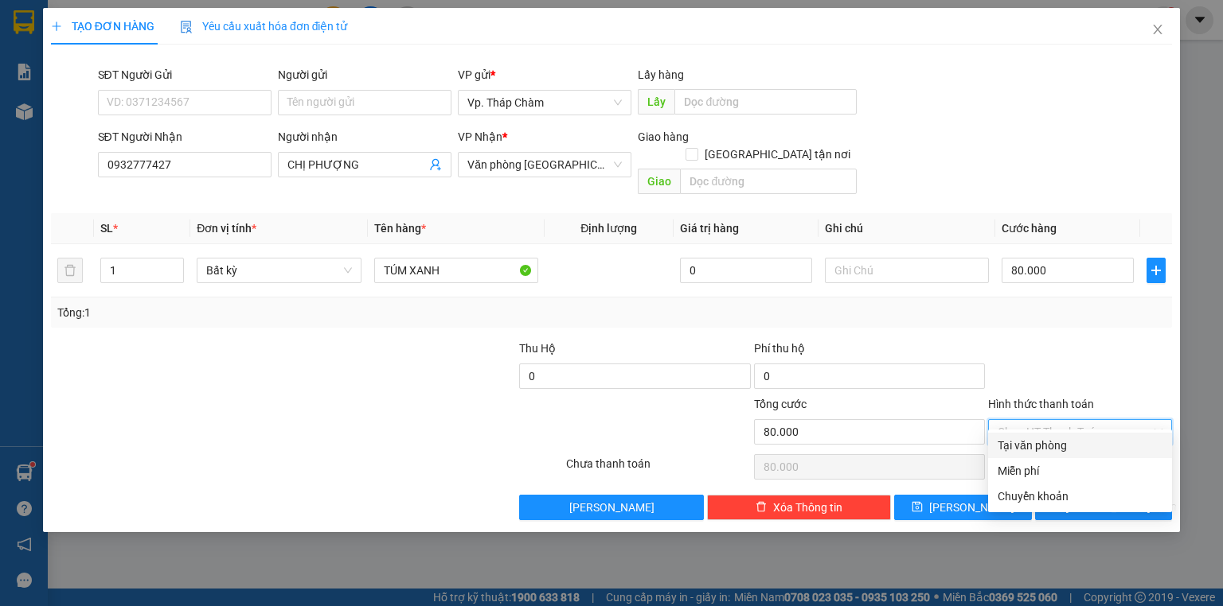
click at [1059, 443] on div "Tại văn phòng" at bounding box center [1079, 446] width 165 height 18
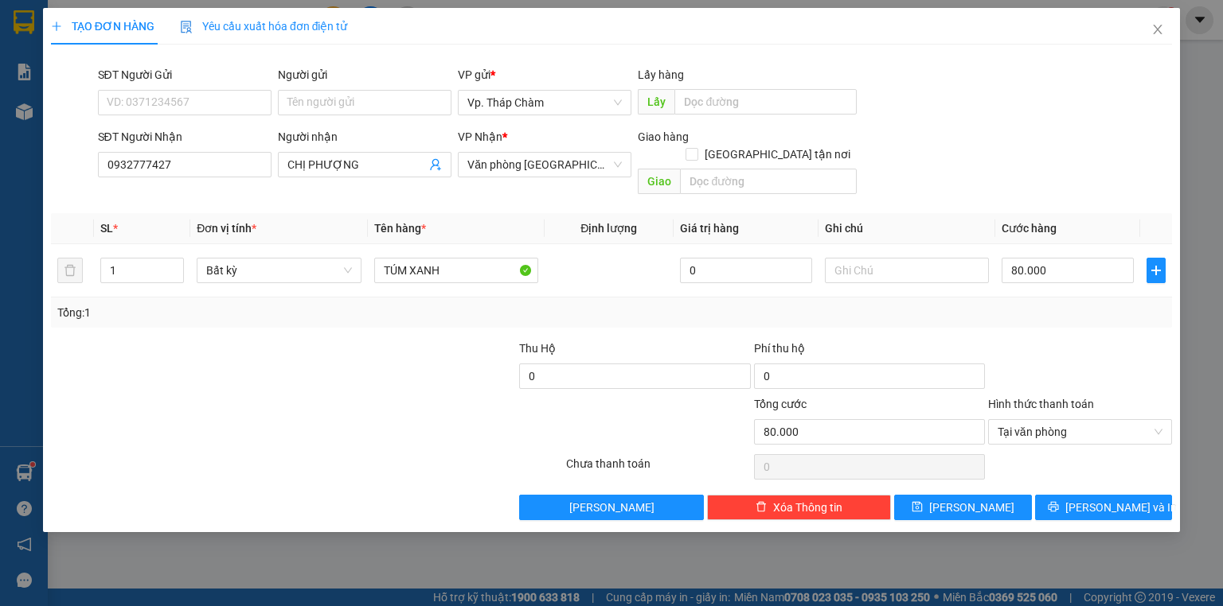
click at [1080, 503] on div "TẠO ĐƠN HÀNG Yêu cầu xuất hóa đơn điện tử Transit Pickup Surcharge Ids Transit …" at bounding box center [611, 270] width 1137 height 525
click at [1089, 499] on span "[PERSON_NAME] và In" at bounding box center [1120, 508] width 111 height 18
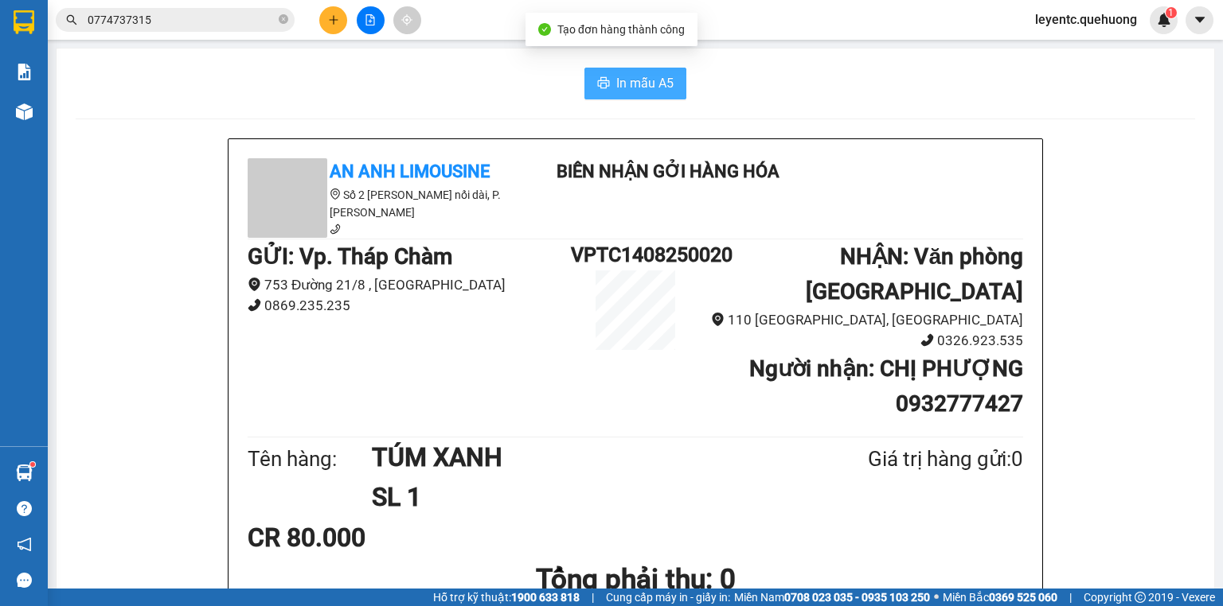
click at [649, 85] on span "In mẫu A5" at bounding box center [644, 83] width 57 height 20
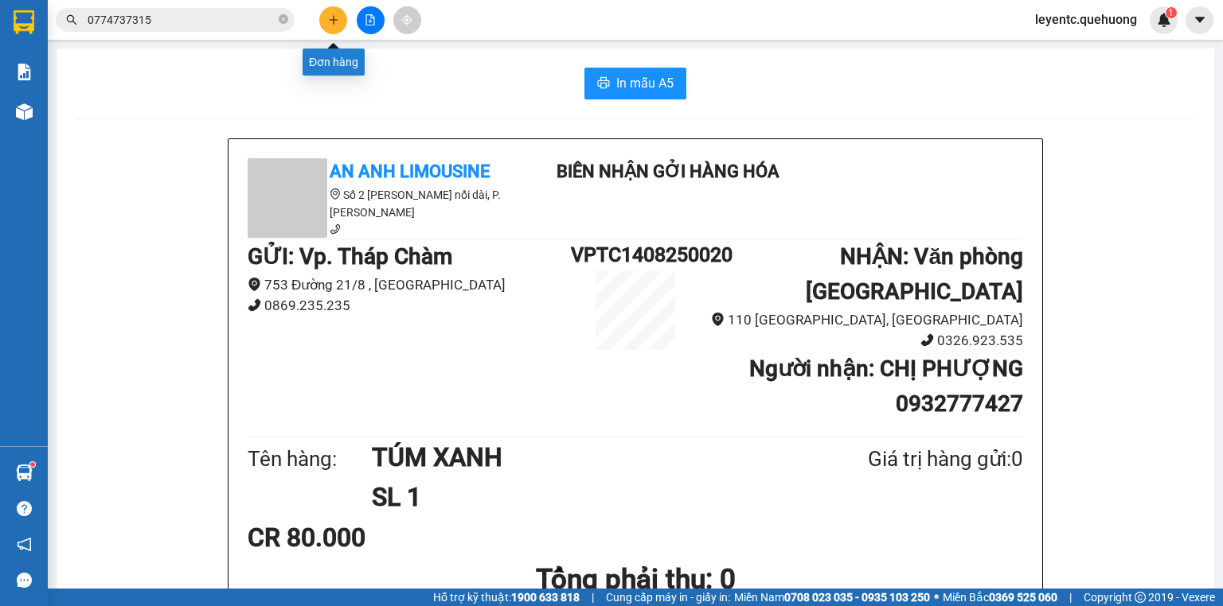
click at [341, 17] on button at bounding box center [333, 20] width 28 height 28
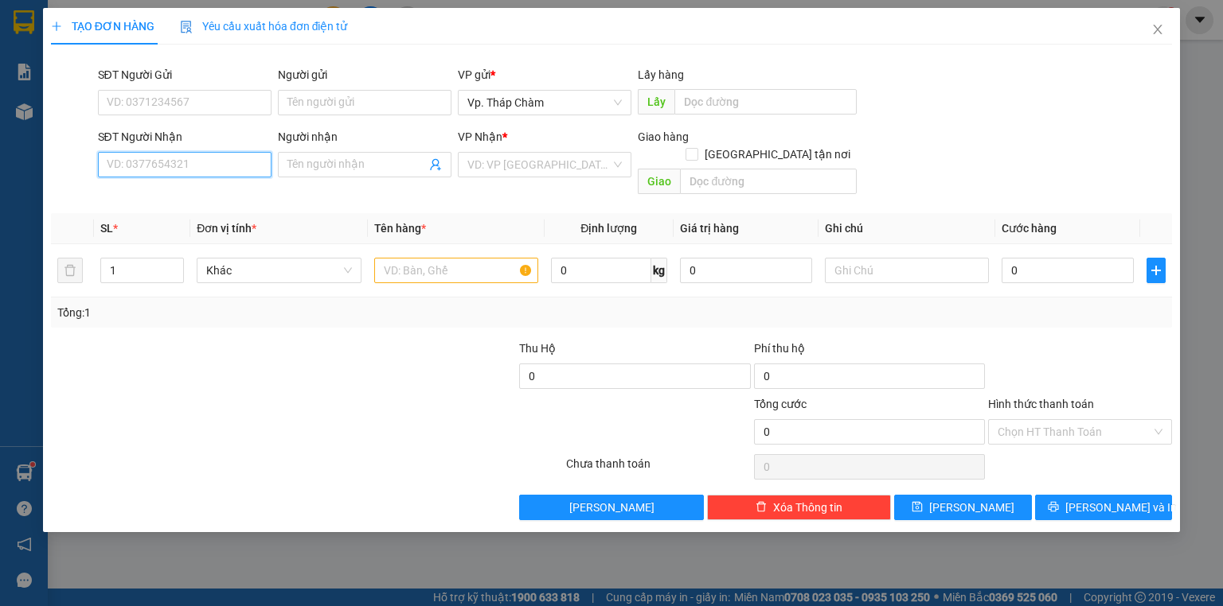
click at [220, 164] on input "SĐT Người Nhận" at bounding box center [185, 164] width 174 height 25
click at [150, 205] on div "0909325152 - ÁNH" at bounding box center [185, 196] width 174 height 25
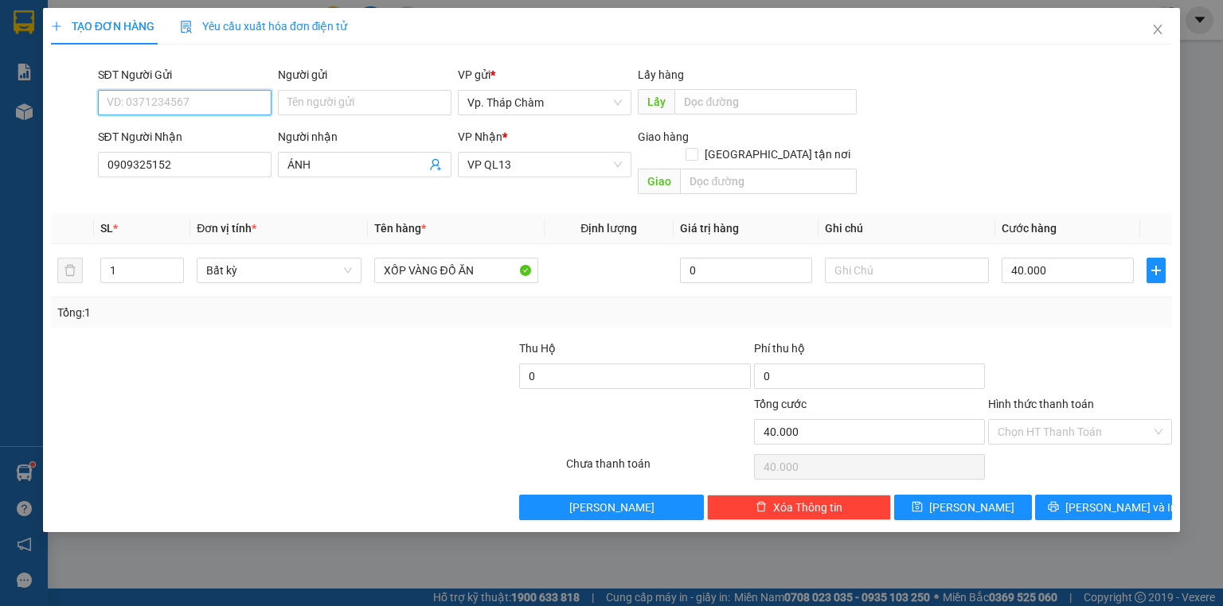
click at [228, 101] on input "SĐT Người Gửi" at bounding box center [185, 102] width 174 height 25
click at [244, 142] on div "0916676961 - HIỆP" at bounding box center [184, 135] width 154 height 18
drag, startPoint x: 1070, startPoint y: 414, endPoint x: 1067, endPoint y: 423, distance: 10.1
click at [1070, 420] on input "Hình thức thanh toán" at bounding box center [1074, 432] width 154 height 24
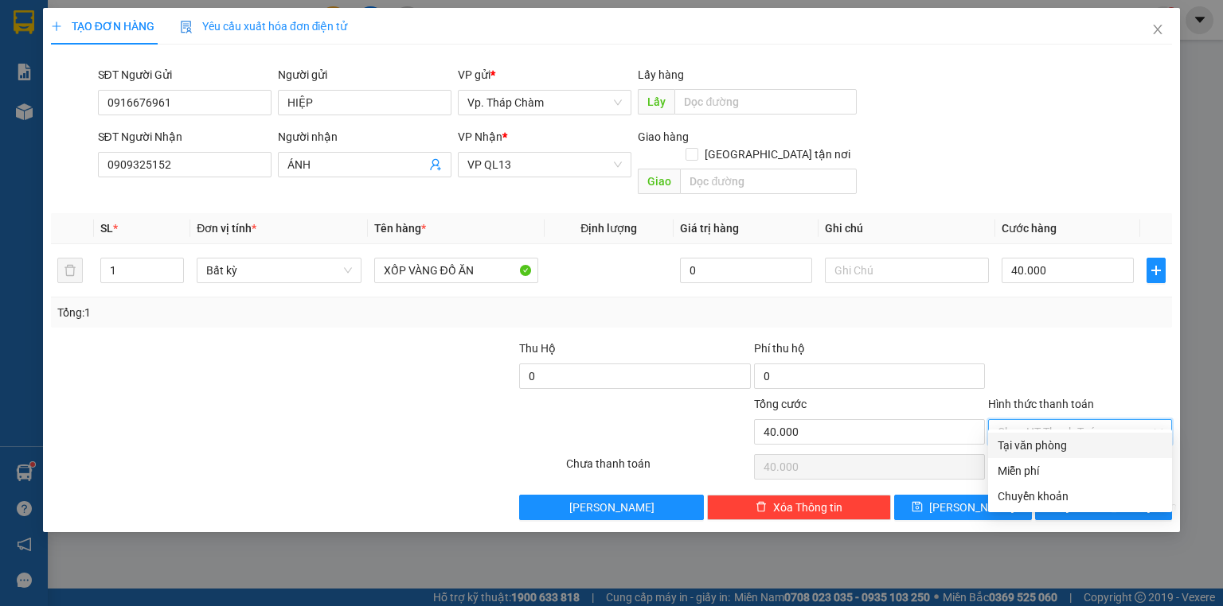
click at [1055, 450] on div "Tại văn phòng" at bounding box center [1079, 446] width 165 height 18
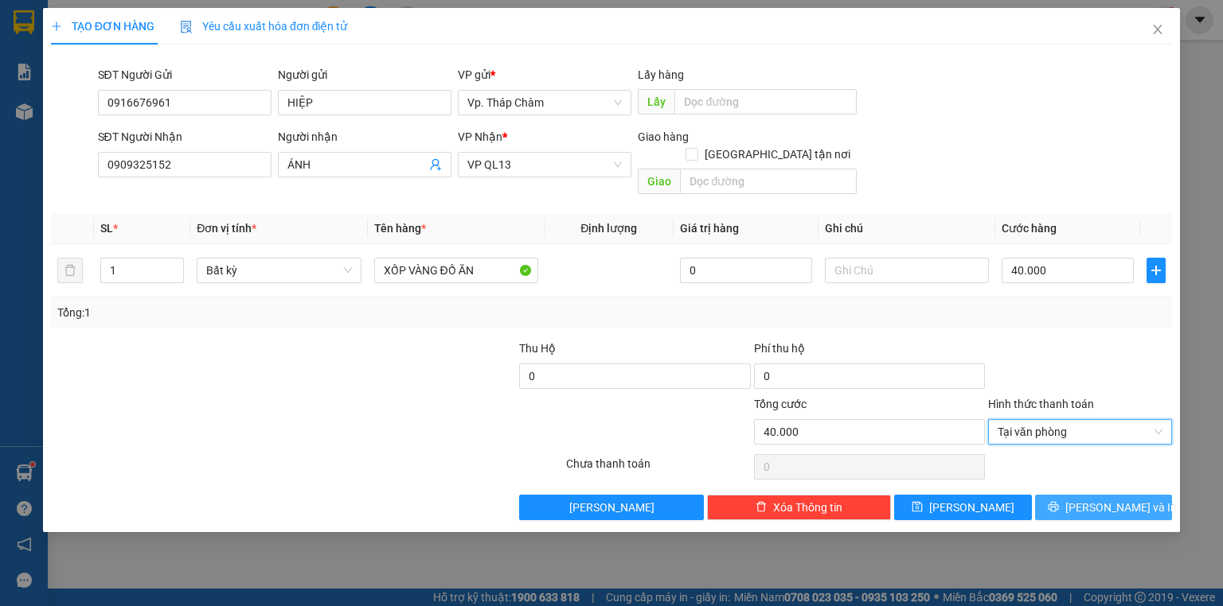
click at [1067, 495] on button "[PERSON_NAME] và In" at bounding box center [1104, 507] width 138 height 25
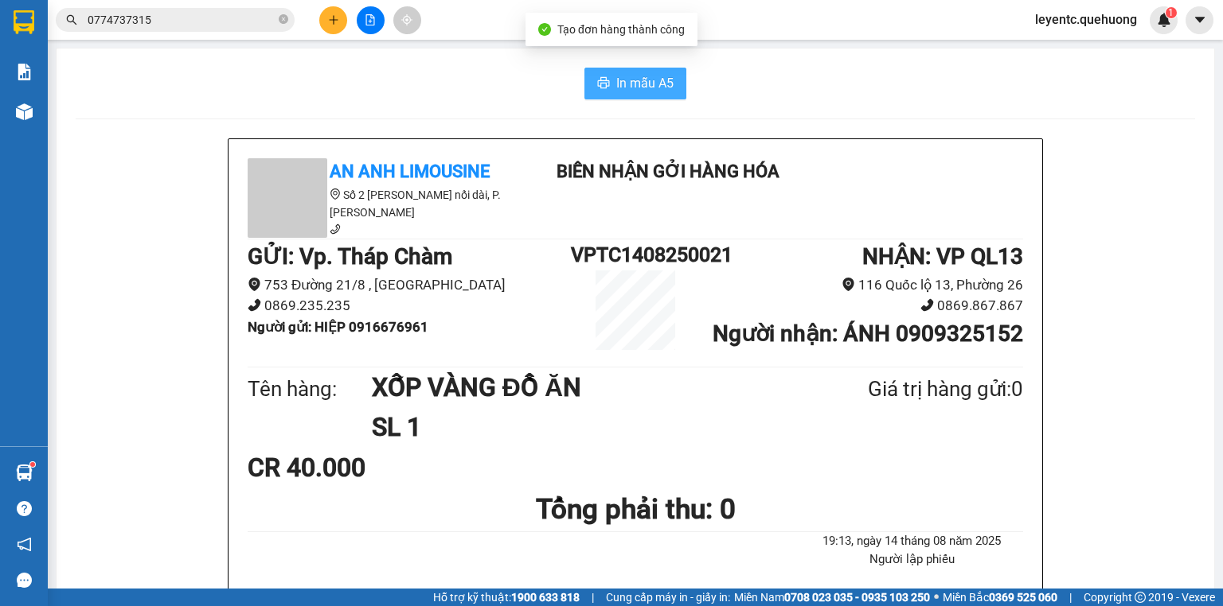
click at [620, 80] on span "In mẫu A5" at bounding box center [644, 83] width 57 height 20
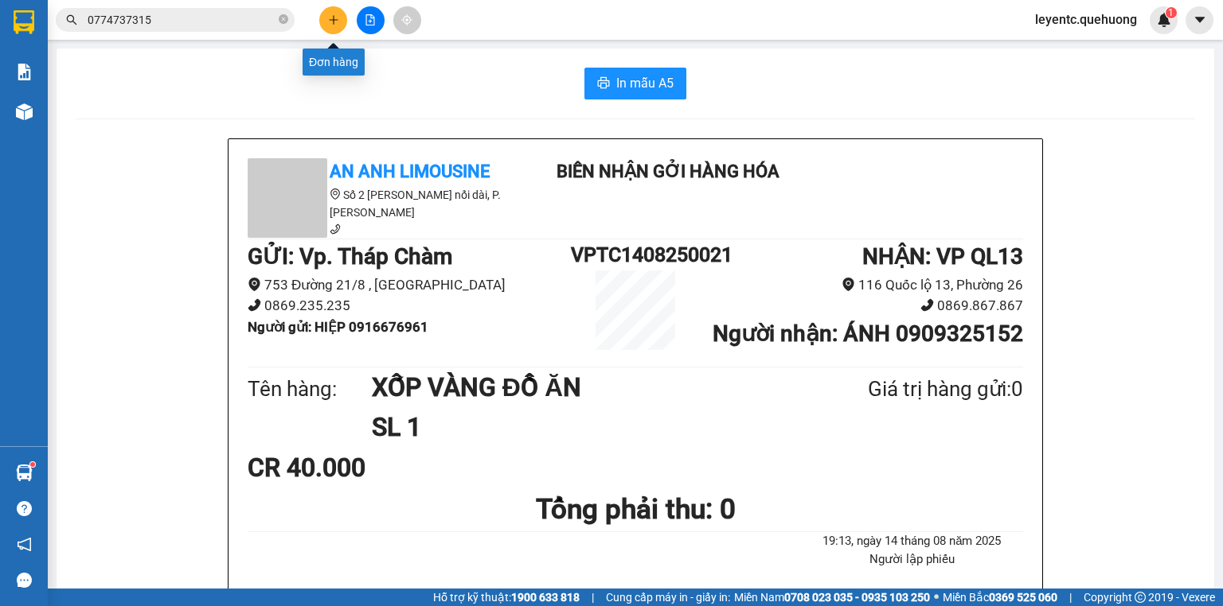
click at [331, 25] on button at bounding box center [333, 20] width 28 height 28
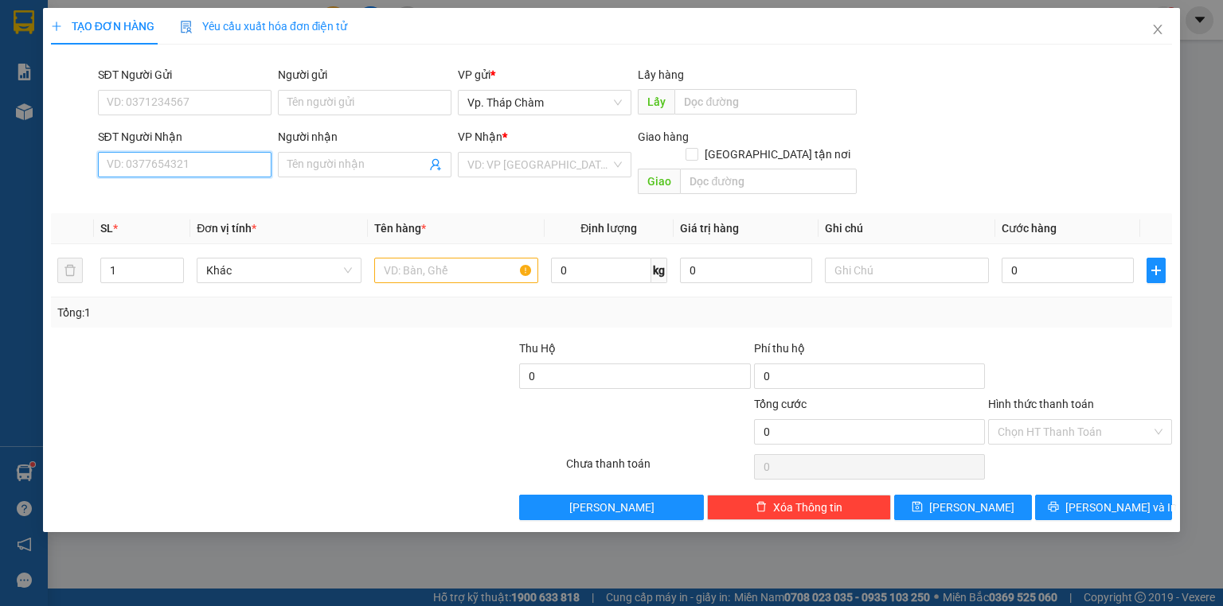
drag, startPoint x: 200, startPoint y: 168, endPoint x: 397, endPoint y: 185, distance: 198.1
click at [212, 174] on input "SĐT Người Nhận" at bounding box center [185, 164] width 174 height 25
click at [216, 193] on div "0917200098 - TÂN" at bounding box center [184, 197] width 154 height 18
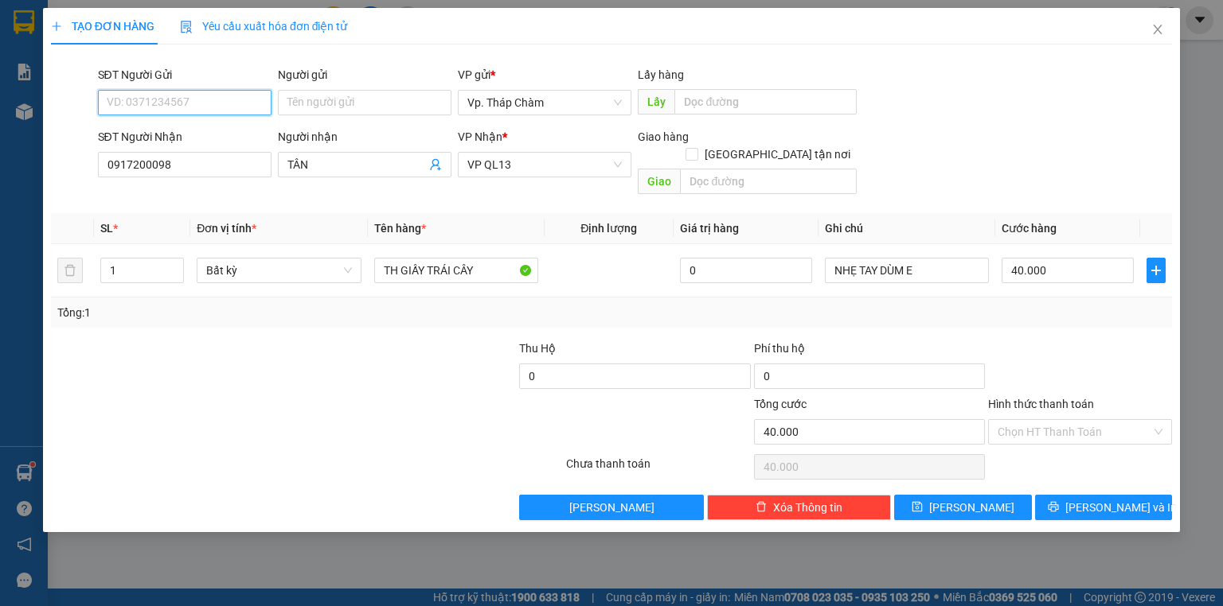
click at [215, 104] on input "SĐT Người Gửi" at bounding box center [185, 102] width 174 height 25
click at [206, 131] on div "0369640232 - CHÚ HÙNG" at bounding box center [184, 135] width 154 height 18
click at [1106, 420] on input "Hình thức thanh toán" at bounding box center [1074, 432] width 154 height 24
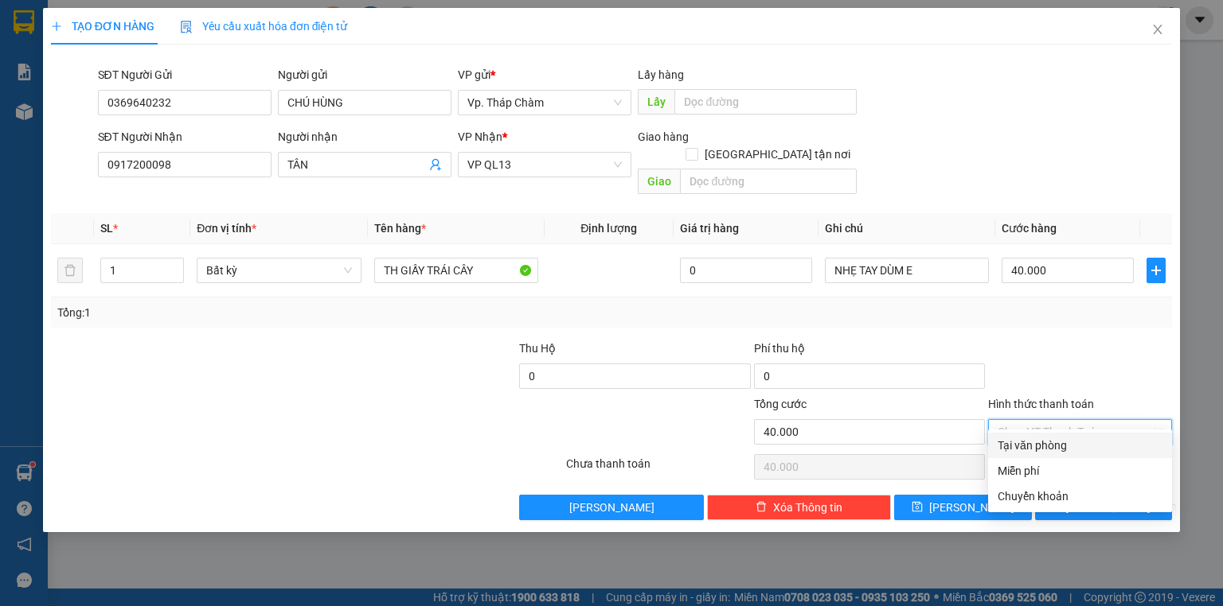
click at [1073, 450] on div "Tại văn phòng" at bounding box center [1079, 446] width 165 height 18
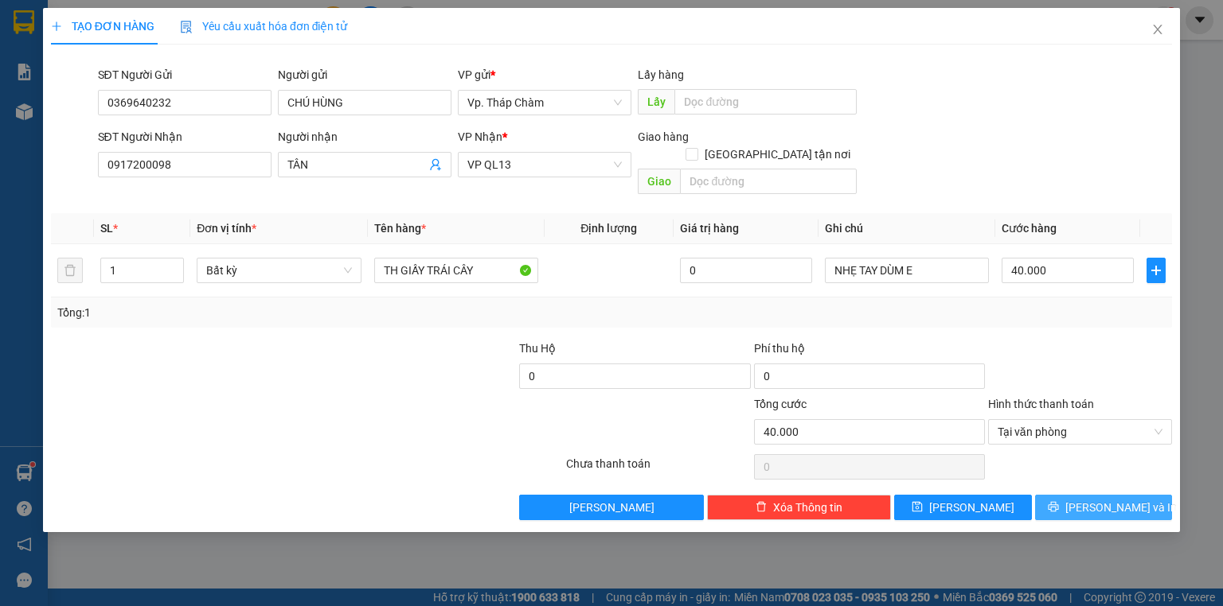
click at [1058, 502] on icon "printer" at bounding box center [1052, 507] width 10 height 10
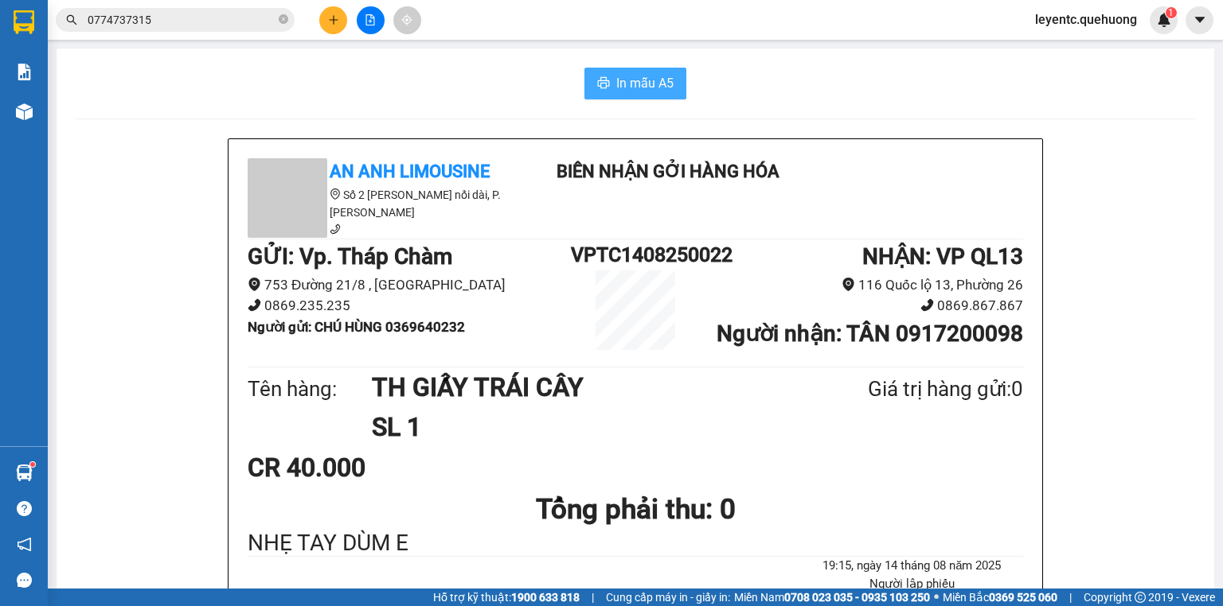
click at [618, 88] on span "In mẫu A5" at bounding box center [644, 83] width 57 height 20
click at [334, 19] on icon "plus" at bounding box center [333, 19] width 9 height 1
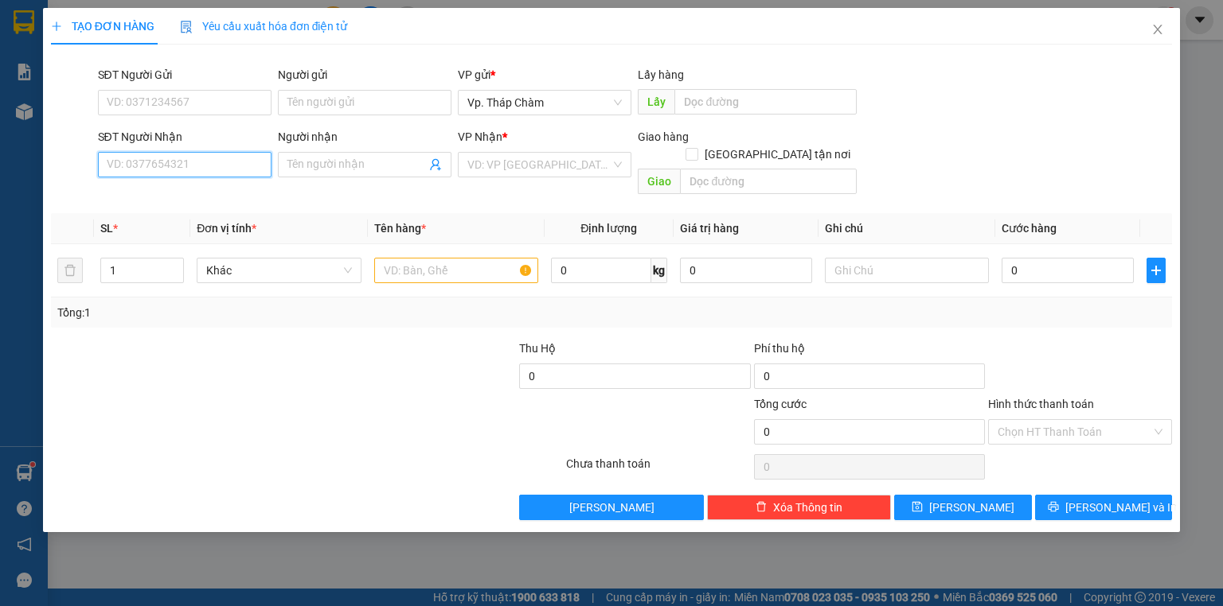
click at [216, 167] on input "SĐT Người Nhận" at bounding box center [185, 164] width 174 height 25
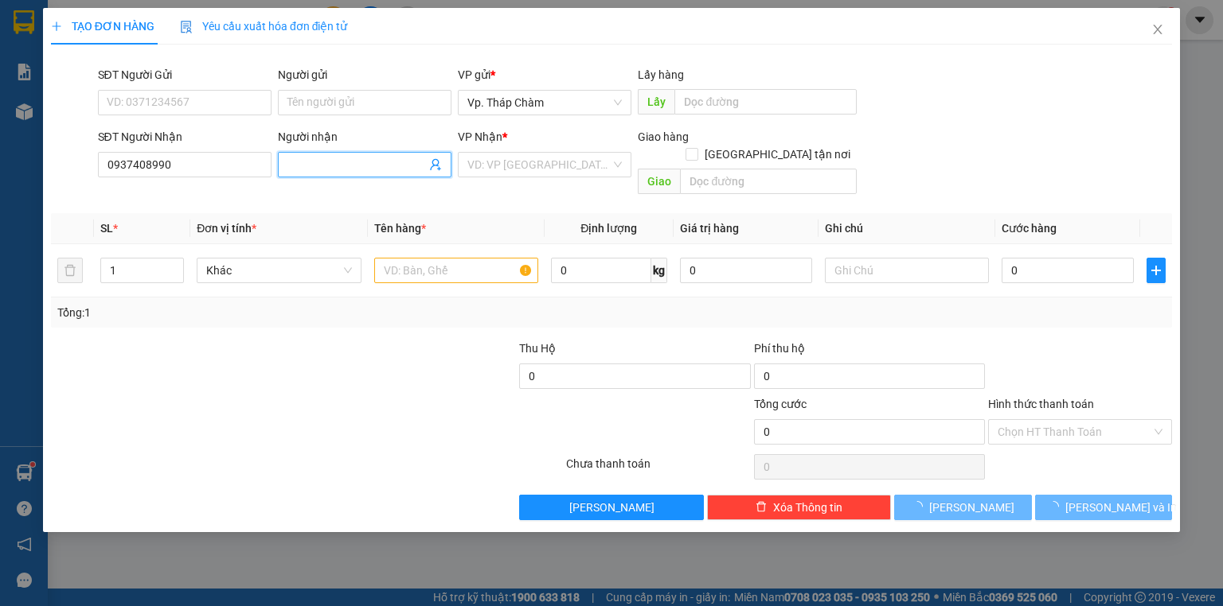
click at [376, 162] on input "Người nhận" at bounding box center [356, 165] width 138 height 18
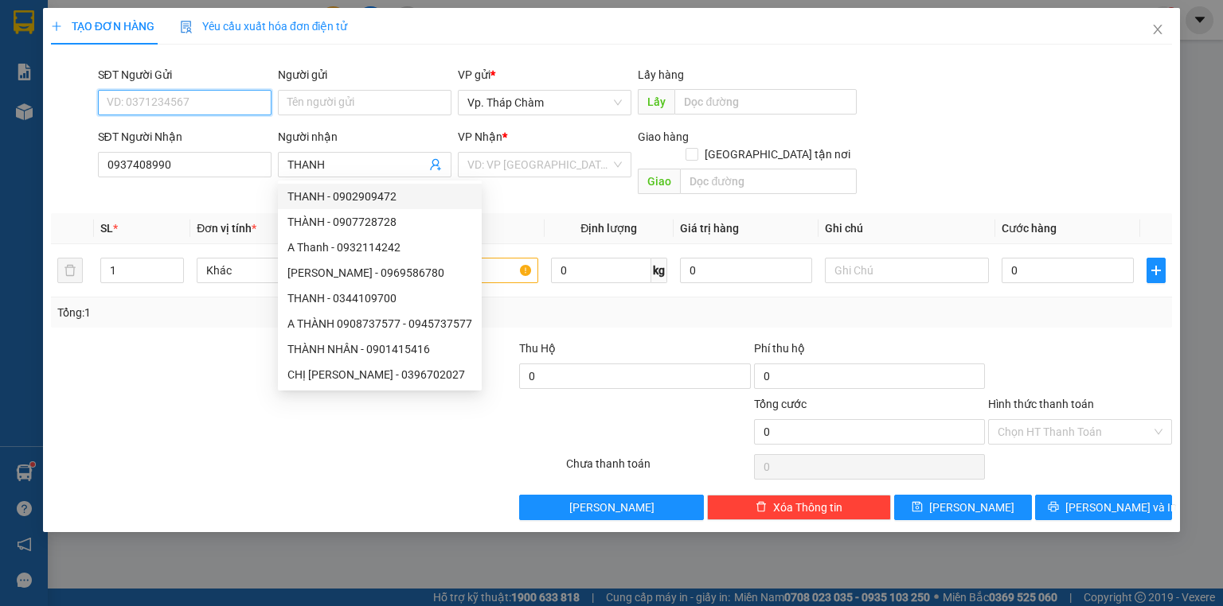
click at [198, 99] on input "SĐT Người Gửi" at bounding box center [185, 102] width 174 height 25
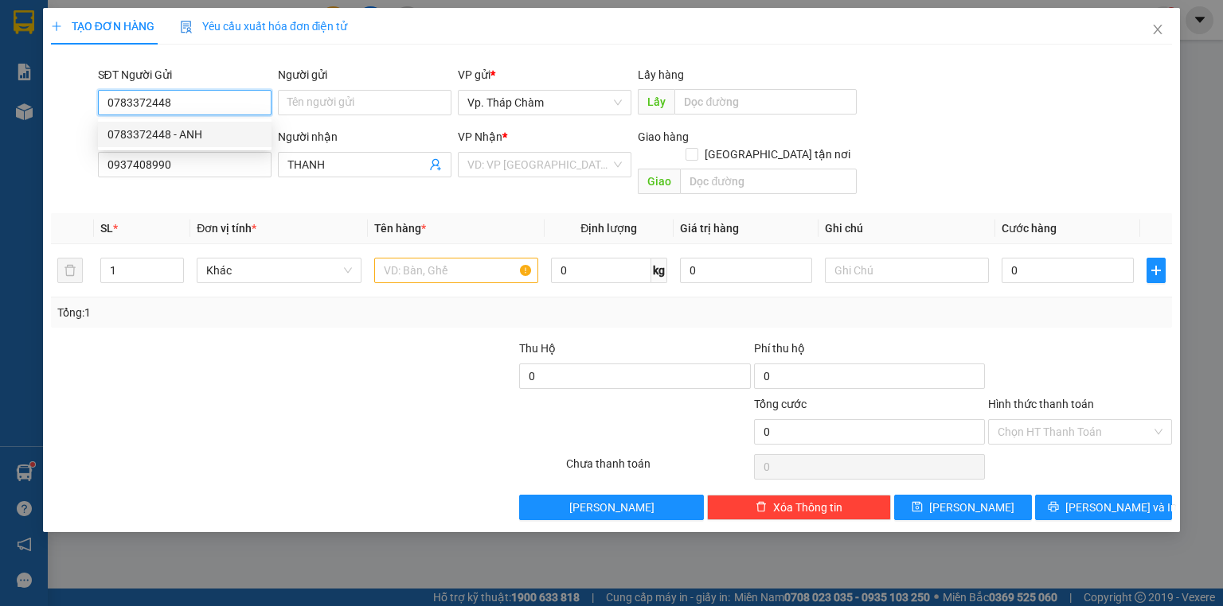
click at [207, 136] on div "0783372448 - ANH" at bounding box center [184, 135] width 154 height 18
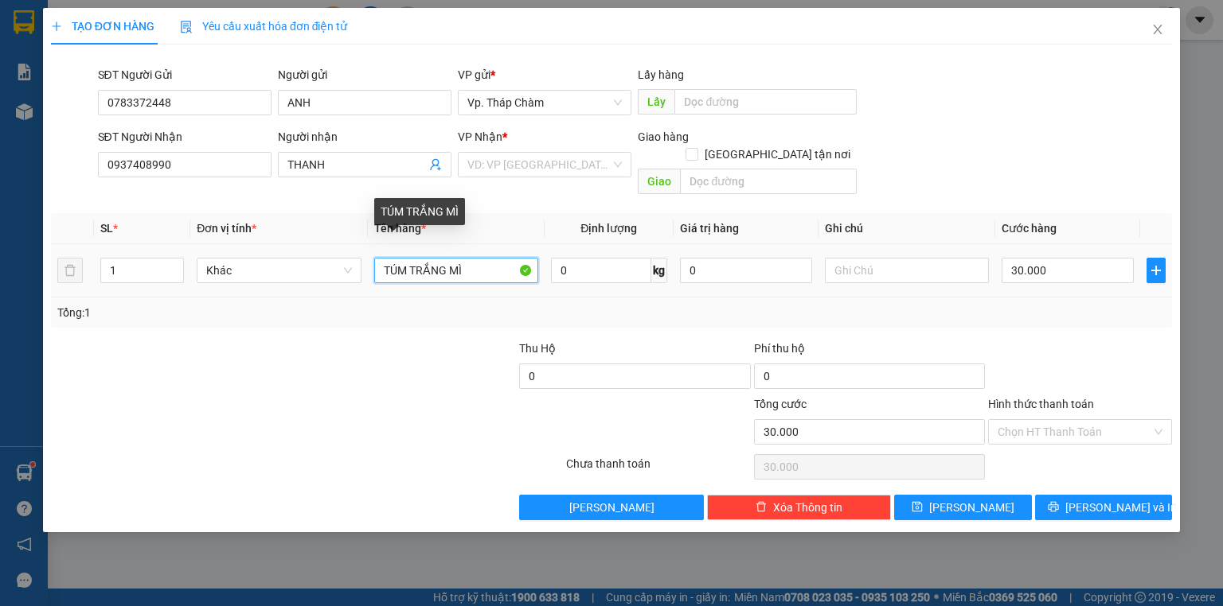
drag, startPoint x: 490, startPoint y: 255, endPoint x: 340, endPoint y: 267, distance: 150.9
click at [332, 284] on div "SL * Đơn vị tính * Tên hàng * Định lượng Giá trị hàng Ghi chú Cước hàng 1 Khác …" at bounding box center [611, 270] width 1121 height 115
click at [1092, 266] on div "30.000" at bounding box center [1067, 271] width 132 height 32
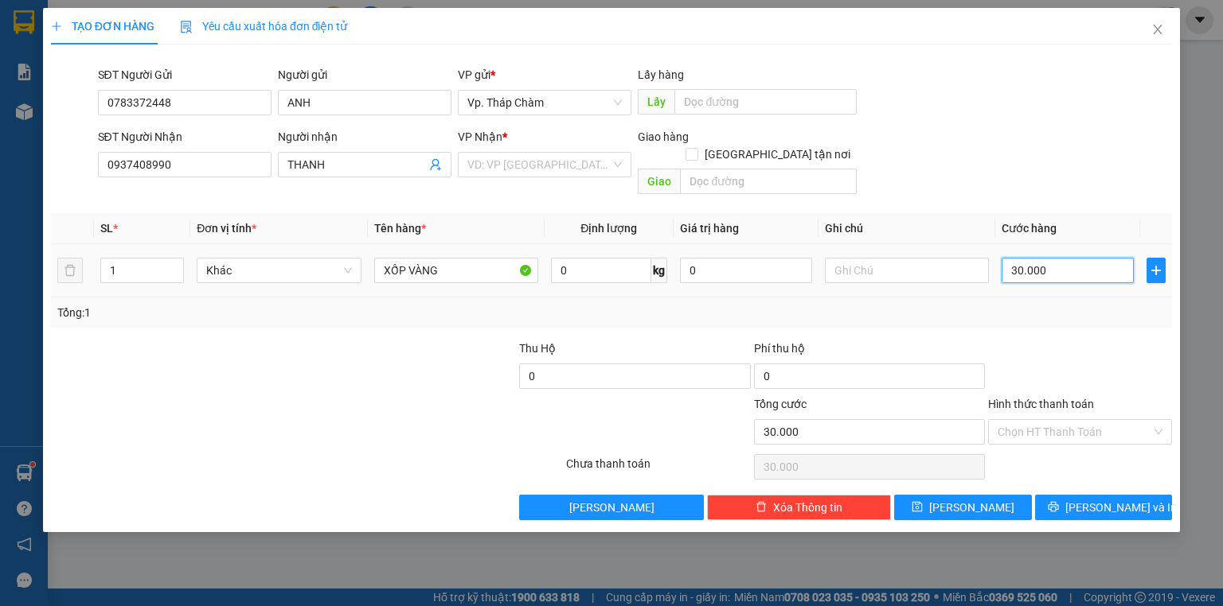
click at [1095, 258] on input "30.000" at bounding box center [1067, 270] width 132 height 25
click at [1087, 420] on input "Hình thức thanh toán" at bounding box center [1074, 432] width 154 height 24
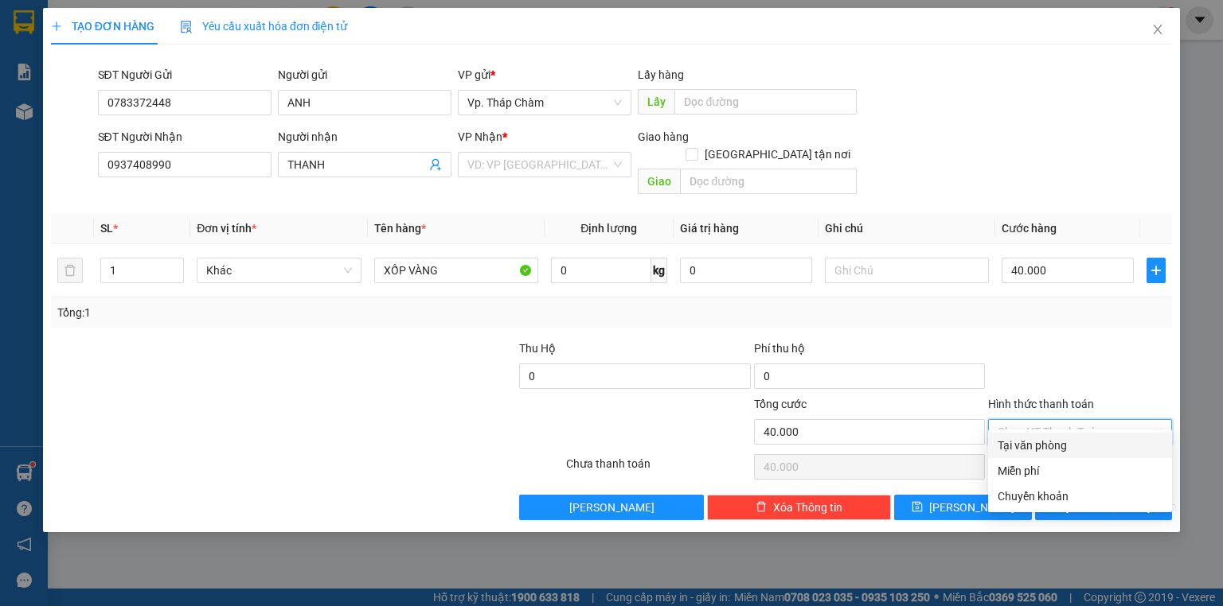
click at [1057, 449] on div "Tại văn phòng" at bounding box center [1079, 446] width 165 height 18
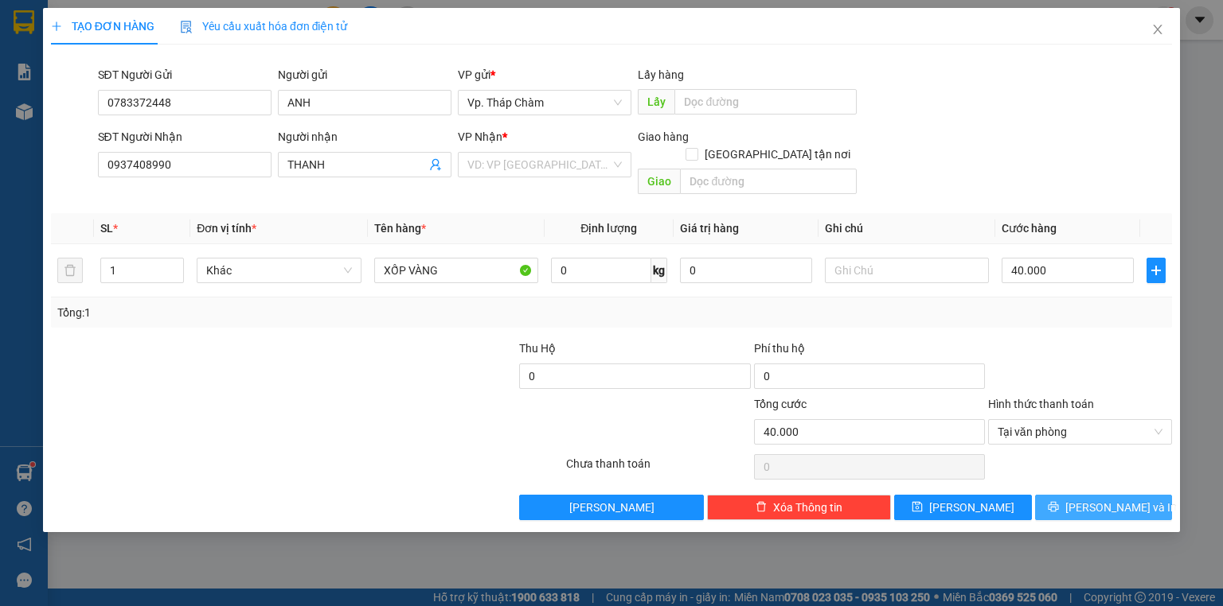
click at [1098, 499] on span "[PERSON_NAME] và In" at bounding box center [1120, 508] width 111 height 18
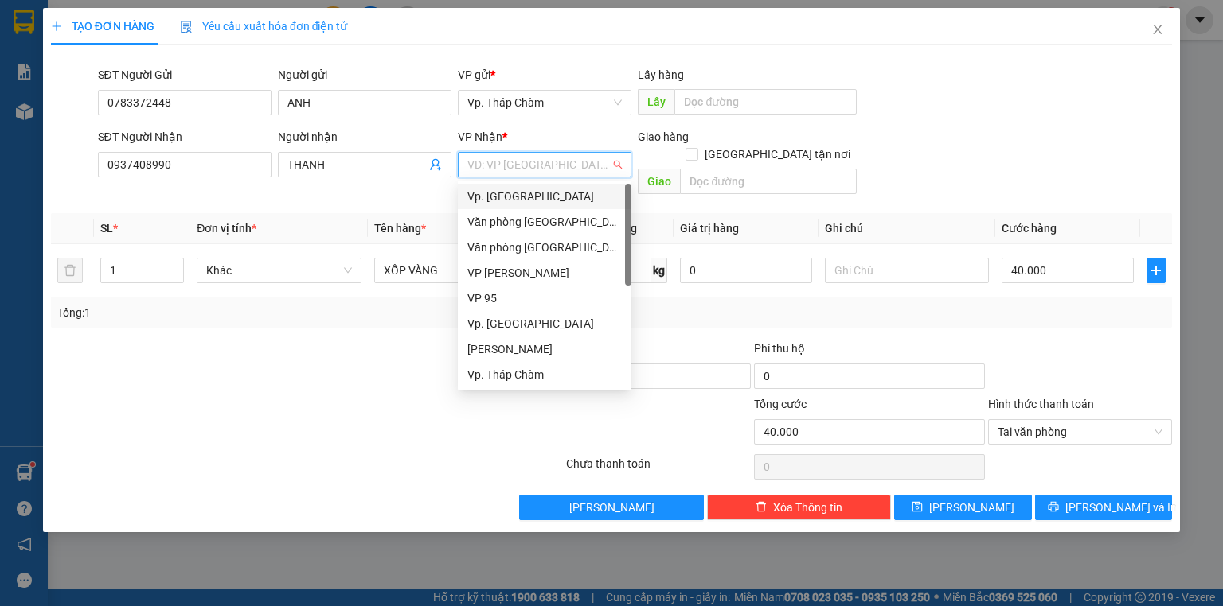
click at [576, 172] on input "search" at bounding box center [538, 165] width 143 height 24
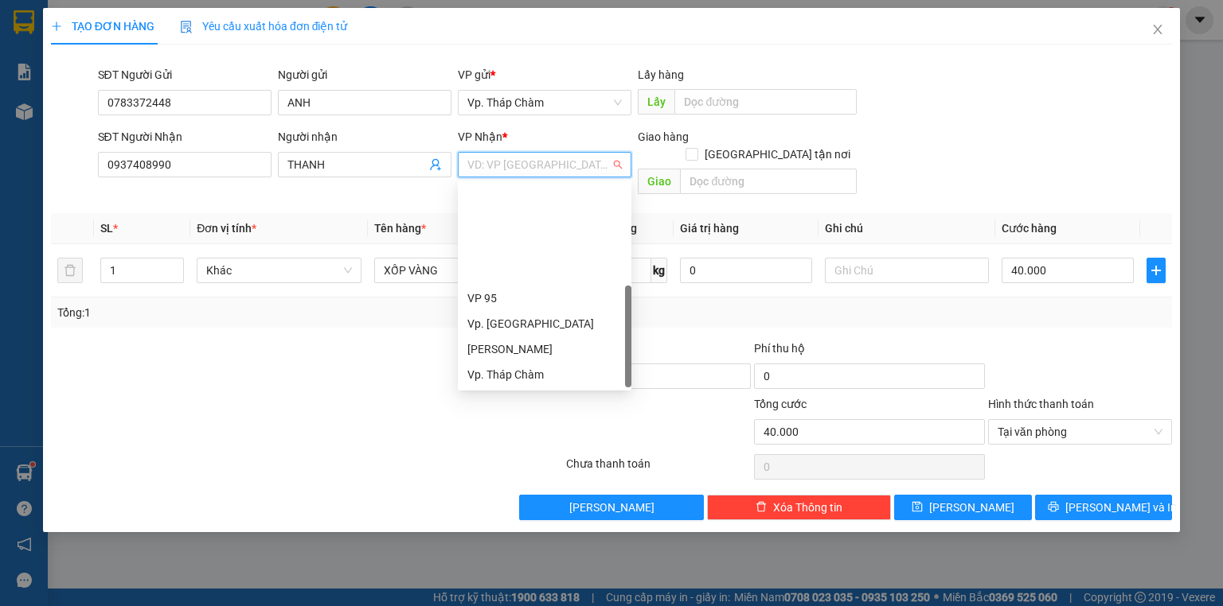
scroll to position [127, 0]
click at [506, 303] on div "VP QL13" at bounding box center [544, 299] width 154 height 18
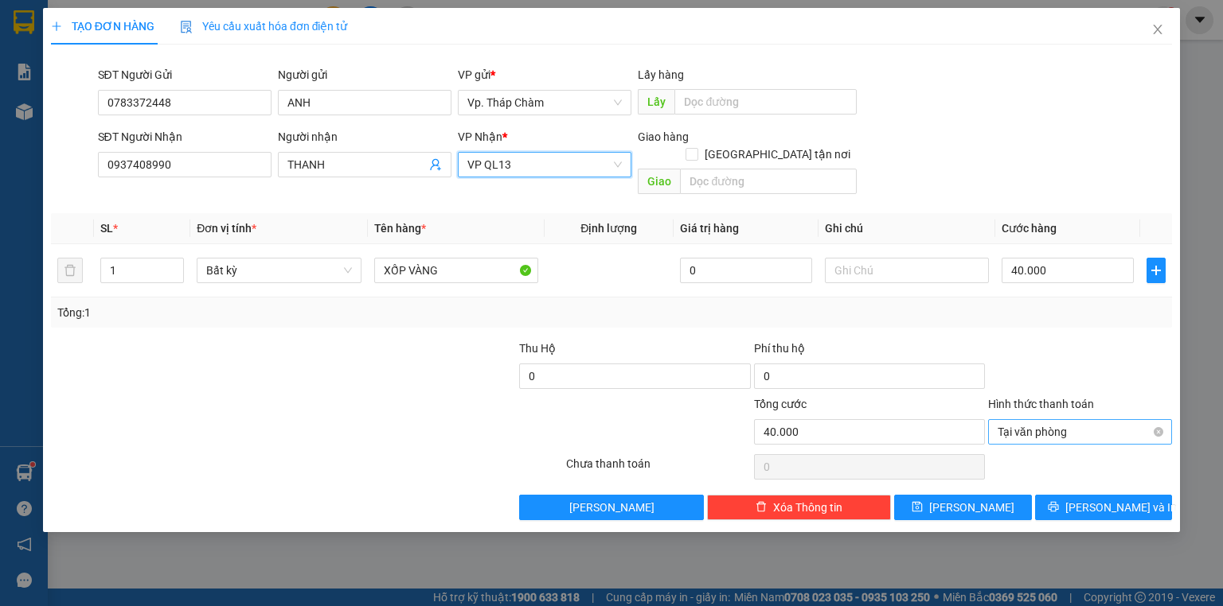
click at [1071, 420] on span "Tại văn phòng" at bounding box center [1079, 432] width 165 height 24
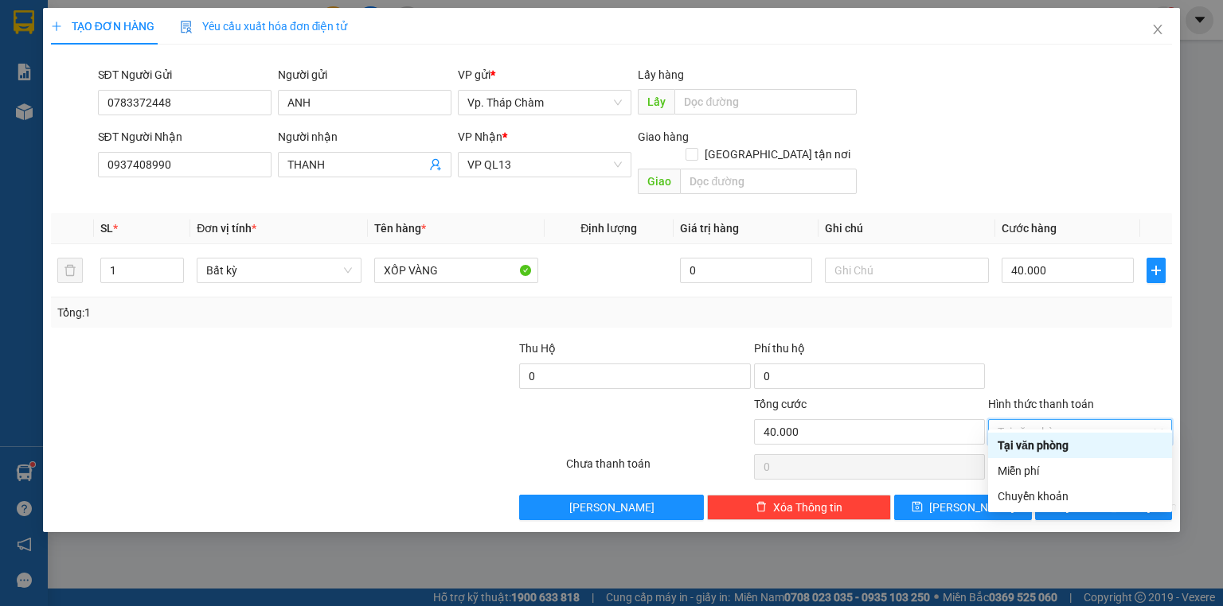
click at [1100, 396] on div "Hình thức thanh toán" at bounding box center [1080, 408] width 184 height 24
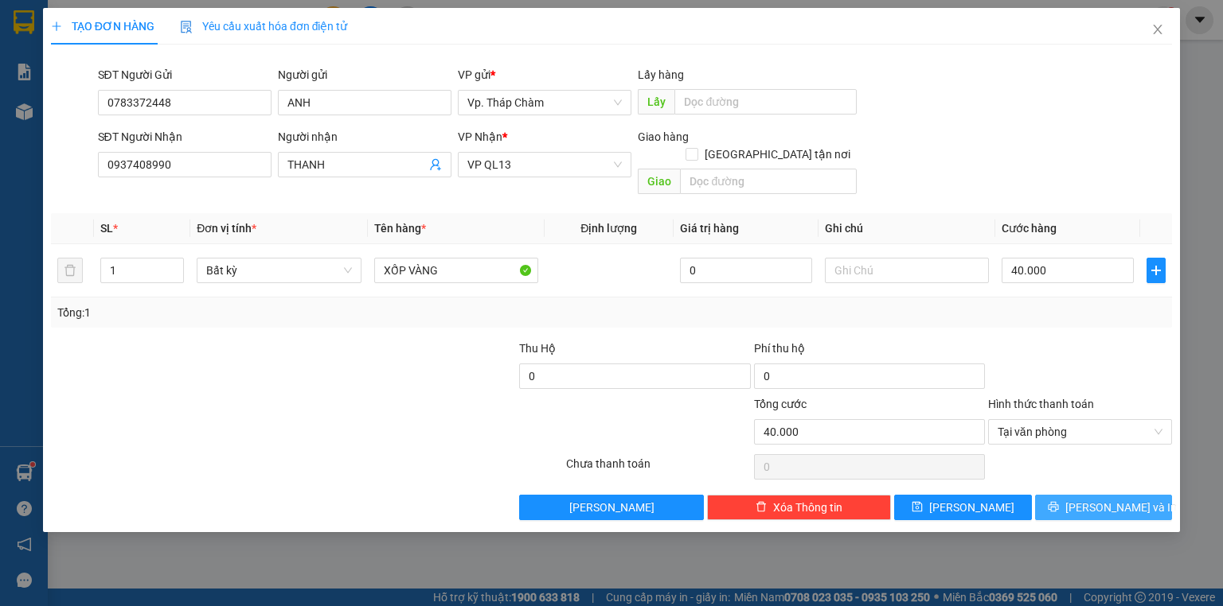
click at [1094, 499] on span "[PERSON_NAME] và In" at bounding box center [1120, 508] width 111 height 18
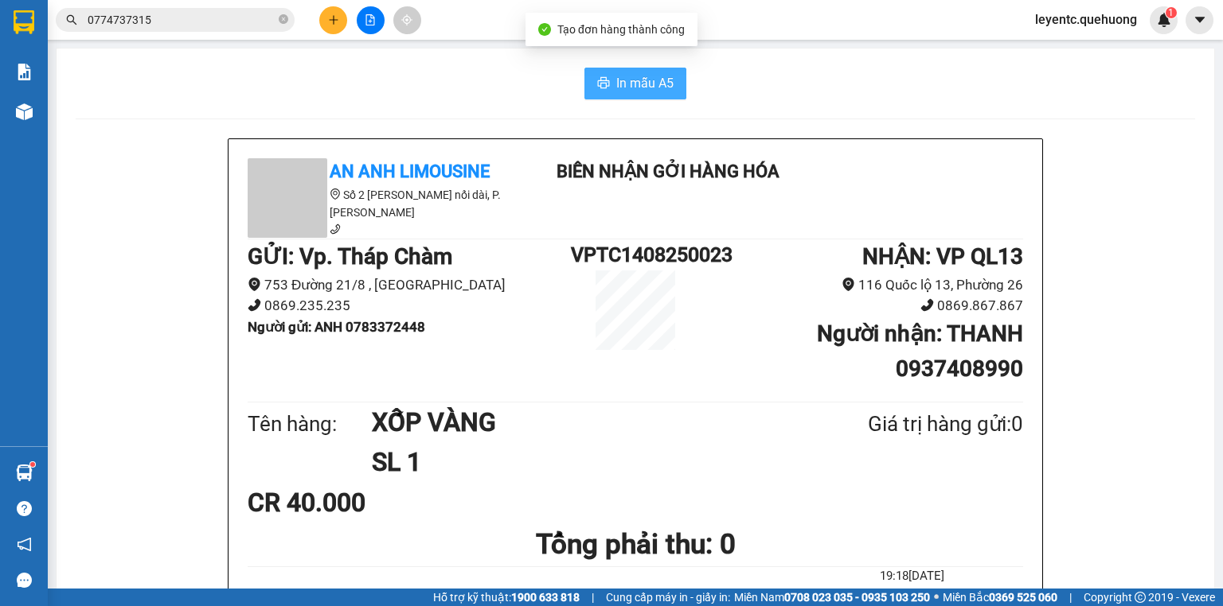
click at [637, 78] on span "In mẫu A5" at bounding box center [644, 83] width 57 height 20
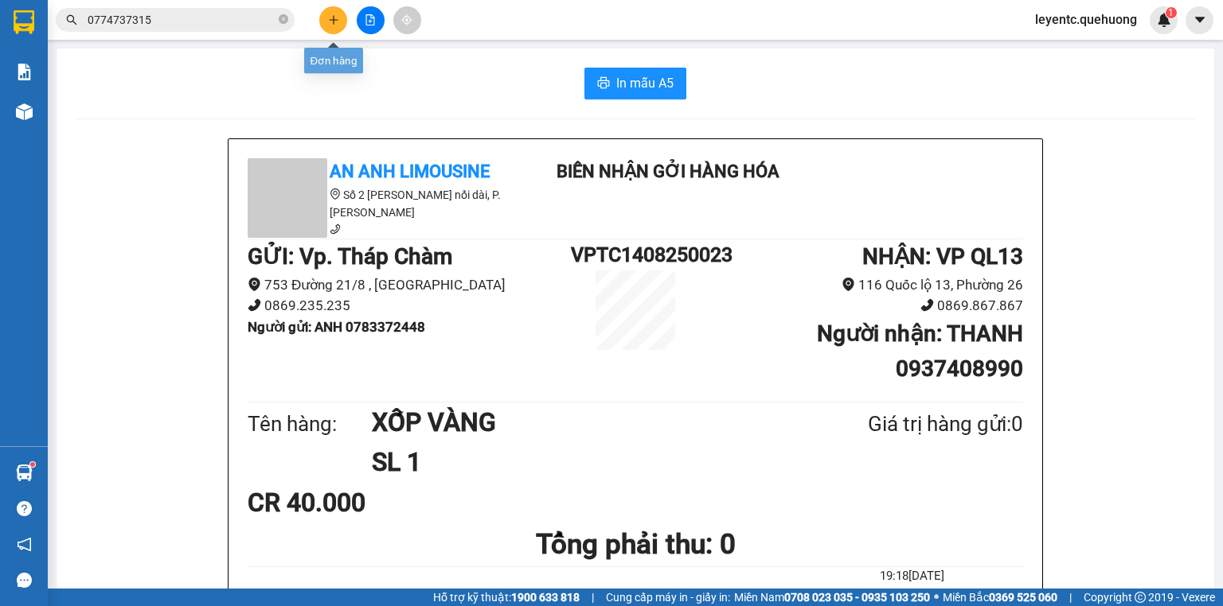
click at [335, 27] on button at bounding box center [333, 20] width 28 height 28
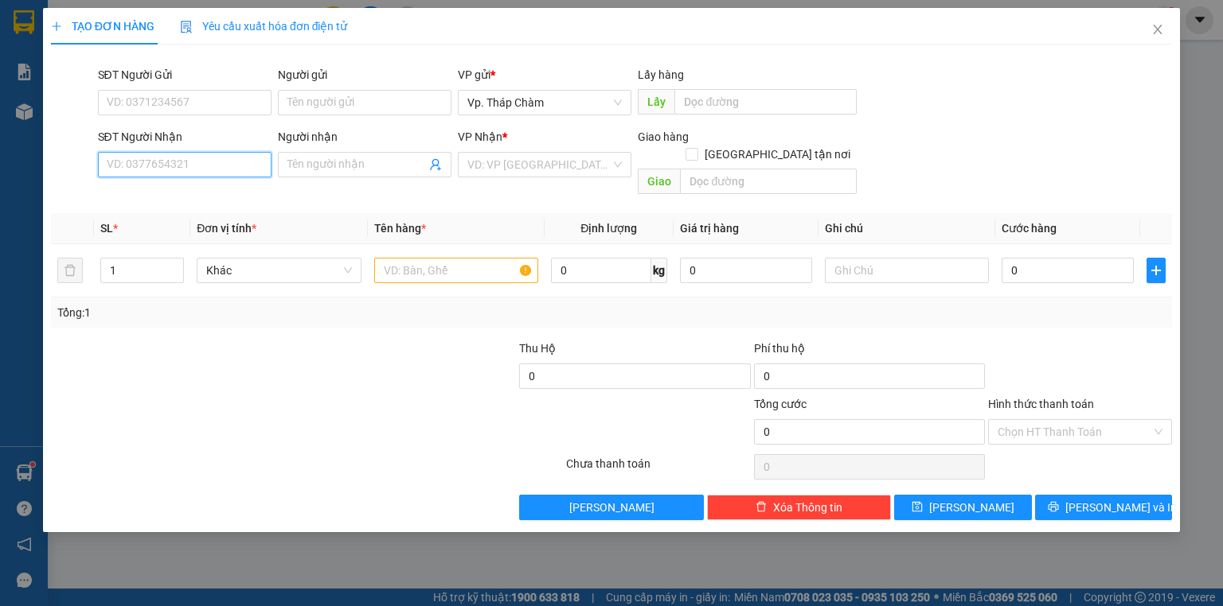
click at [232, 163] on input "SĐT Người Nhận" at bounding box center [185, 164] width 174 height 25
click at [351, 161] on input "Người nhận" at bounding box center [356, 165] width 138 height 18
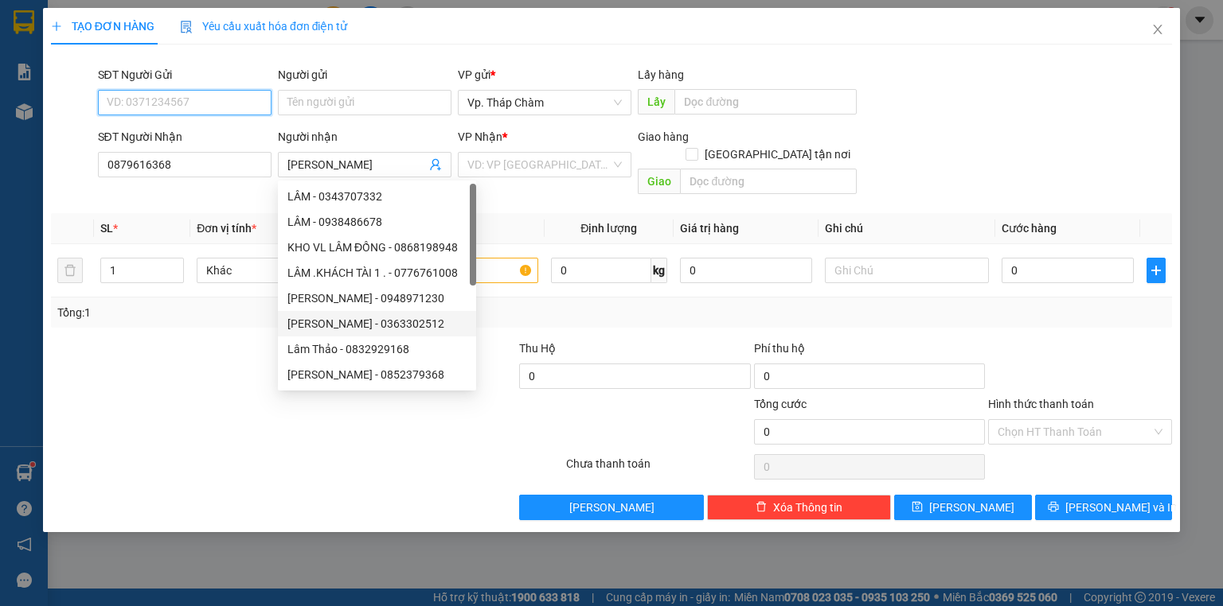
click at [207, 92] on input "SĐT Người Gửi" at bounding box center [185, 102] width 174 height 25
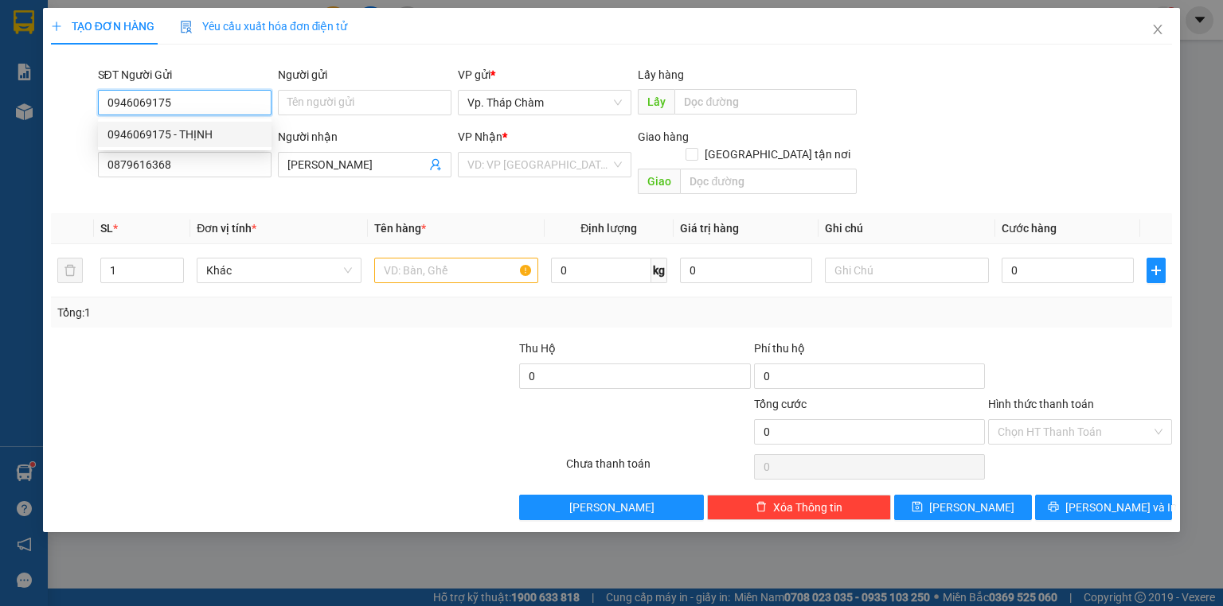
click at [226, 134] on div "0946069175 - THỊNH" at bounding box center [184, 135] width 154 height 18
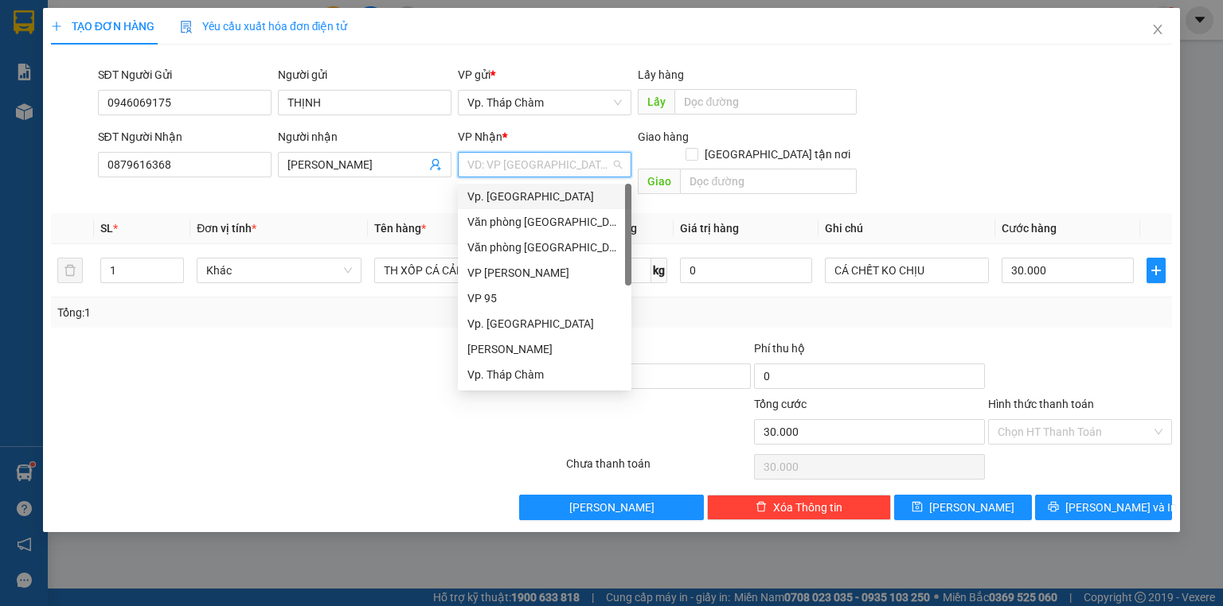
click at [561, 172] on input "search" at bounding box center [538, 165] width 143 height 24
drag, startPoint x: 537, startPoint y: 225, endPoint x: 503, endPoint y: 264, distance: 51.9
click at [538, 225] on div "Văn phòng [GEOGRAPHIC_DATA]" at bounding box center [544, 222] width 154 height 18
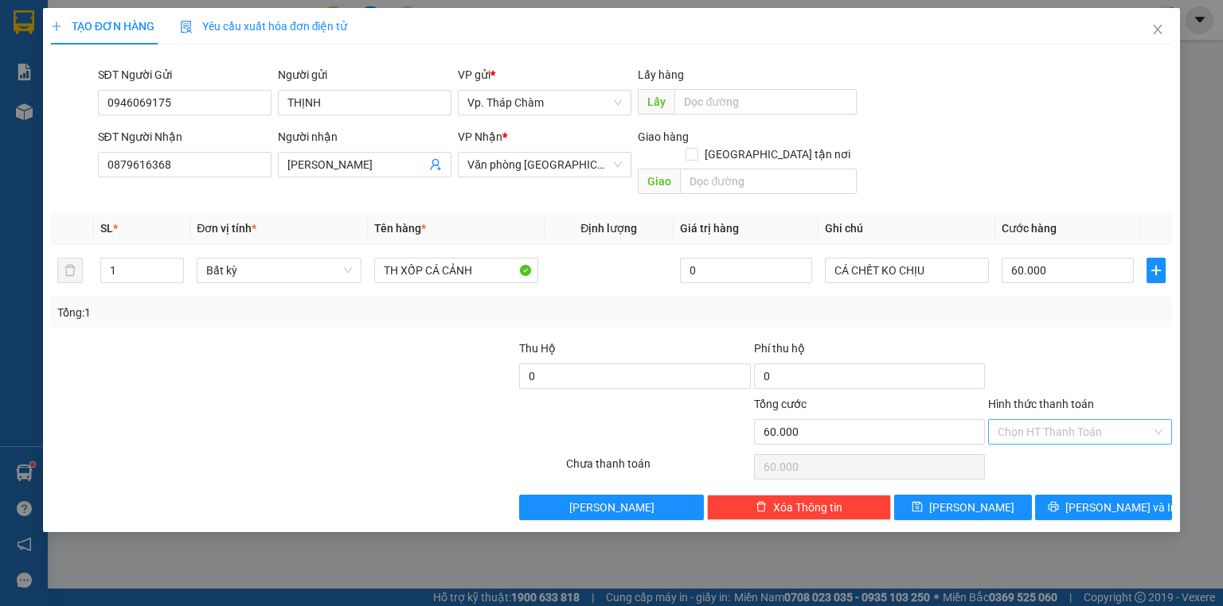
click at [1047, 421] on input "Hình thức thanh toán" at bounding box center [1074, 432] width 154 height 24
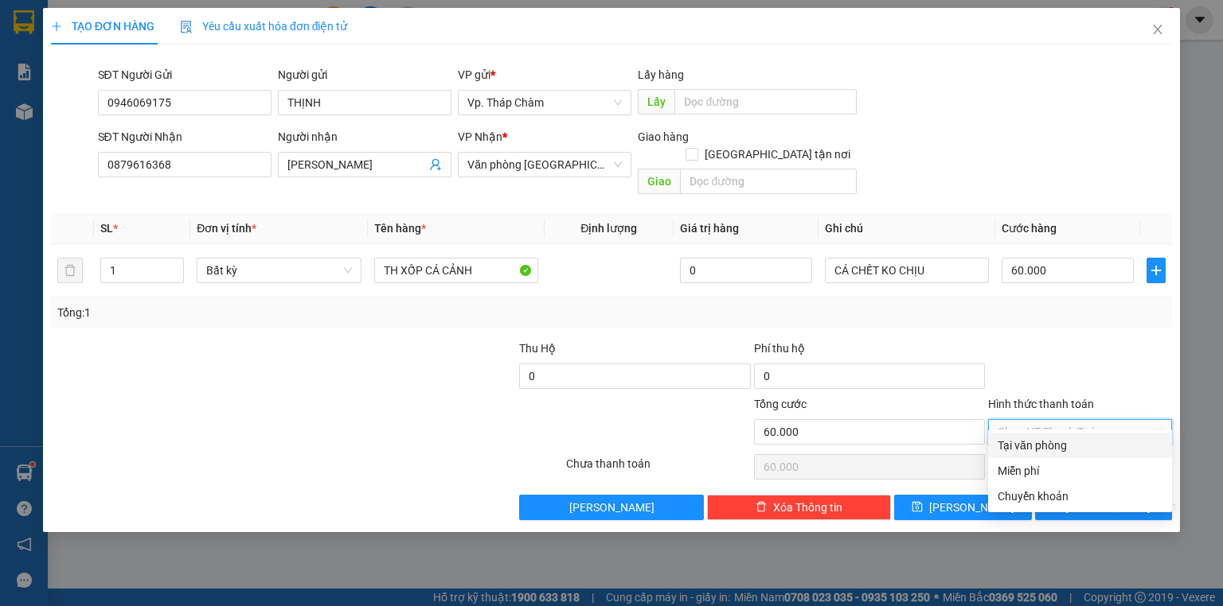
click at [1051, 445] on div "Tại văn phòng" at bounding box center [1079, 446] width 165 height 18
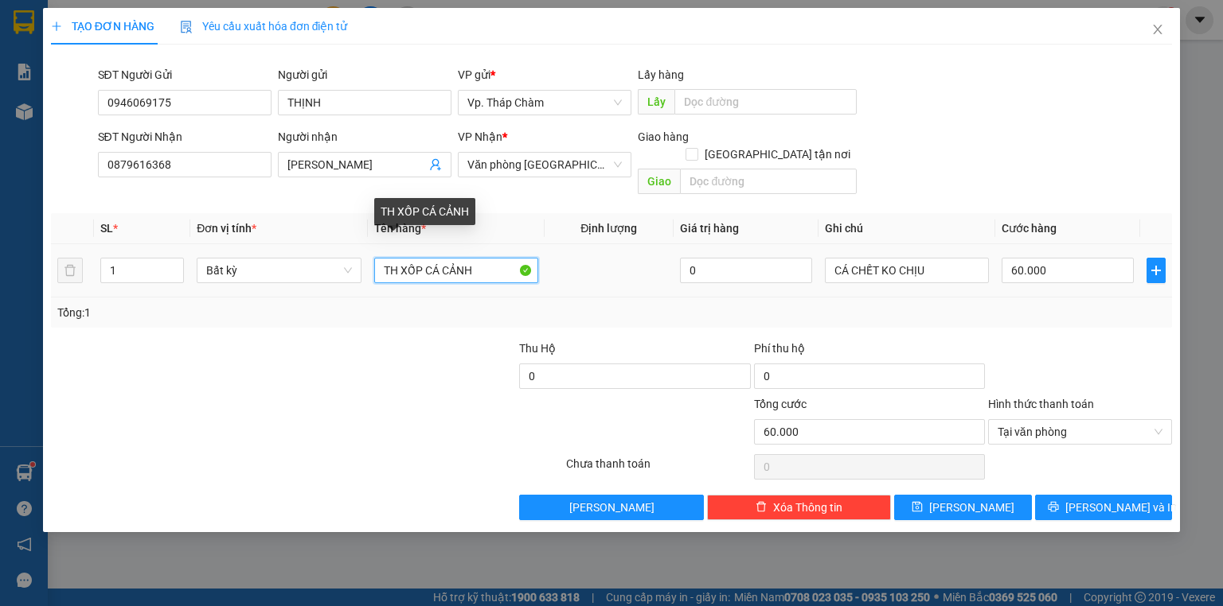
click at [425, 258] on input "TH XỐP CÁ CẢNH" at bounding box center [456, 270] width 164 height 25
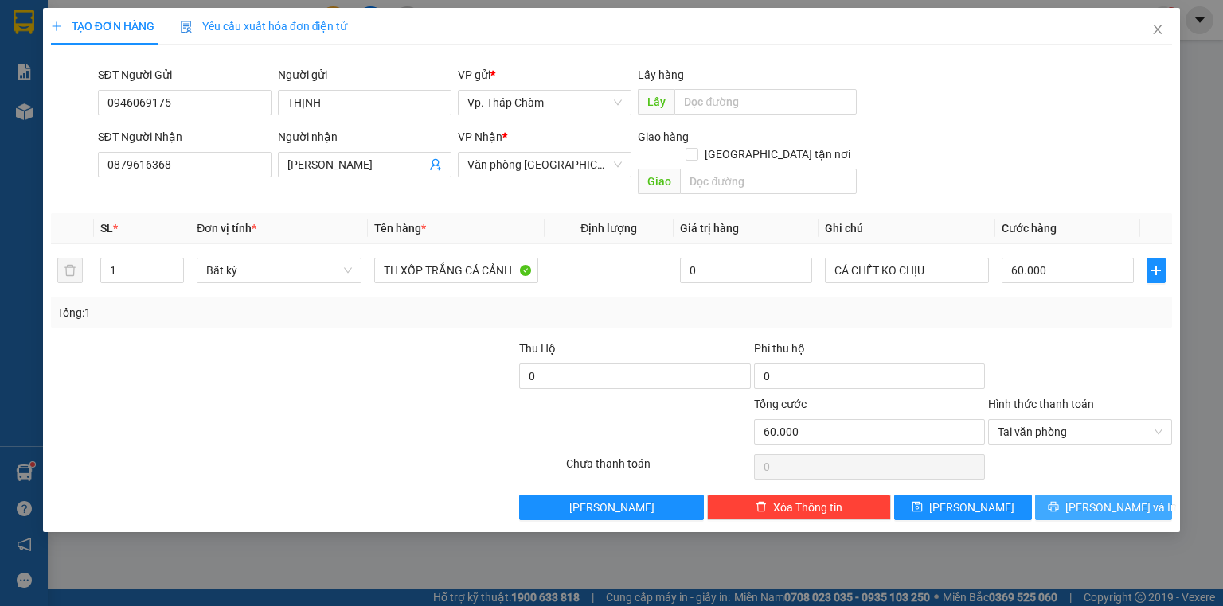
click at [1099, 499] on span "[PERSON_NAME] và In" at bounding box center [1120, 508] width 111 height 18
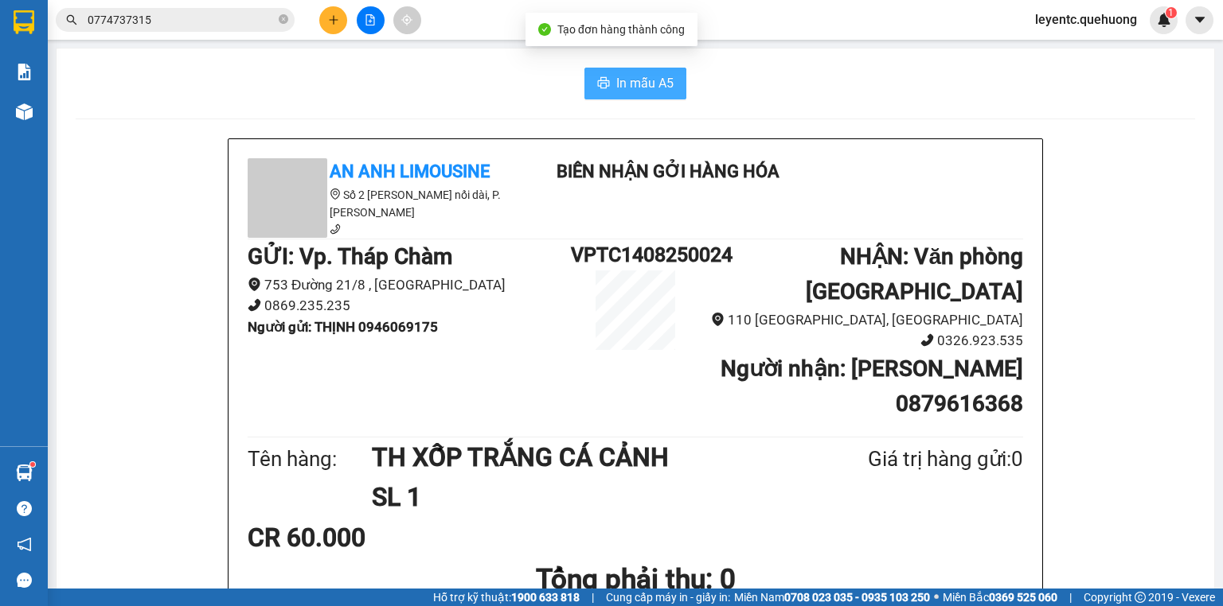
click at [612, 96] on button "In mẫu A5" at bounding box center [635, 84] width 102 height 32
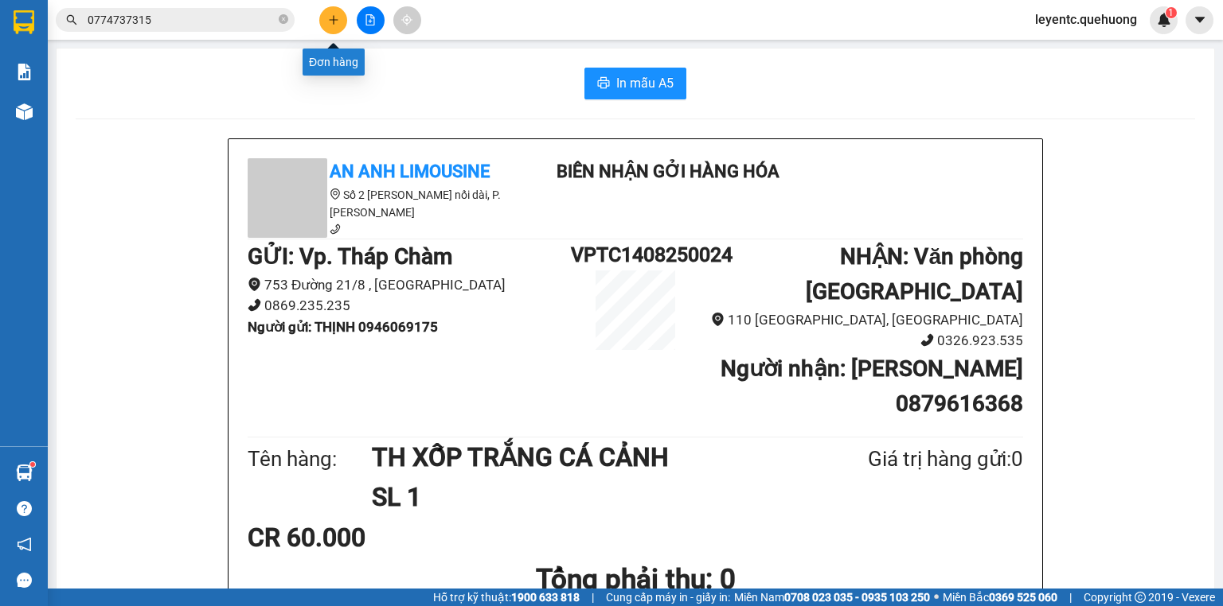
click at [335, 13] on button at bounding box center [333, 20] width 28 height 28
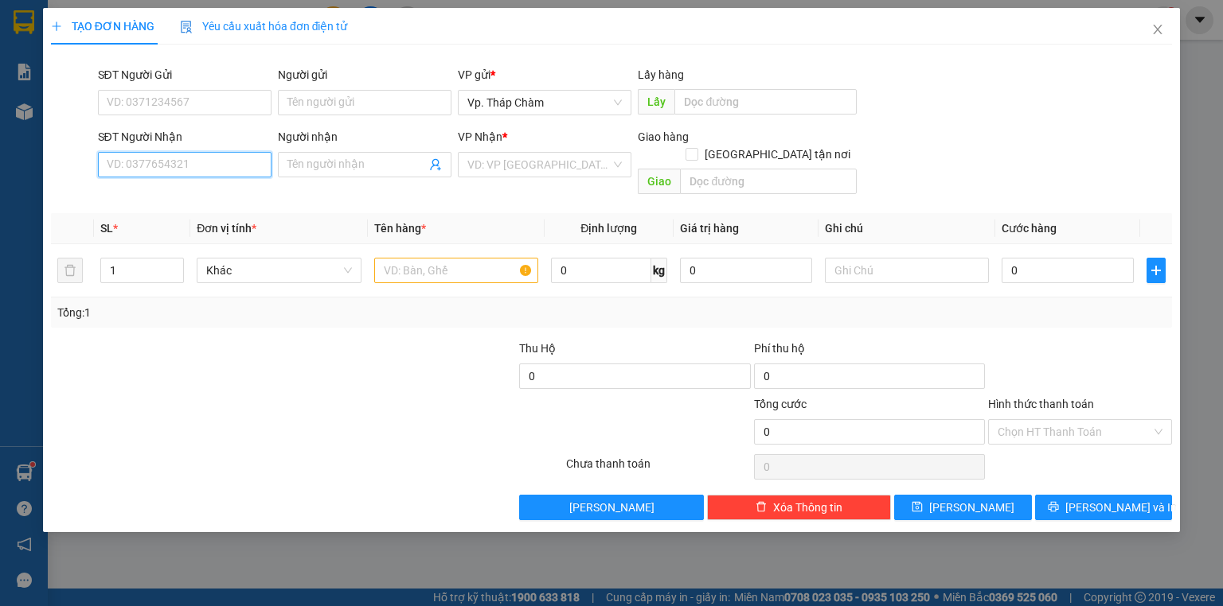
click at [225, 167] on input "SĐT Người Nhận" at bounding box center [185, 164] width 174 height 25
click at [169, 163] on input "SĐT Người Nhận" at bounding box center [185, 164] width 174 height 25
drag, startPoint x: 178, startPoint y: 197, endPoint x: 189, endPoint y: 193, distance: 11.6
click at [181, 196] on div "0908740495 - UYÊN" at bounding box center [184, 197] width 154 height 18
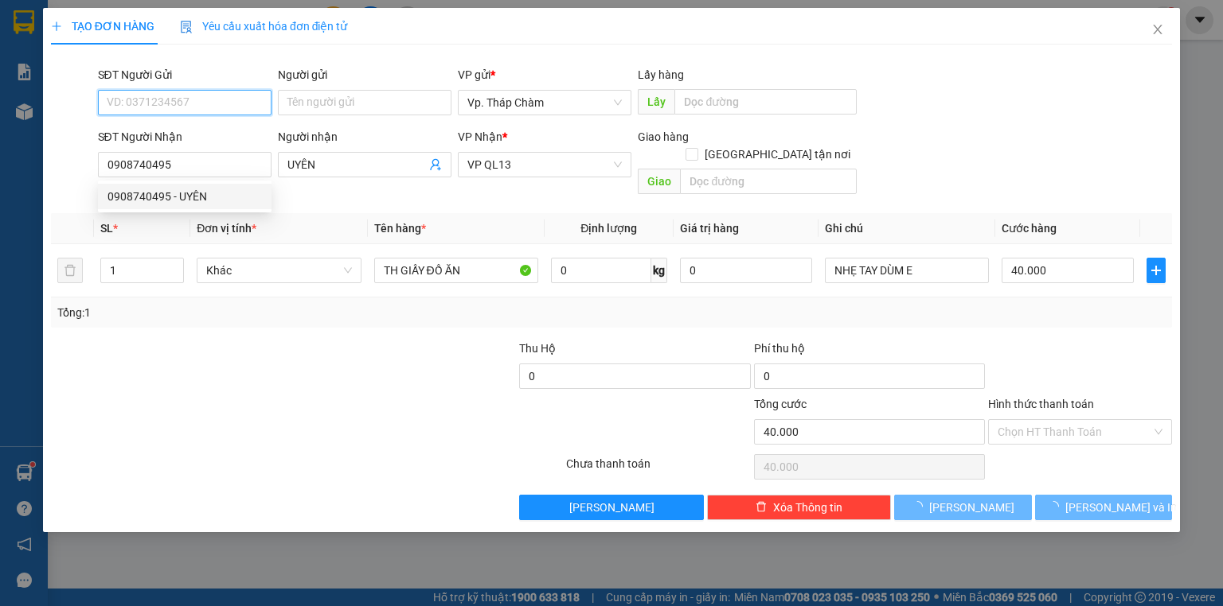
click at [214, 101] on input "SĐT Người Gửi" at bounding box center [185, 102] width 174 height 25
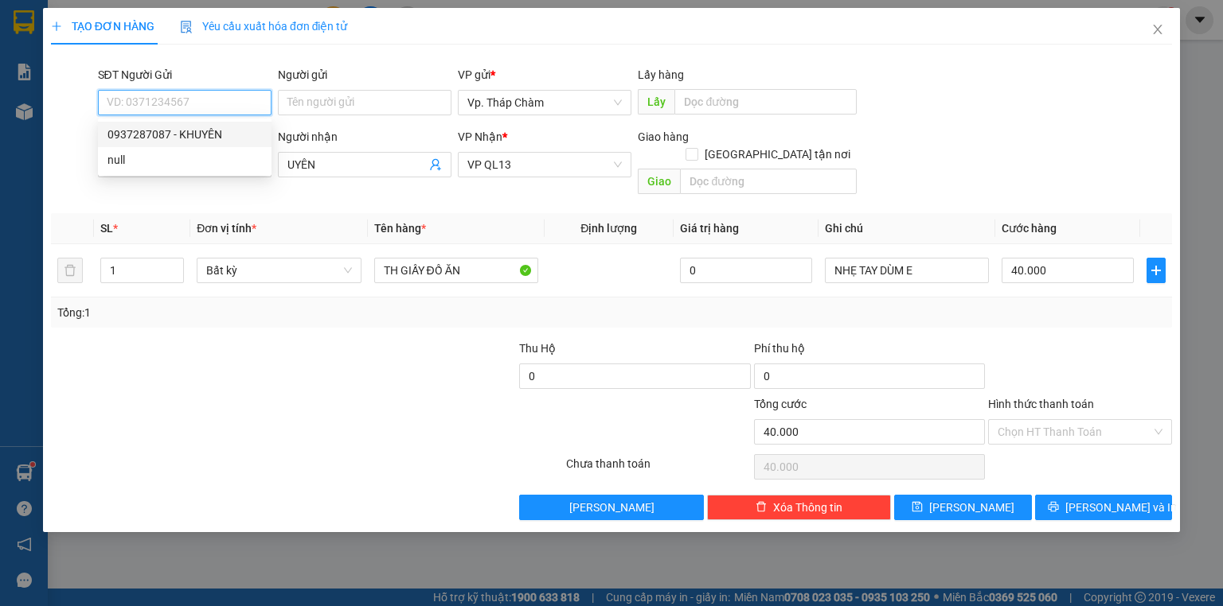
click at [223, 138] on div "0937287087 - KHUYÊN" at bounding box center [184, 135] width 154 height 18
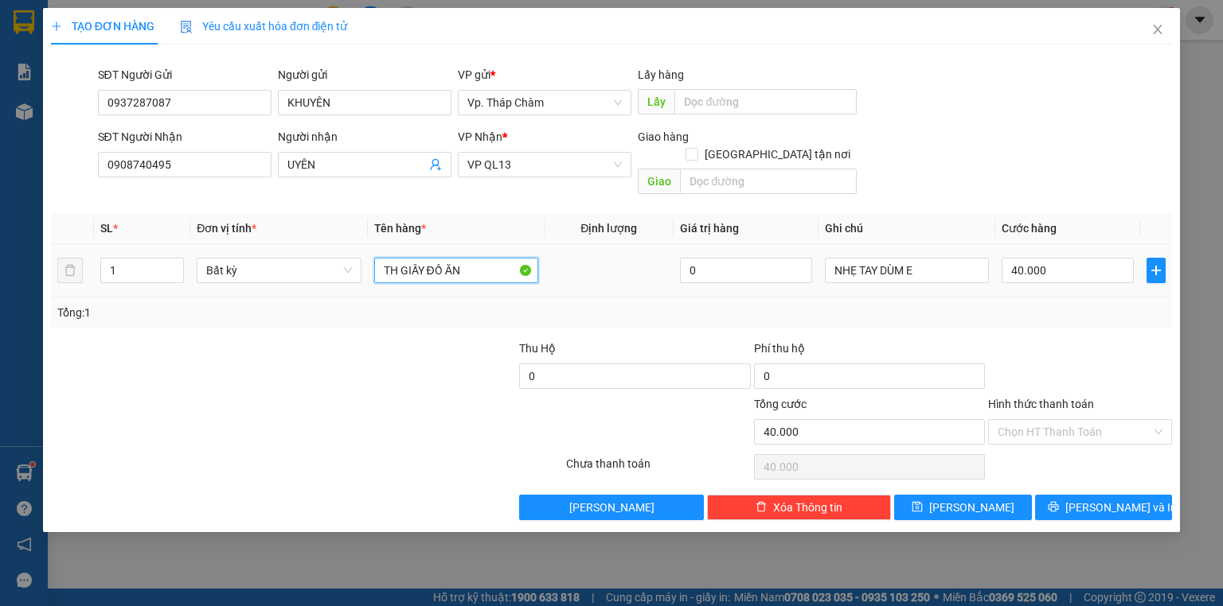
drag, startPoint x: 466, startPoint y: 252, endPoint x: 423, endPoint y: 267, distance: 45.6
click at [423, 267] on div "TH GIẤY ĐỒ ĂN" at bounding box center [456, 271] width 164 height 32
click at [1060, 258] on input "40.000" at bounding box center [1067, 270] width 132 height 25
click at [1063, 420] on input "Hình thức thanh toán" at bounding box center [1074, 432] width 154 height 24
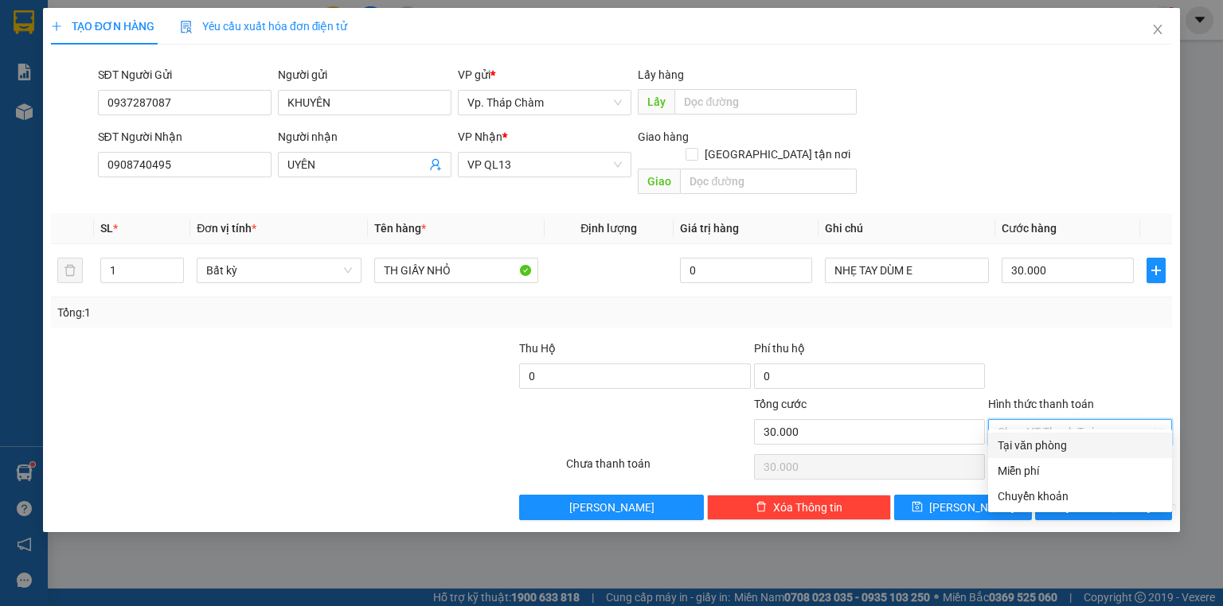
click at [1041, 446] on div "Tại văn phòng" at bounding box center [1079, 446] width 165 height 18
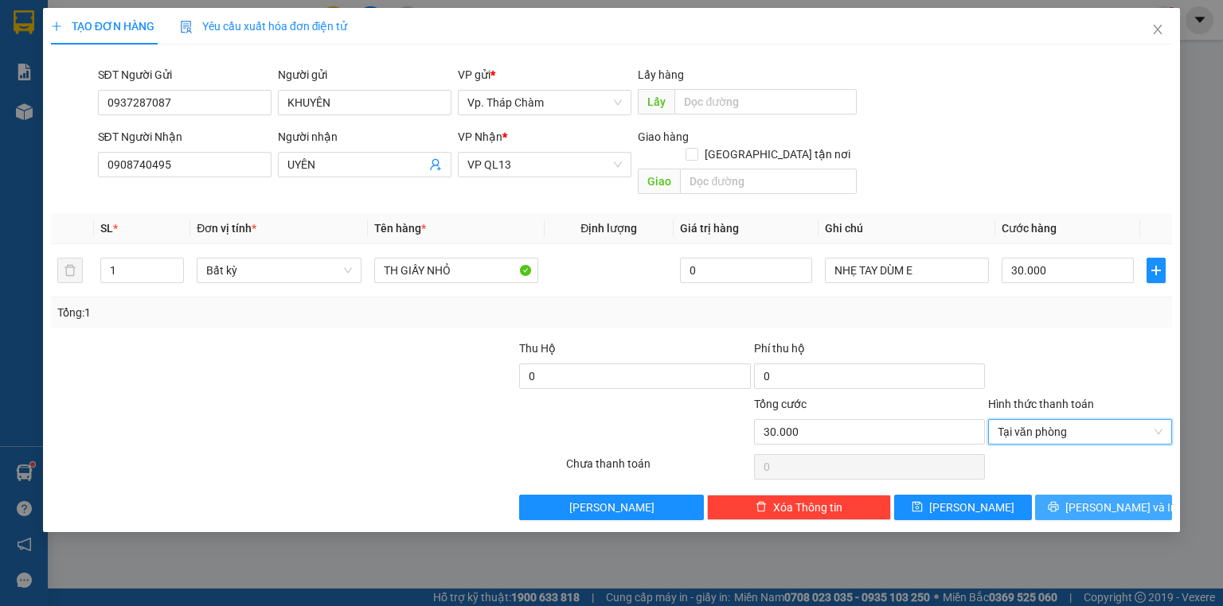
drag, startPoint x: 1067, startPoint y: 490, endPoint x: 1067, endPoint y: 482, distance: 8.8
click at [1067, 495] on button "[PERSON_NAME] và In" at bounding box center [1104, 507] width 138 height 25
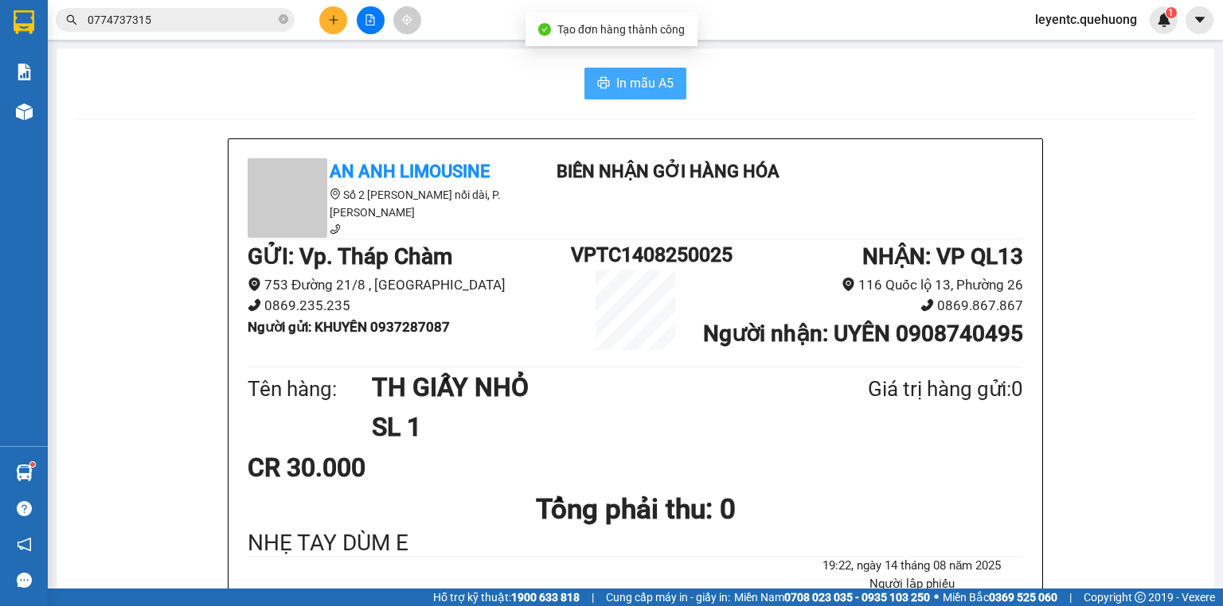
click at [626, 83] on span "In mẫu A5" at bounding box center [644, 83] width 57 height 20
click at [334, 25] on button at bounding box center [333, 20] width 28 height 28
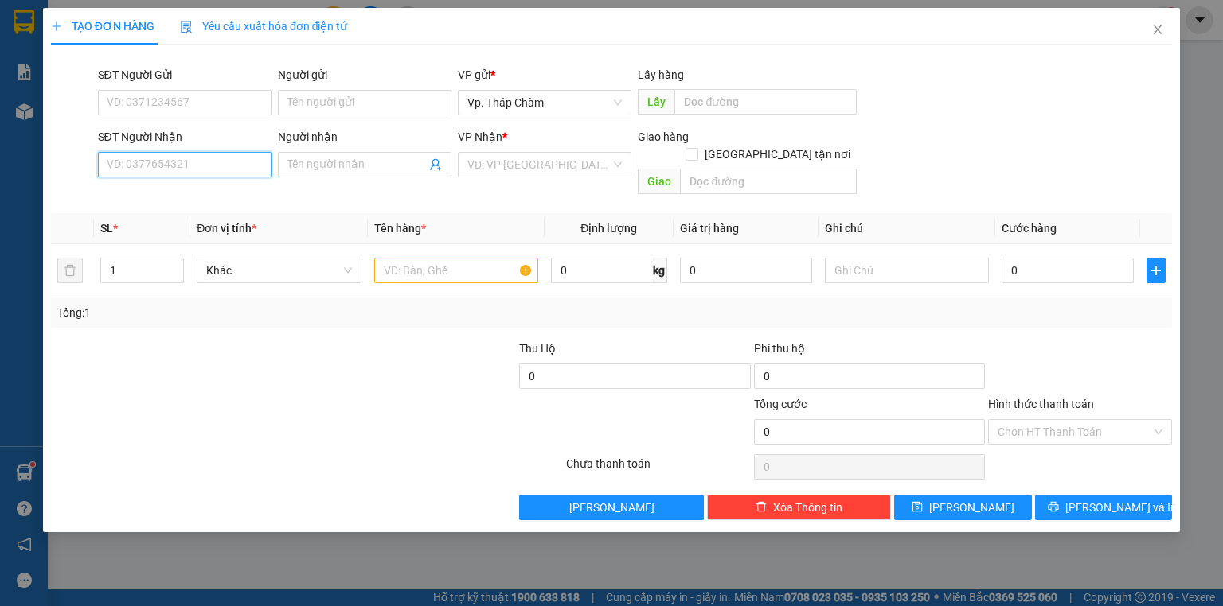
click at [227, 171] on input "SĐT Người Nhận" at bounding box center [185, 164] width 174 height 25
click at [360, 166] on input "Người nhận" at bounding box center [356, 165] width 138 height 18
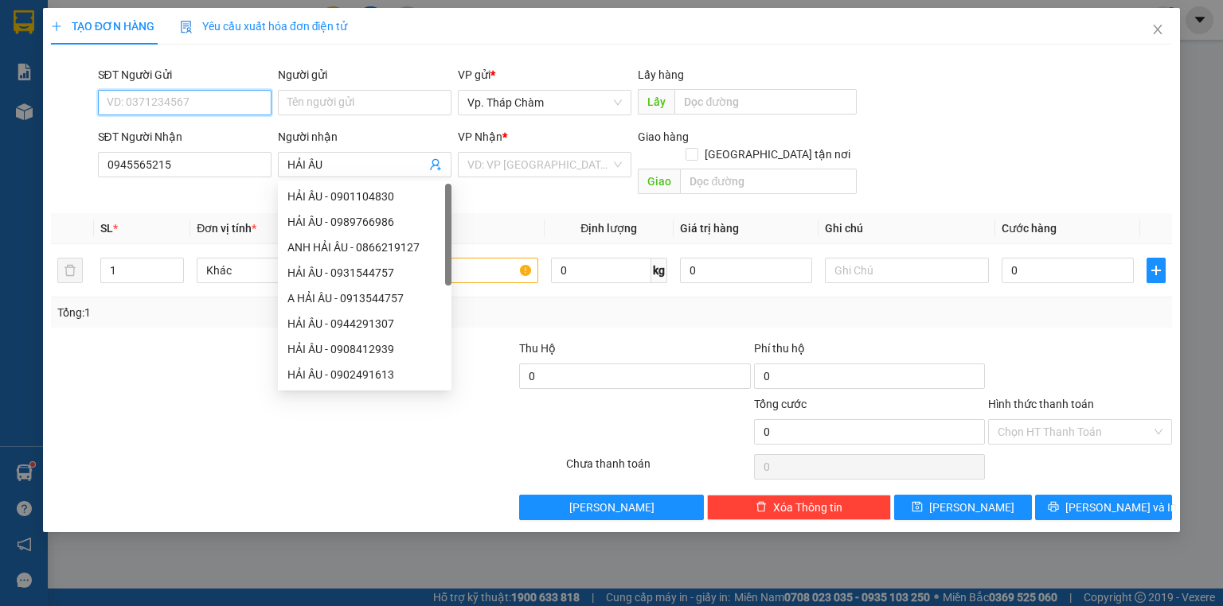
click at [257, 107] on input "SĐT Người Gửi" at bounding box center [185, 102] width 174 height 25
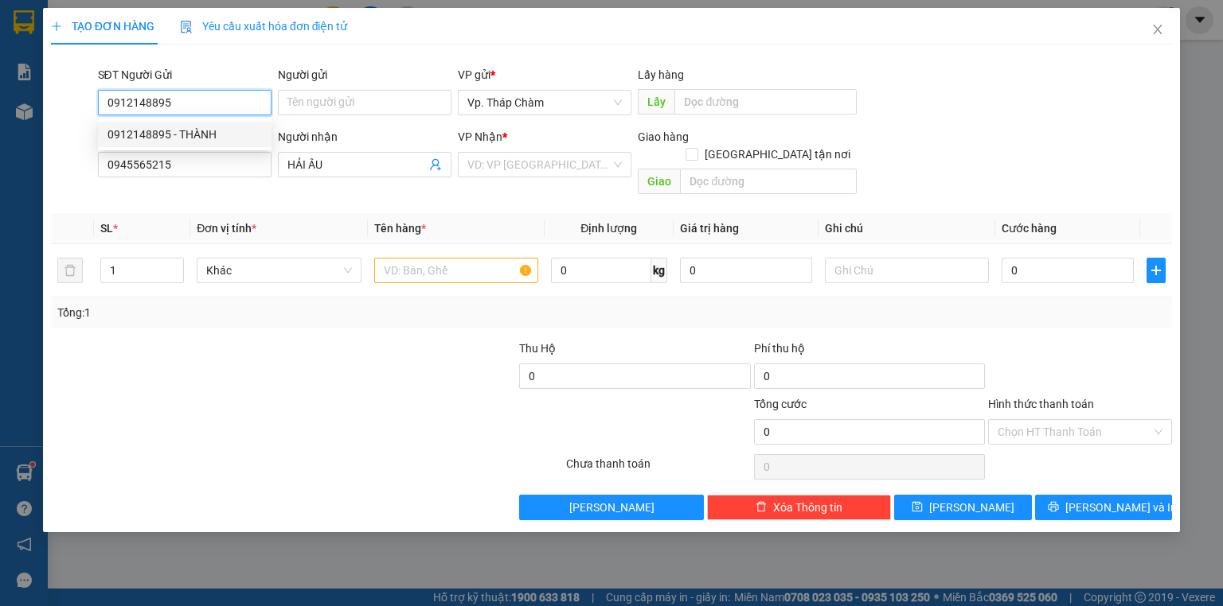
click at [198, 134] on div "0912148895 - THÀNH" at bounding box center [184, 135] width 154 height 18
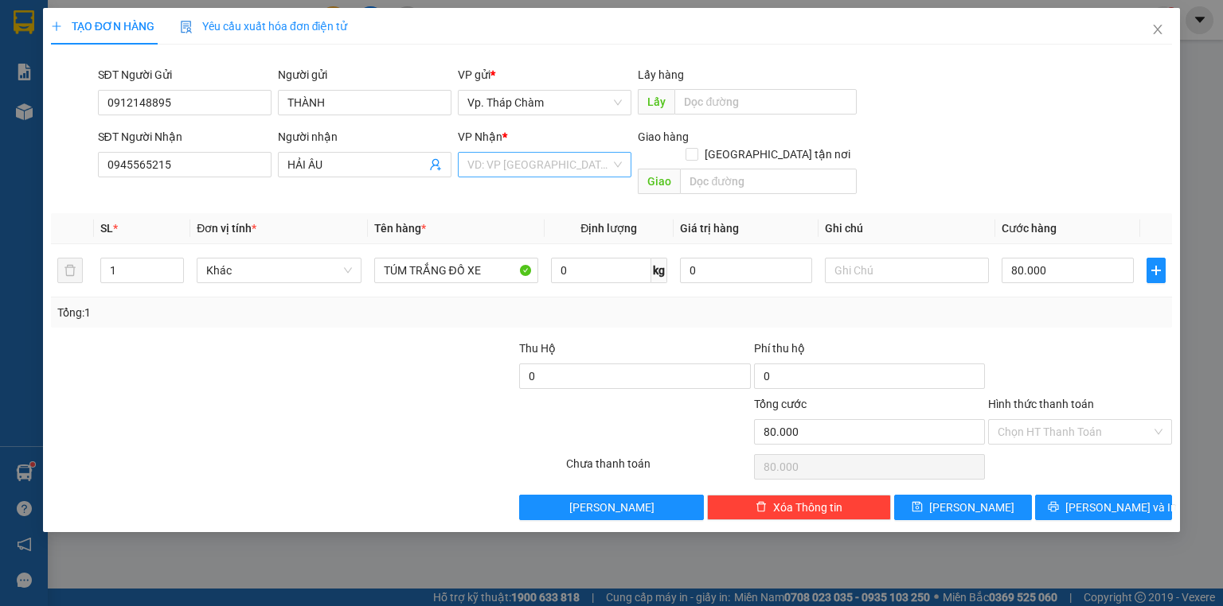
click at [565, 169] on input "search" at bounding box center [538, 165] width 143 height 24
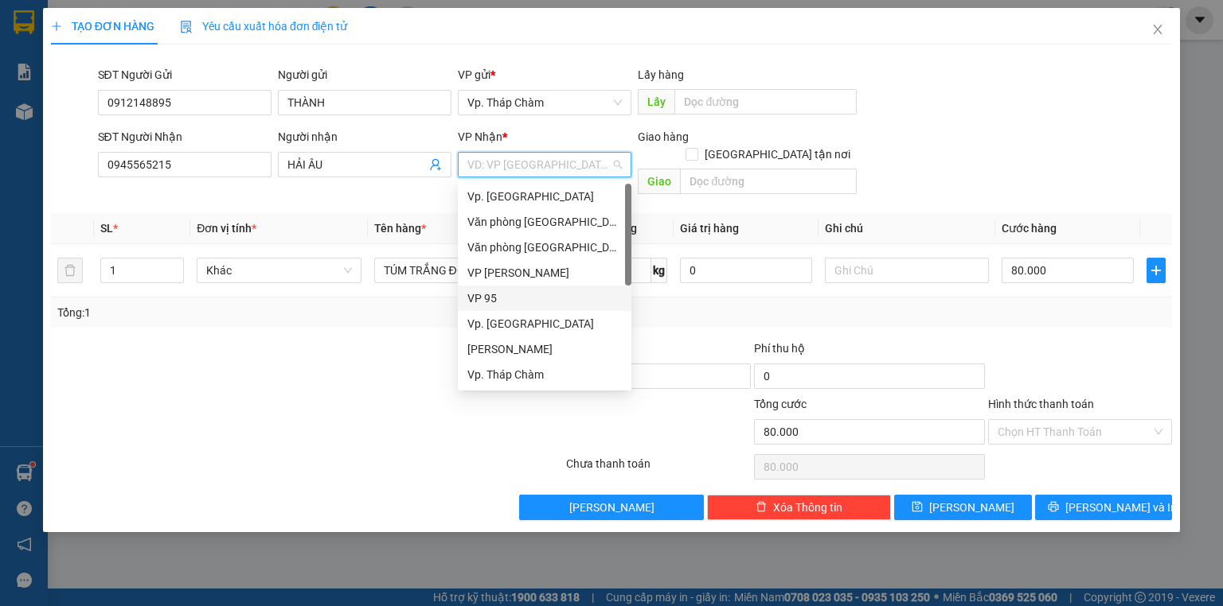
click at [521, 295] on div "VP 95" at bounding box center [544, 299] width 154 height 18
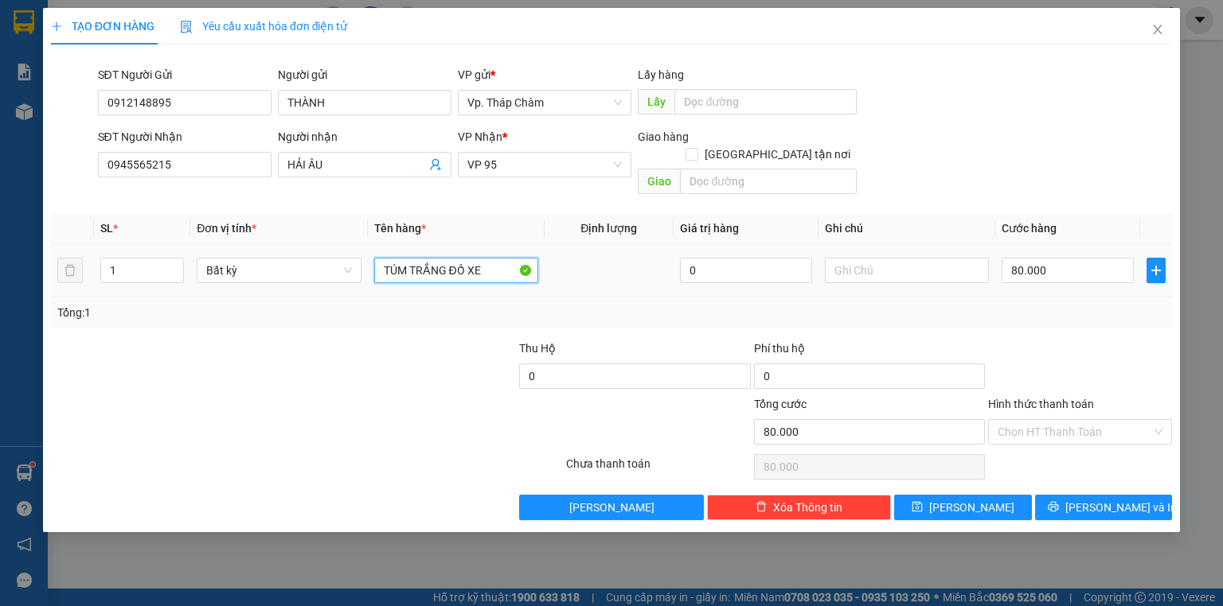
drag, startPoint x: 482, startPoint y: 251, endPoint x: 216, endPoint y: 233, distance: 265.6
click at [242, 244] on tr "1 Bất kỳ TÚM TRẮNG ĐỒ XE 0 80.000" at bounding box center [611, 270] width 1121 height 53
drag, startPoint x: 431, startPoint y: 250, endPoint x: 415, endPoint y: 271, distance: 26.6
click at [429, 258] on input "text" at bounding box center [456, 270] width 164 height 25
click at [1066, 258] on input "80.000" at bounding box center [1067, 270] width 132 height 25
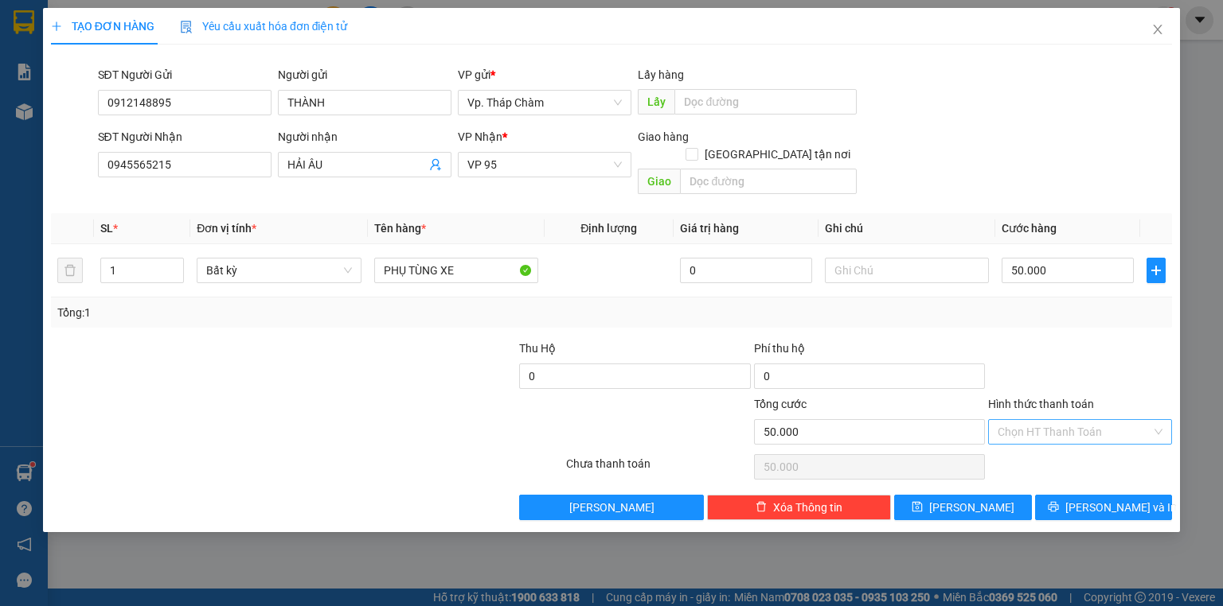
click at [1054, 420] on input "Hình thức thanh toán" at bounding box center [1074, 432] width 154 height 24
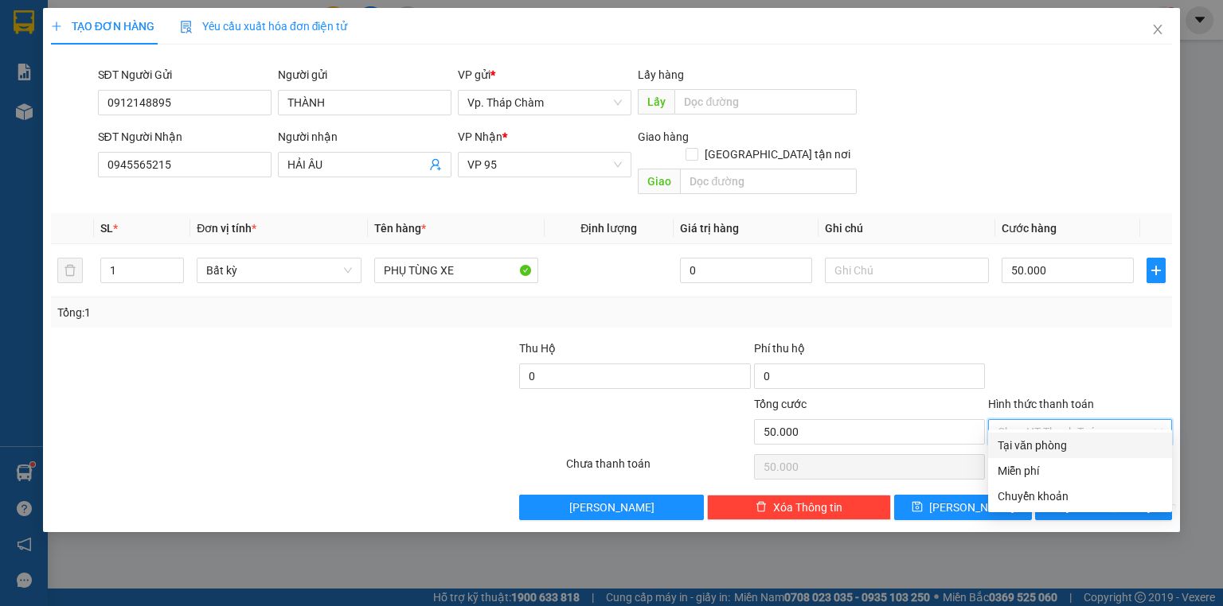
click at [1047, 446] on div "Tại văn phòng" at bounding box center [1079, 446] width 165 height 18
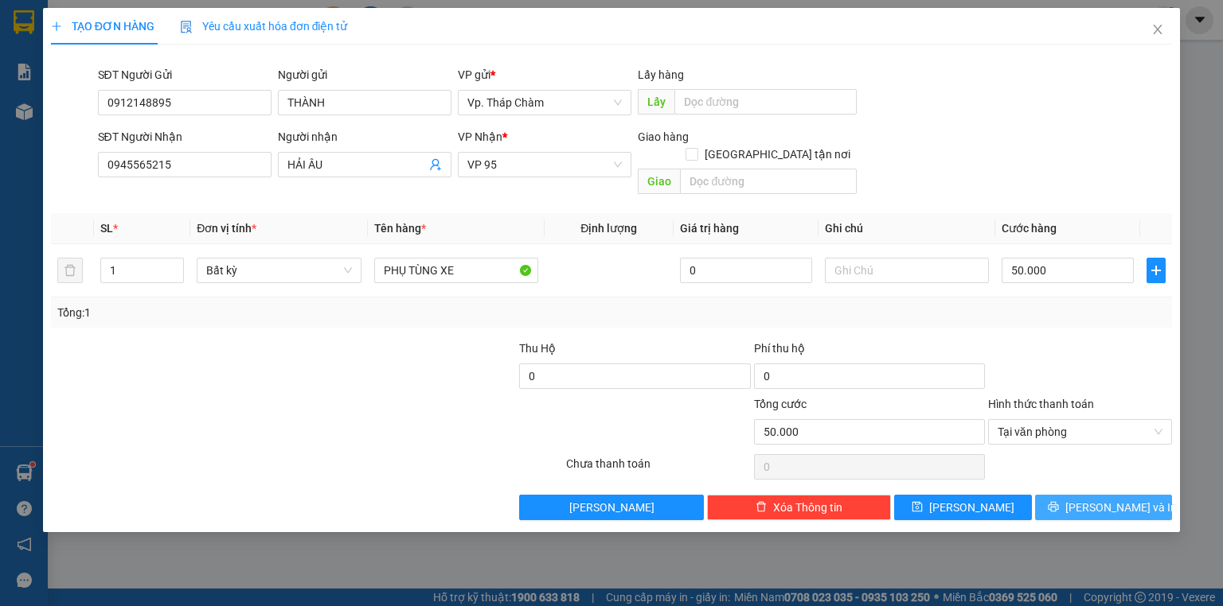
click at [1059, 501] on icon "printer" at bounding box center [1052, 506] width 11 height 11
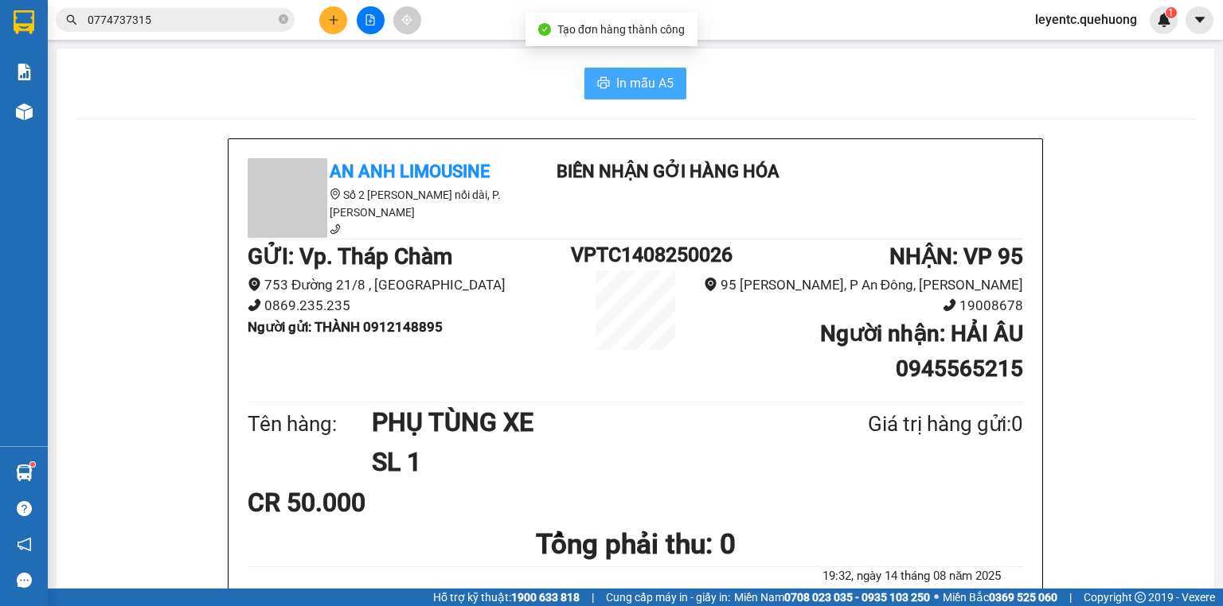
click at [616, 89] on span "In mẫu A5" at bounding box center [644, 83] width 57 height 20
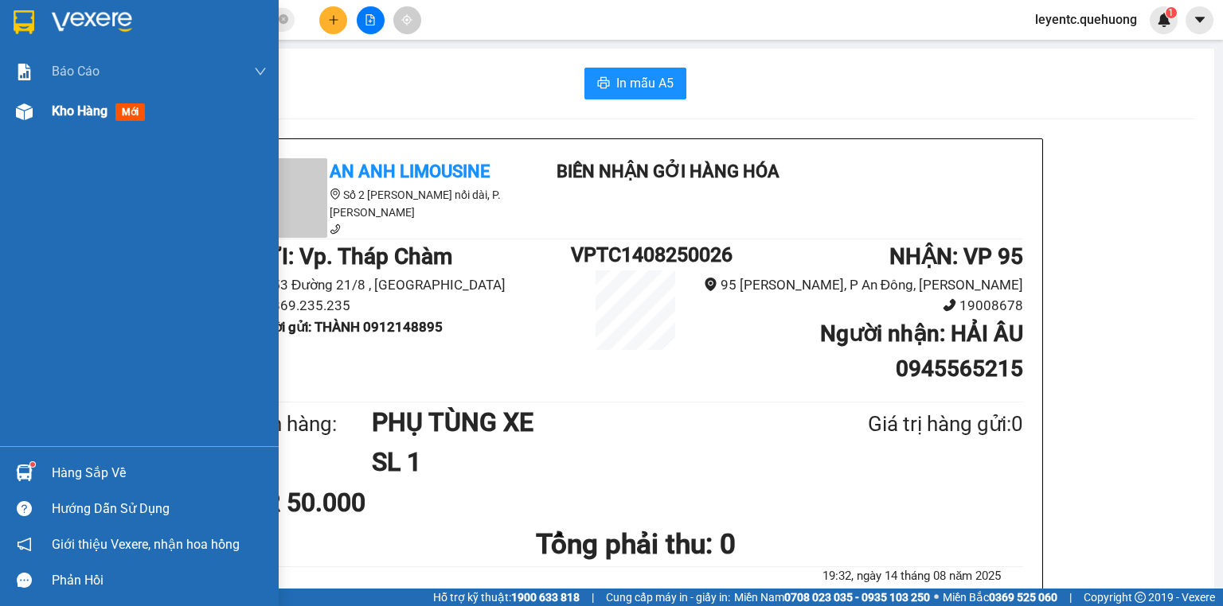
click at [41, 115] on div "Kho hàng mới" at bounding box center [139, 112] width 279 height 40
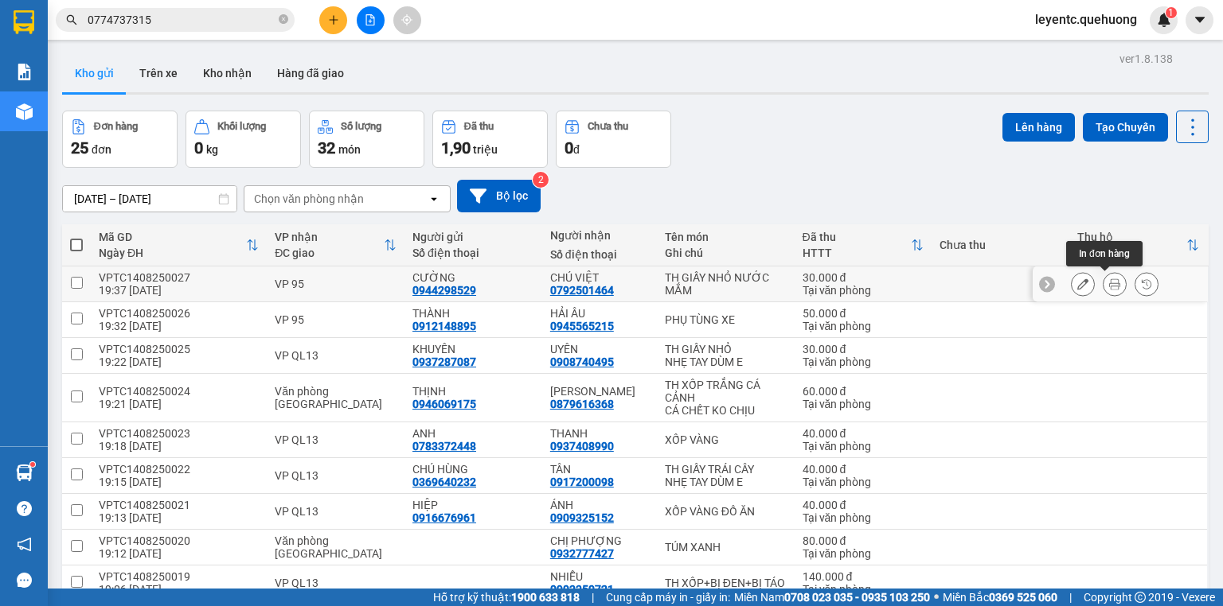
click at [1103, 283] on button at bounding box center [1114, 285] width 22 height 28
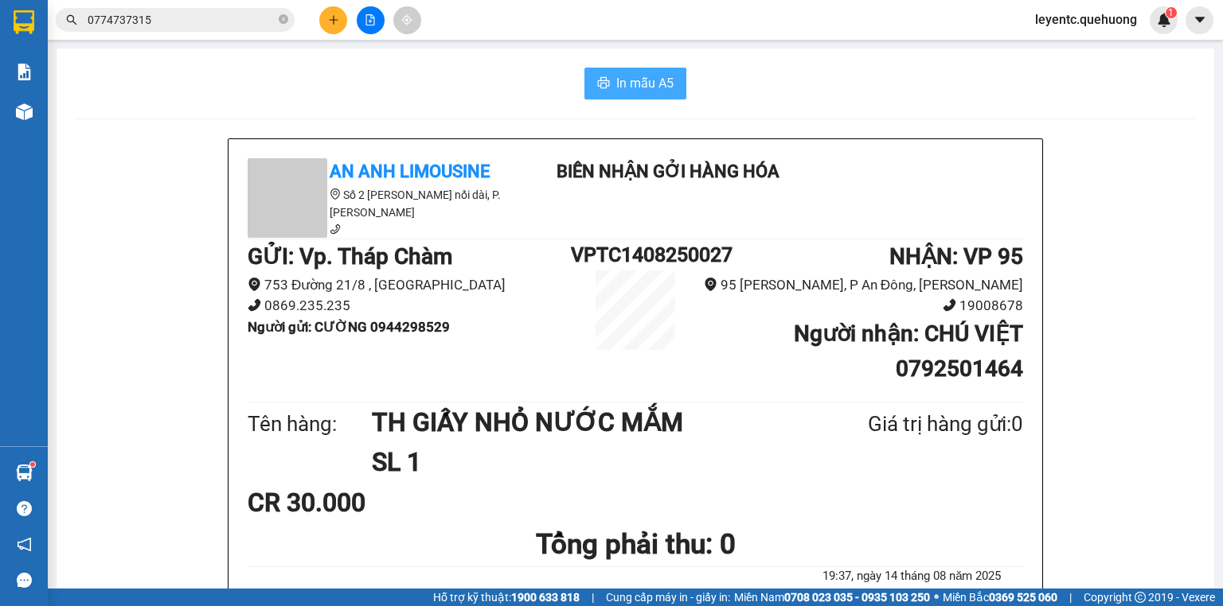
click at [656, 90] on span "In mẫu A5" at bounding box center [644, 83] width 57 height 20
click at [632, 91] on span "In mẫu A5" at bounding box center [644, 83] width 57 height 20
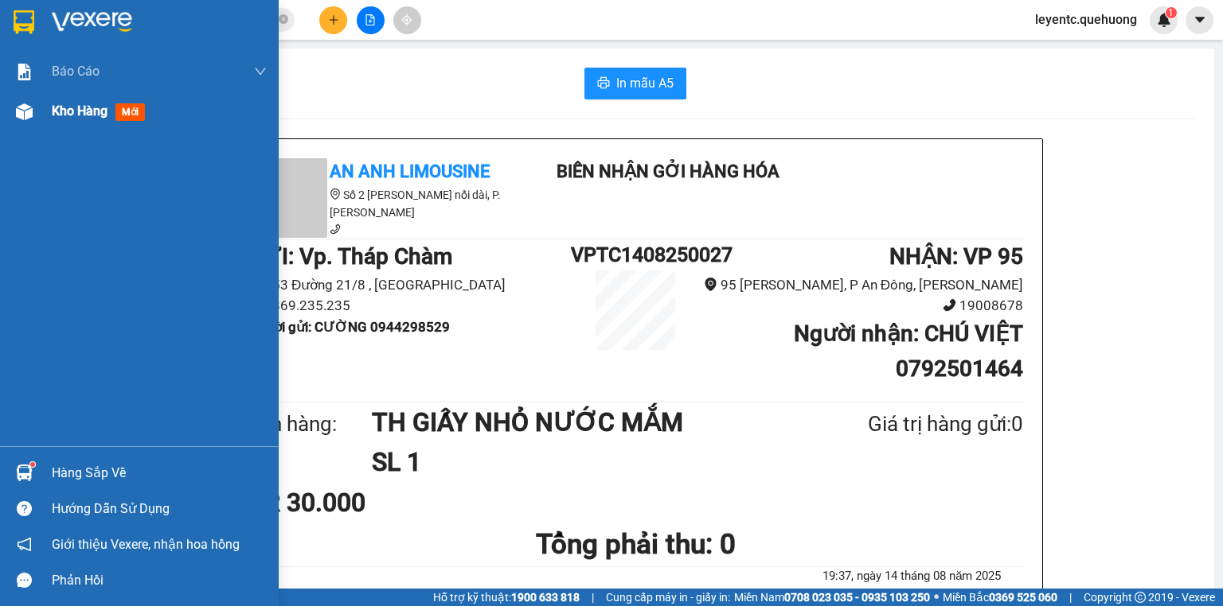
click at [60, 113] on span "Kho hàng" at bounding box center [80, 110] width 56 height 15
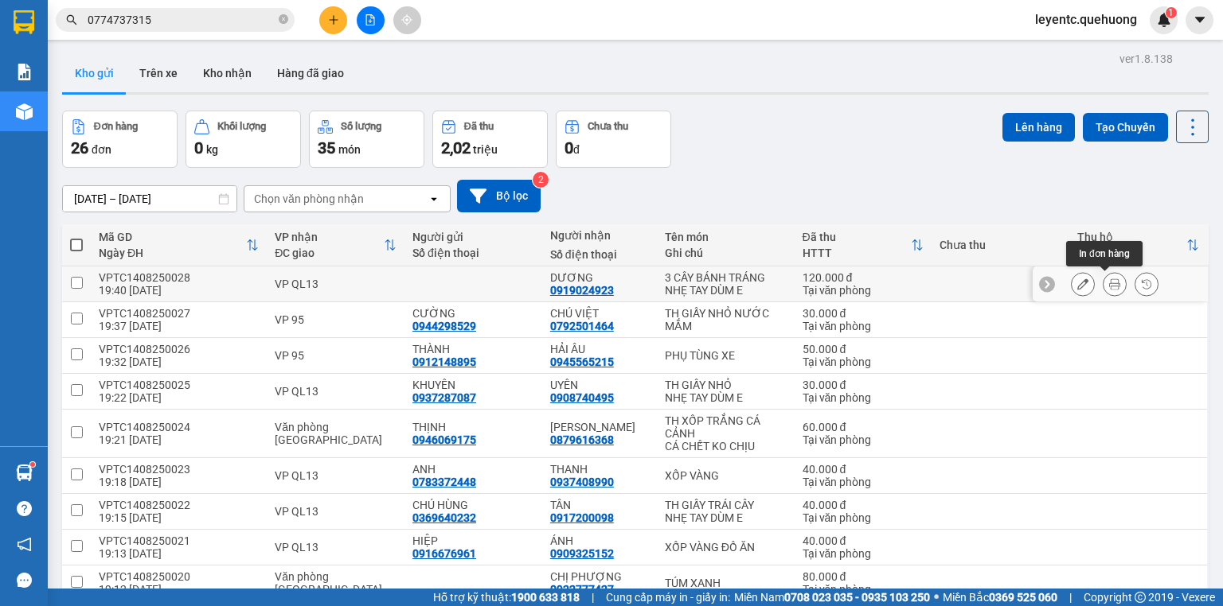
click at [1109, 284] on icon at bounding box center [1114, 284] width 11 height 11
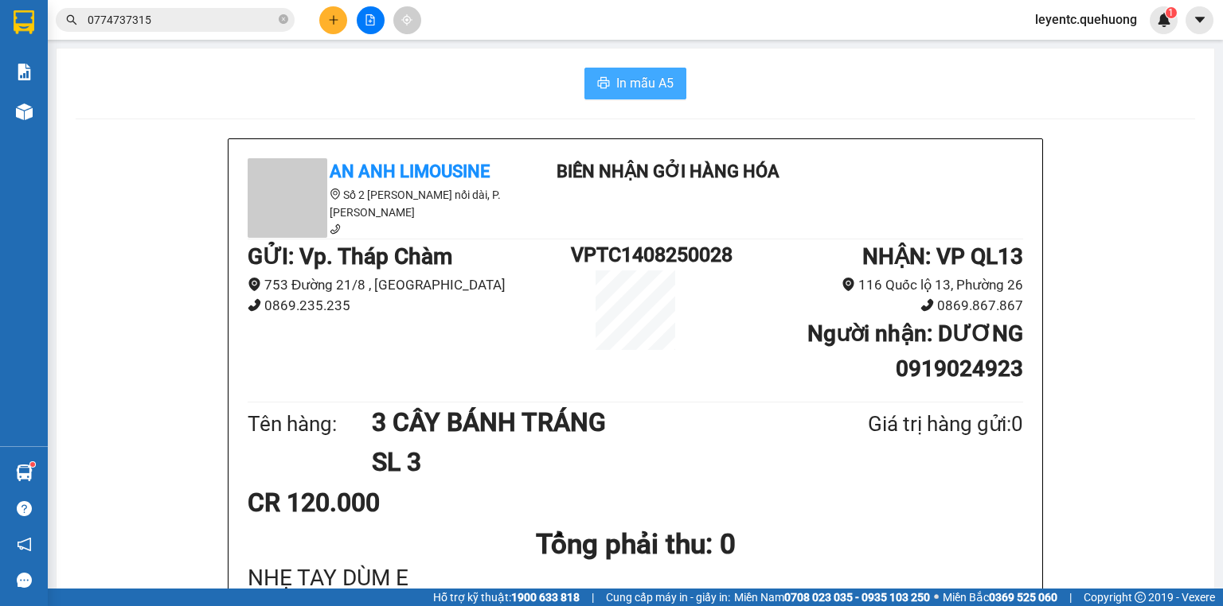
click at [633, 76] on span "In mẫu A5" at bounding box center [644, 83] width 57 height 20
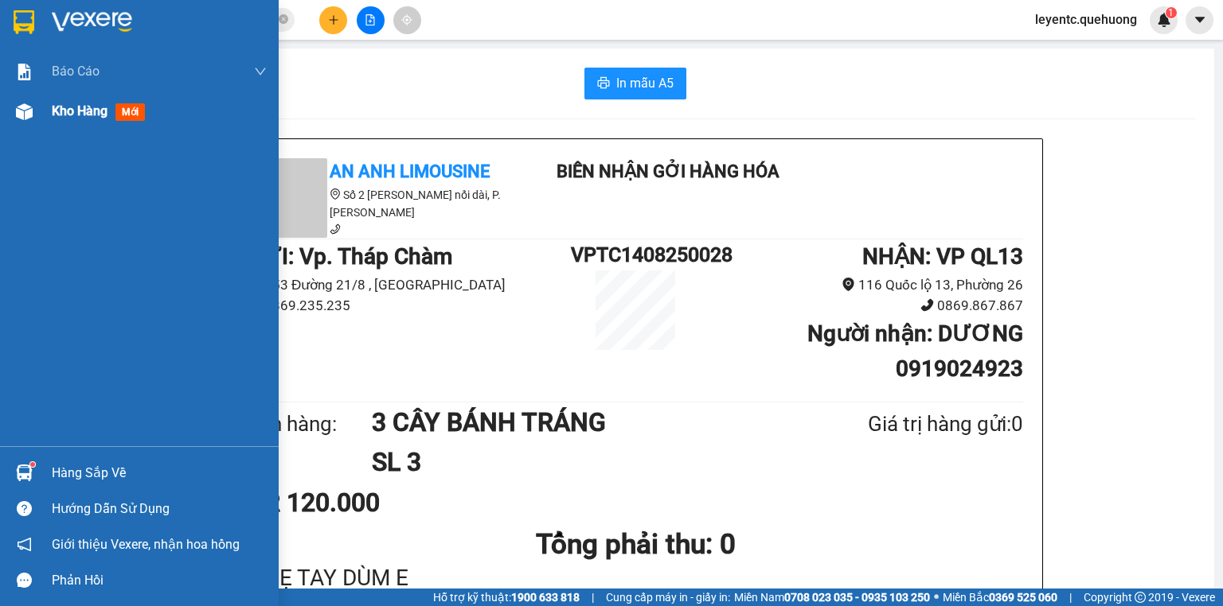
click at [83, 108] on span "Kho hàng" at bounding box center [80, 110] width 56 height 15
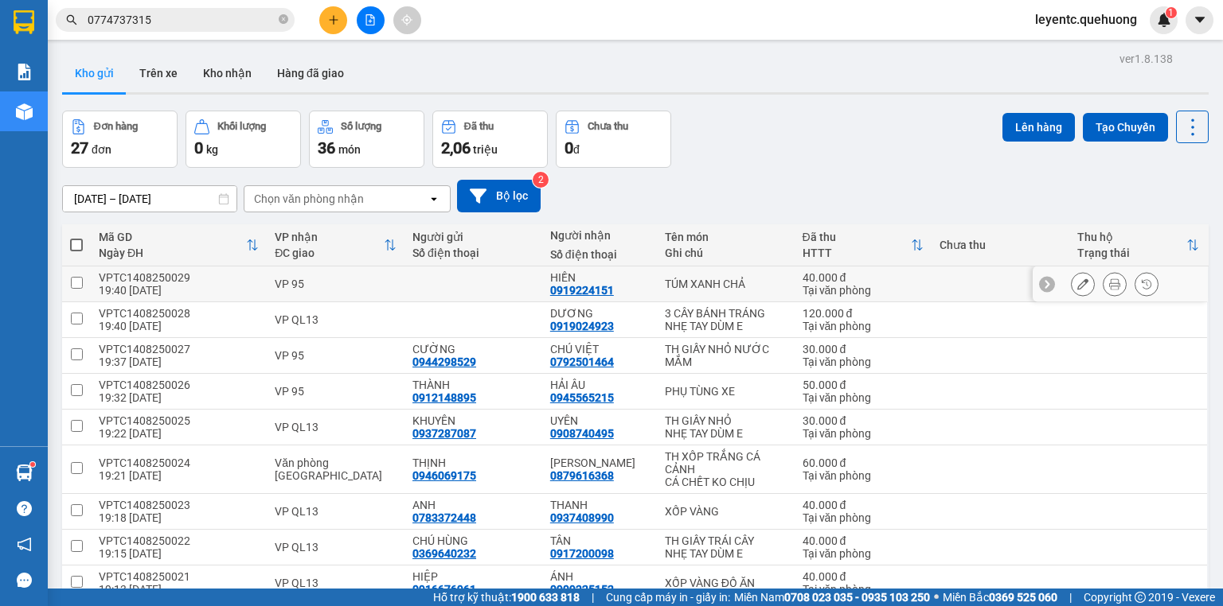
click at [1109, 279] on icon at bounding box center [1114, 284] width 11 height 11
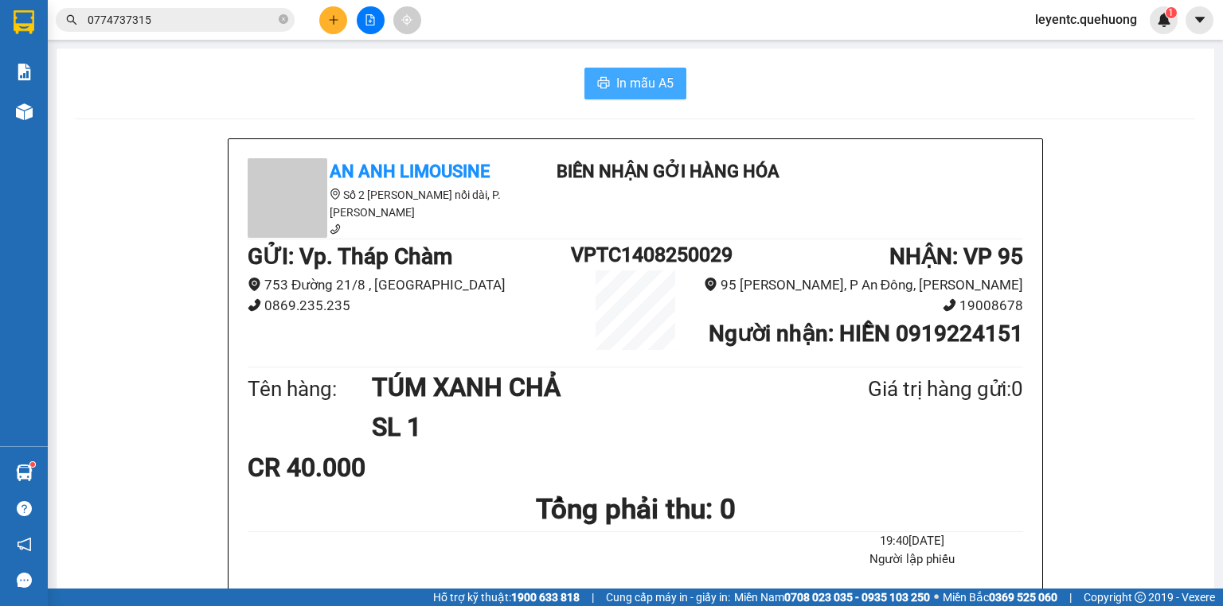
drag, startPoint x: 665, startPoint y: 92, endPoint x: 678, endPoint y: 96, distance: 13.3
click at [666, 90] on span "In mẫu A5" at bounding box center [644, 83] width 57 height 20
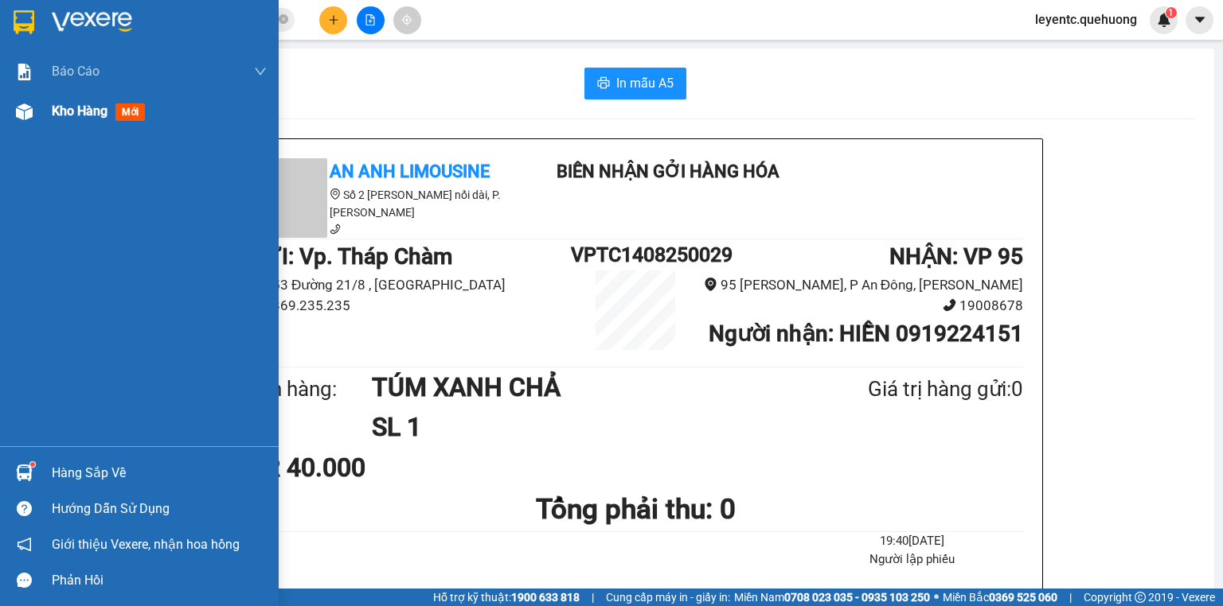
click at [90, 118] on span "Kho hàng" at bounding box center [80, 110] width 56 height 15
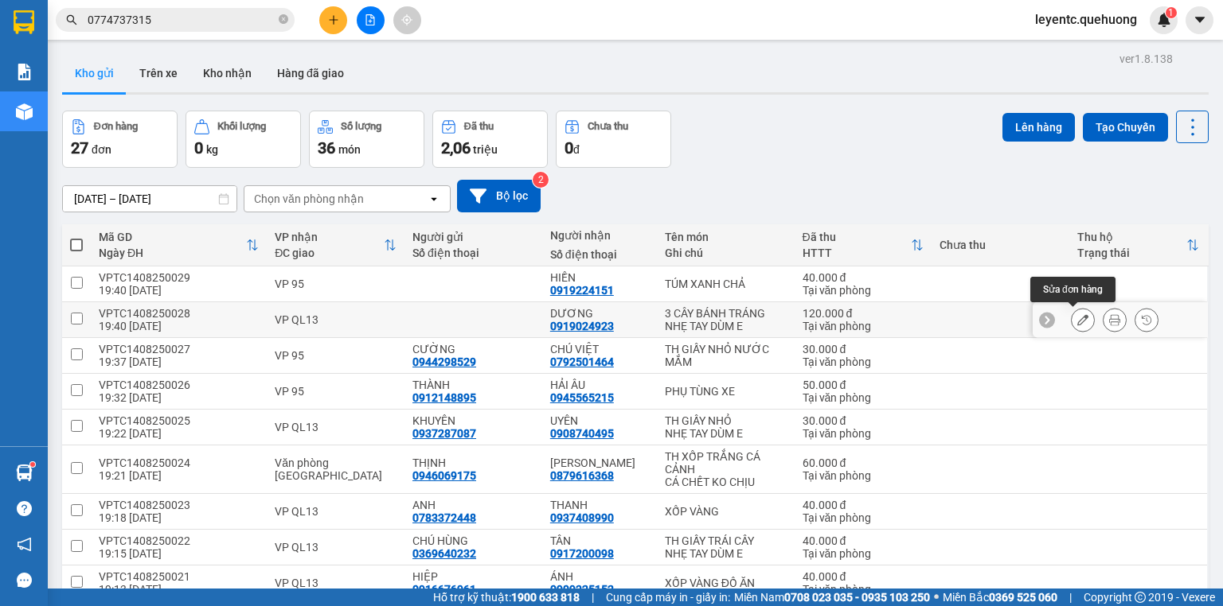
click at [1077, 314] on icon at bounding box center [1082, 319] width 11 height 11
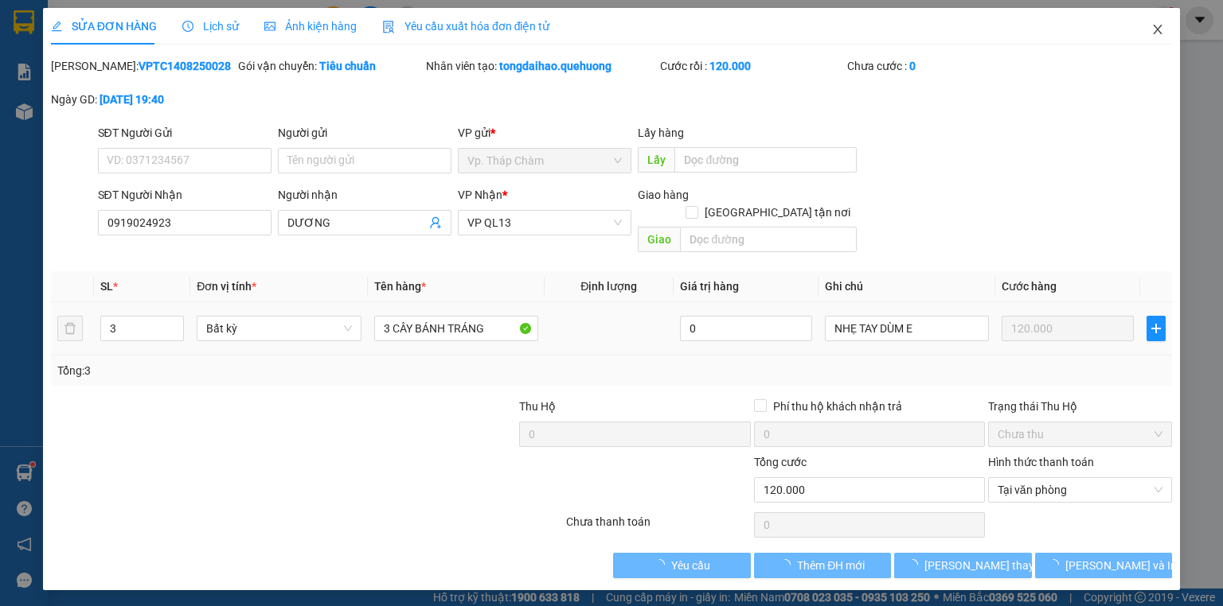
click at [1154, 23] on span "Close" at bounding box center [1157, 30] width 45 height 45
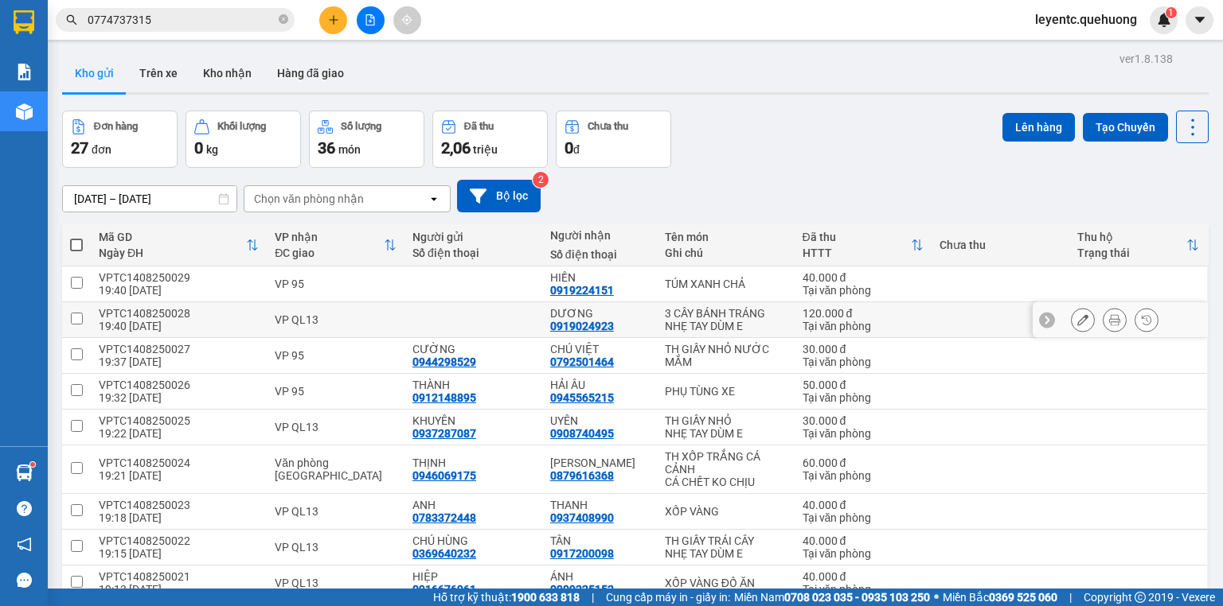
click at [1109, 322] on icon at bounding box center [1114, 319] width 11 height 11
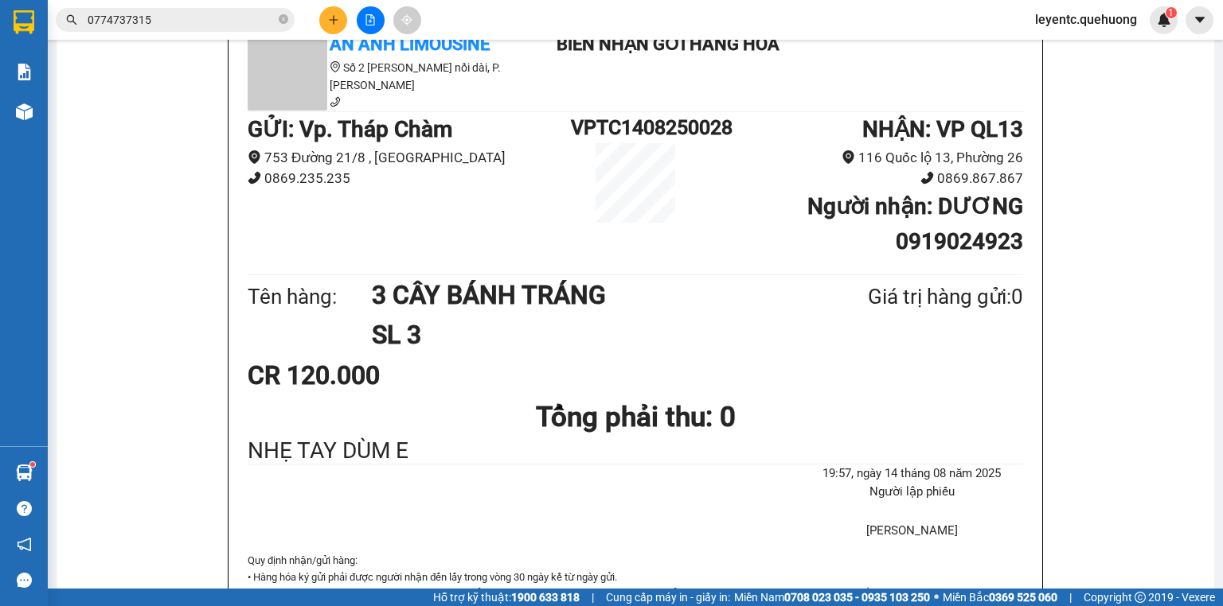
scroll to position [64, 0]
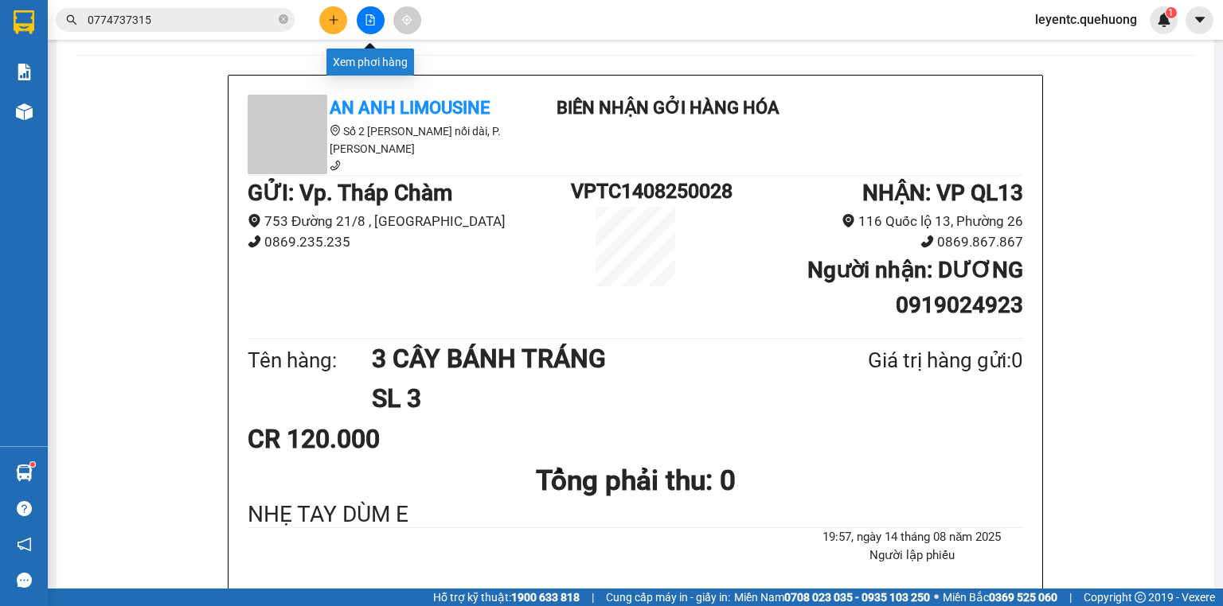
click at [363, 18] on button at bounding box center [371, 20] width 28 height 28
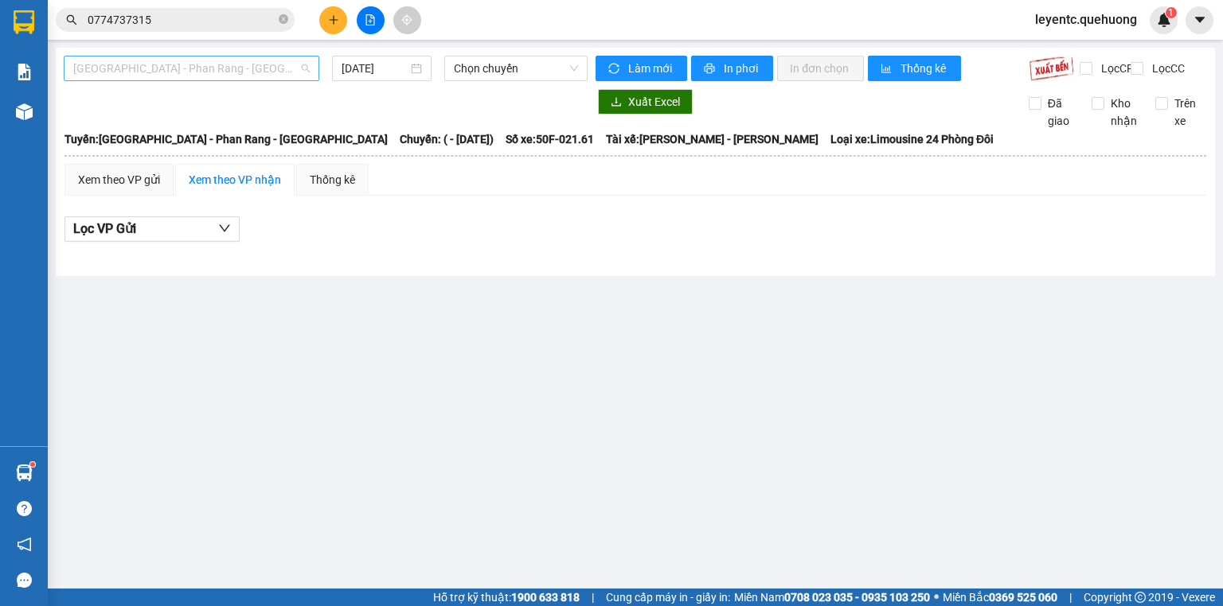
click at [224, 77] on span "[GEOGRAPHIC_DATA] - Phan Rang - [GEOGRAPHIC_DATA]" at bounding box center [191, 69] width 236 height 24
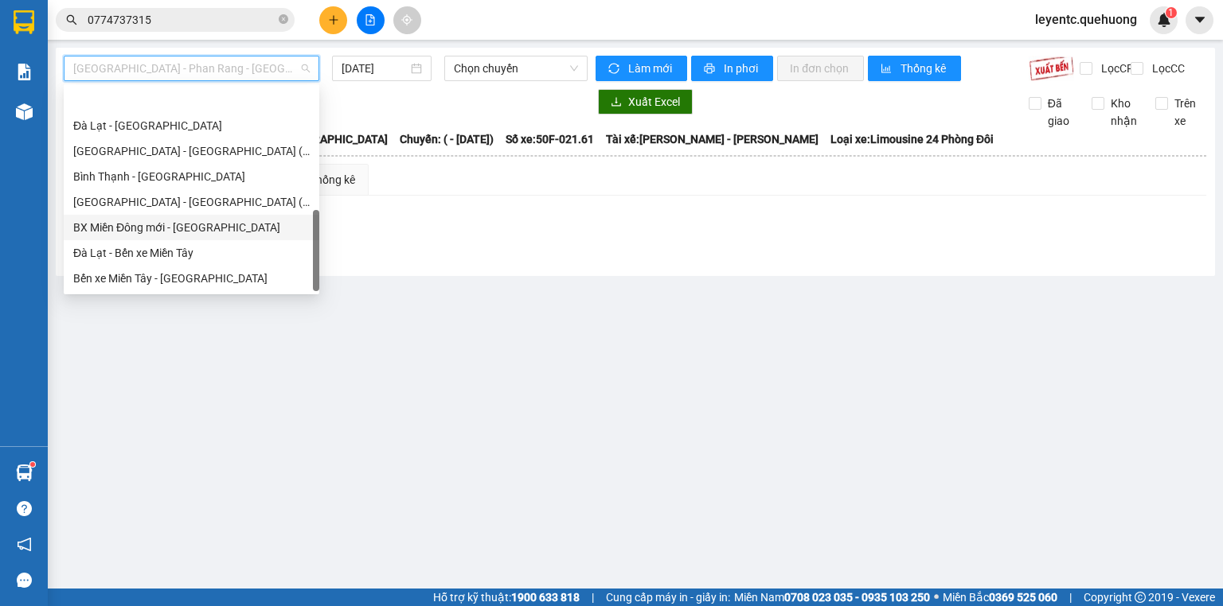
scroll to position [433, 0]
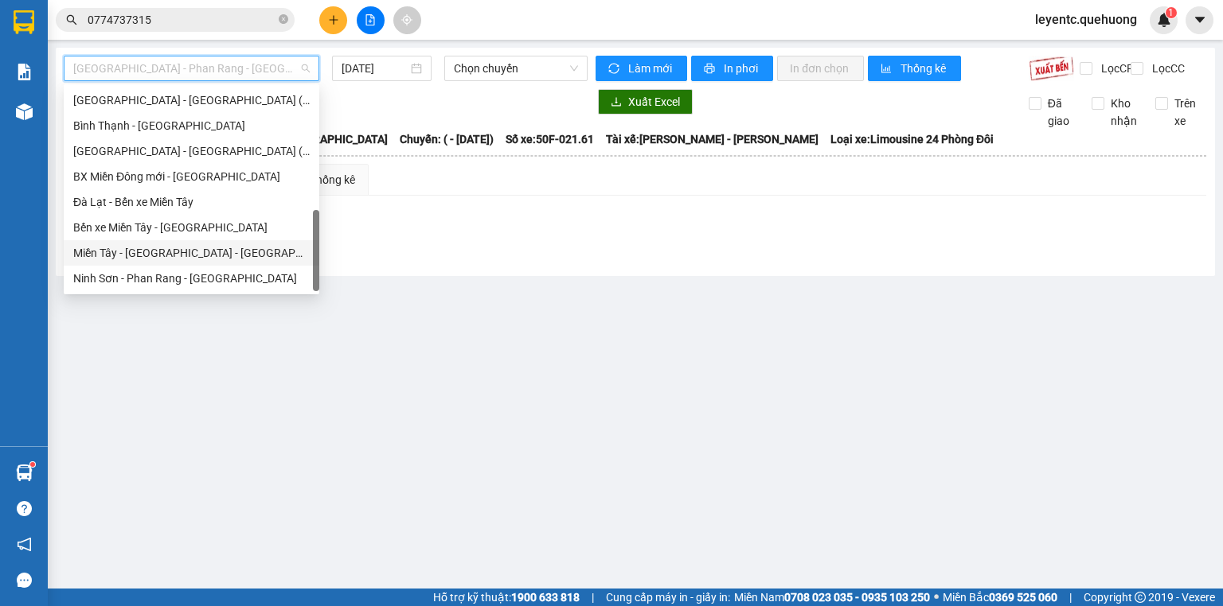
click at [168, 258] on div "Miền Tây - [GEOGRAPHIC_DATA] - [GEOGRAPHIC_DATA]" at bounding box center [191, 253] width 236 height 18
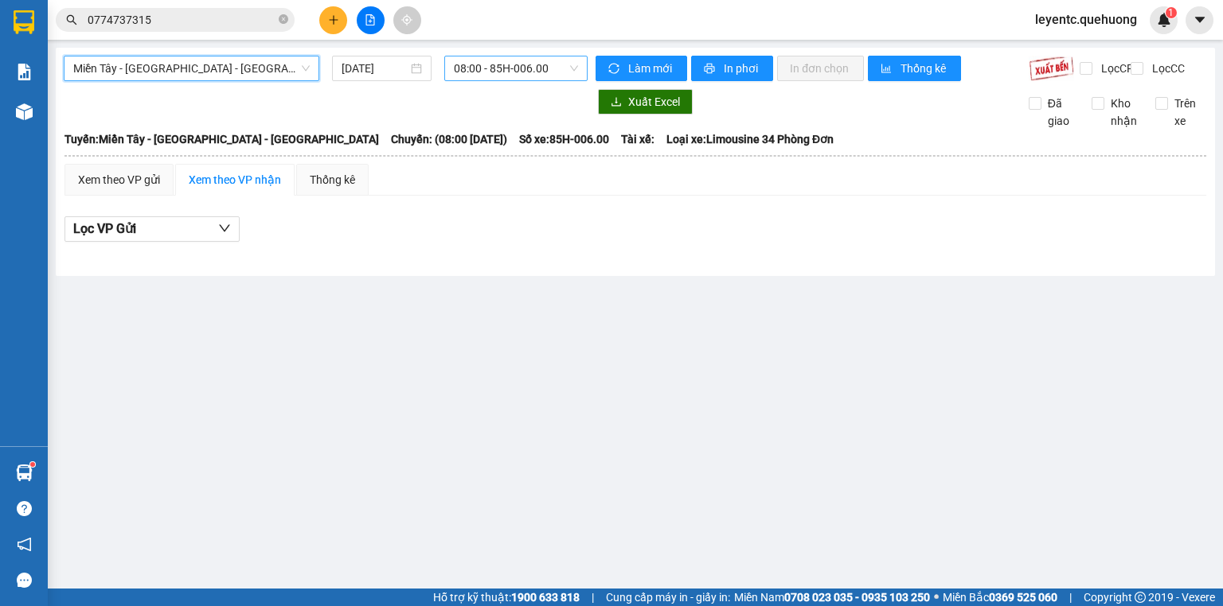
click at [532, 66] on span "08:00 - 85H-006.00" at bounding box center [516, 69] width 125 height 24
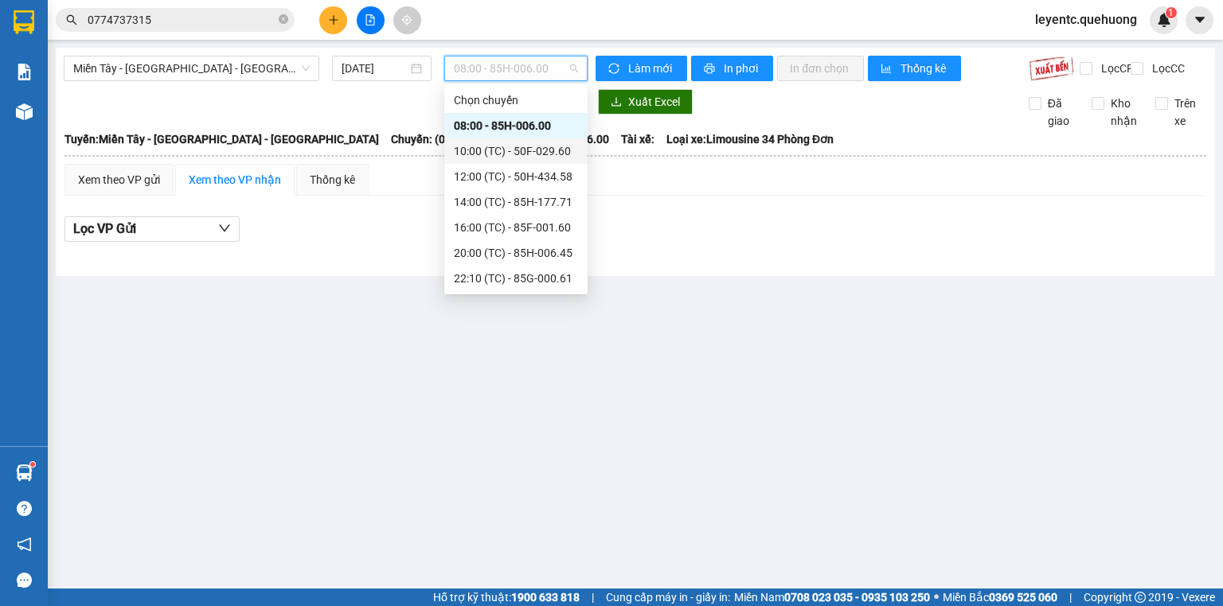
click at [508, 150] on div "10:00 (TC) - 50F-029.60" at bounding box center [516, 151] width 124 height 18
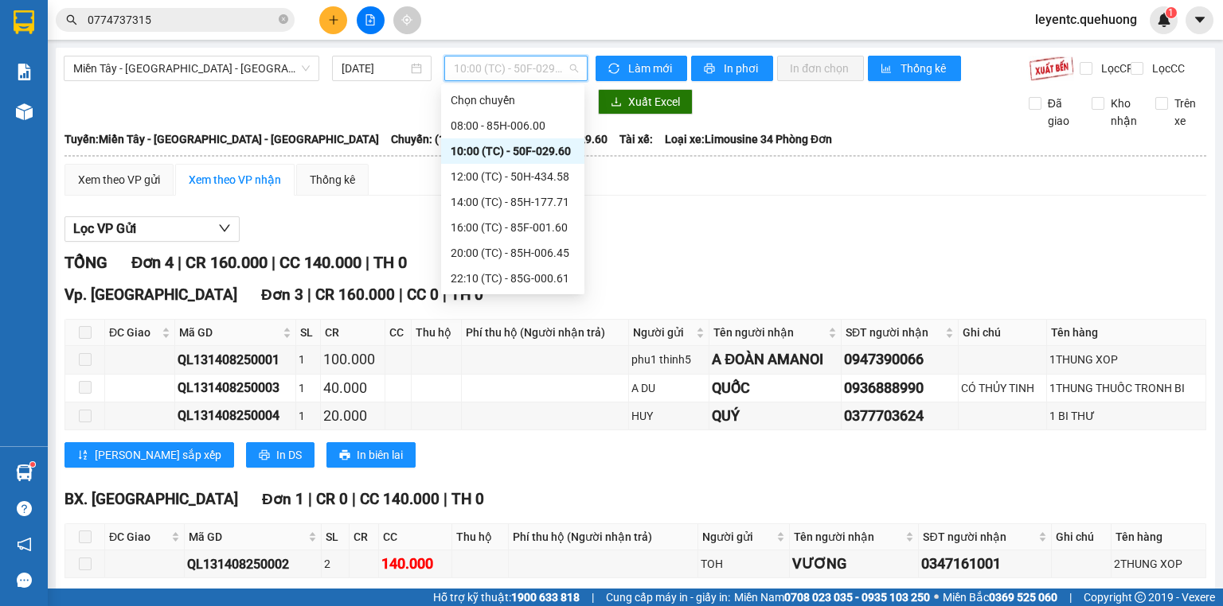
click at [509, 64] on span "10:00 (TC) - 50F-029.60" at bounding box center [516, 69] width 125 height 24
click at [507, 166] on div "12:00 (TC) - 50H-434.58" at bounding box center [512, 176] width 143 height 25
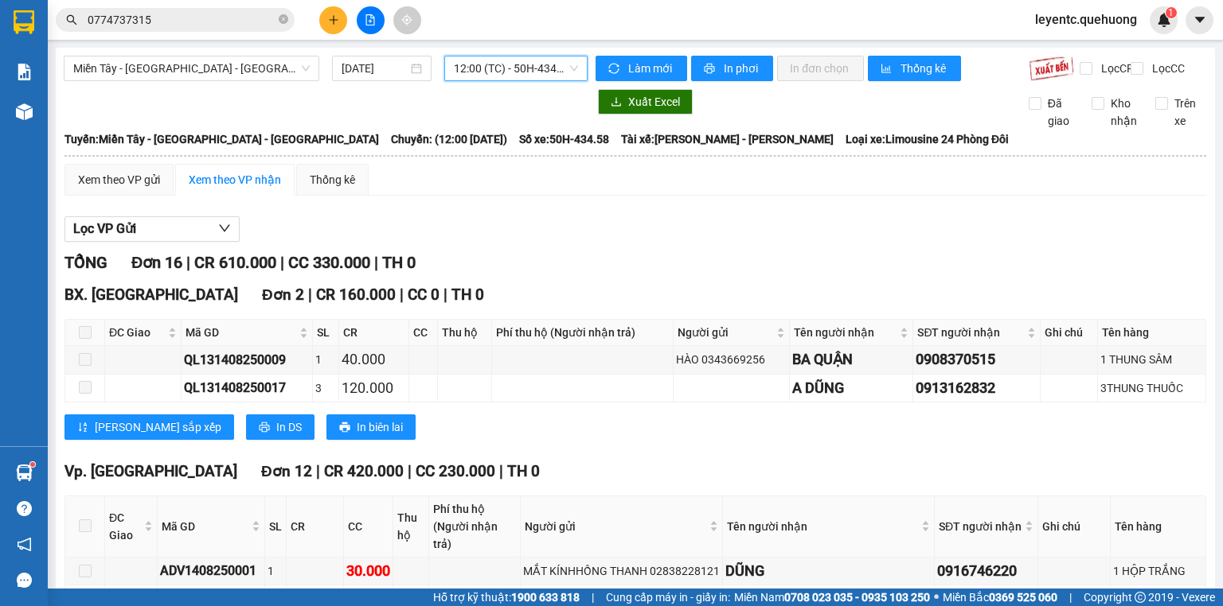
click at [509, 60] on span "12:00 (TC) - 50H-434.58" at bounding box center [516, 69] width 125 height 24
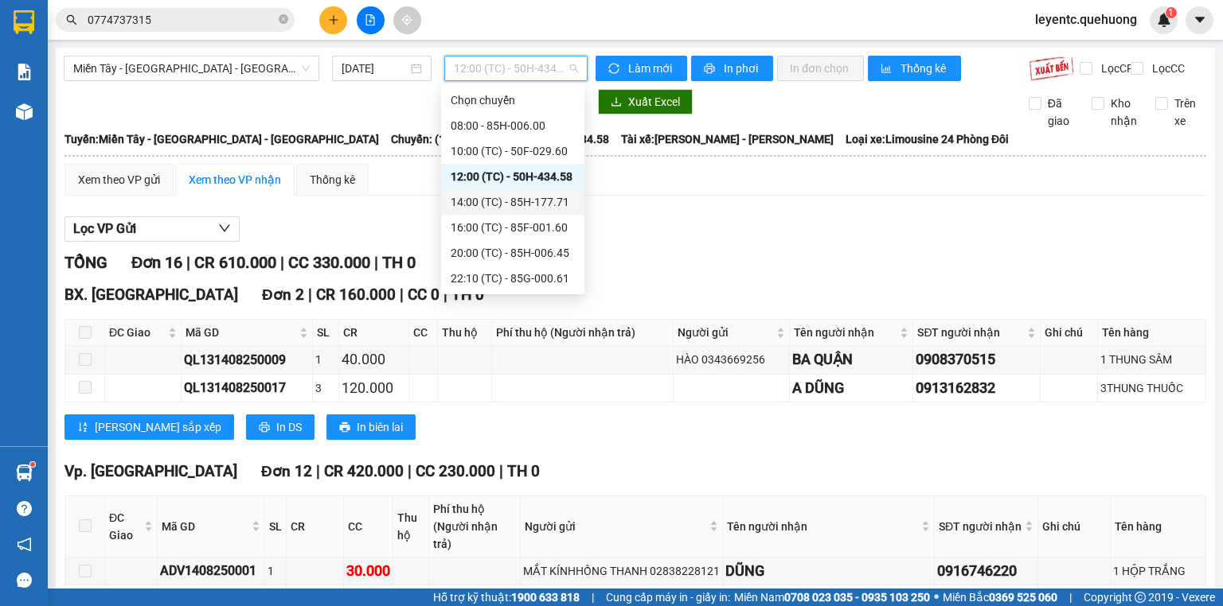
click at [524, 194] on div "14:00 (TC) - 85H-177.71" at bounding box center [512, 202] width 124 height 18
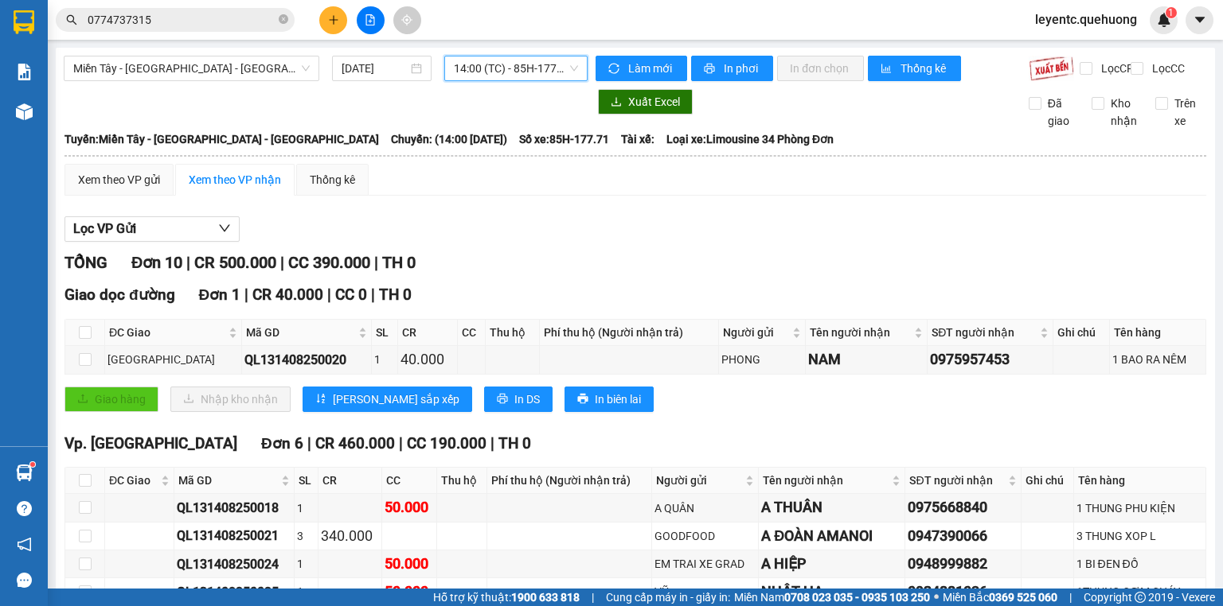
click at [511, 76] on span "14:00 (TC) - 85H-177.71" at bounding box center [516, 69] width 125 height 24
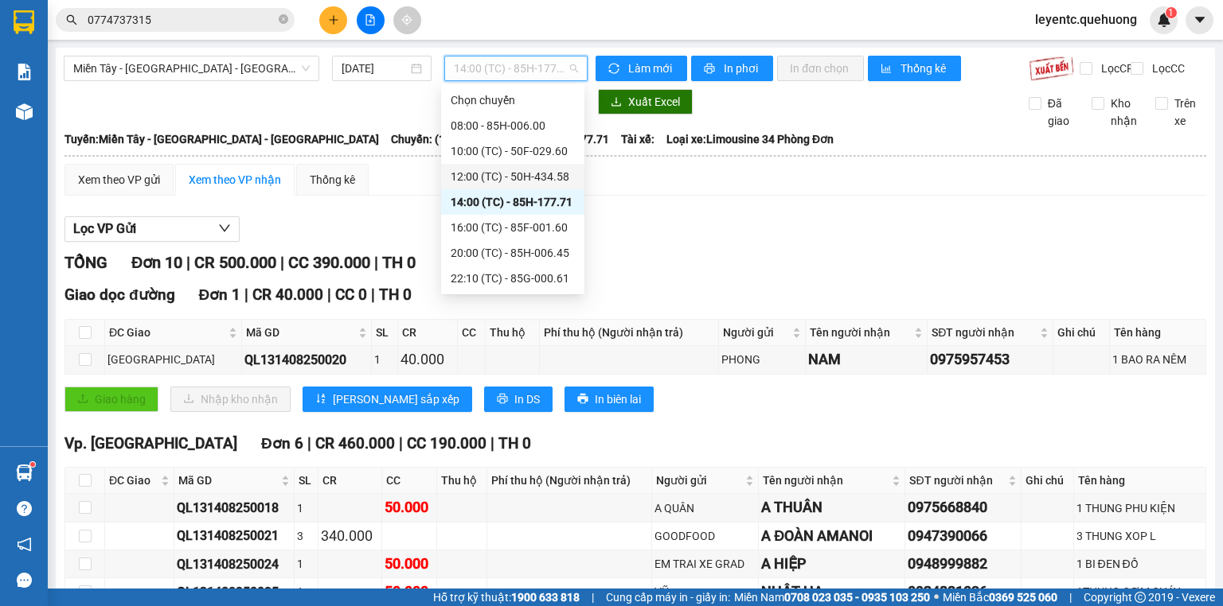
click at [493, 166] on div "12:00 (TC) - 50H-434.58" at bounding box center [512, 176] width 143 height 25
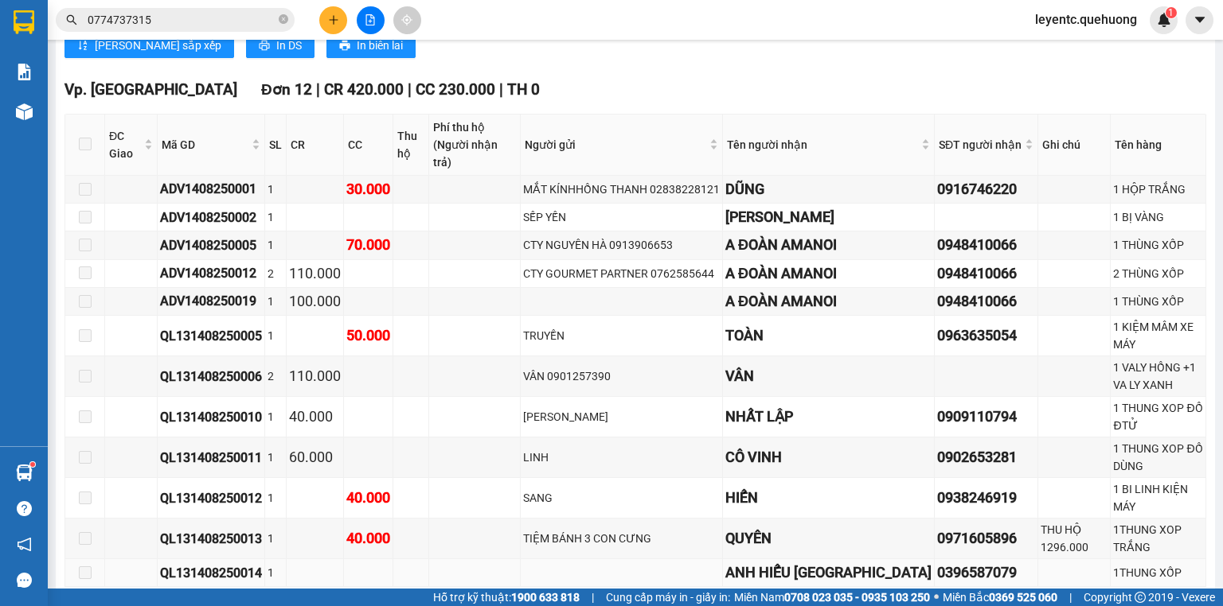
scroll to position [592, 0]
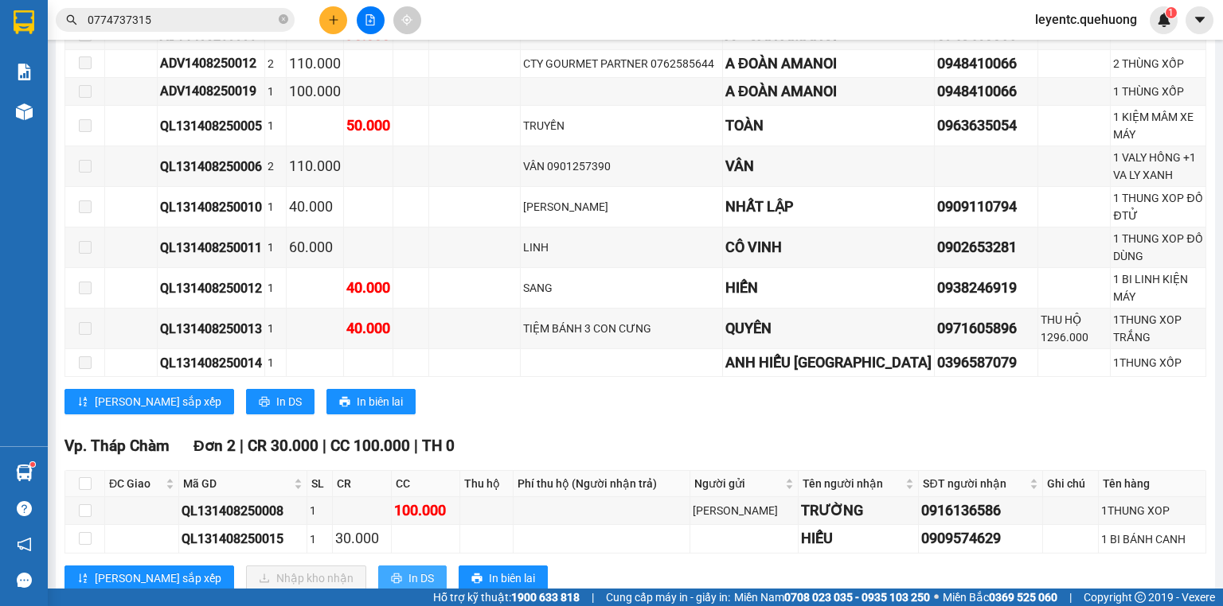
click at [408, 570] on span "In DS" at bounding box center [420, 579] width 25 height 18
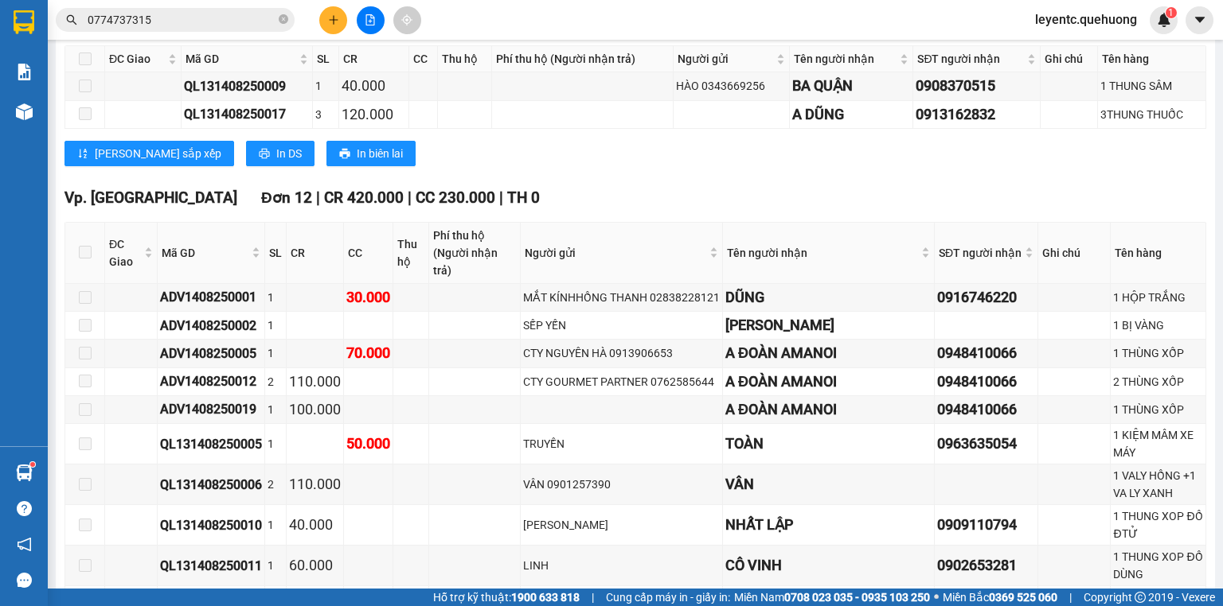
scroll to position [0, 0]
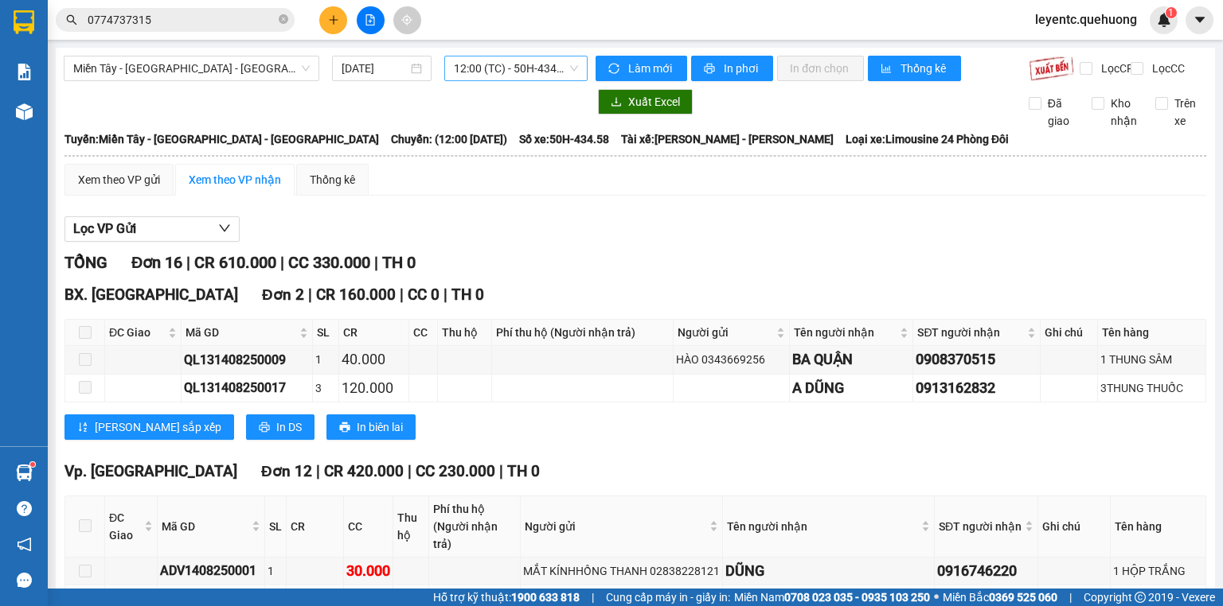
click at [548, 71] on span "12:00 (TC) - 50H-434.58" at bounding box center [516, 69] width 125 height 24
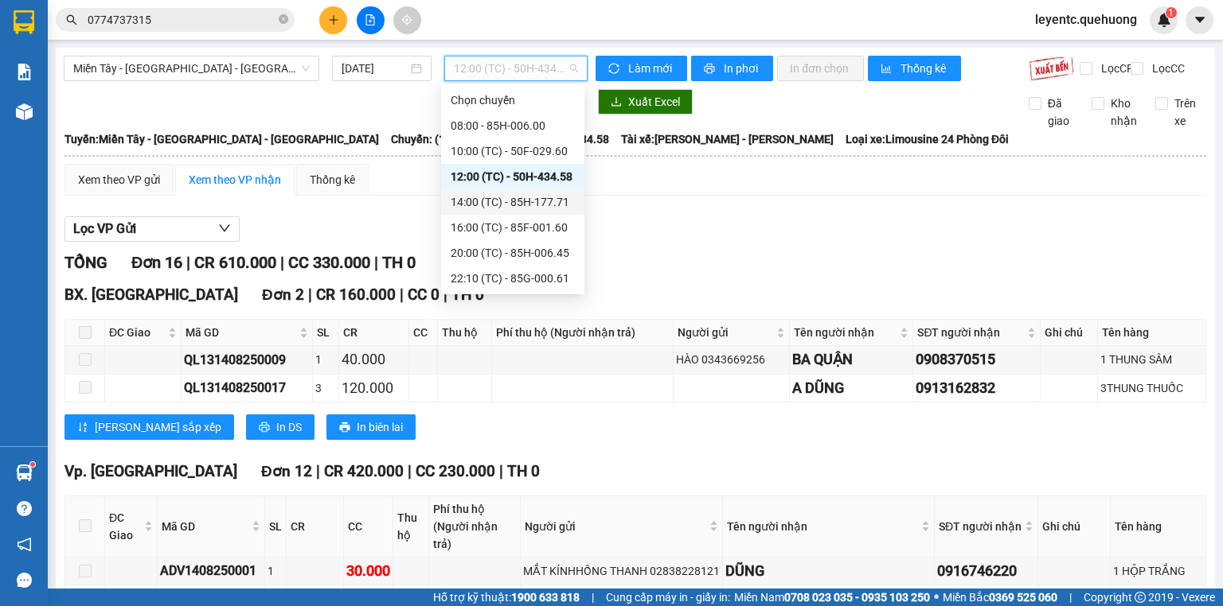
click at [519, 191] on div "14:00 (TC) - 85H-177.71" at bounding box center [512, 201] width 143 height 25
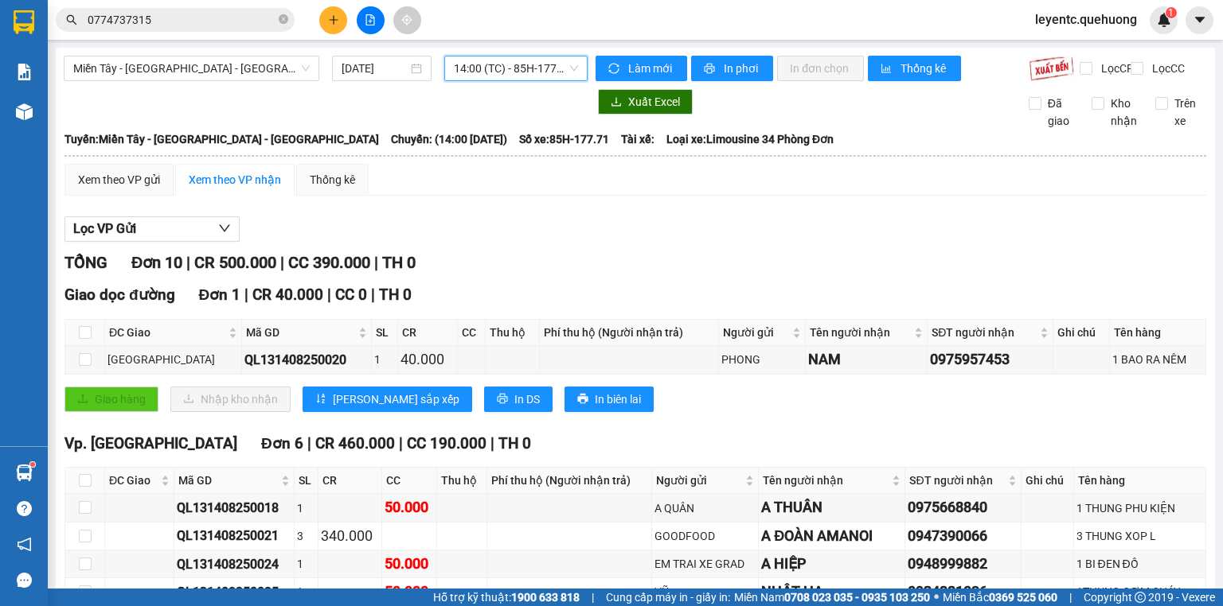
click at [514, 74] on span "14:00 (TC) - 85H-177.71" at bounding box center [516, 69] width 125 height 24
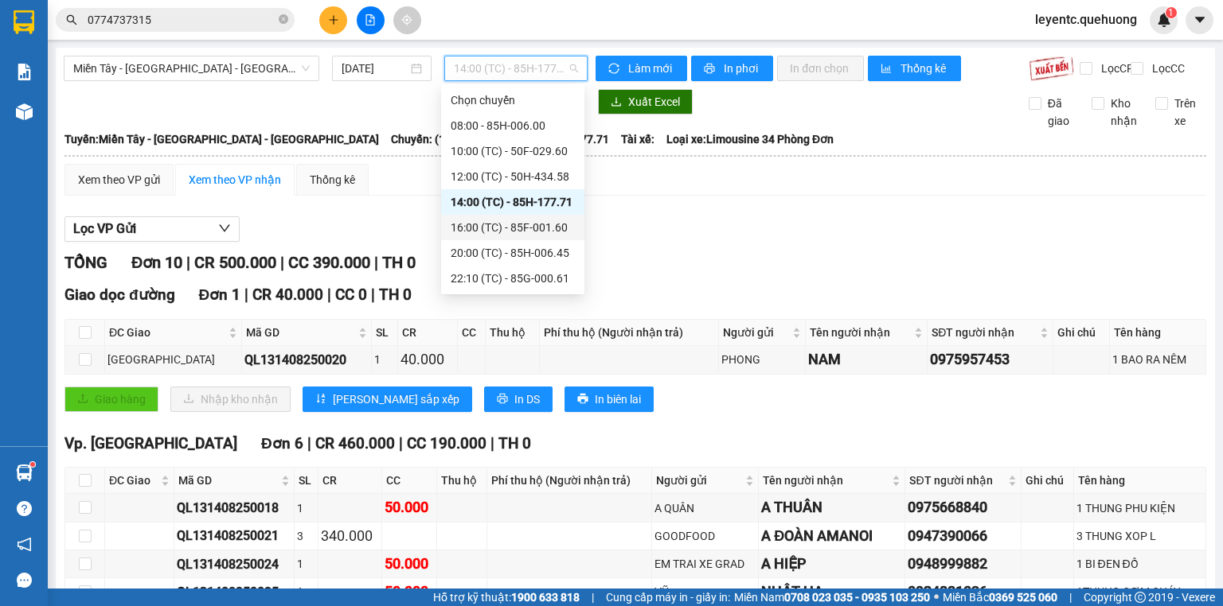
click at [493, 234] on div "16:00 (TC) - 85F-001.60" at bounding box center [512, 228] width 124 height 18
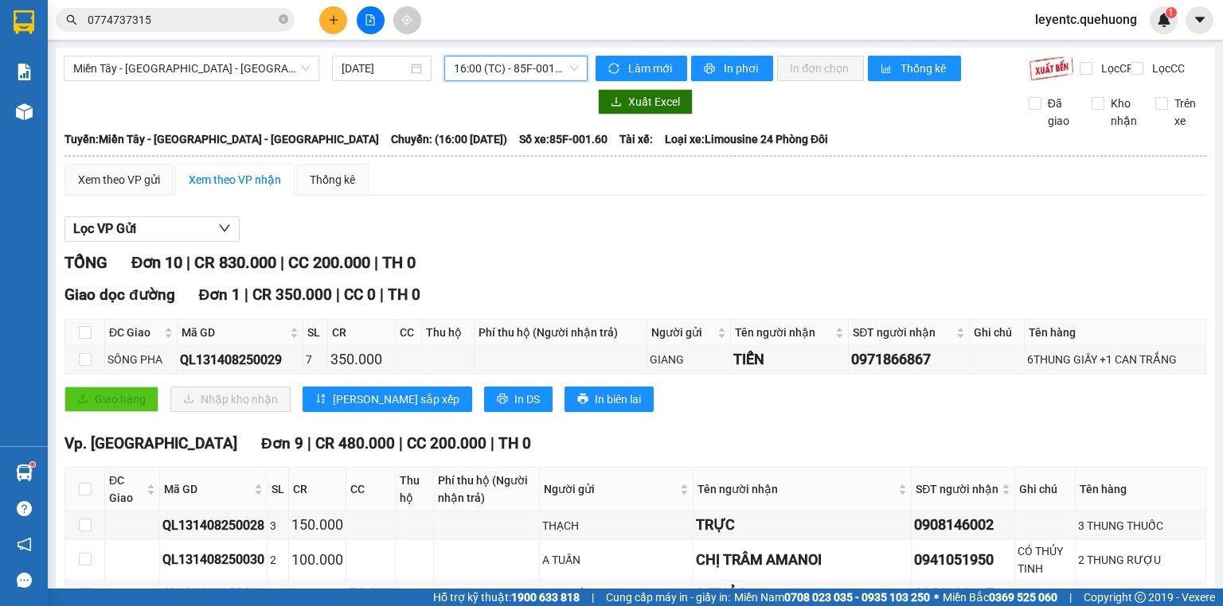
click at [557, 67] on span "16:00 (TC) - 85F-001.60" at bounding box center [516, 69] width 125 height 24
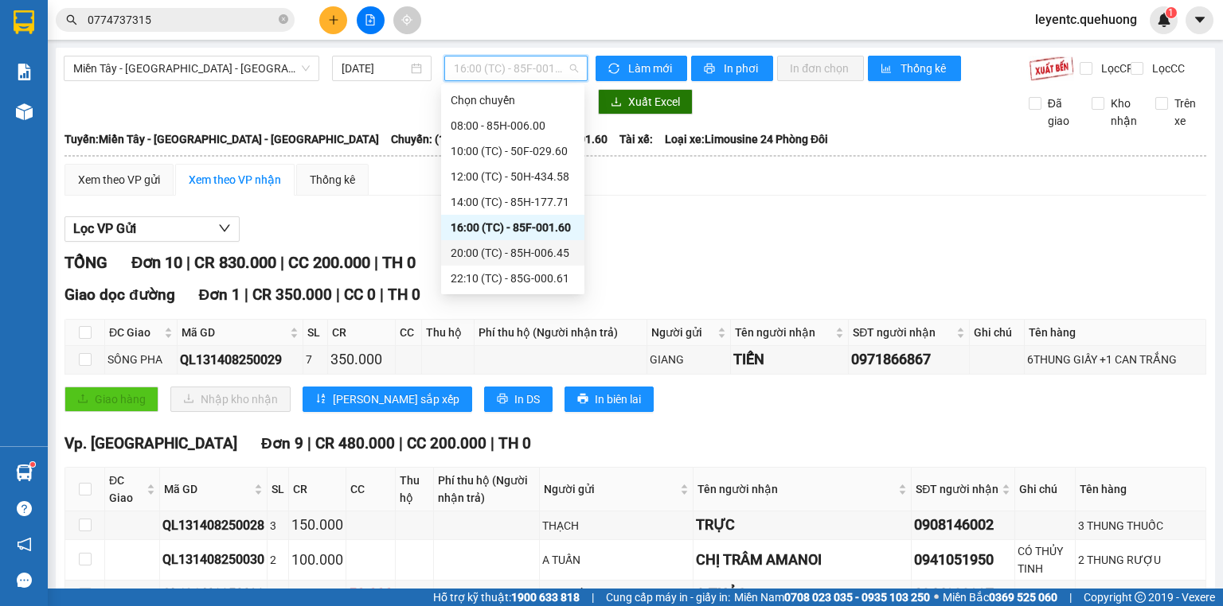
click at [471, 252] on div "20:00 (TC) - 85H-006.45" at bounding box center [512, 253] width 124 height 18
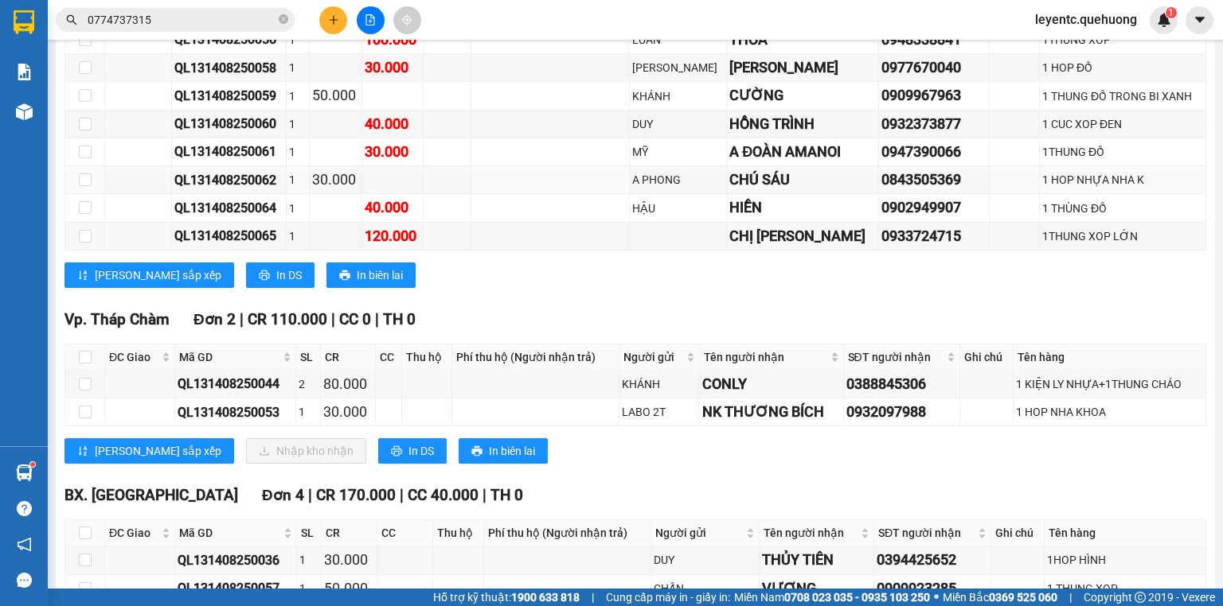
scroll to position [732, 0]
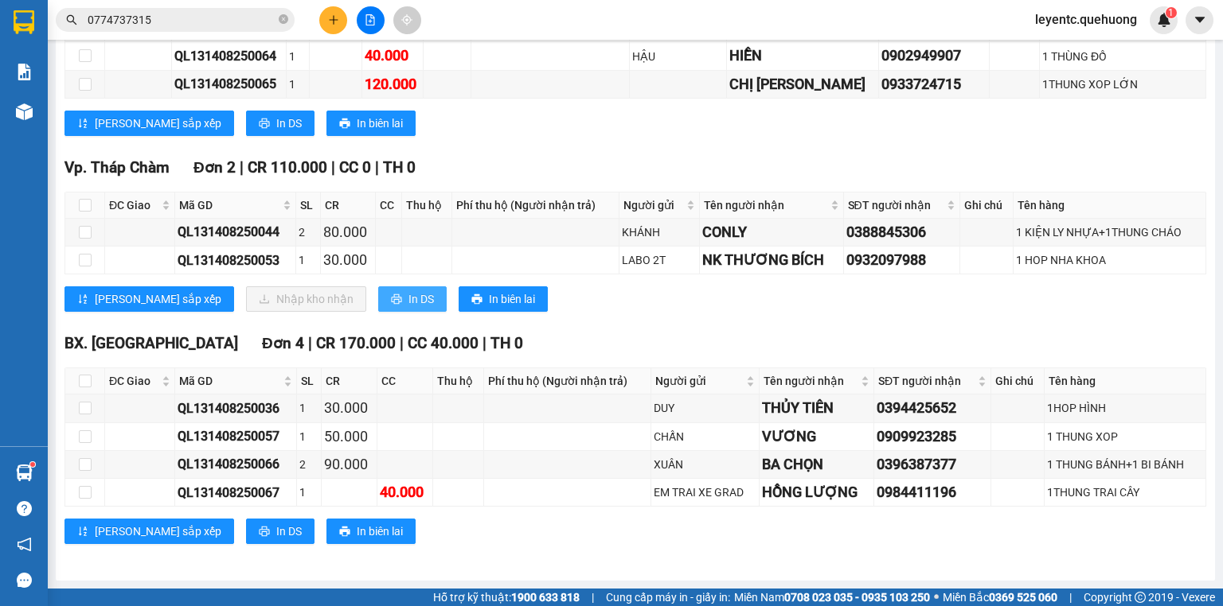
click at [408, 295] on span "In DS" at bounding box center [420, 300] width 25 height 18
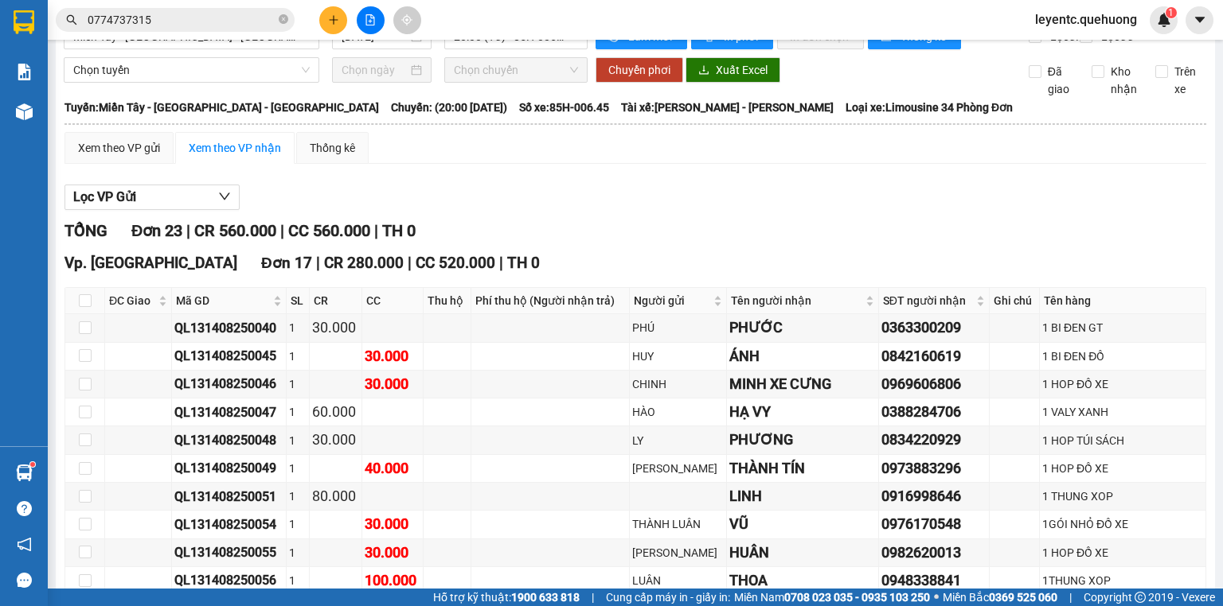
scroll to position [0, 0]
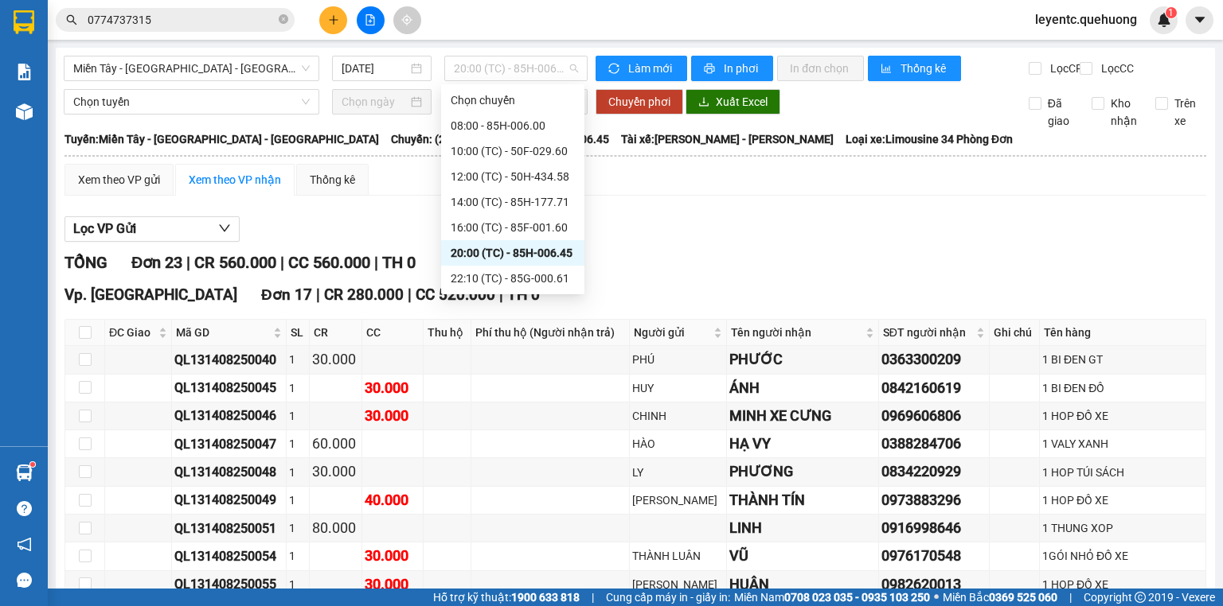
drag, startPoint x: 522, startPoint y: 60, endPoint x: 553, endPoint y: 169, distance: 113.4
click at [522, 60] on span "20:00 (TC) - 85H-006.45" at bounding box center [516, 69] width 125 height 24
click at [519, 274] on div "22:10 (TC) - 85G-000.61" at bounding box center [512, 279] width 124 height 18
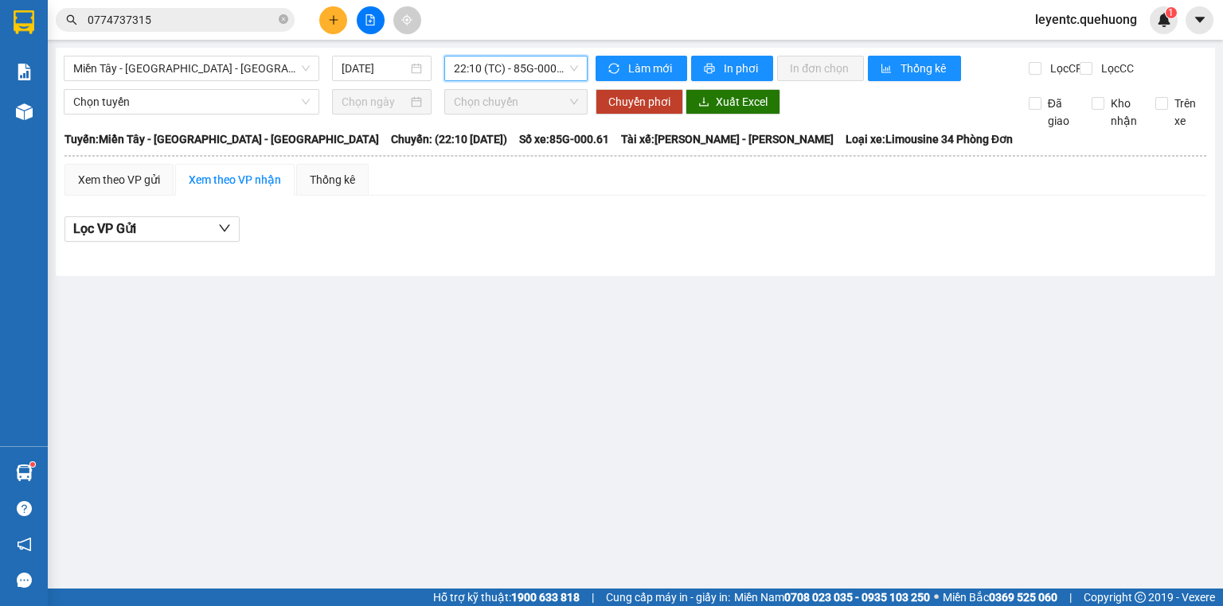
click at [568, 69] on span "22:10 (TC) - 85G-000.61" at bounding box center [516, 69] width 125 height 24
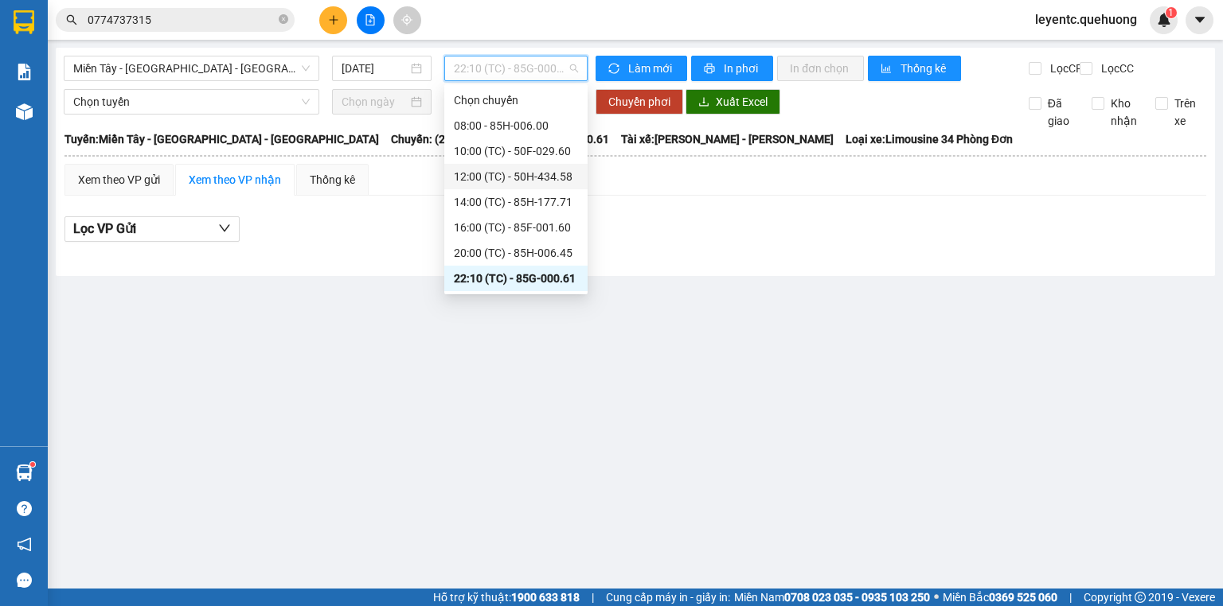
scroll to position [178, 0]
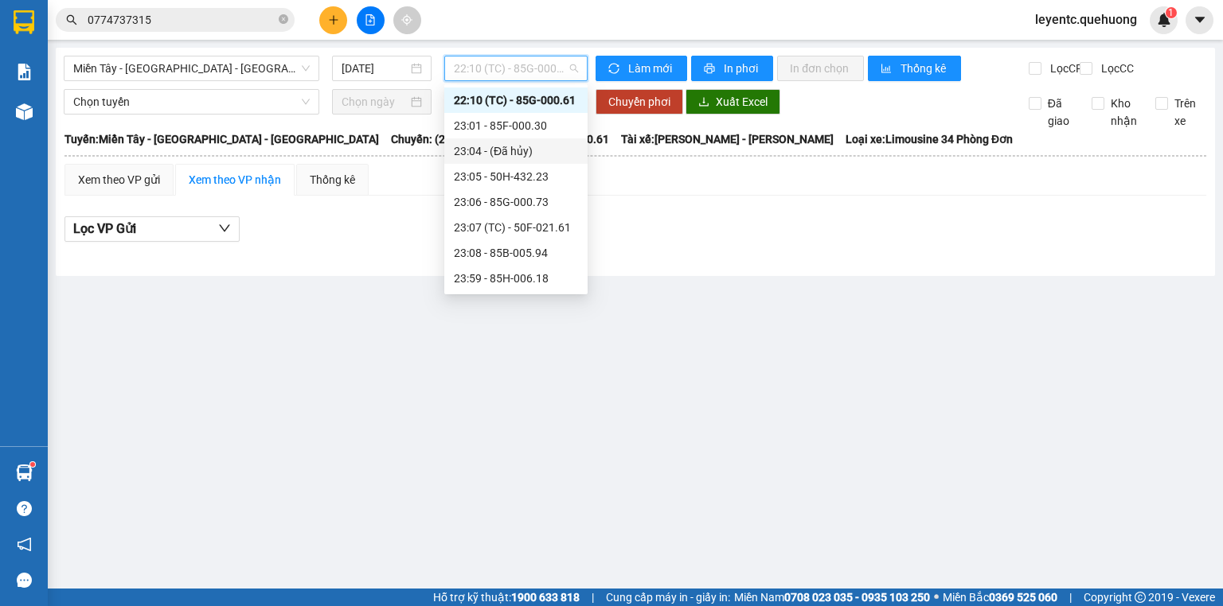
click at [513, 135] on div "23:01 - 85F-000.30" at bounding box center [515, 125] width 143 height 25
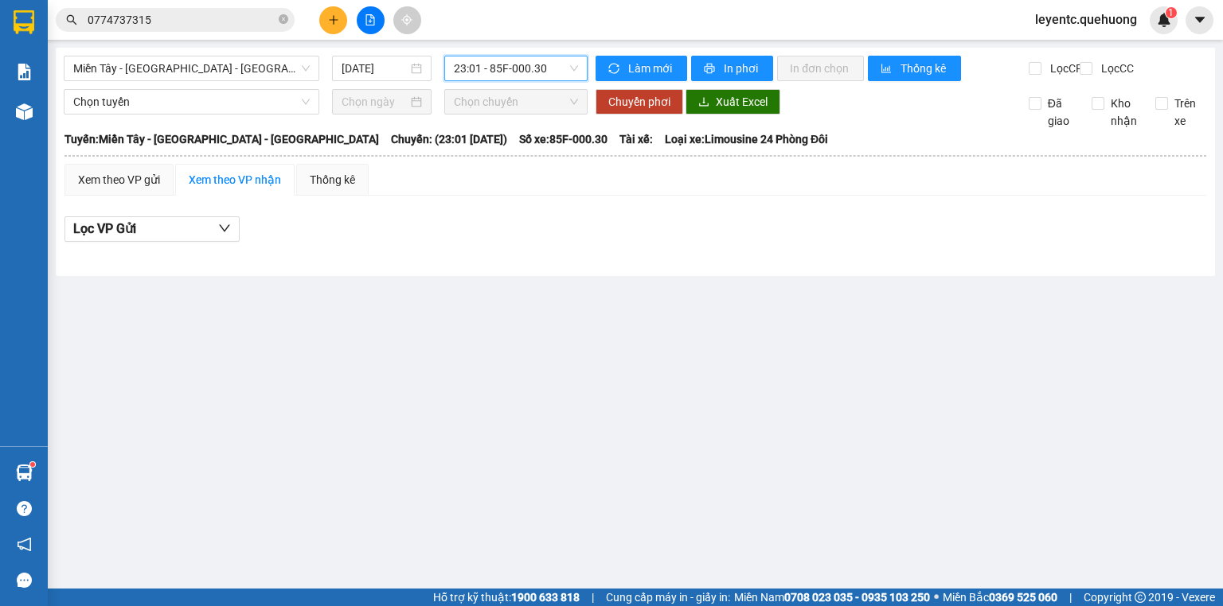
click at [536, 68] on span "23:01 - 85F-000.30" at bounding box center [516, 69] width 125 height 24
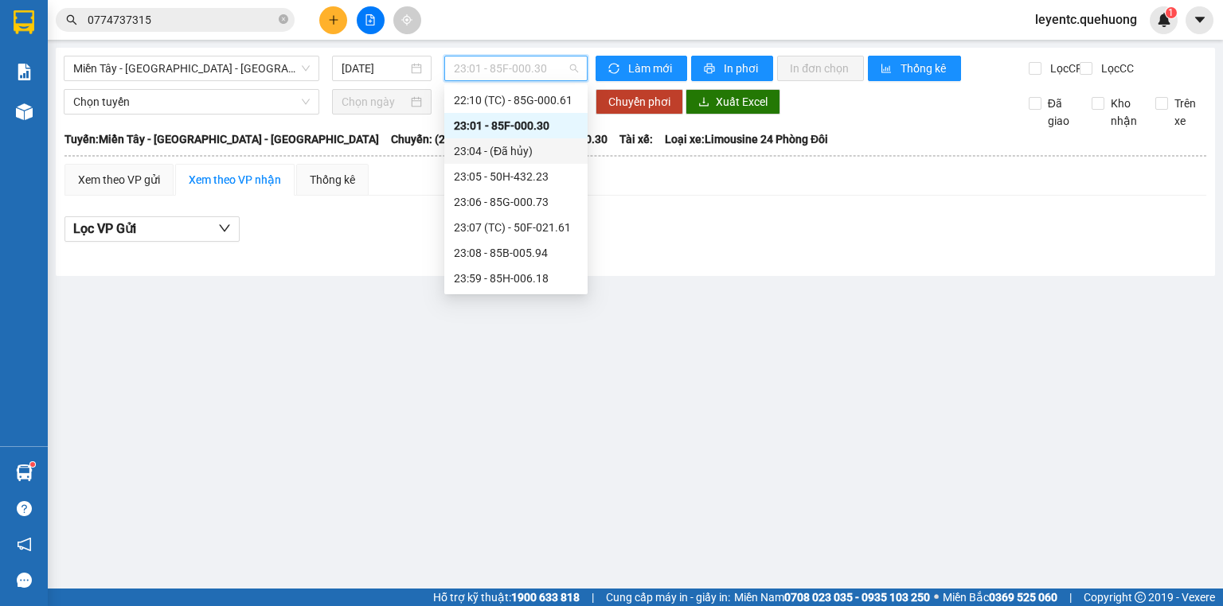
click at [505, 153] on div "23:04 - (Đã hủy)" at bounding box center [516, 151] width 124 height 18
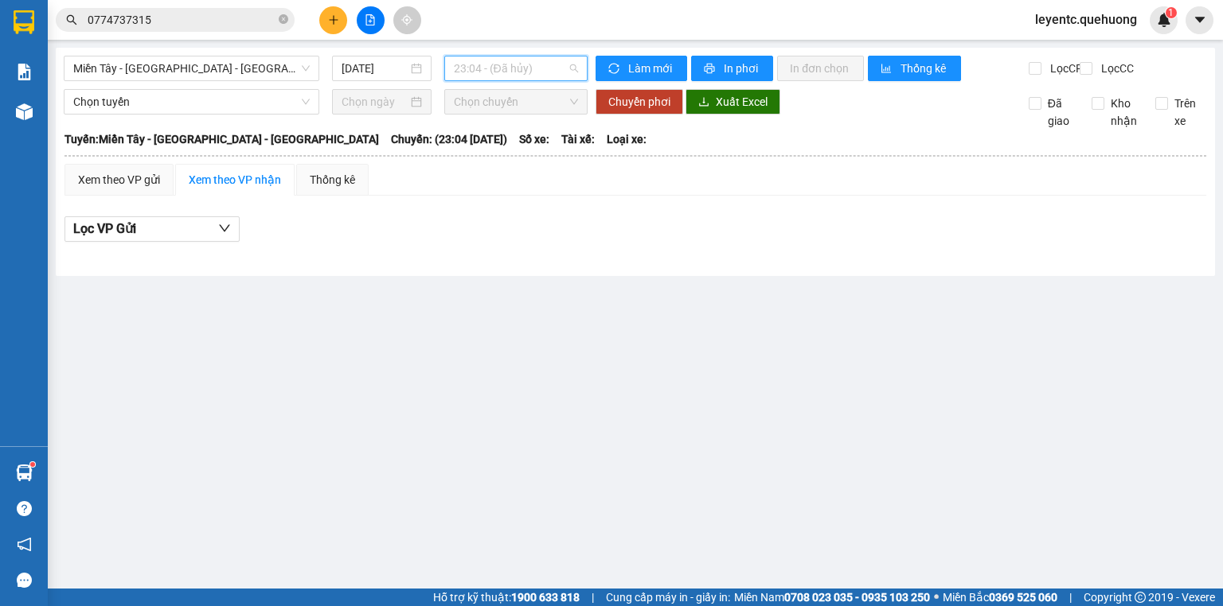
click at [508, 76] on span "23:04 - (Đã hủy)" at bounding box center [516, 69] width 125 height 24
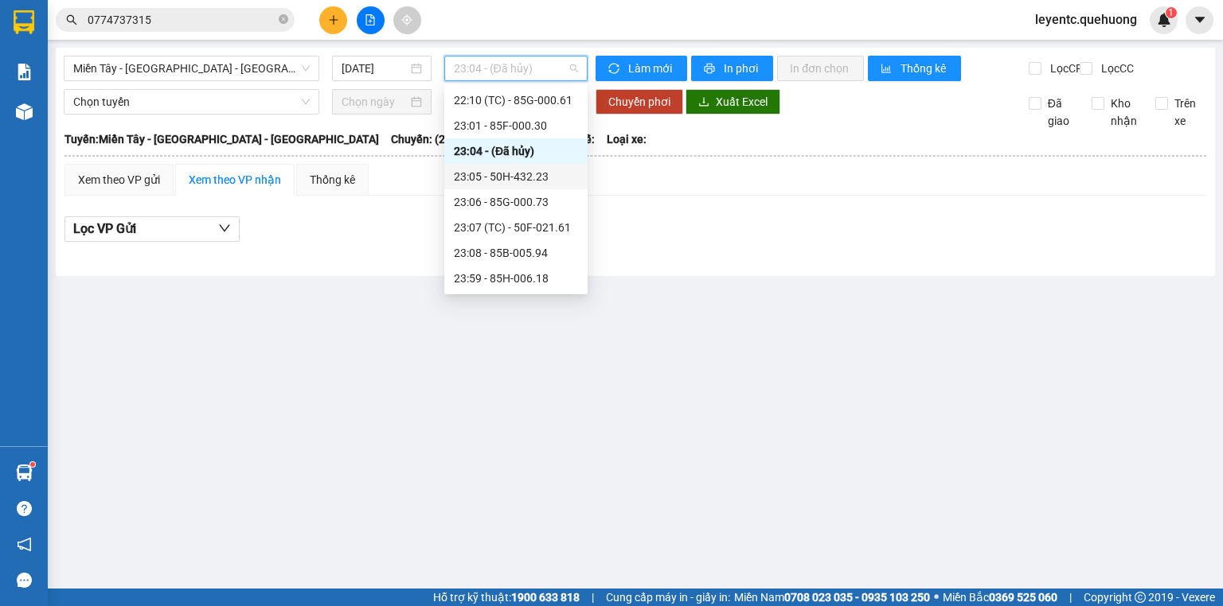
click at [514, 177] on div "23:05 - 50H-432.23" at bounding box center [516, 177] width 124 height 18
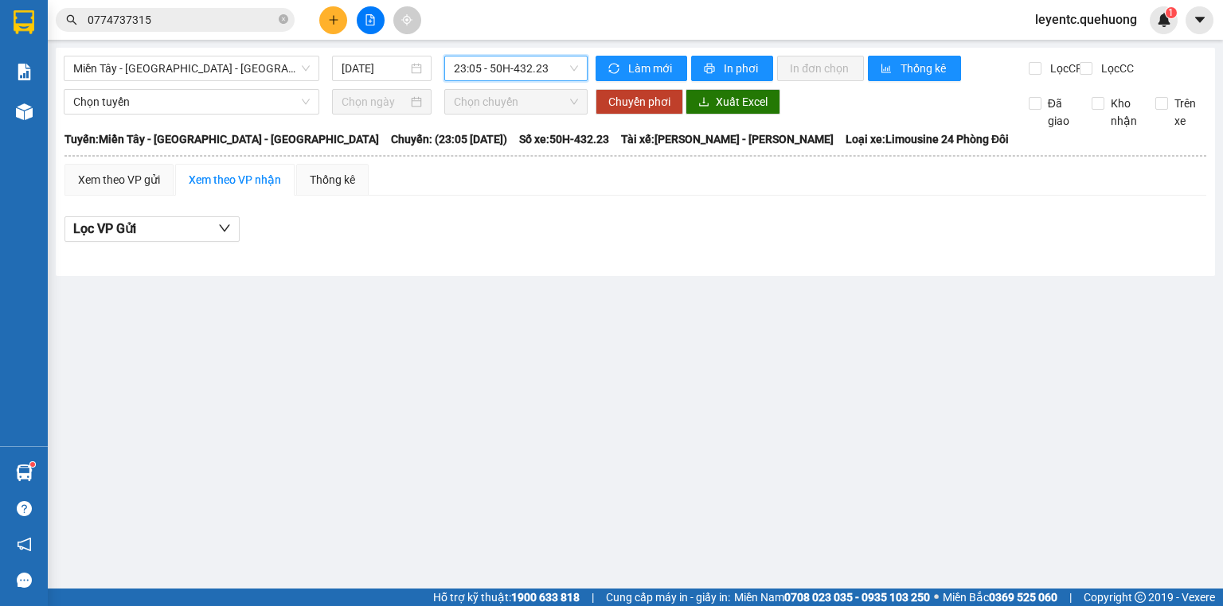
drag, startPoint x: 509, startPoint y: 67, endPoint x: 512, endPoint y: 142, distance: 75.7
click at [509, 71] on span "23:05 - 50H-432.23" at bounding box center [516, 69] width 125 height 24
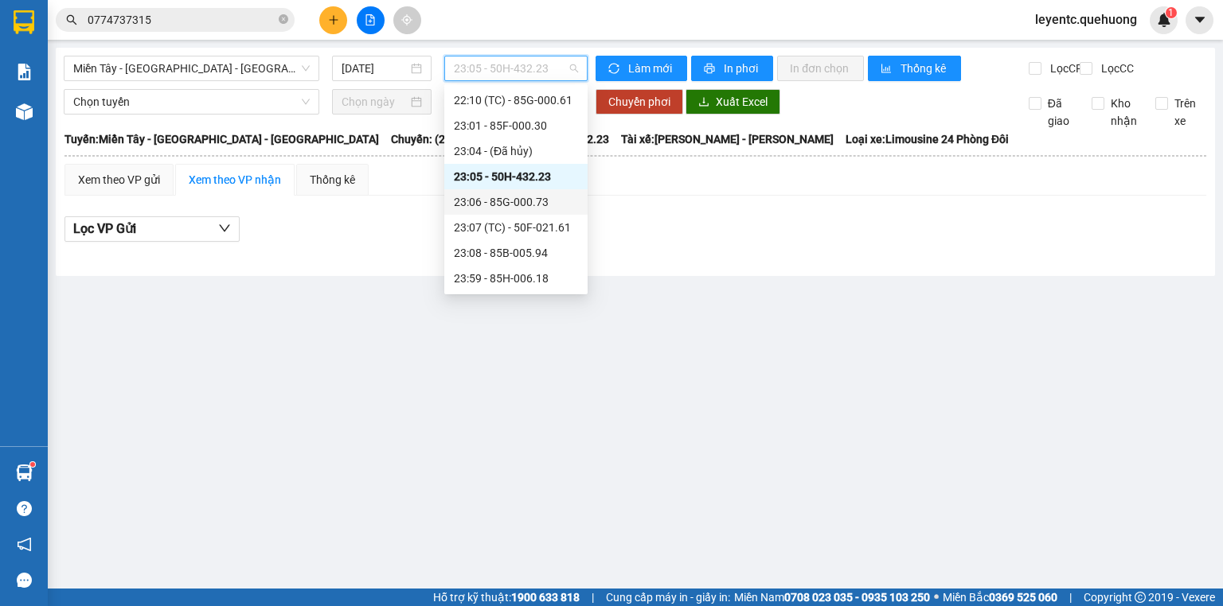
click at [527, 203] on div "23:06 - 85G-000.73" at bounding box center [516, 202] width 124 height 18
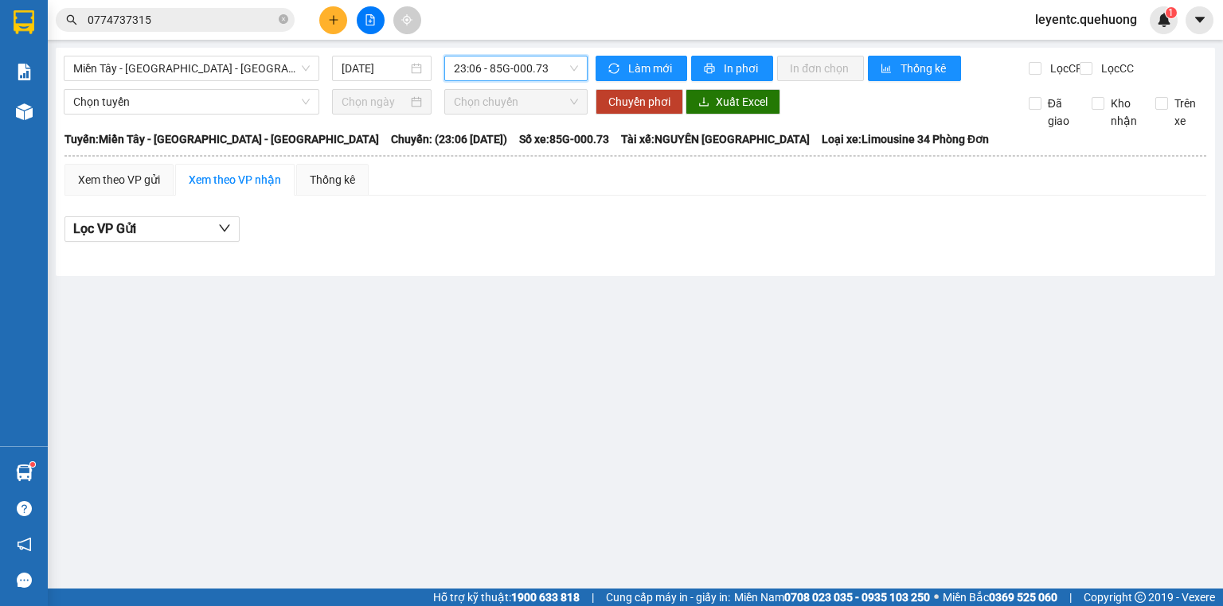
click at [538, 70] on span "23:06 - 85G-000.73" at bounding box center [516, 69] width 125 height 24
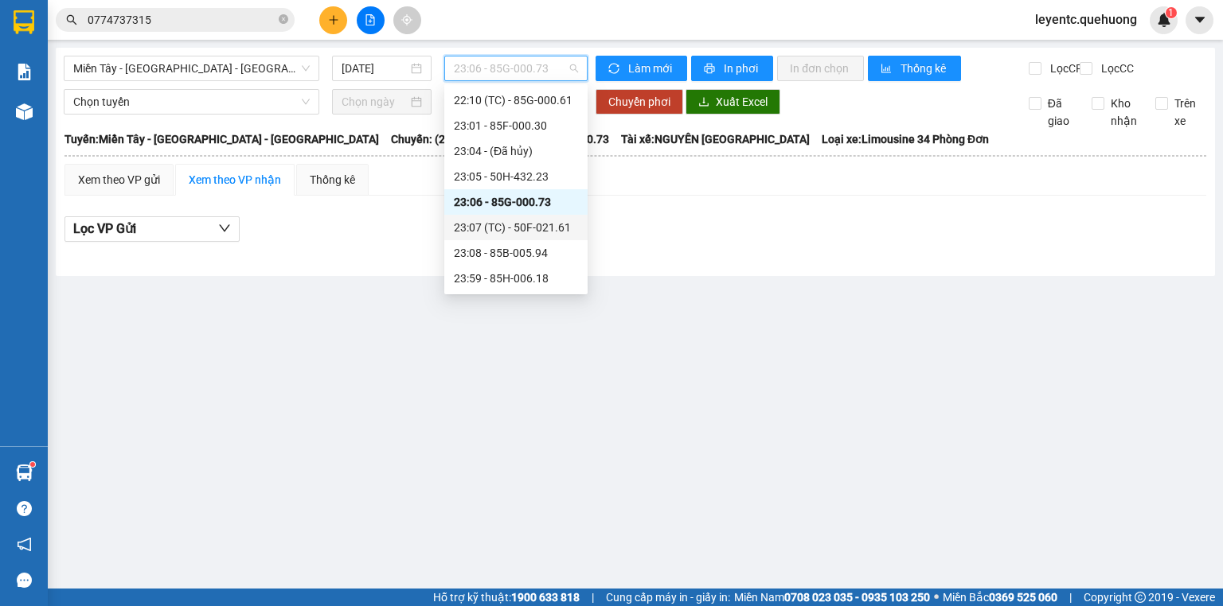
click at [552, 229] on div "23:07 (TC) - 50F-021.61" at bounding box center [516, 228] width 124 height 18
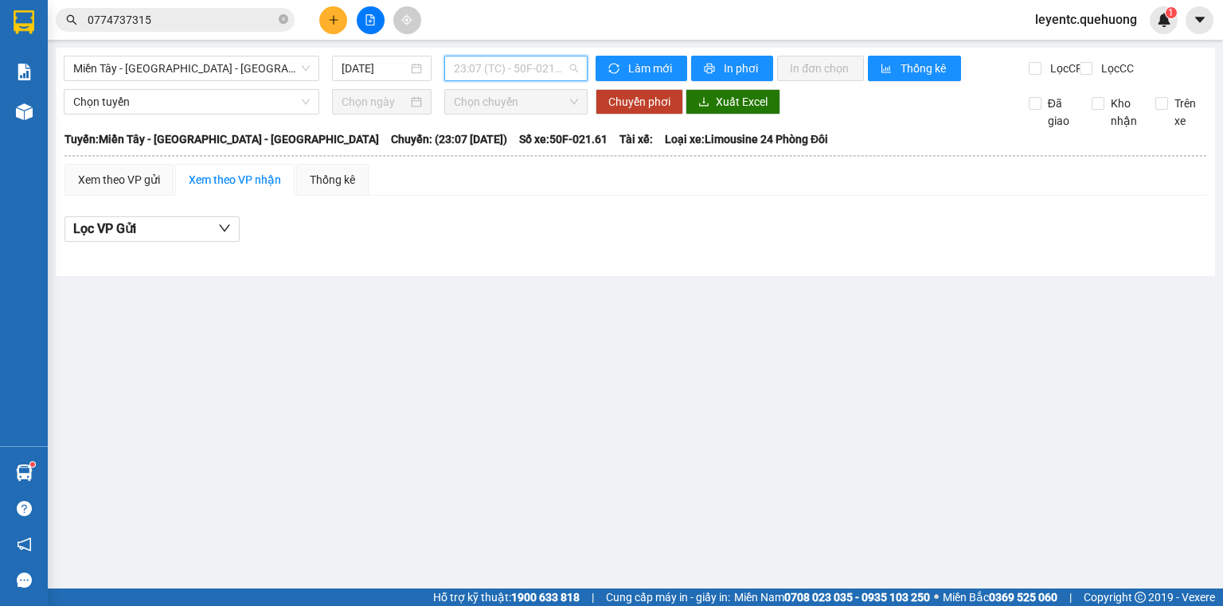
click at [528, 76] on span "23:07 (TC) - 50F-021.61" at bounding box center [516, 69] width 125 height 24
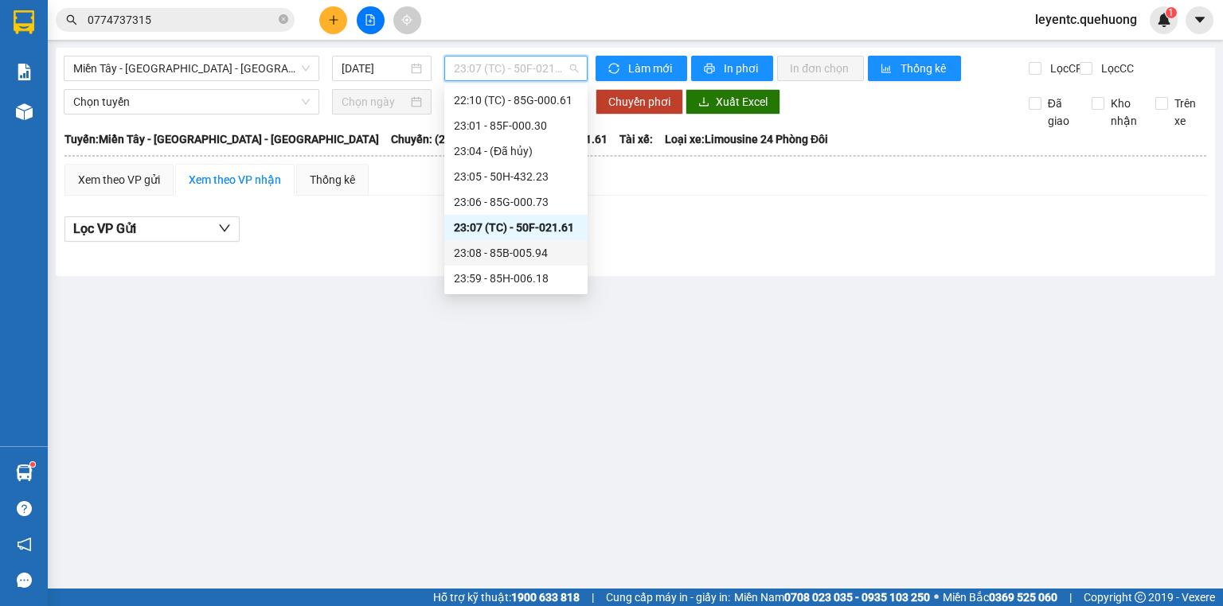
click at [516, 254] on div "23:08 - 85B-005.94" at bounding box center [516, 253] width 124 height 18
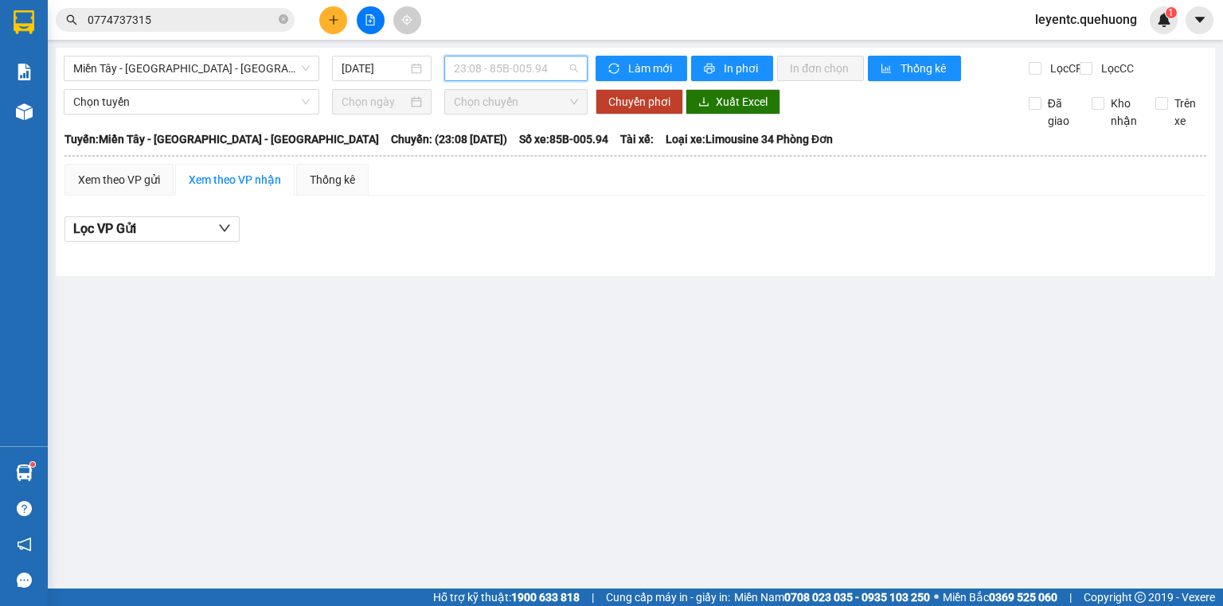
click at [511, 70] on span "23:08 - 85B-005.94" at bounding box center [516, 69] width 125 height 24
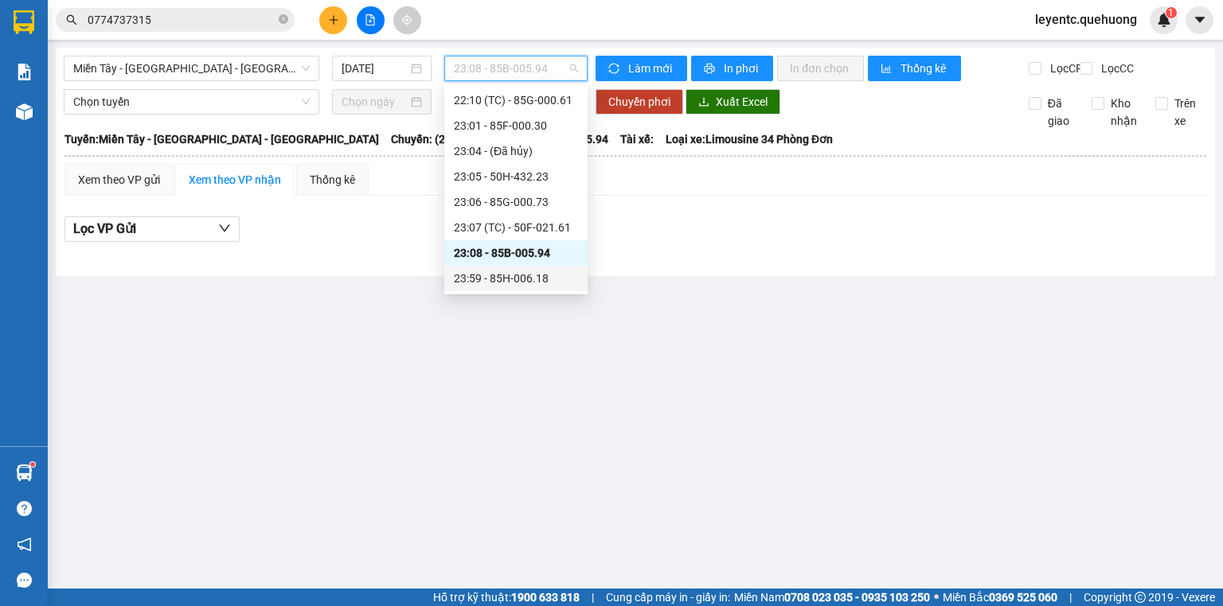
click at [506, 280] on div "23:59 - 85H-006.18" at bounding box center [516, 279] width 124 height 18
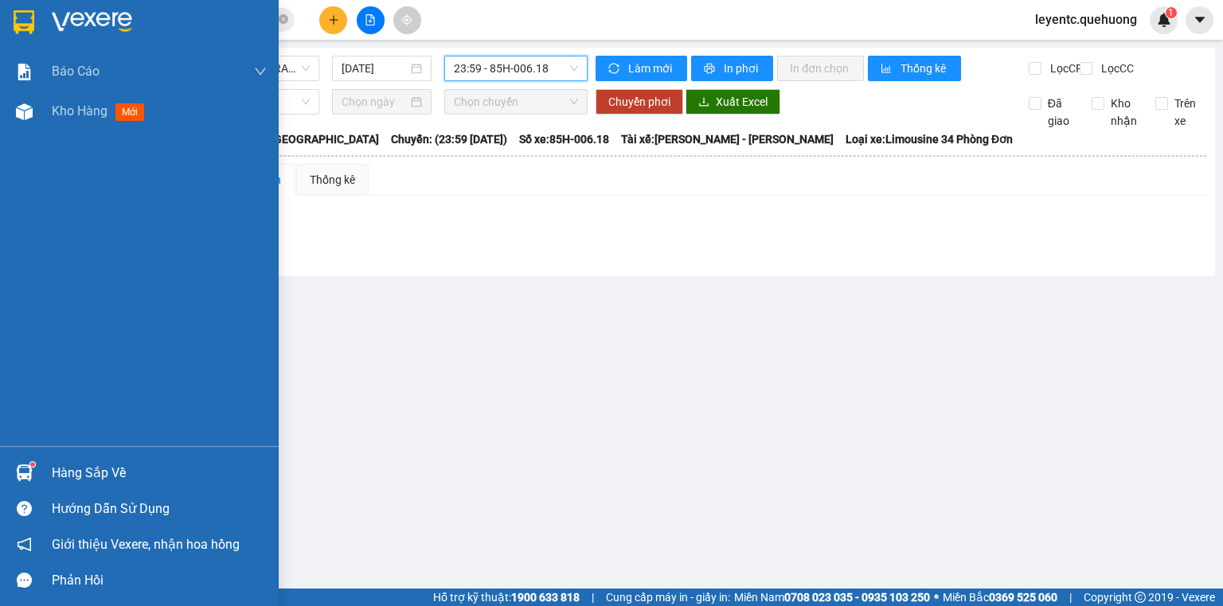
drag, startPoint x: 53, startPoint y: 108, endPoint x: 105, endPoint y: 150, distance: 66.9
click at [53, 109] on span "Kho hàng" at bounding box center [80, 110] width 56 height 15
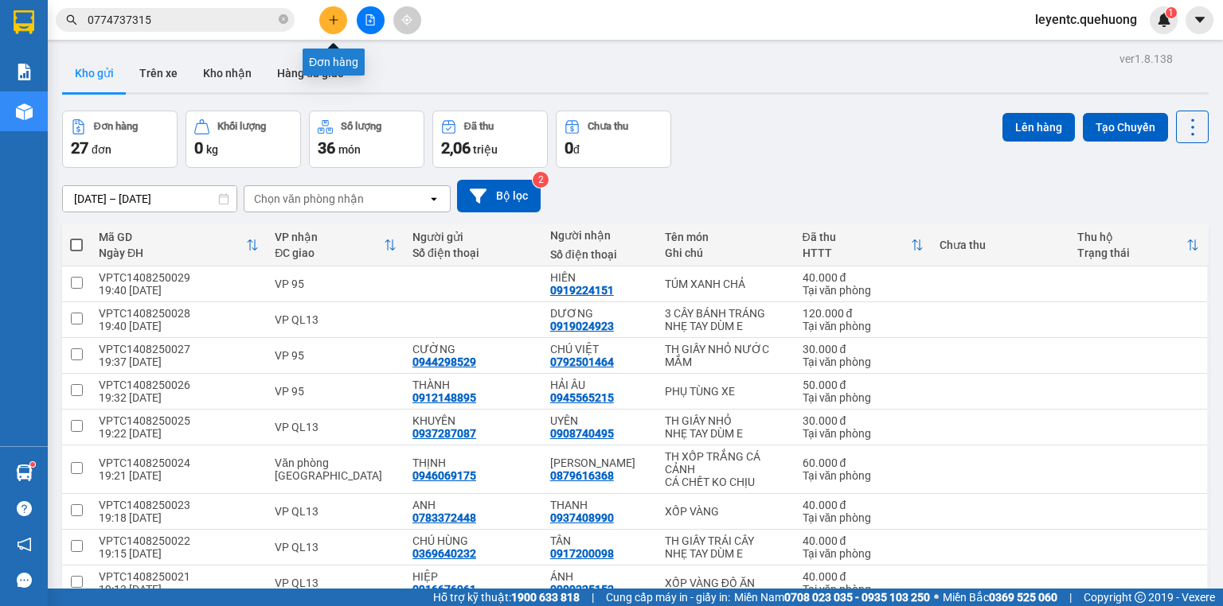
click at [341, 21] on button at bounding box center [333, 20] width 28 height 28
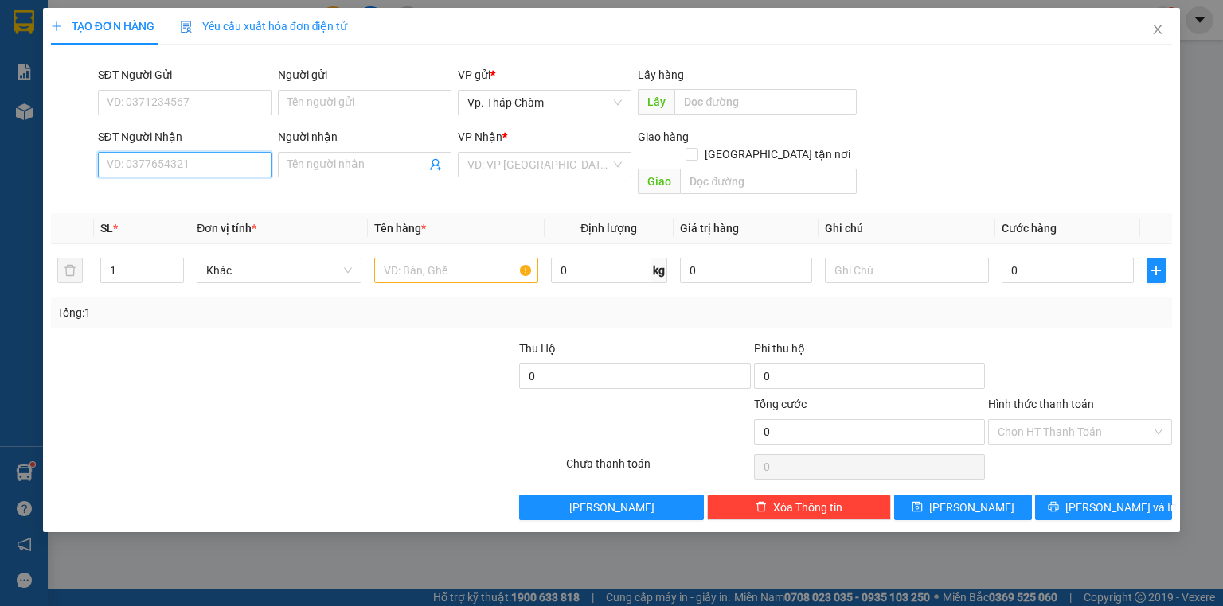
click at [184, 166] on input "SĐT Người Nhận" at bounding box center [185, 164] width 174 height 25
type input "0"
click at [189, 105] on input "SĐT Người Gửi" at bounding box center [185, 102] width 174 height 25
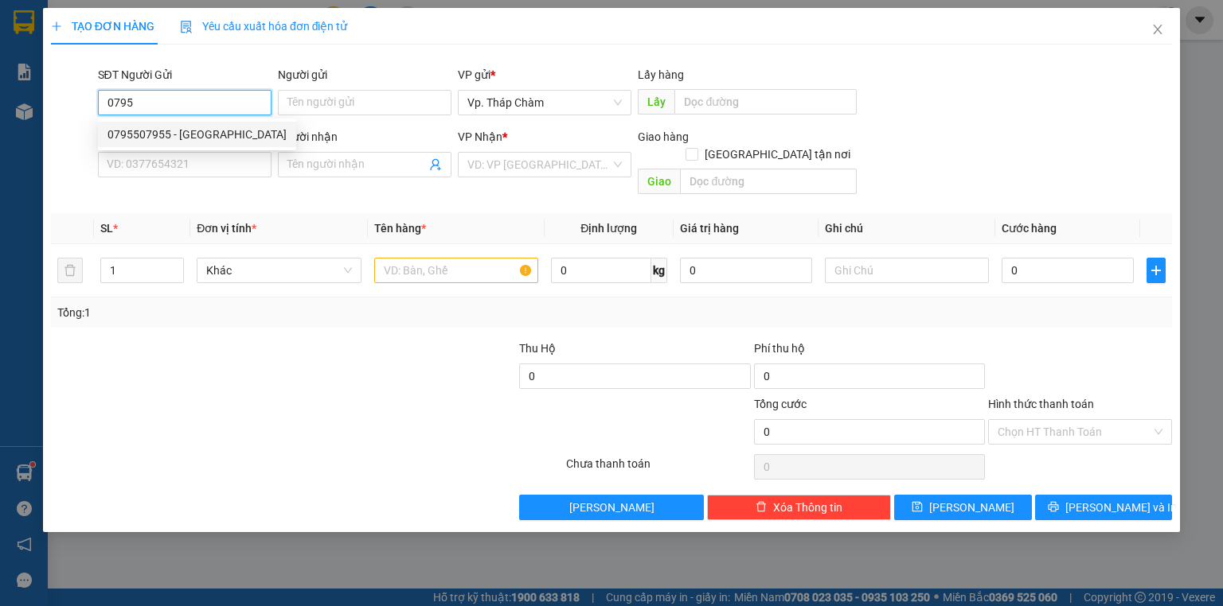
click at [197, 134] on div "0795507955 - [GEOGRAPHIC_DATA]" at bounding box center [196, 135] width 179 height 18
type input "0795507955"
type input "THÁI PHONG"
type input "0382601977"
type input "TRINH"
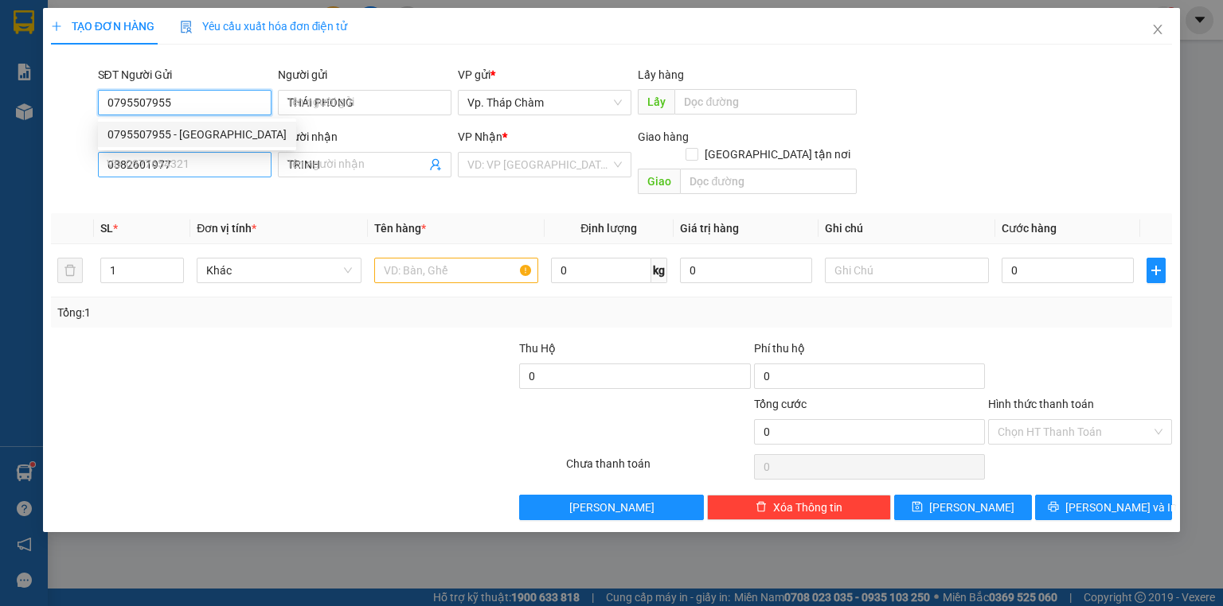
type input "40.000"
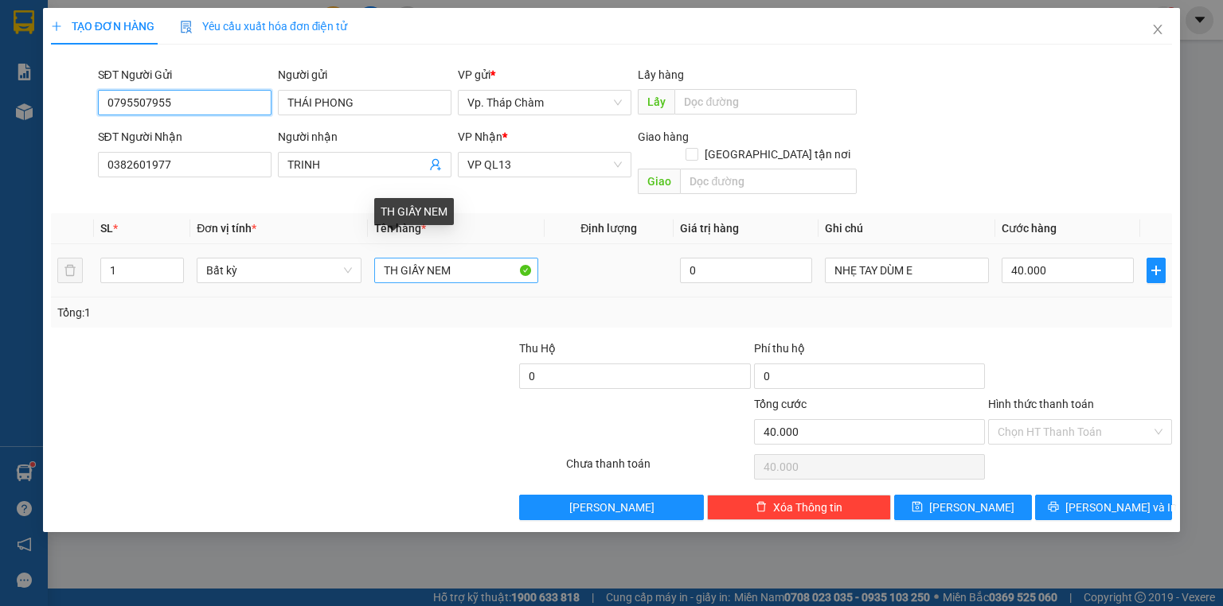
type input "0795507955"
drag, startPoint x: 472, startPoint y: 251, endPoint x: 56, endPoint y: 241, distance: 416.4
click at [51, 247] on tr "1 Bất kỳ TH GIẤY NEM 0 NHẸ TAY DÙM E 40.000" at bounding box center [611, 270] width 1121 height 53
type input "TÚM TRẮNG"
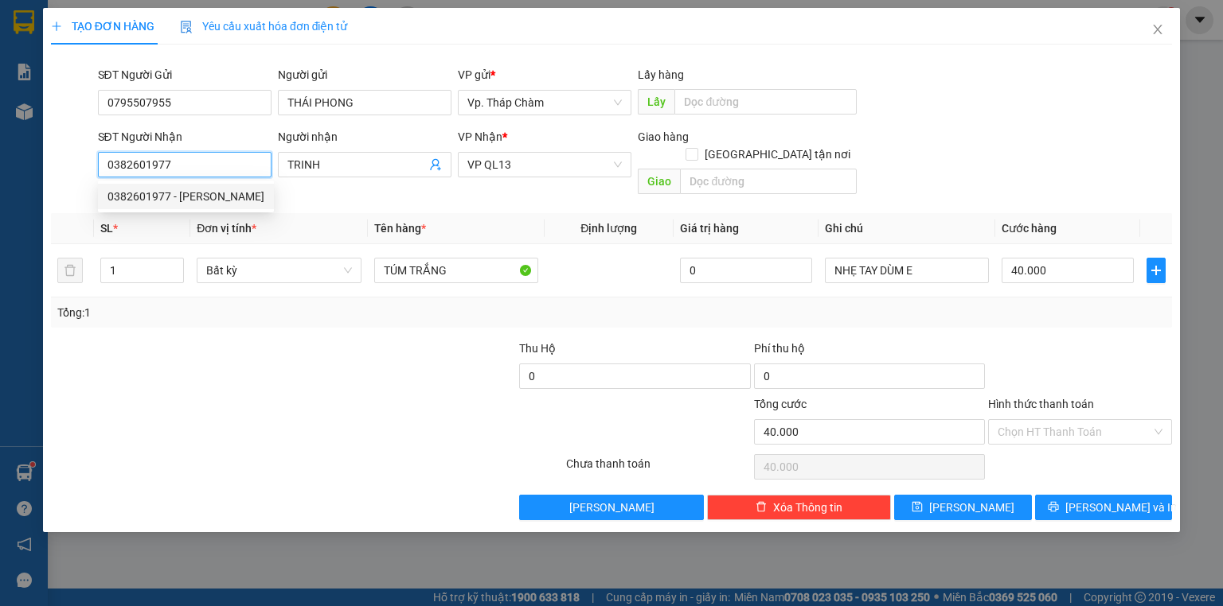
drag, startPoint x: 199, startPoint y: 166, endPoint x: 0, endPoint y: 185, distance: 199.9
click at [0, 185] on div "TẠO ĐƠN HÀNG Yêu cầu xuất hóa đơn điện tử Transit Pickup Surcharge Ids Transit …" at bounding box center [611, 303] width 1223 height 606
click at [231, 193] on div "0901232565 - NHI" at bounding box center [184, 197] width 154 height 18
type input "0901232565"
type input "NHI"
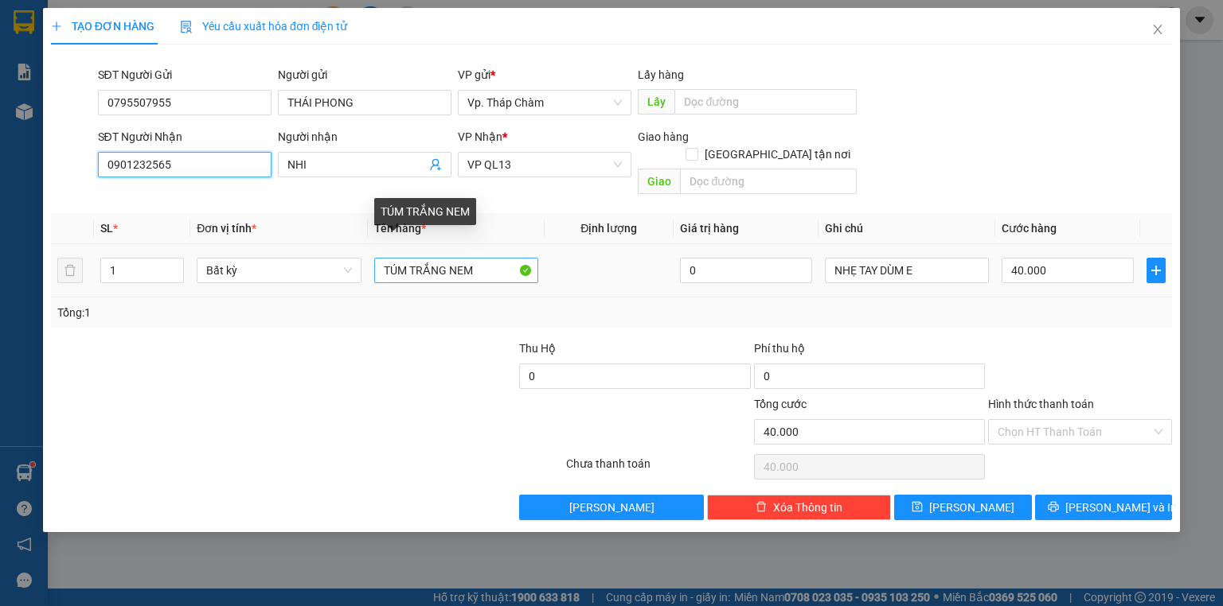
type input "0901232565"
click at [486, 258] on input "TÚM TRẮNG NEM" at bounding box center [456, 270] width 164 height 25
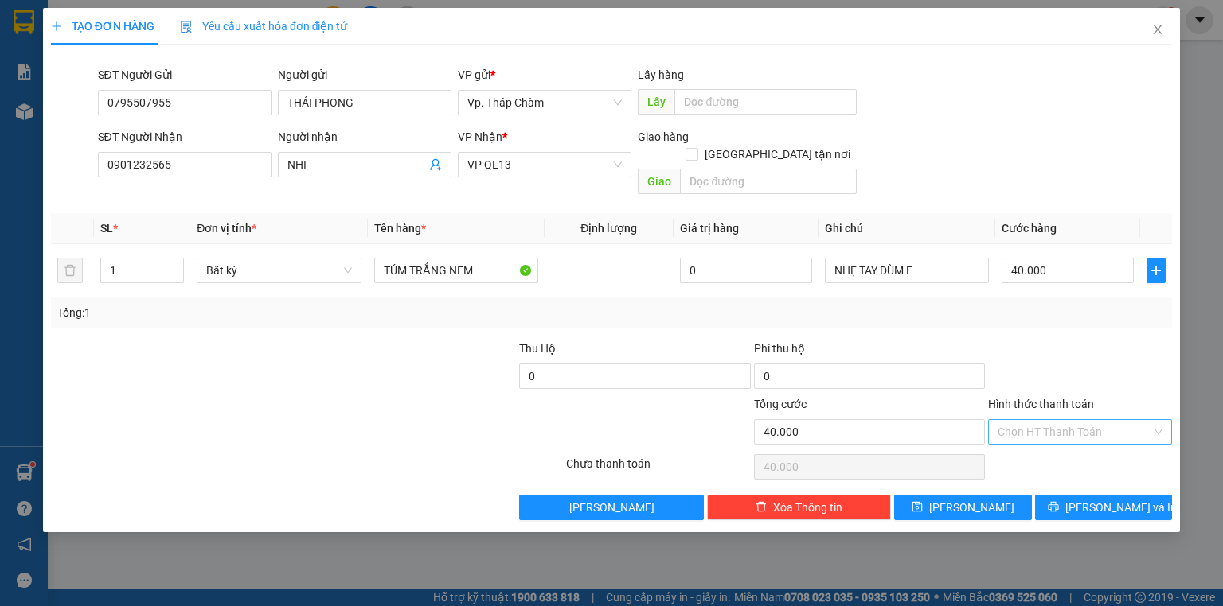
click at [1108, 420] on input "Hình thức thanh toán" at bounding box center [1074, 432] width 154 height 24
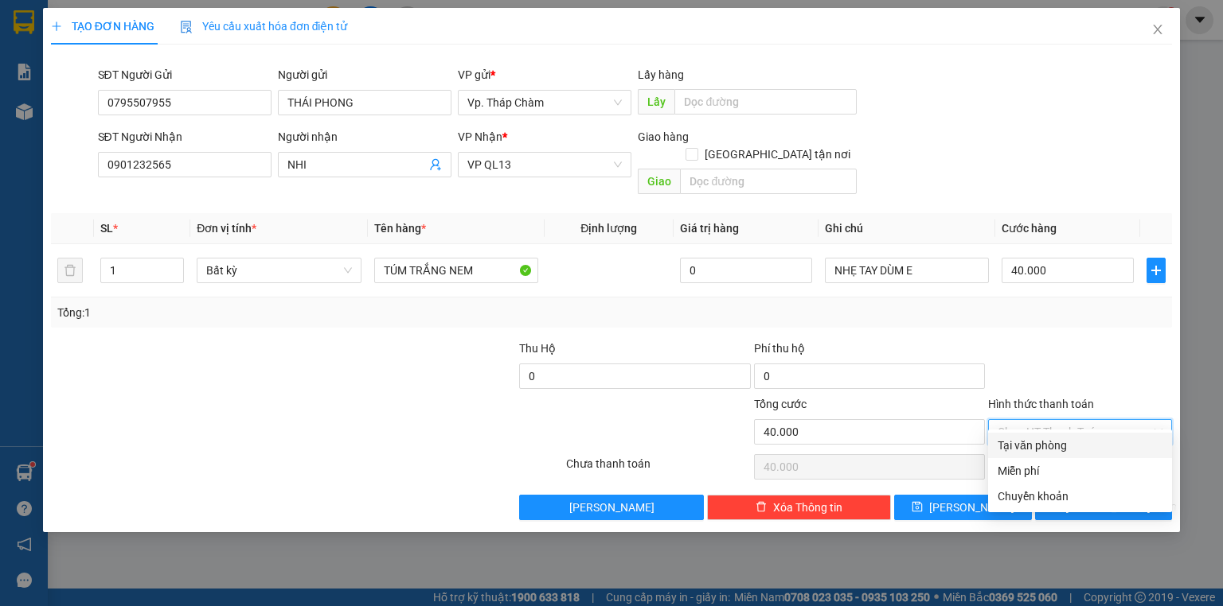
click at [1082, 452] on div "Tại văn phòng" at bounding box center [1079, 446] width 165 height 18
type input "0"
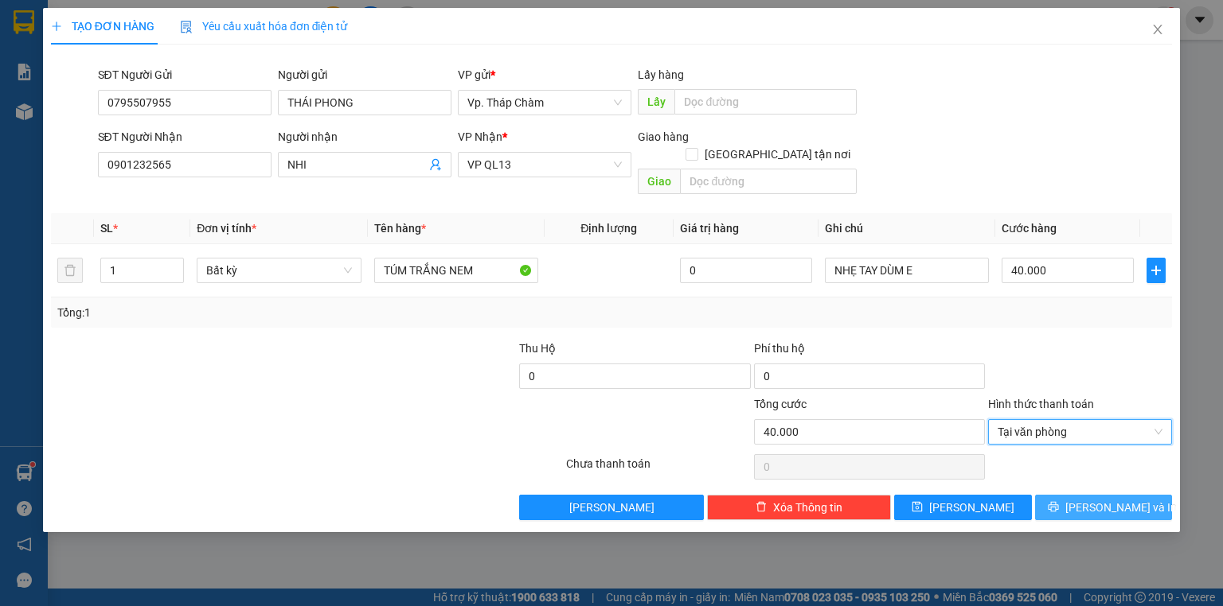
click at [1108, 499] on span "[PERSON_NAME] và In" at bounding box center [1120, 508] width 111 height 18
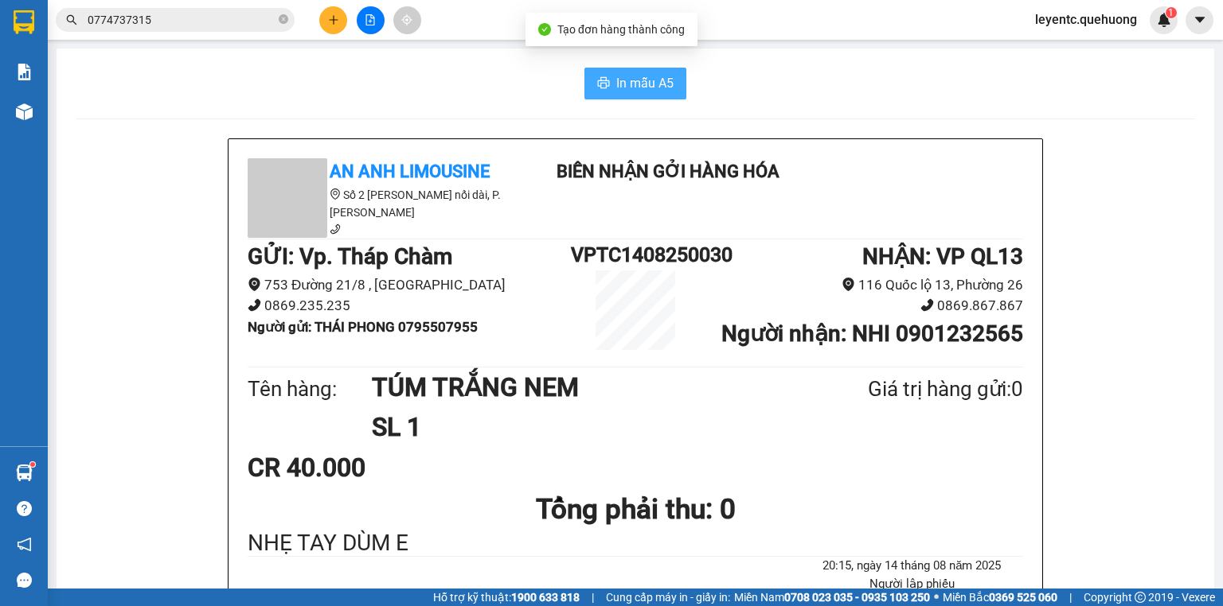
click at [621, 81] on span "In mẫu A5" at bounding box center [644, 83] width 57 height 20
click at [337, 21] on icon "plus" at bounding box center [333, 19] width 11 height 11
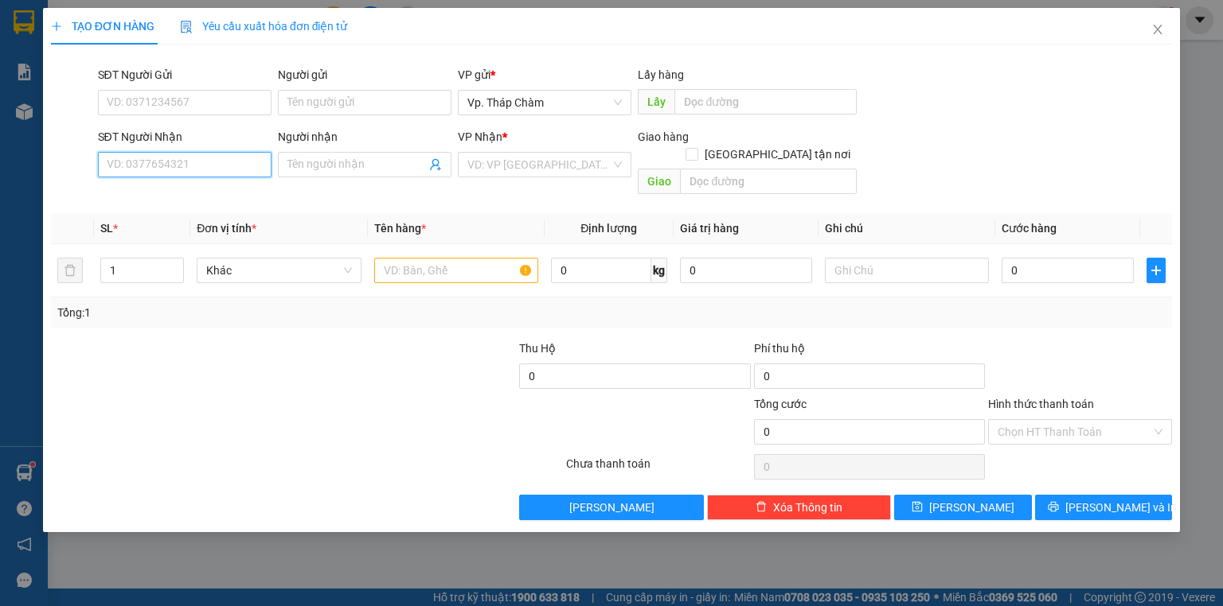
drag, startPoint x: 254, startPoint y: 161, endPoint x: 244, endPoint y: 161, distance: 9.6
click at [245, 161] on input "SĐT Người Nhận" at bounding box center [185, 164] width 174 height 25
type input "0587322692"
click at [322, 161] on input "Người nhận" at bounding box center [356, 165] width 138 height 18
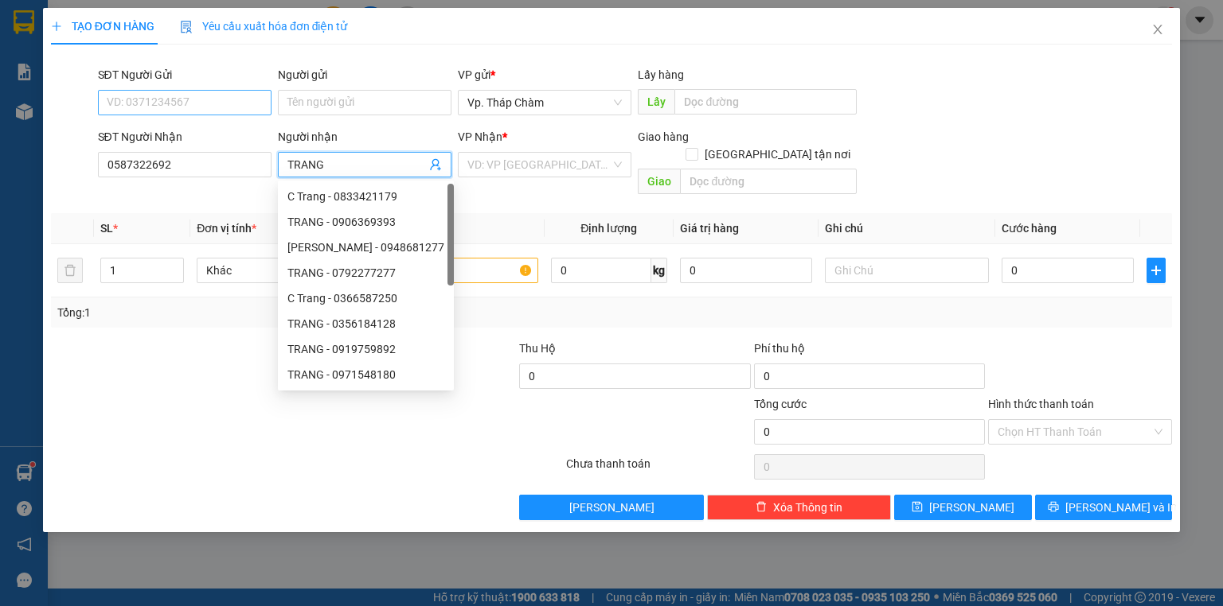
type input "TRANG"
click at [197, 102] on input "SĐT Người Gửi" at bounding box center [185, 102] width 174 height 25
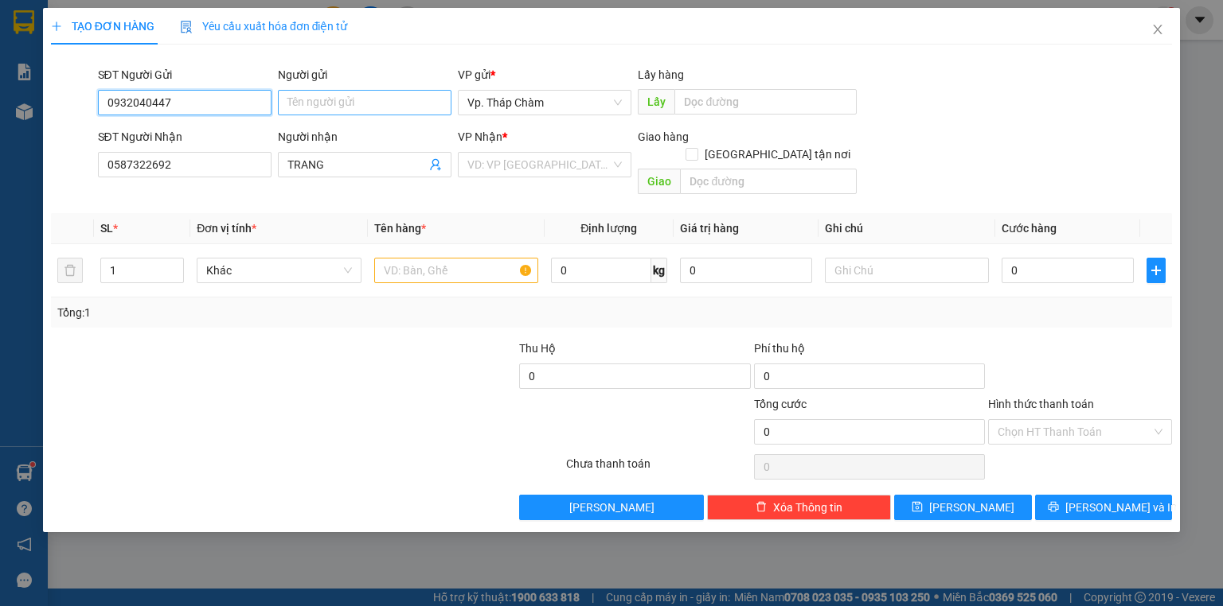
type input "0932040447"
click at [341, 109] on input "Người gửi" at bounding box center [365, 102] width 174 height 25
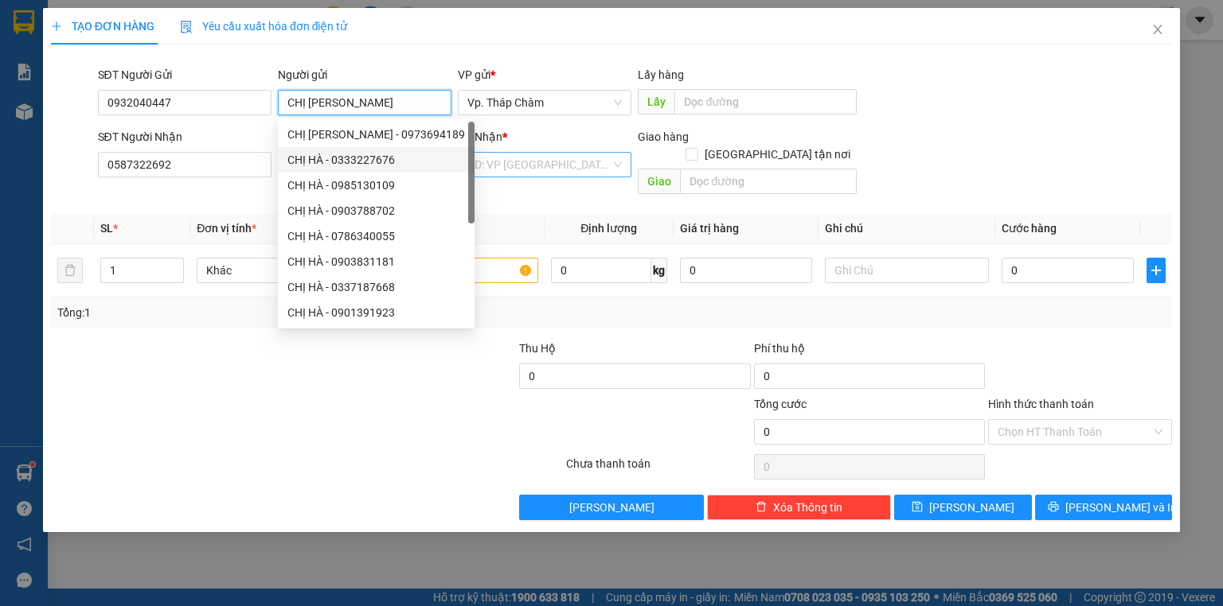
type input "CHỊ [PERSON_NAME]"
click at [503, 166] on input "search" at bounding box center [538, 165] width 143 height 24
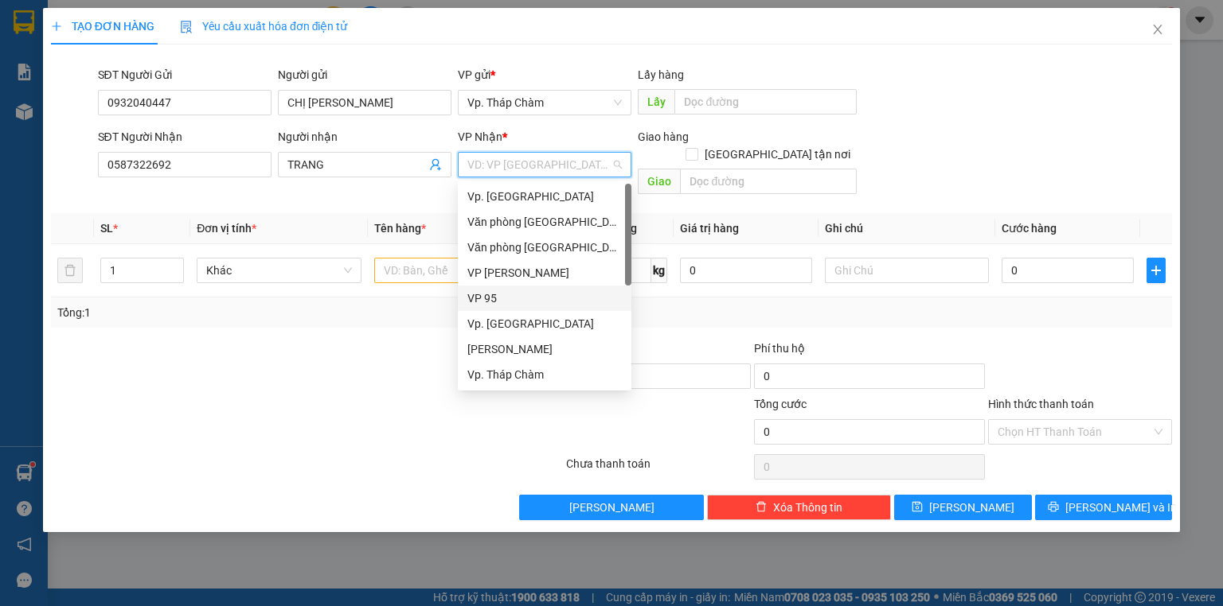
drag, startPoint x: 523, startPoint y: 299, endPoint x: 521, endPoint y: 291, distance: 8.1
click at [523, 296] on div "VP 95" at bounding box center [544, 299] width 154 height 18
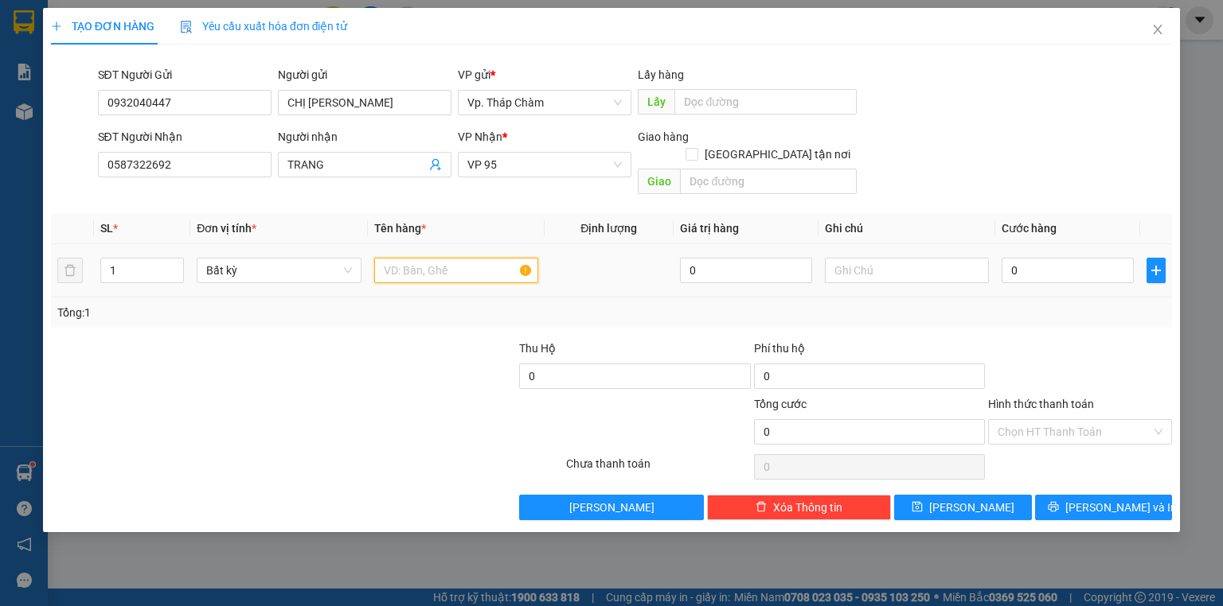
drag, startPoint x: 503, startPoint y: 252, endPoint x: 514, endPoint y: 249, distance: 11.4
click at [513, 258] on input "text" at bounding box center [456, 270] width 164 height 25
type input "TH GIẤY NHỎ CÀ PHÊ"
click at [1065, 261] on input "0" at bounding box center [1067, 270] width 132 height 25
type input "3"
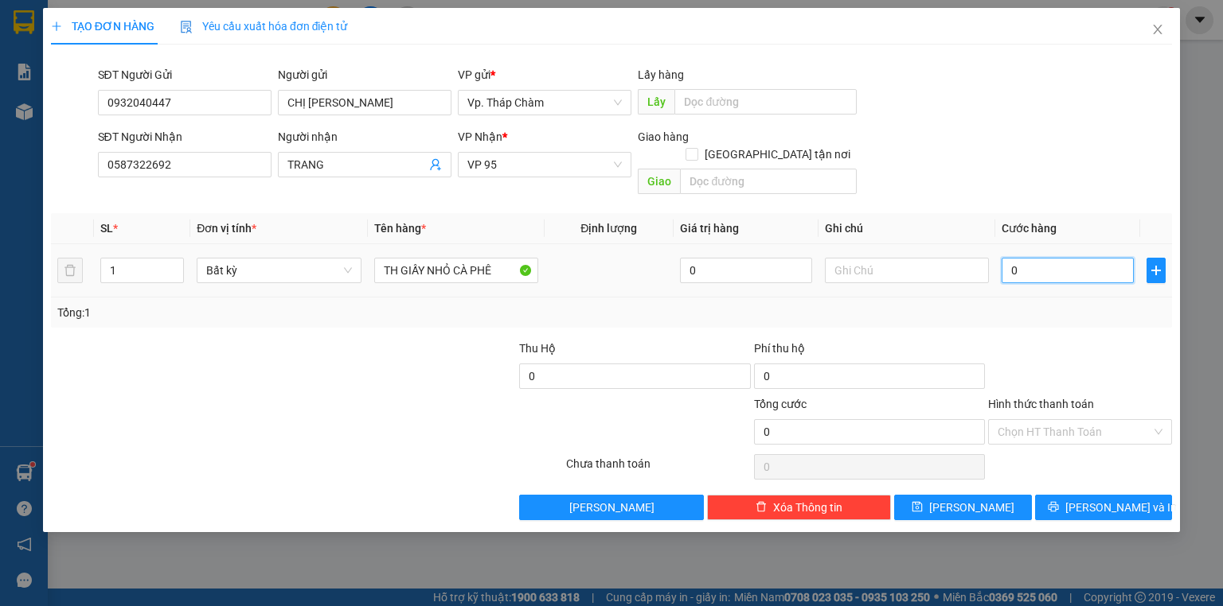
type input "3"
type input "30"
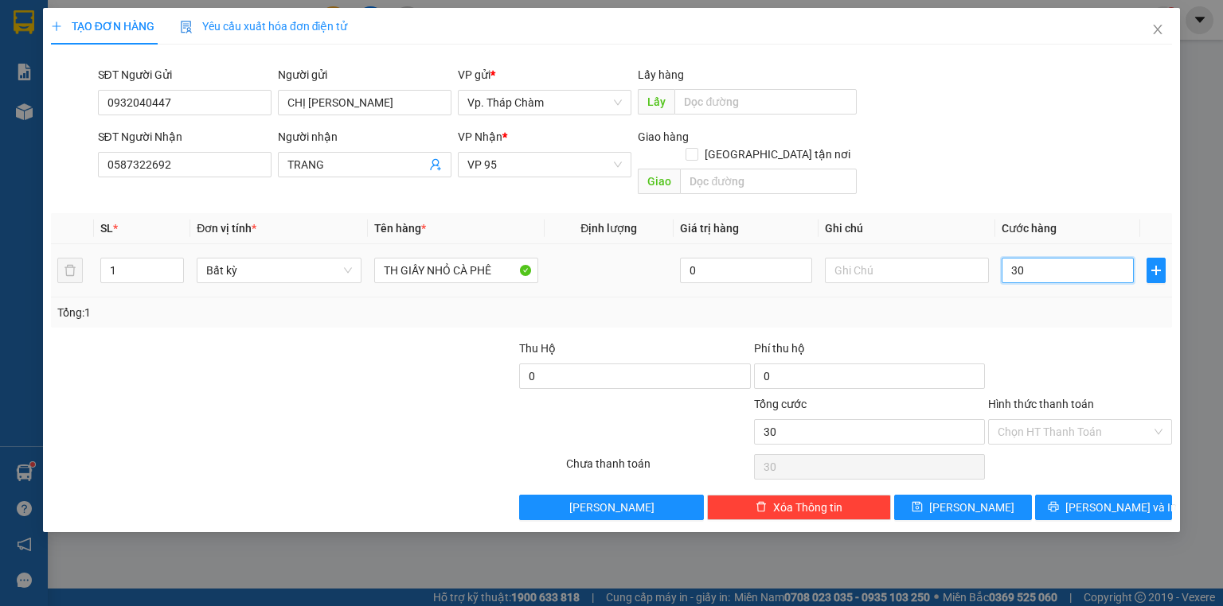
type input "300"
type input "30"
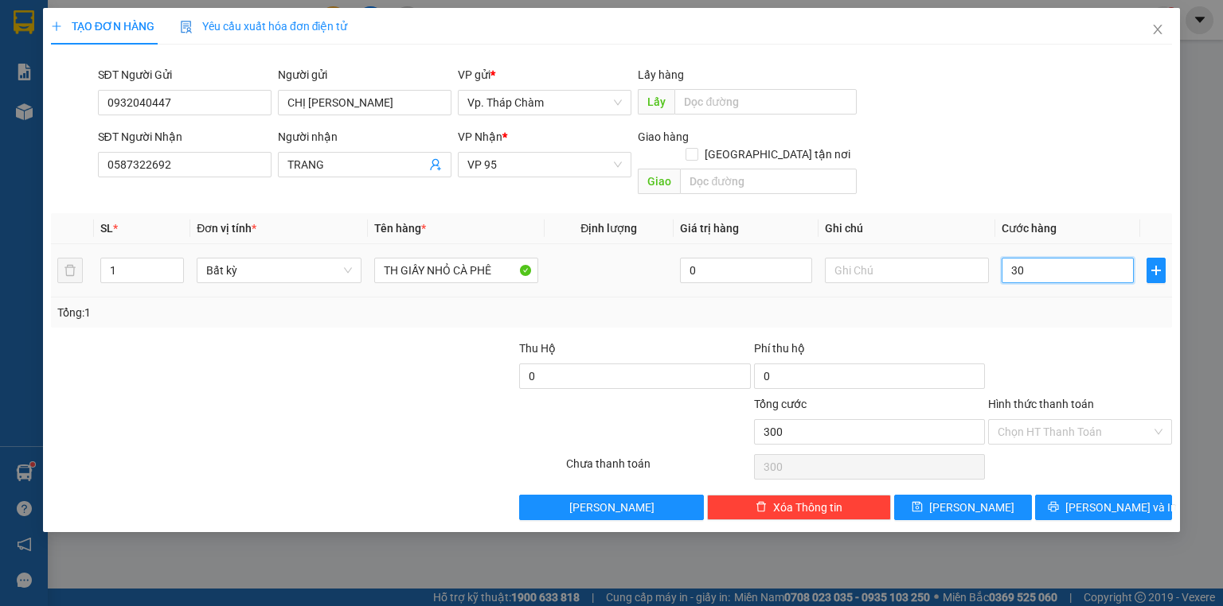
type input "30"
type input "30.000"
click at [1071, 420] on input "Hình thức thanh toán" at bounding box center [1074, 432] width 154 height 24
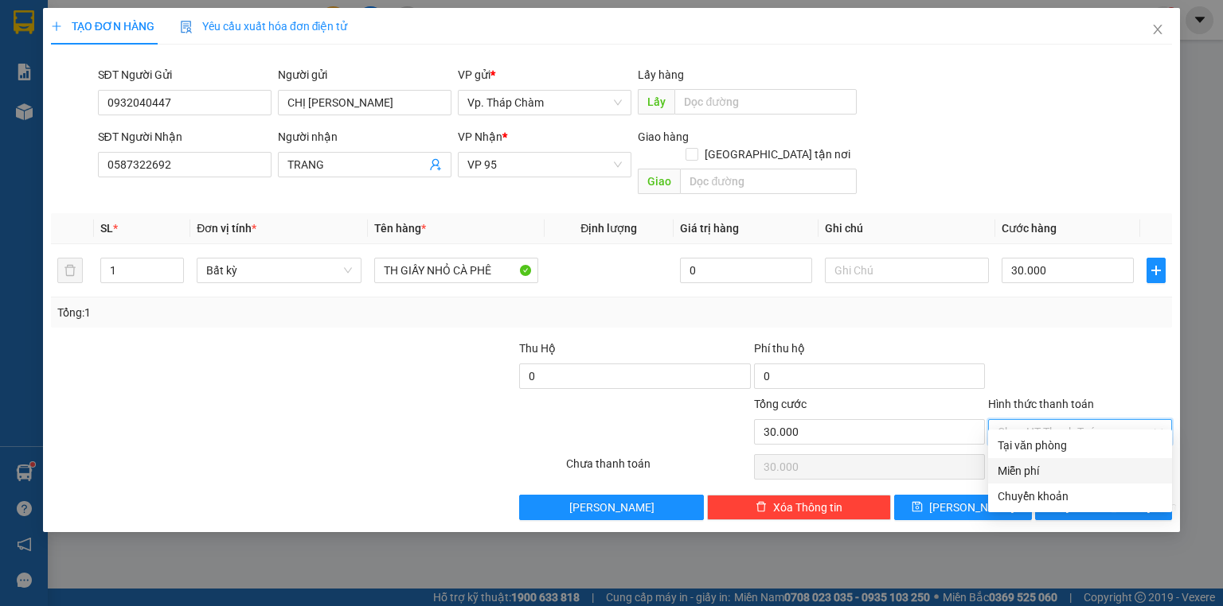
click at [1051, 455] on div "Tại văn phòng" at bounding box center [1080, 445] width 184 height 25
type input "0"
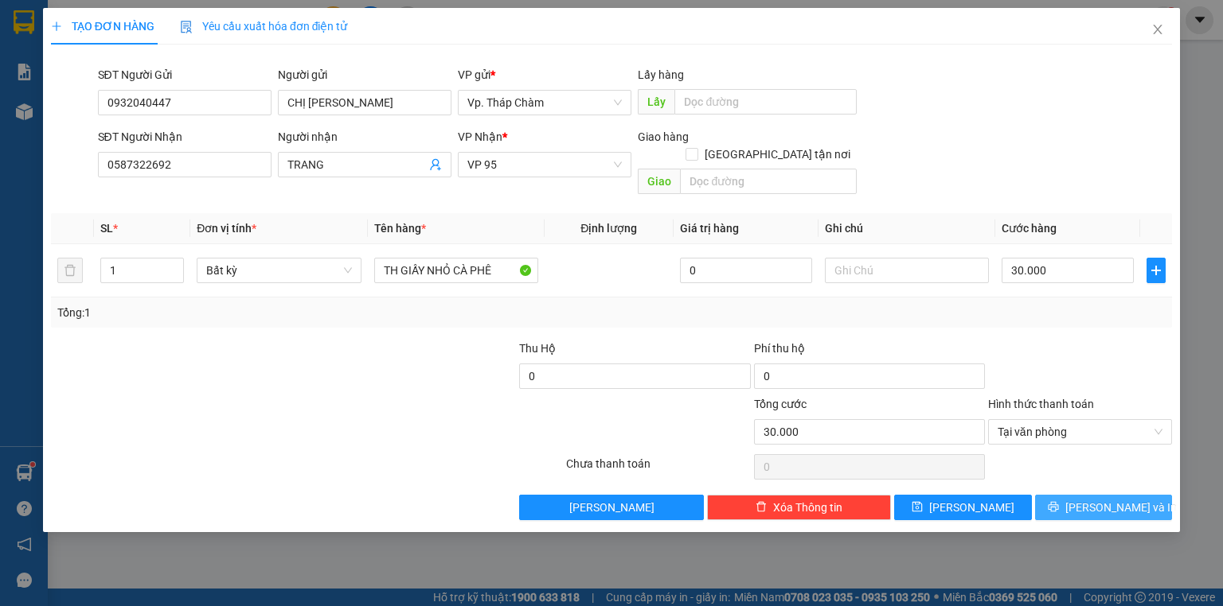
click at [1079, 495] on button "[PERSON_NAME] và In" at bounding box center [1104, 507] width 138 height 25
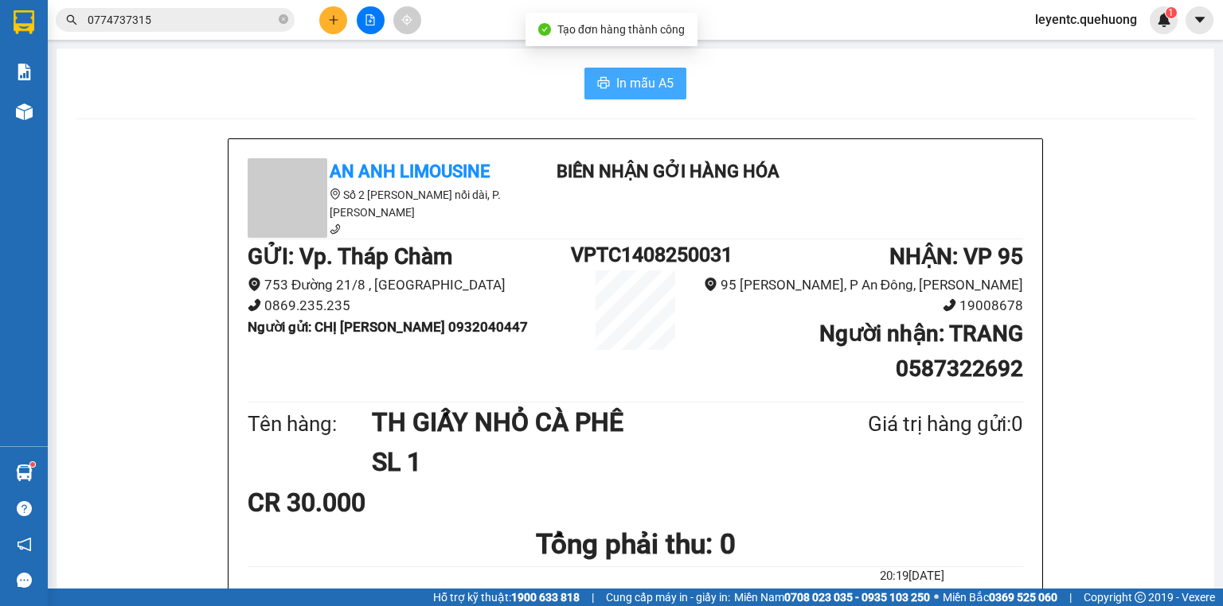
click at [628, 92] on span "In mẫu A5" at bounding box center [644, 83] width 57 height 20
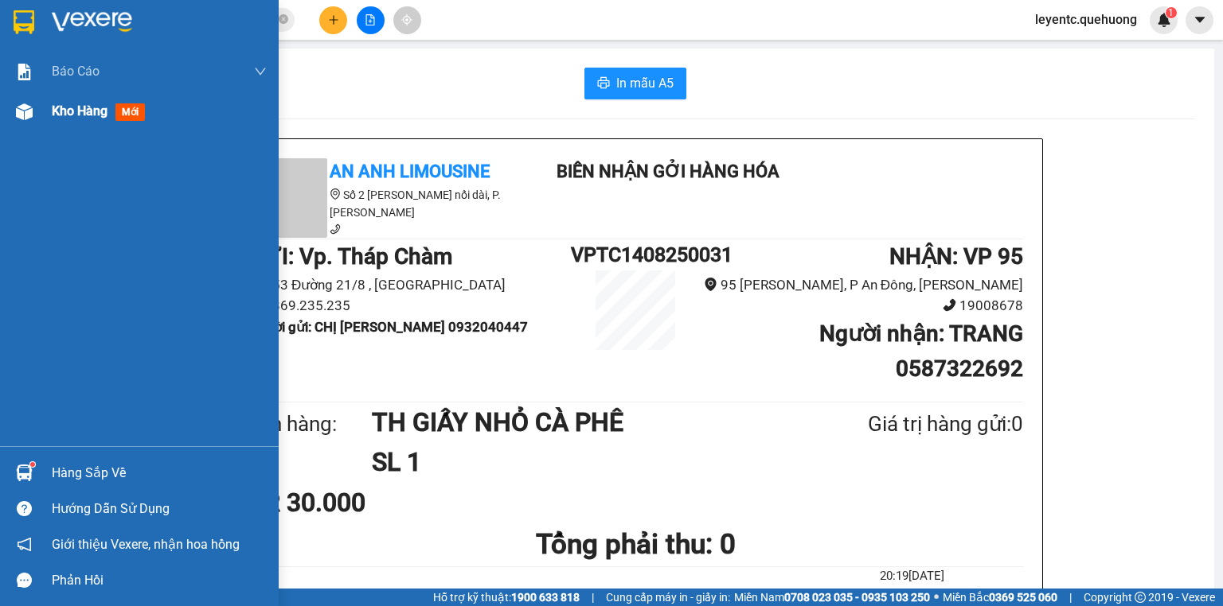
click at [84, 105] on span "Kho hàng" at bounding box center [80, 110] width 56 height 15
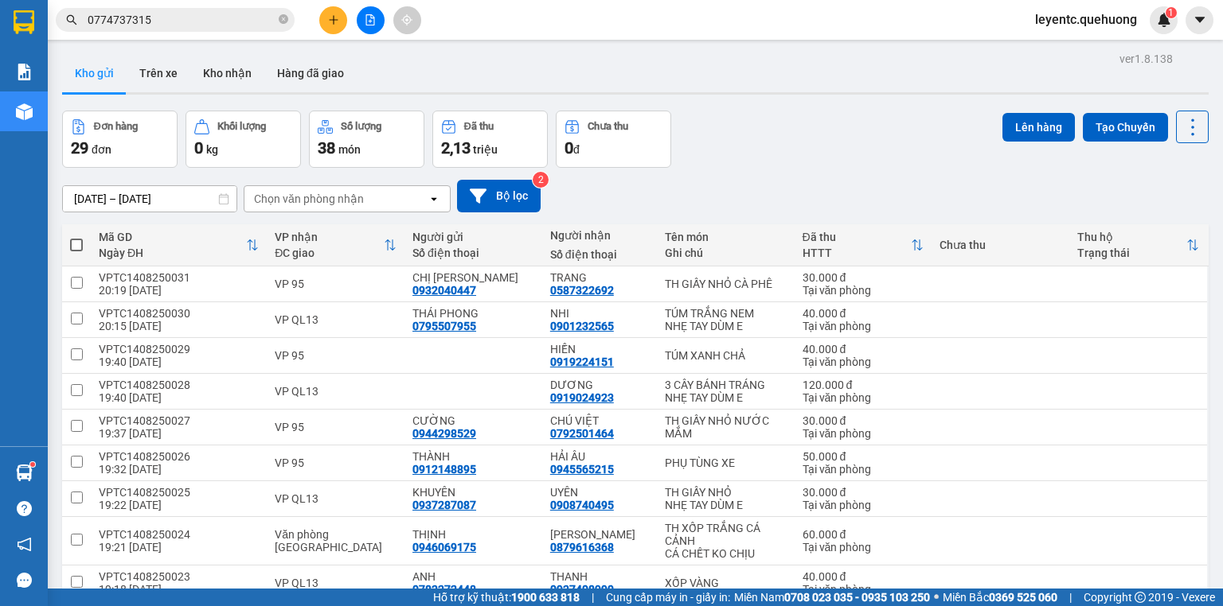
click at [71, 243] on span at bounding box center [76, 245] width 13 height 13
click at [76, 237] on input "checkbox" at bounding box center [76, 237] width 0 height 0
checkbox input "true"
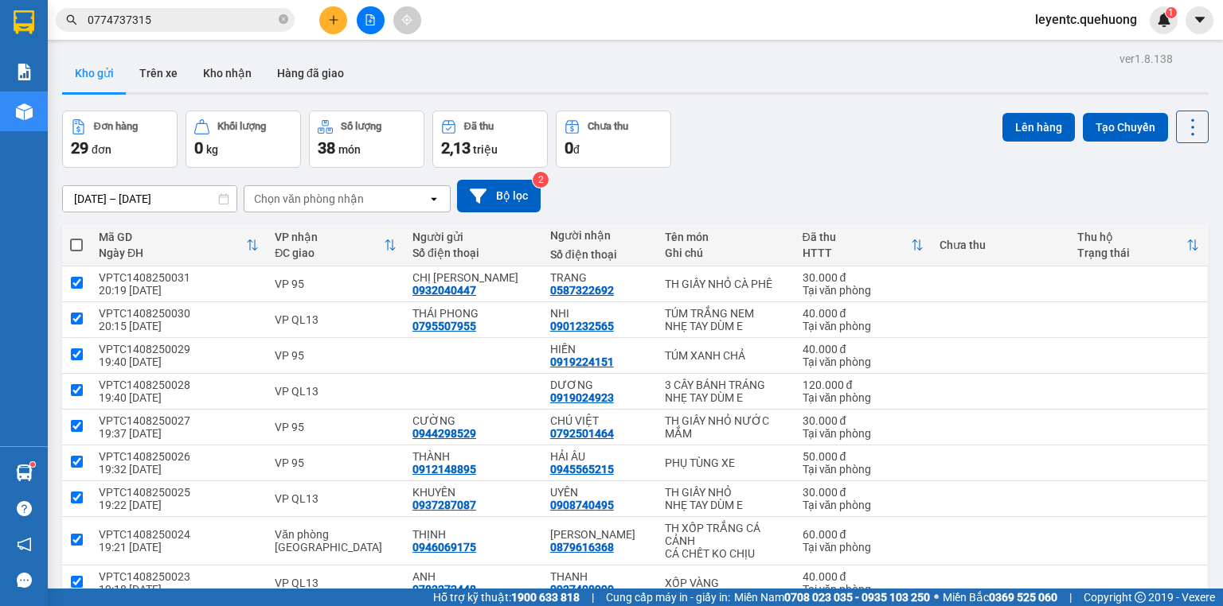
checkbox input "true"
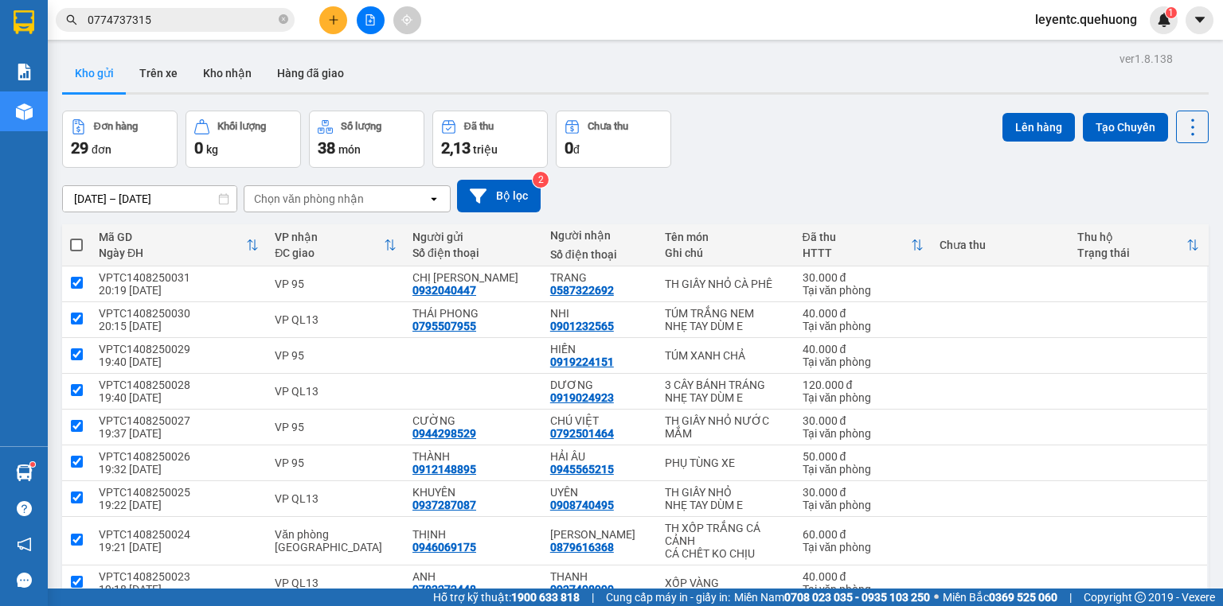
checkbox input "true"
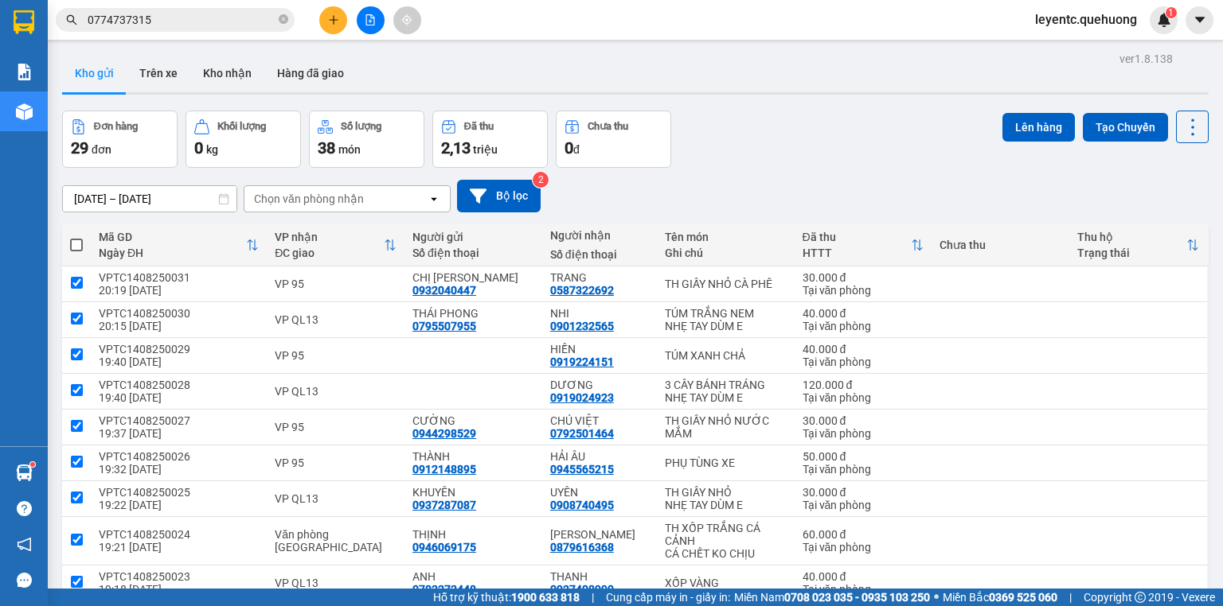
checkbox input "true"
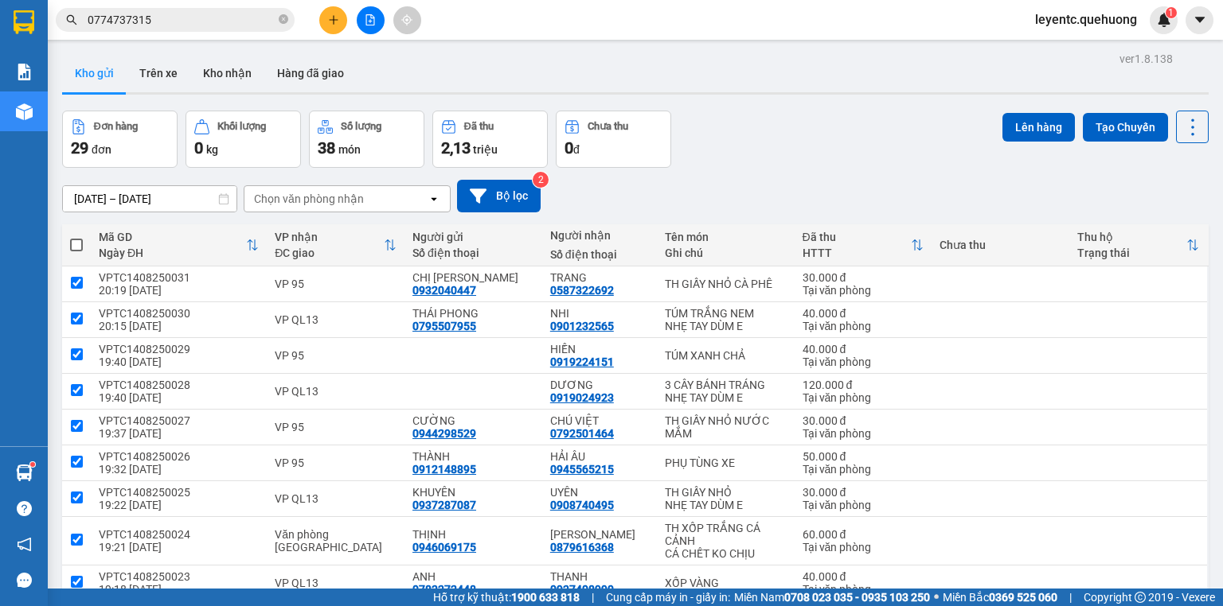
checkbox input "true"
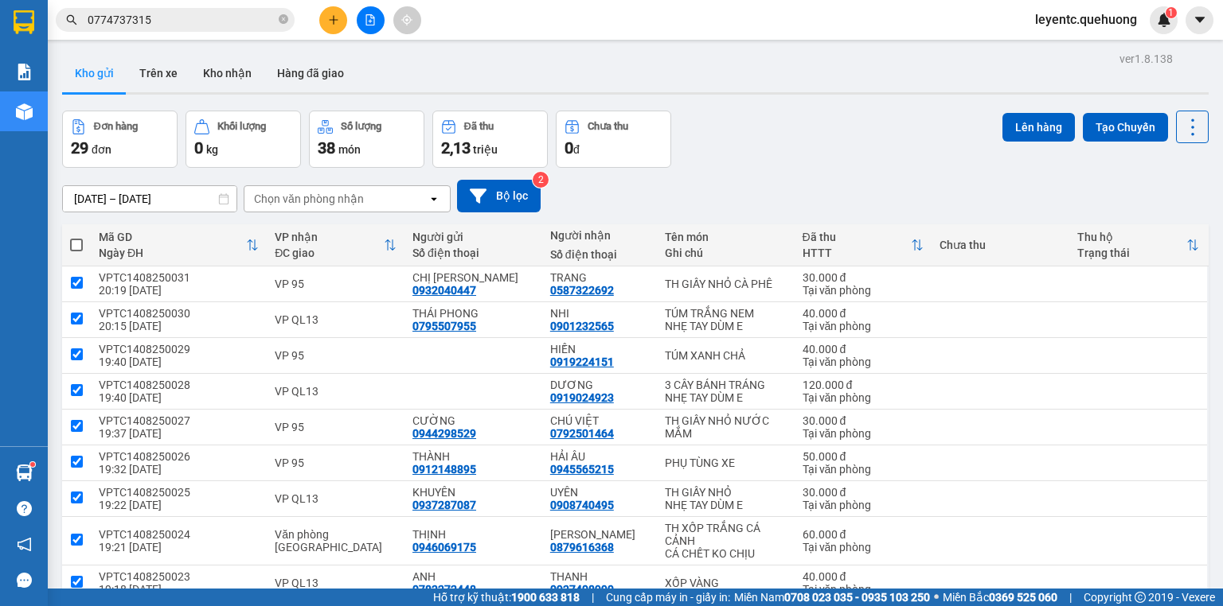
checkbox input "true"
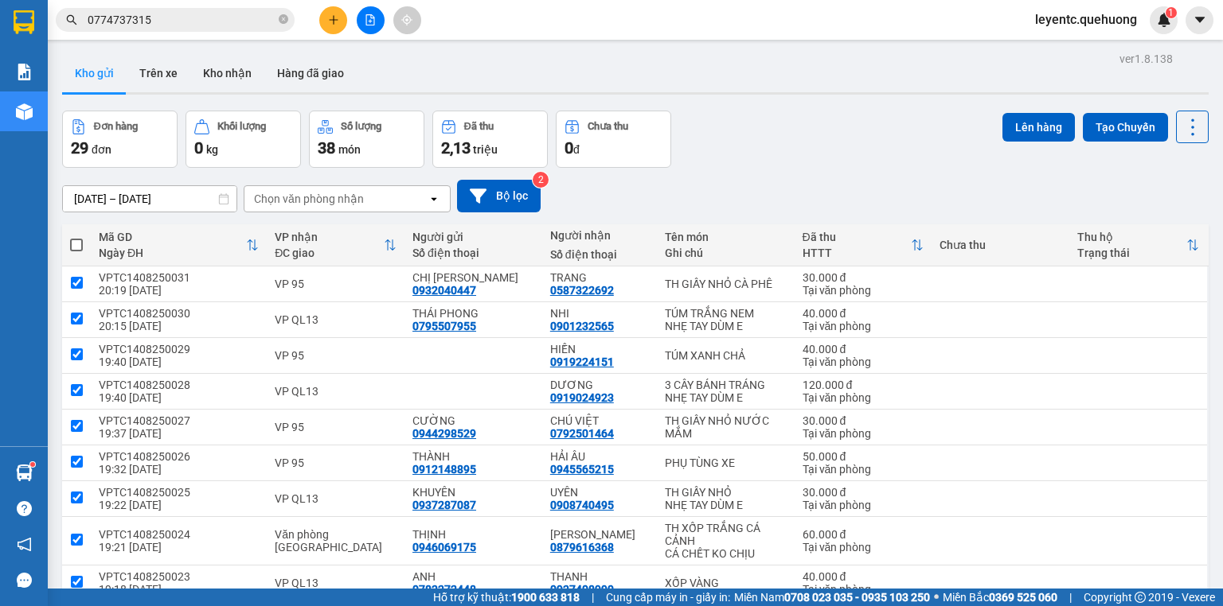
checkbox input "true"
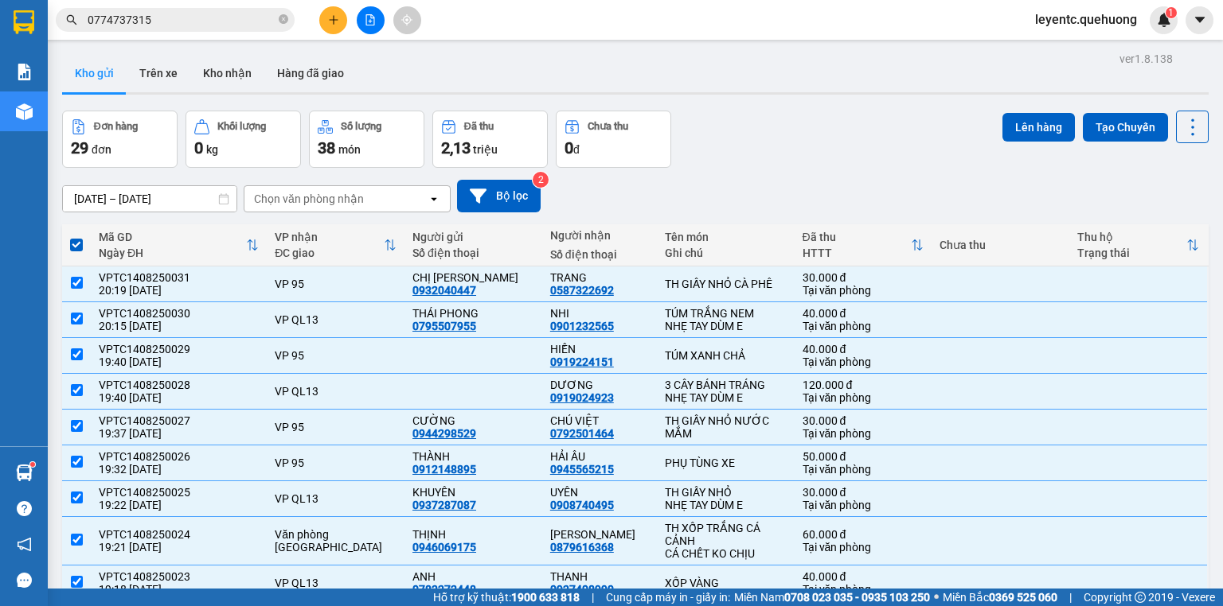
checkbox input "false"
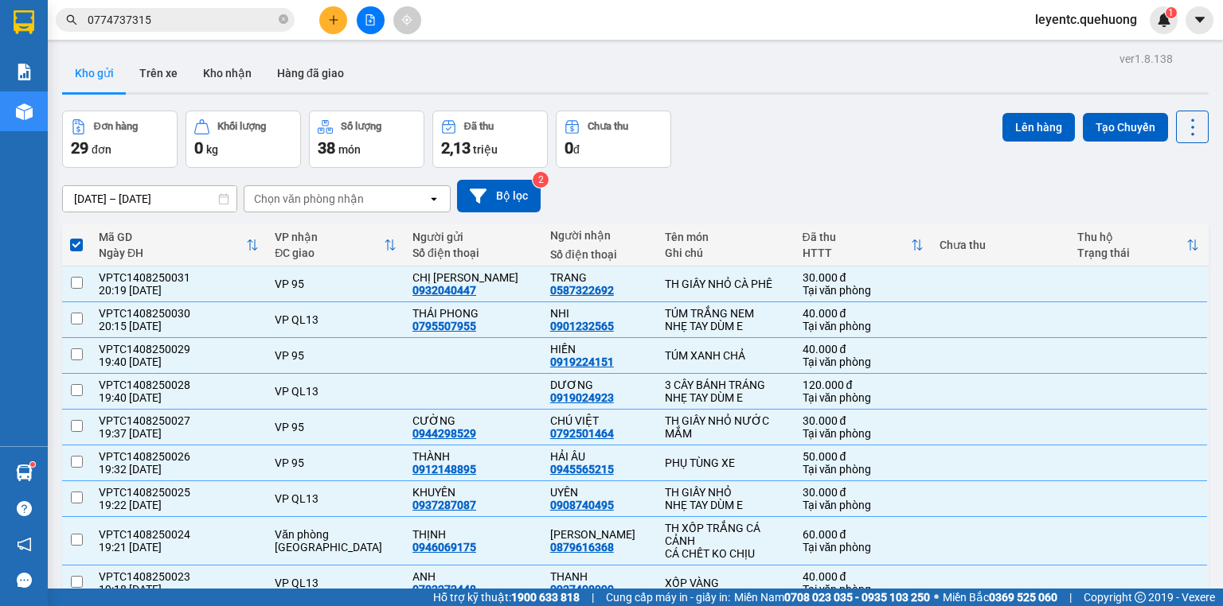
checkbox input "false"
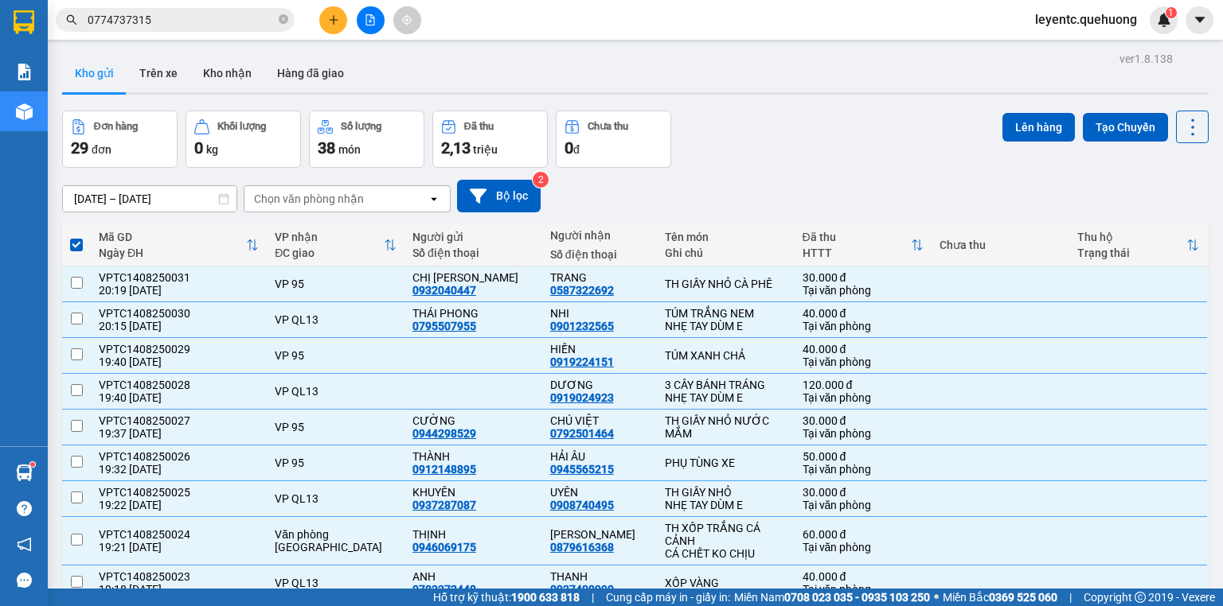
checkbox input "false"
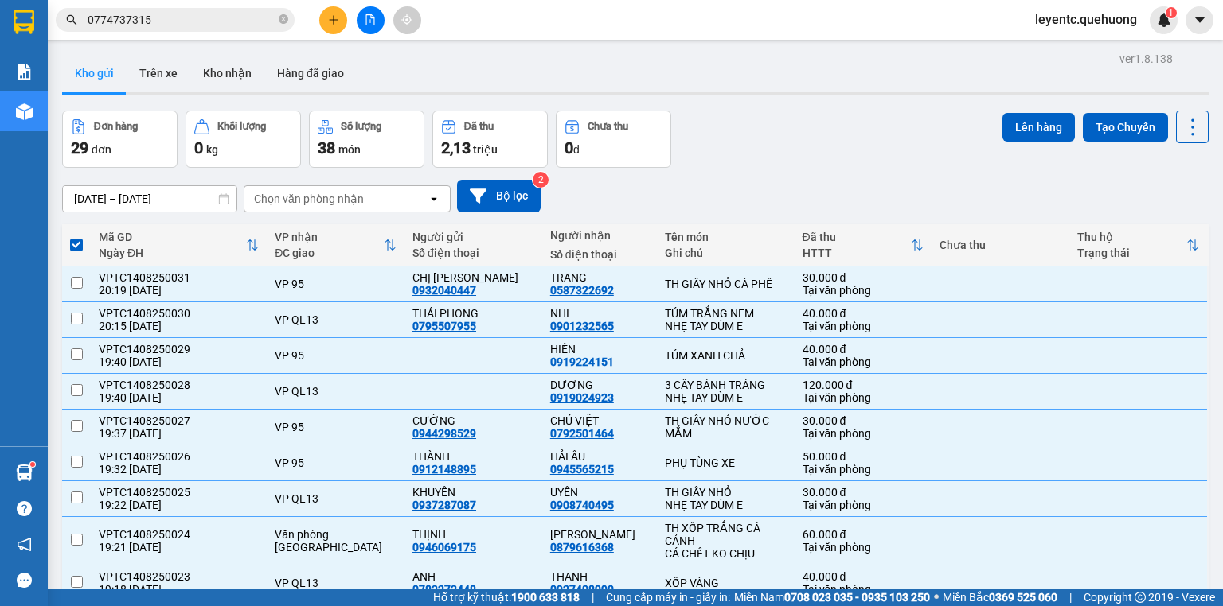
checkbox input "false"
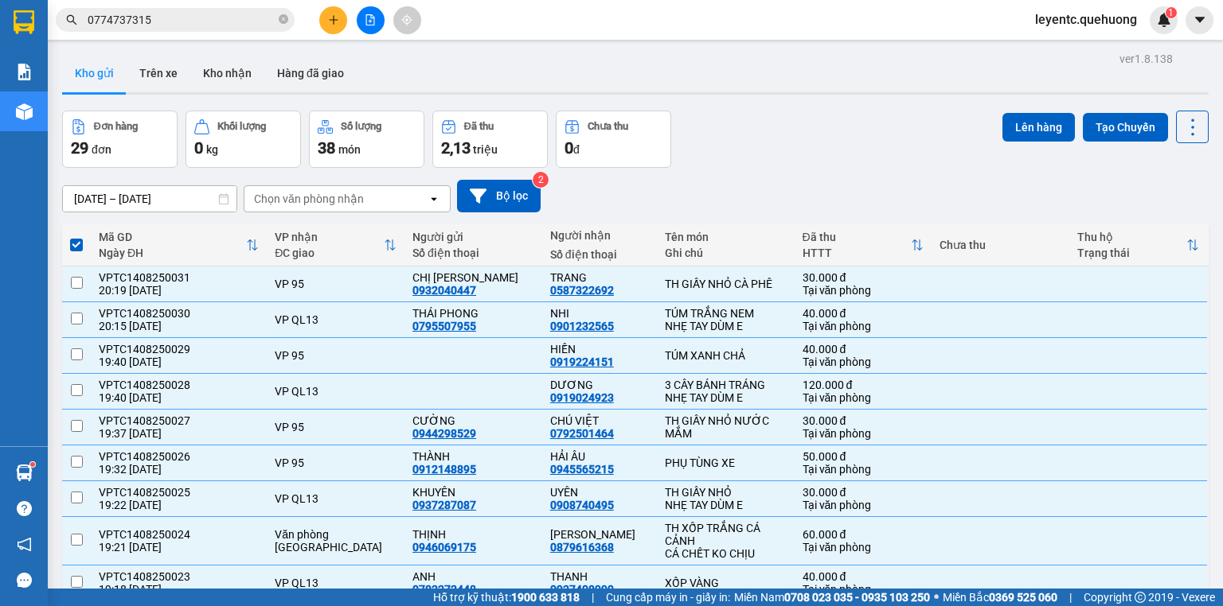
checkbox input "false"
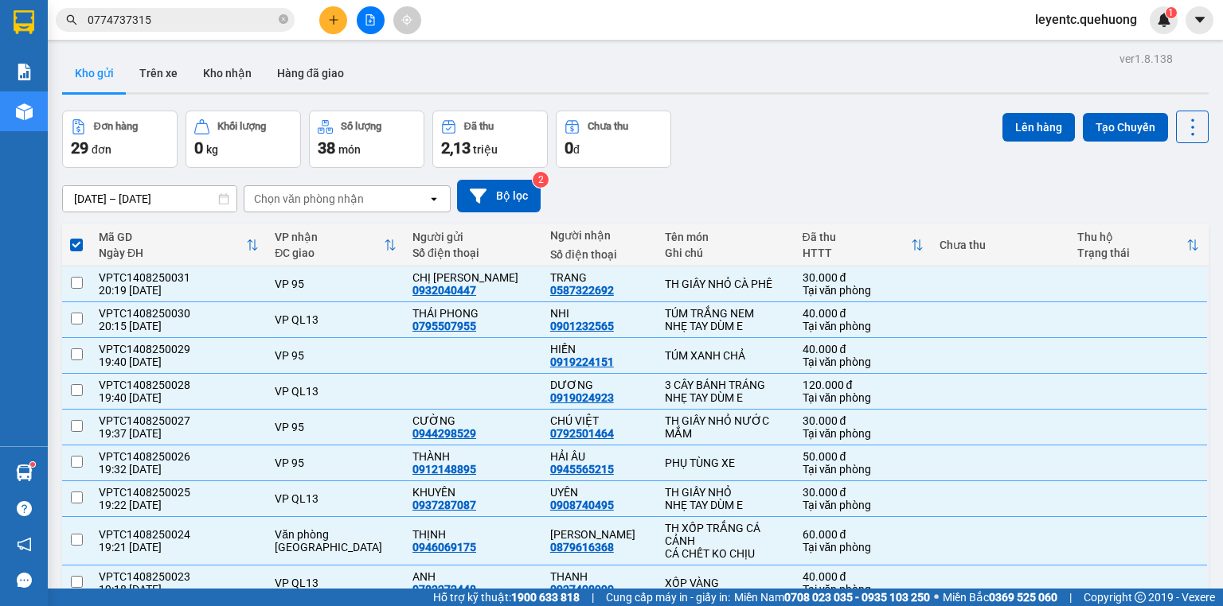
checkbox input "false"
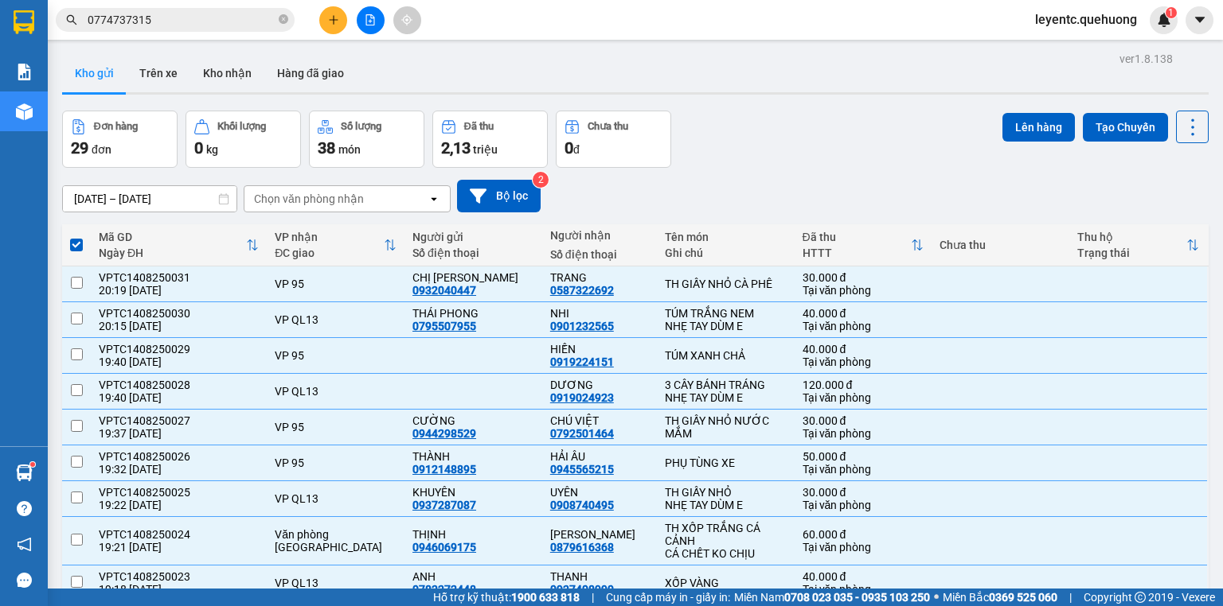
checkbox input "false"
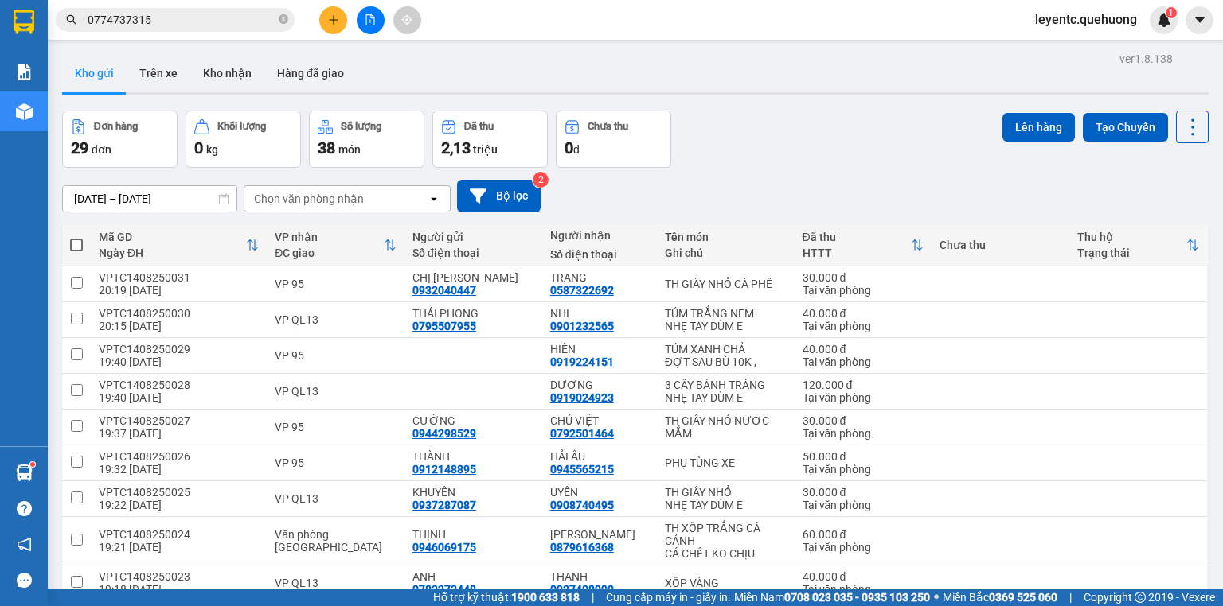
click at [80, 241] on span at bounding box center [76, 245] width 13 height 13
click at [76, 237] on input "checkbox" at bounding box center [76, 237] width 0 height 0
checkbox input "true"
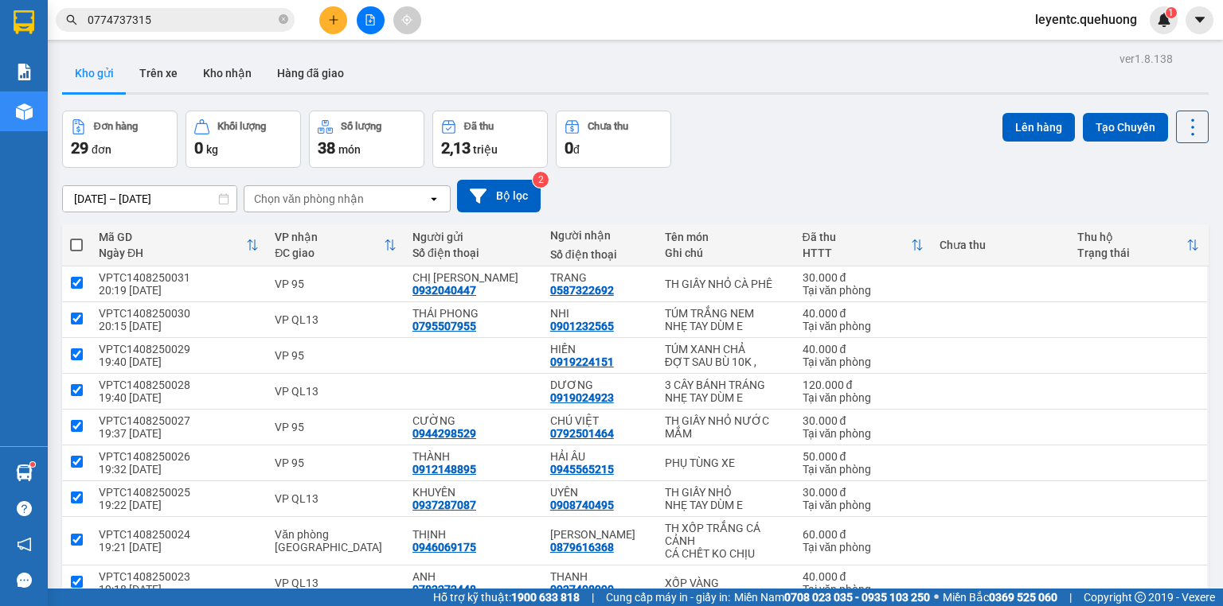
checkbox input "true"
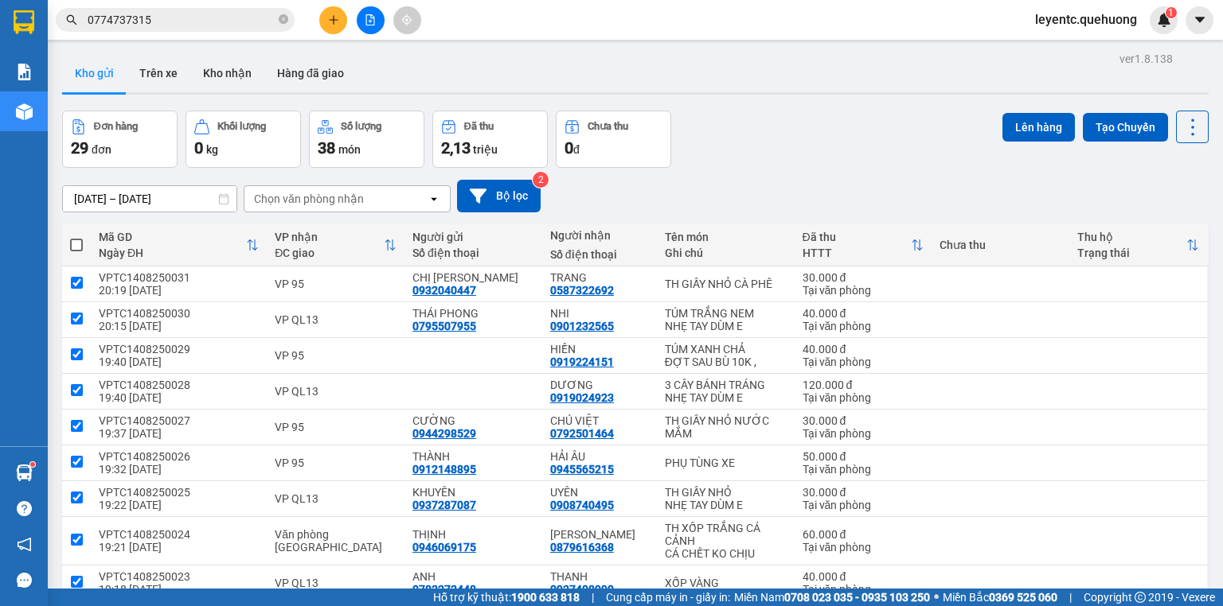
checkbox input "true"
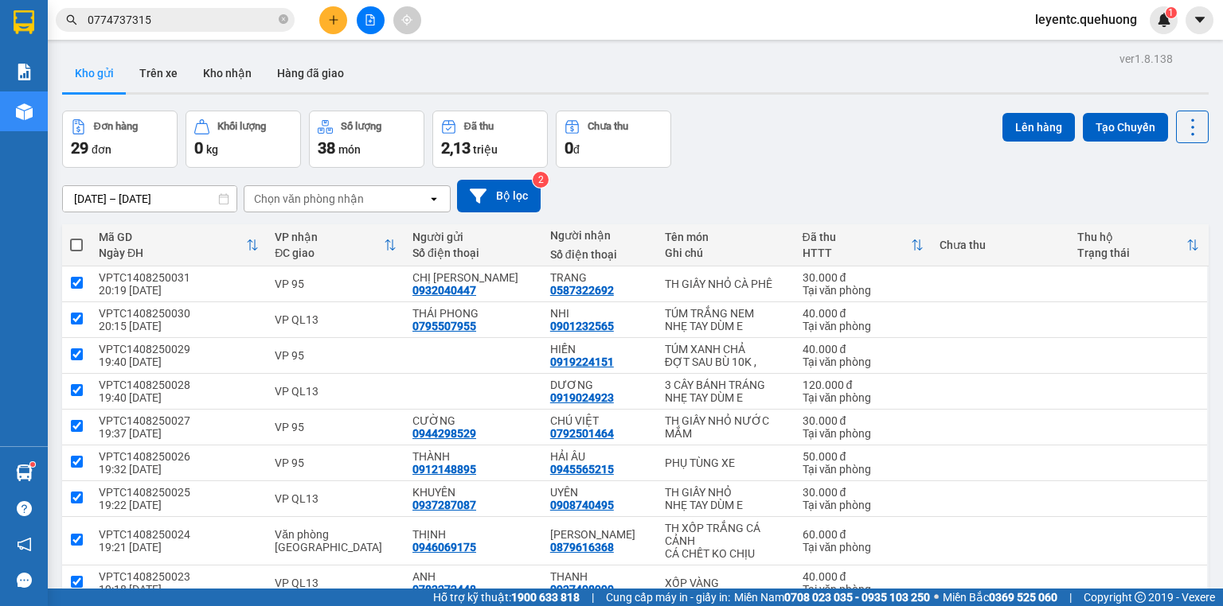
checkbox input "true"
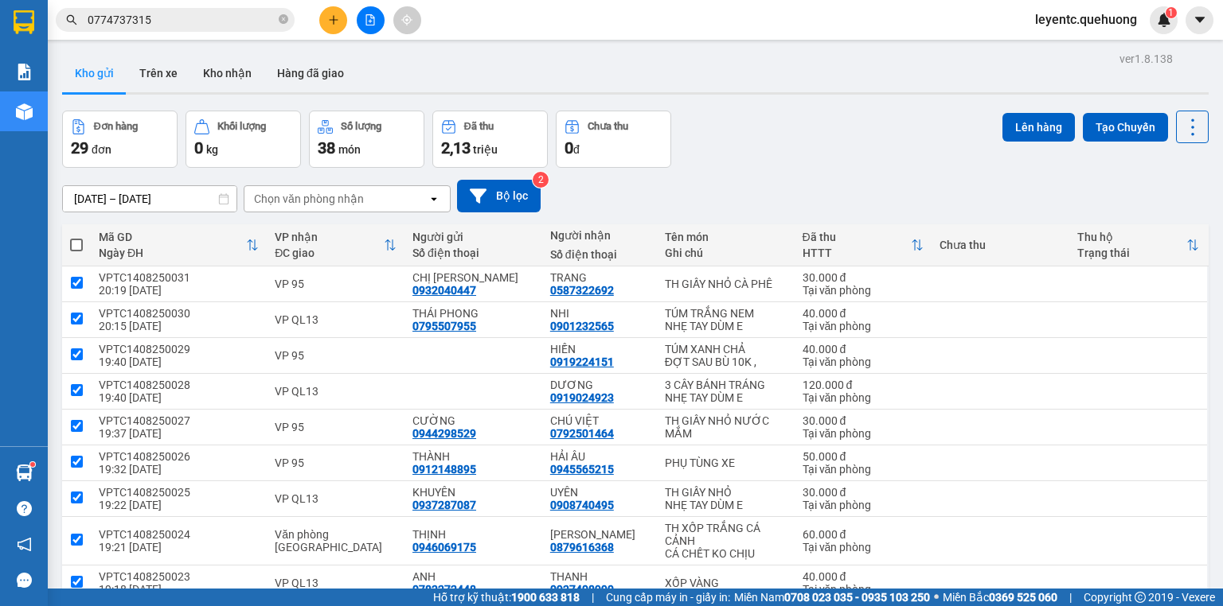
checkbox input "true"
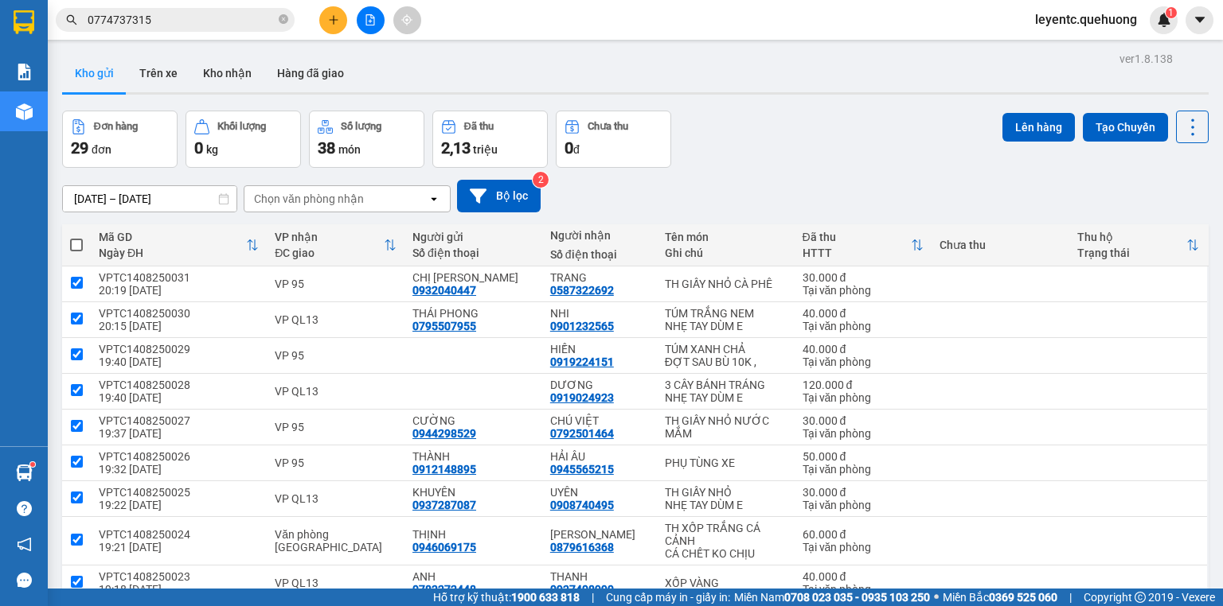
checkbox input "true"
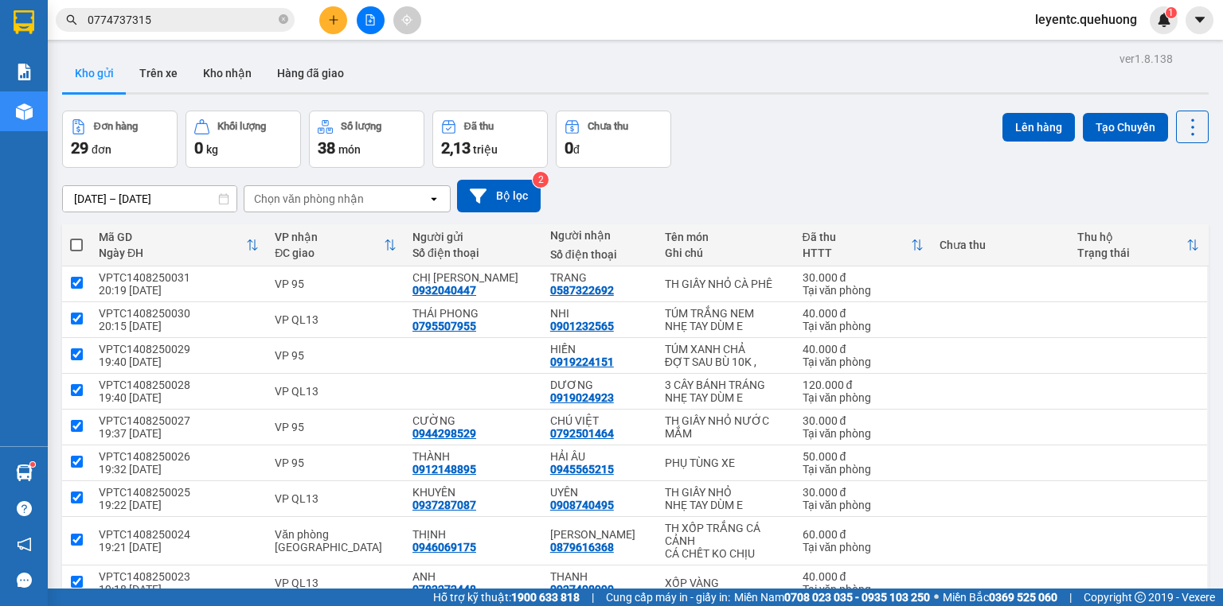
checkbox input "true"
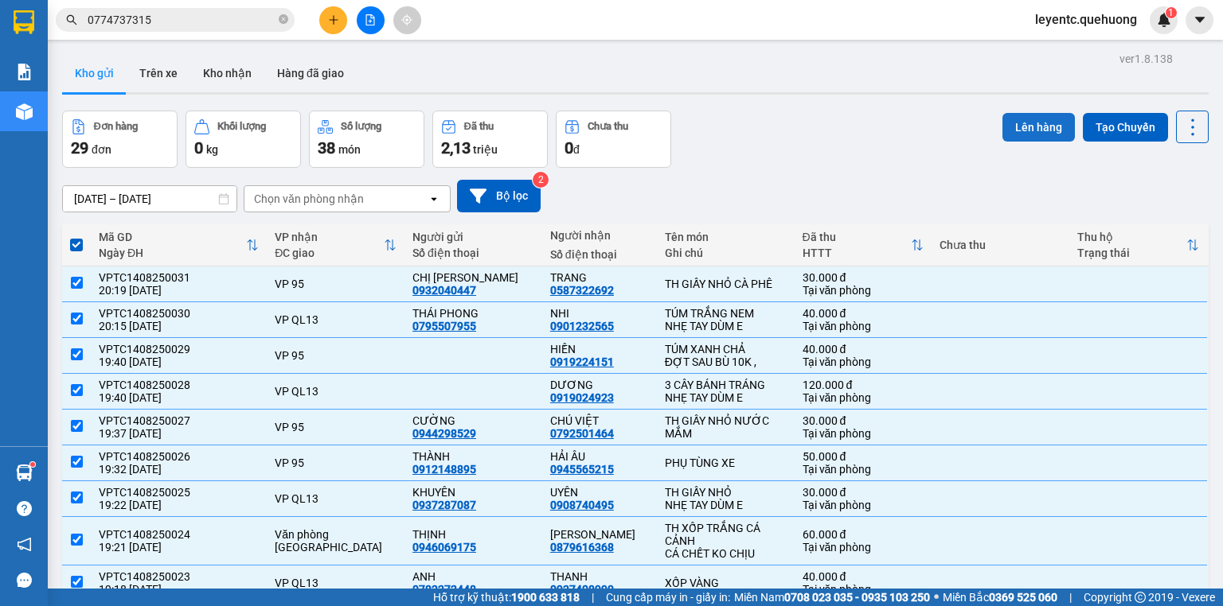
click at [1054, 123] on button "Lên hàng" at bounding box center [1038, 127] width 72 height 29
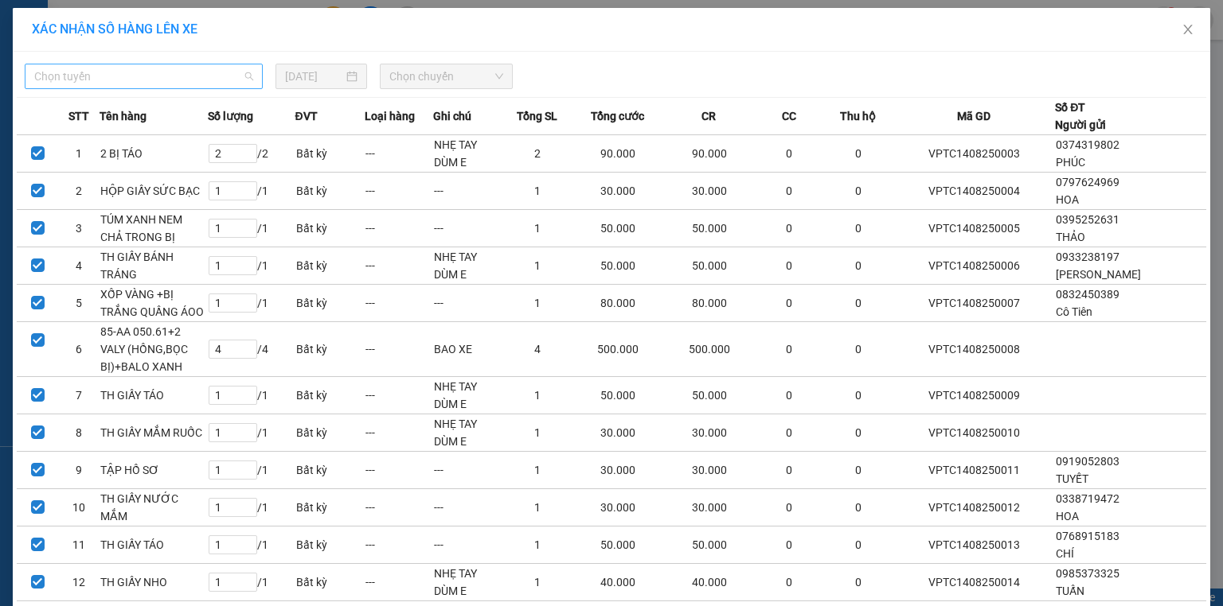
click at [245, 76] on span "Chọn tuyến" at bounding box center [143, 76] width 219 height 24
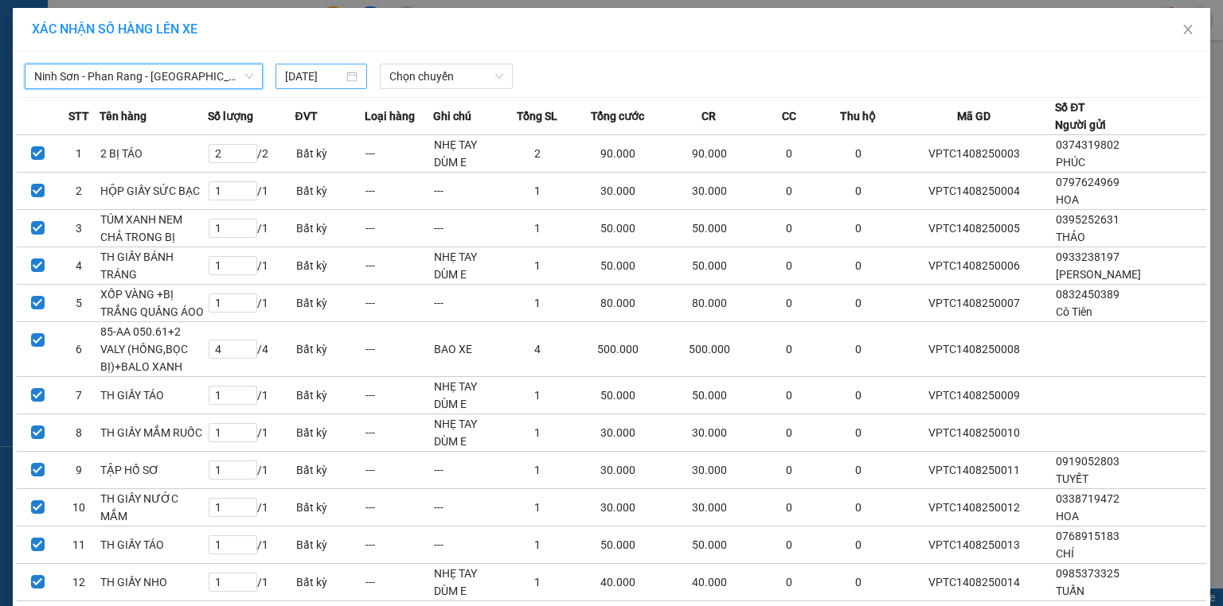
click at [299, 74] on input "[DATE]" at bounding box center [314, 77] width 58 height 18
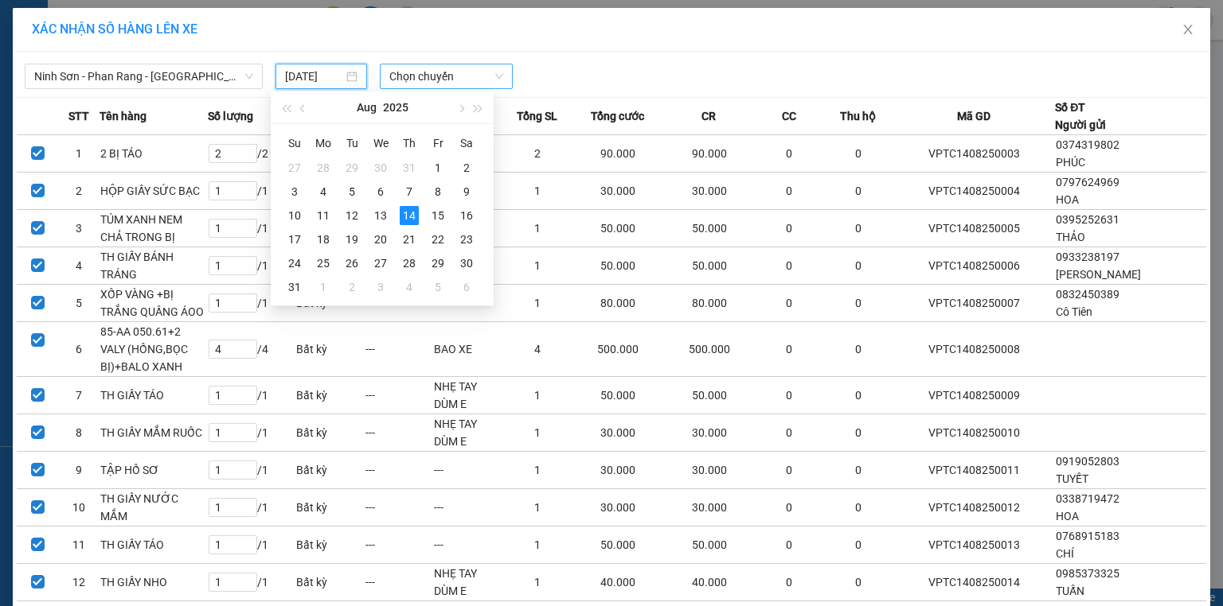
type input "[DATE]"
click at [443, 76] on span "Chọn chuyến" at bounding box center [446, 76] width 115 height 24
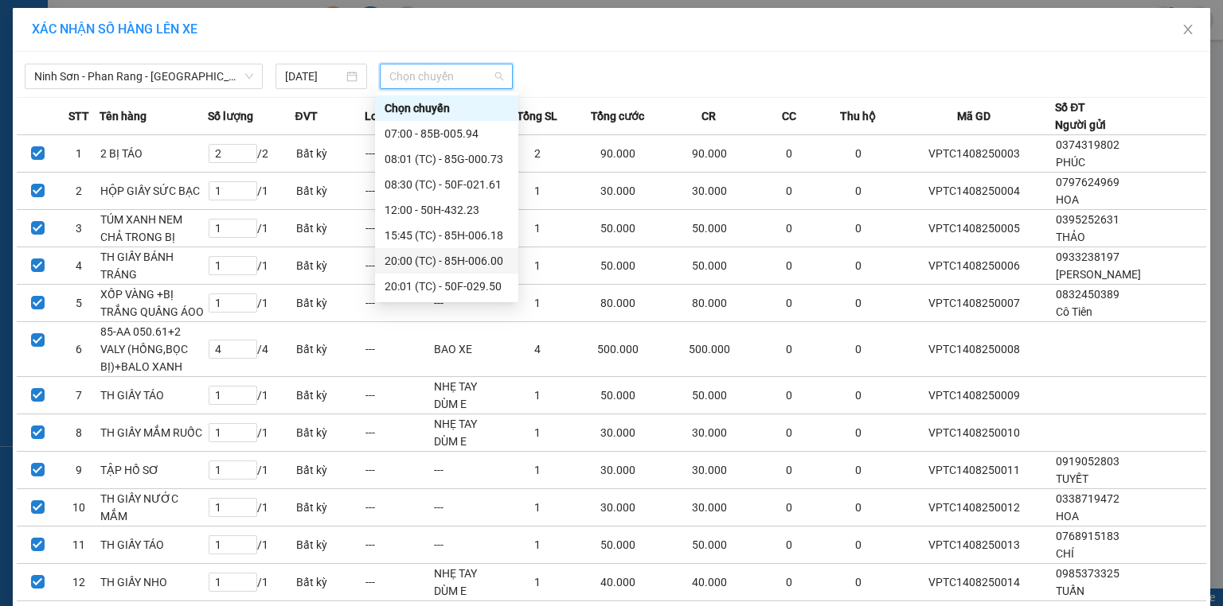
click at [418, 261] on div "20:00 (TC) - 85H-006.00" at bounding box center [446, 261] width 124 height 18
